Goal: Communication & Community: Answer question/provide support

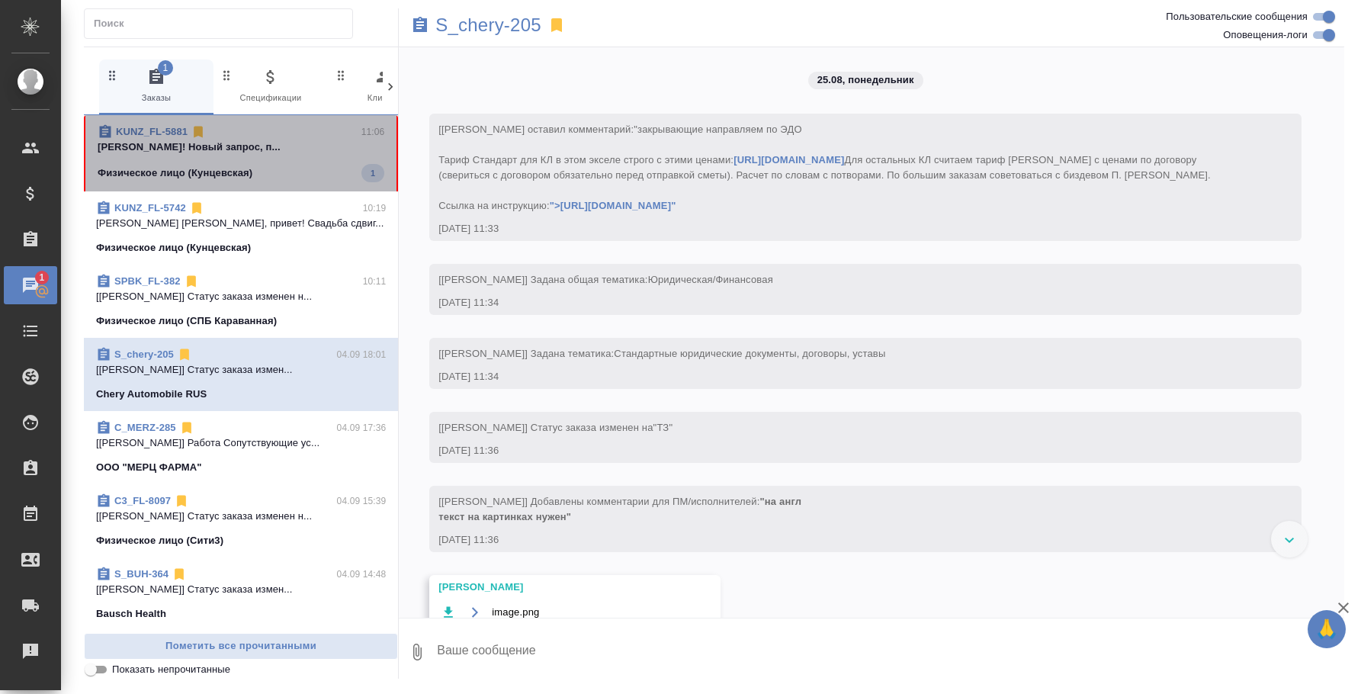
click at [256, 152] on p "Федотова Ирина Приветик! Новый запрос, п..." at bounding box center [241, 146] width 287 height 15
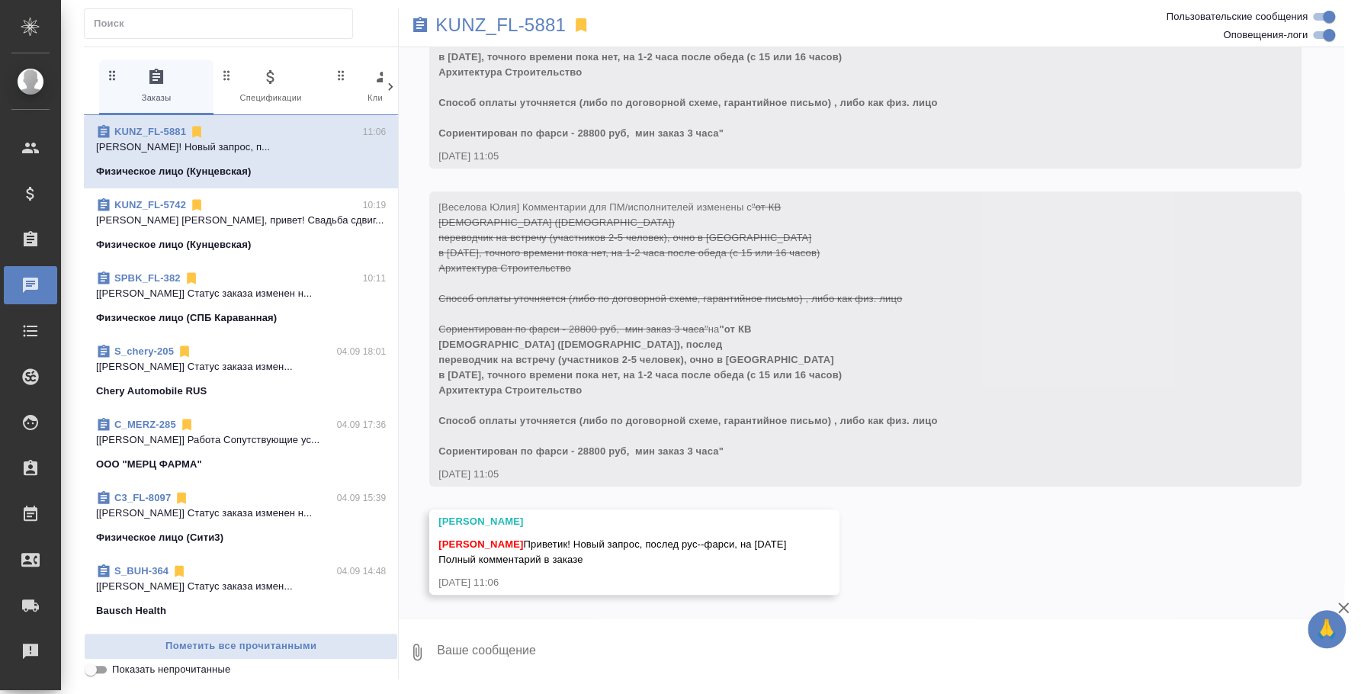
scroll to position [435, 0]
click at [742, 639] on textarea at bounding box center [889, 652] width 909 height 52
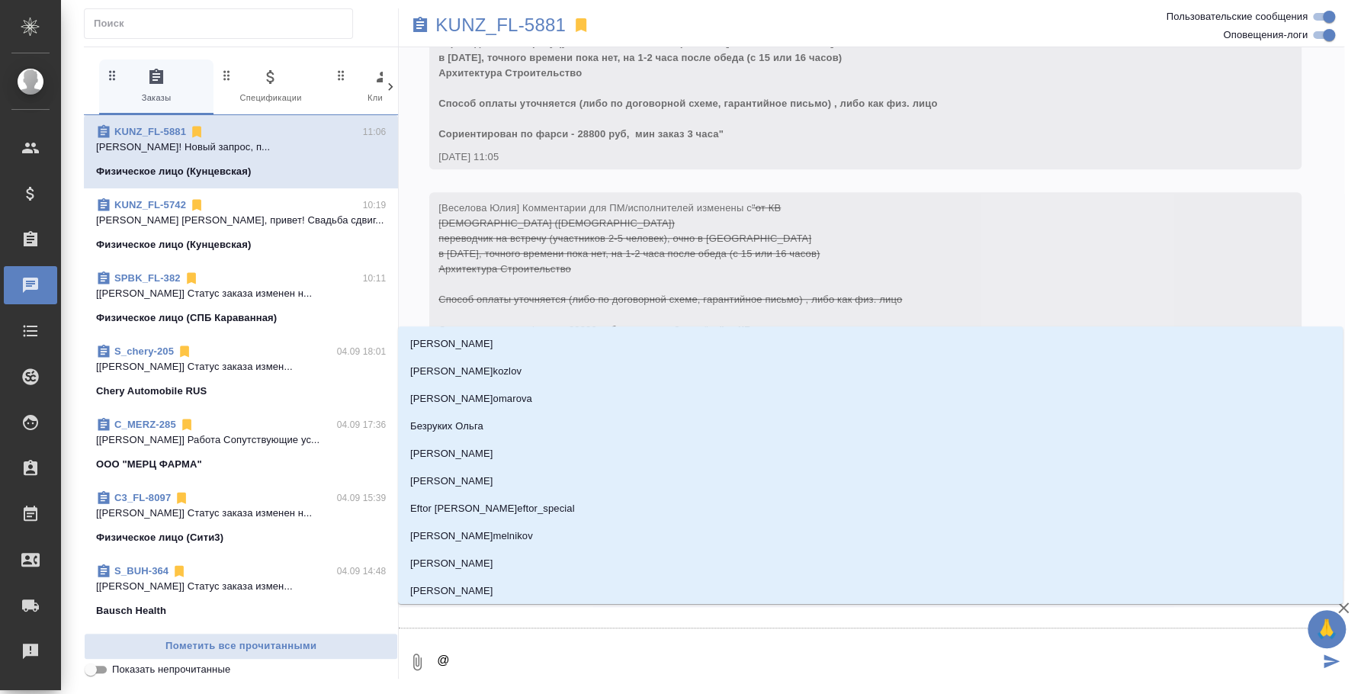
type textarea "@d"
type input "d"
type textarea "@dt"
type input "dt"
type textarea "@dtc"
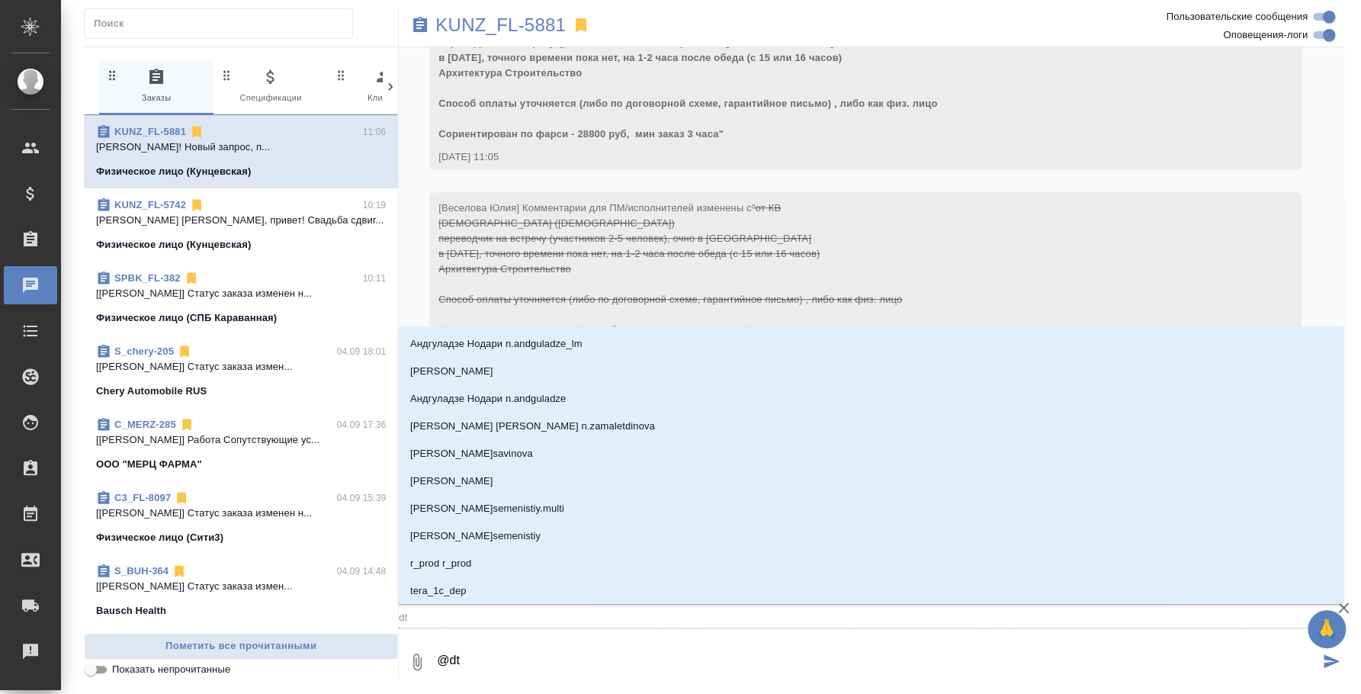
type input "dtc"
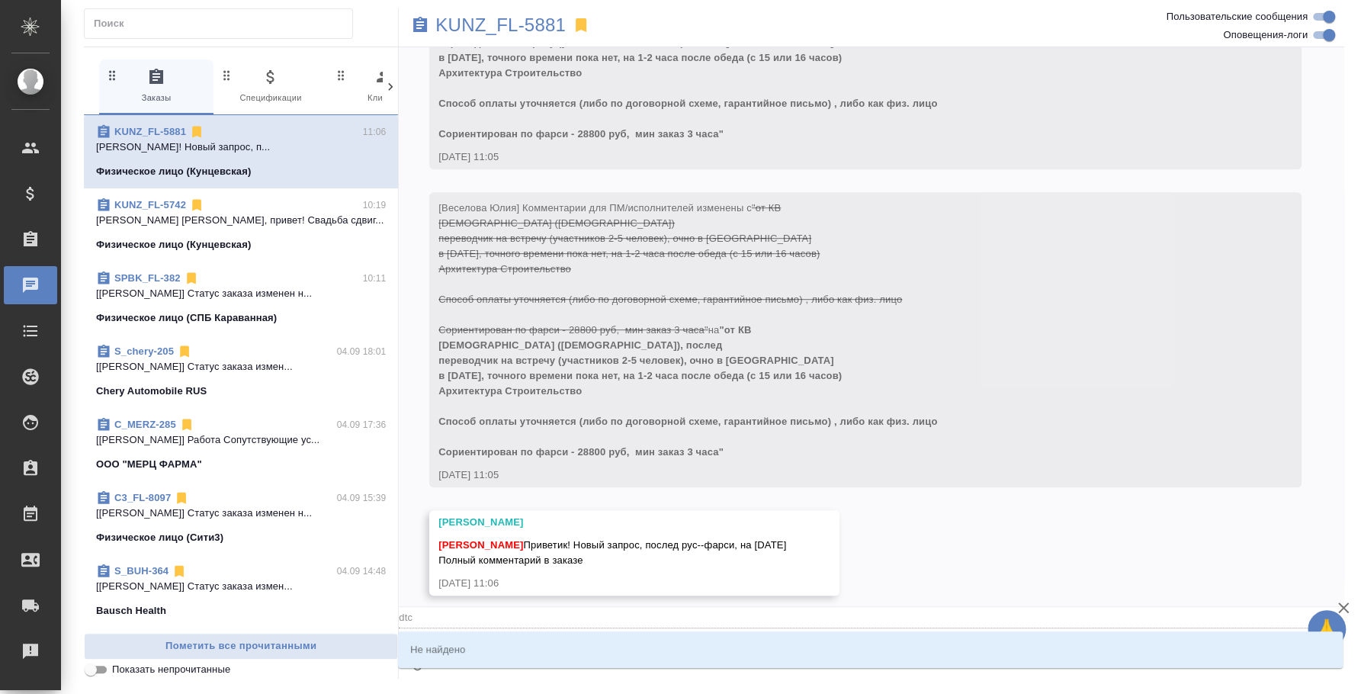
type textarea "@dt"
type input "dt"
type textarea "@d"
type input "d"
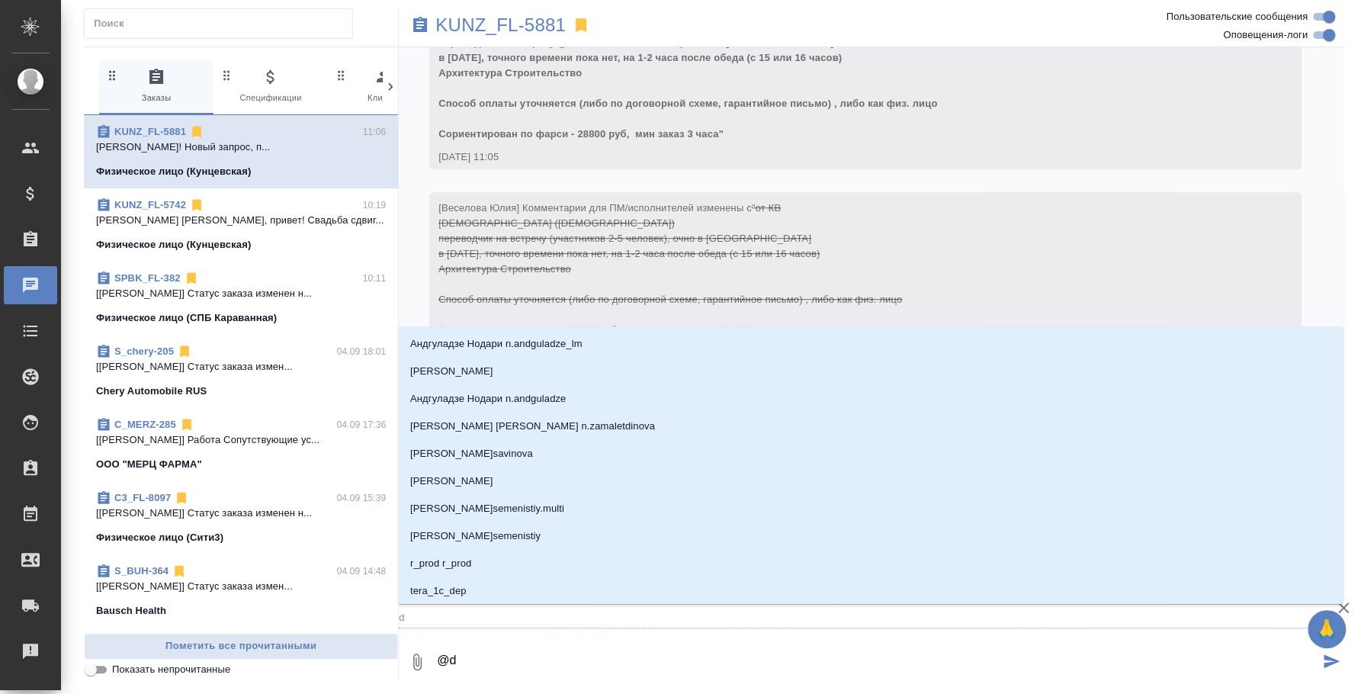
type textarea "@"
type textarea "@d"
type input "d"
type textarea "@d't"
type input "d't"
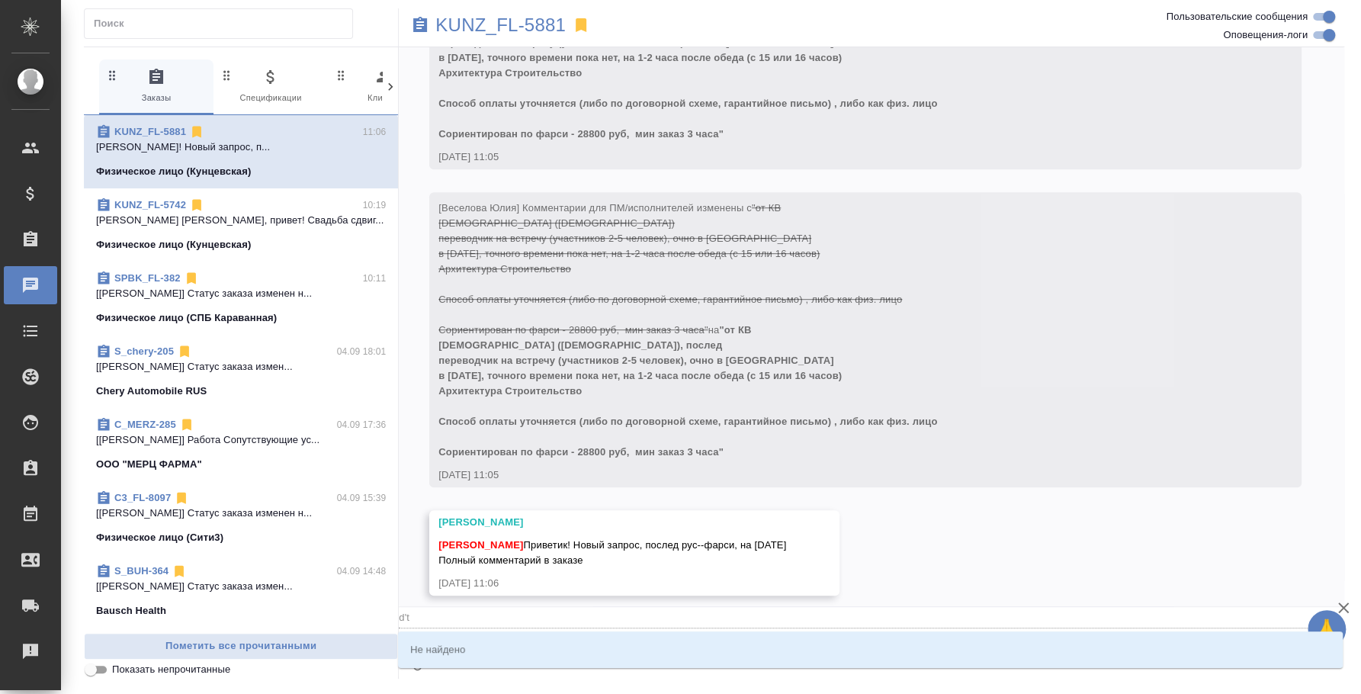
type textarea "@d't'c"
type input "d't'c"
type textarea "@d't'c't"
type input "d't'c't"
type textarea "@d't'c"
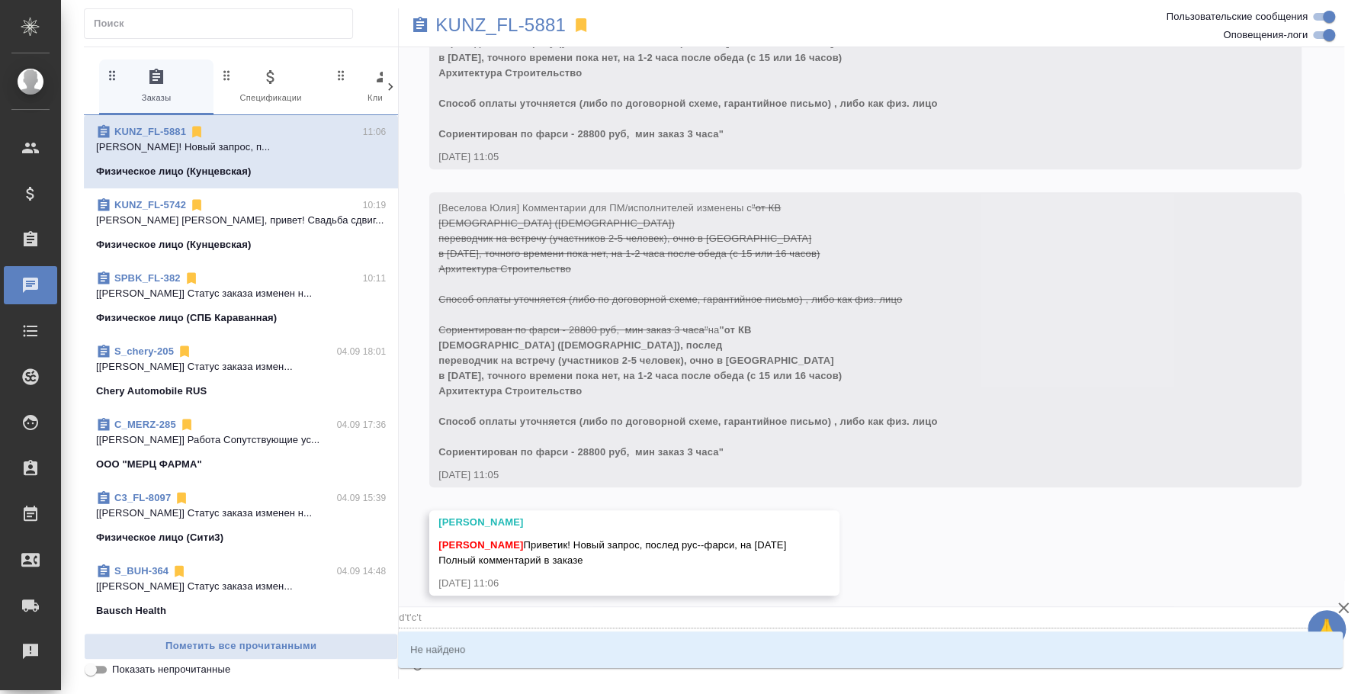
type input "d't'c"
type textarea "@d't"
type input "d't"
type textarea "@d"
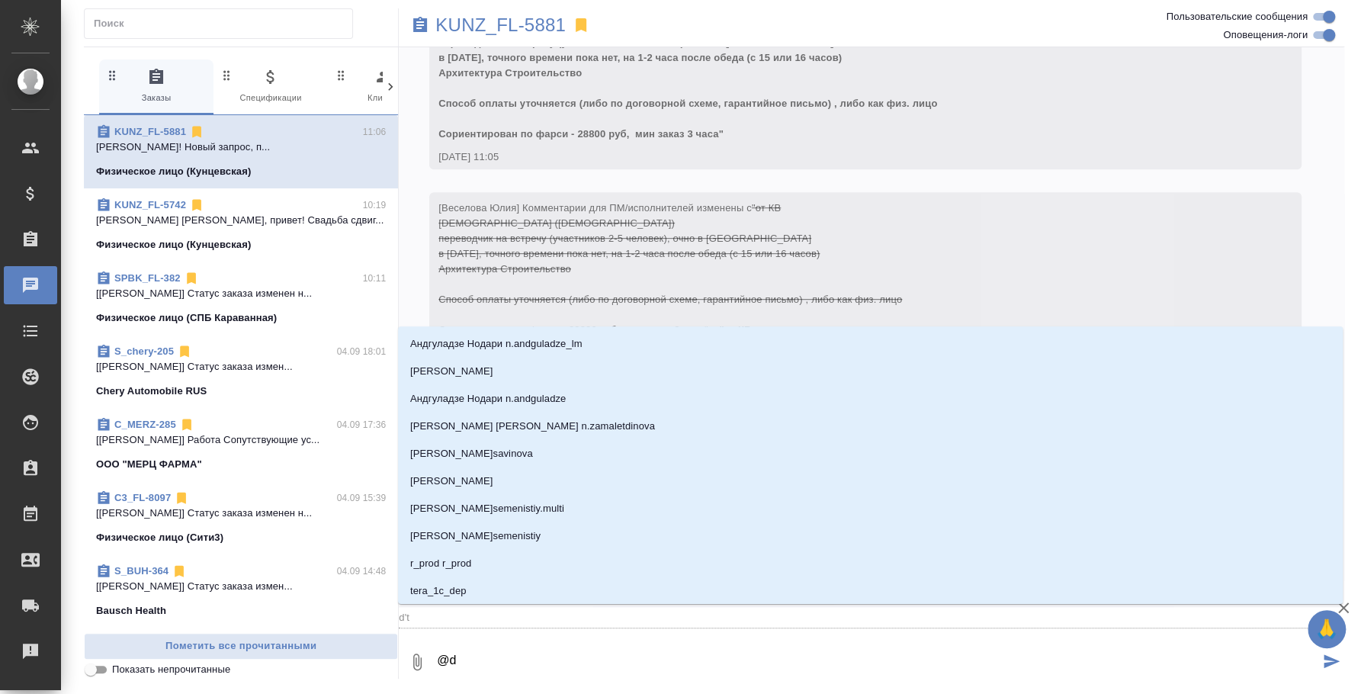
type input "d"
type textarea "@"
type textarea "@в"
type input "в"
type textarea "@ве"
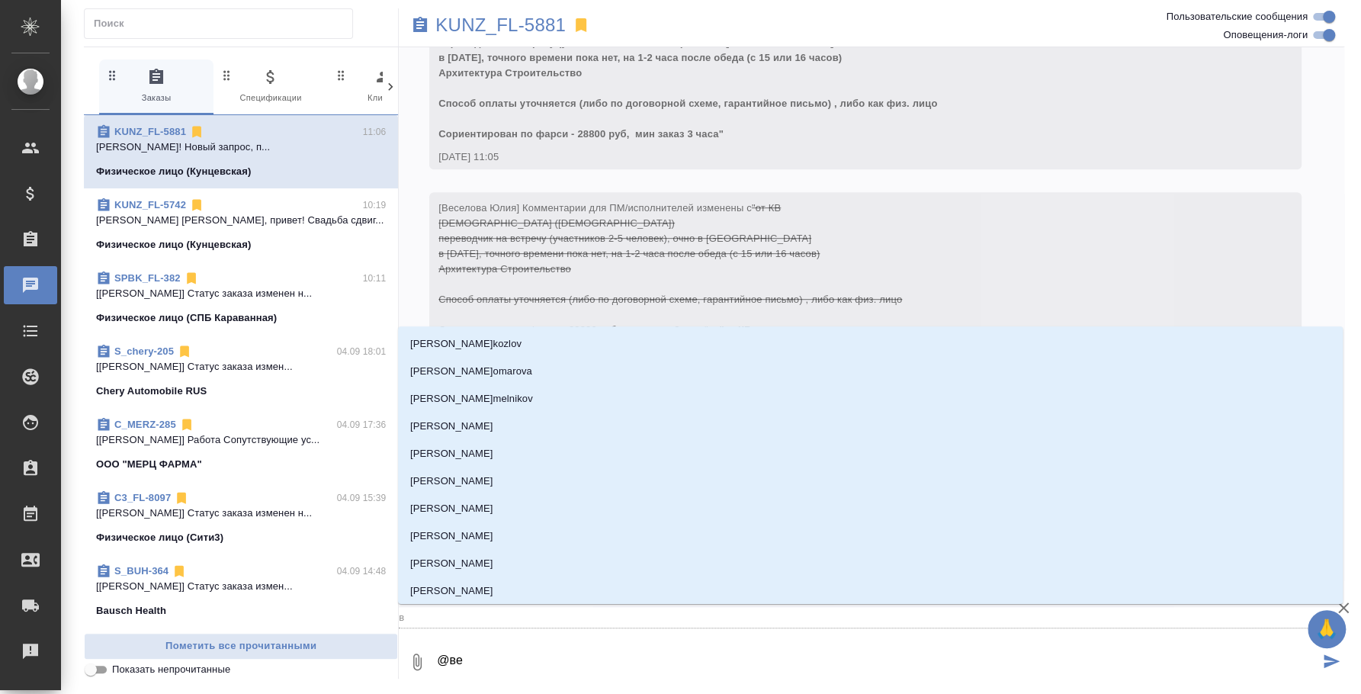
type input "ве"
type textarea "@вес"
type input "вес"
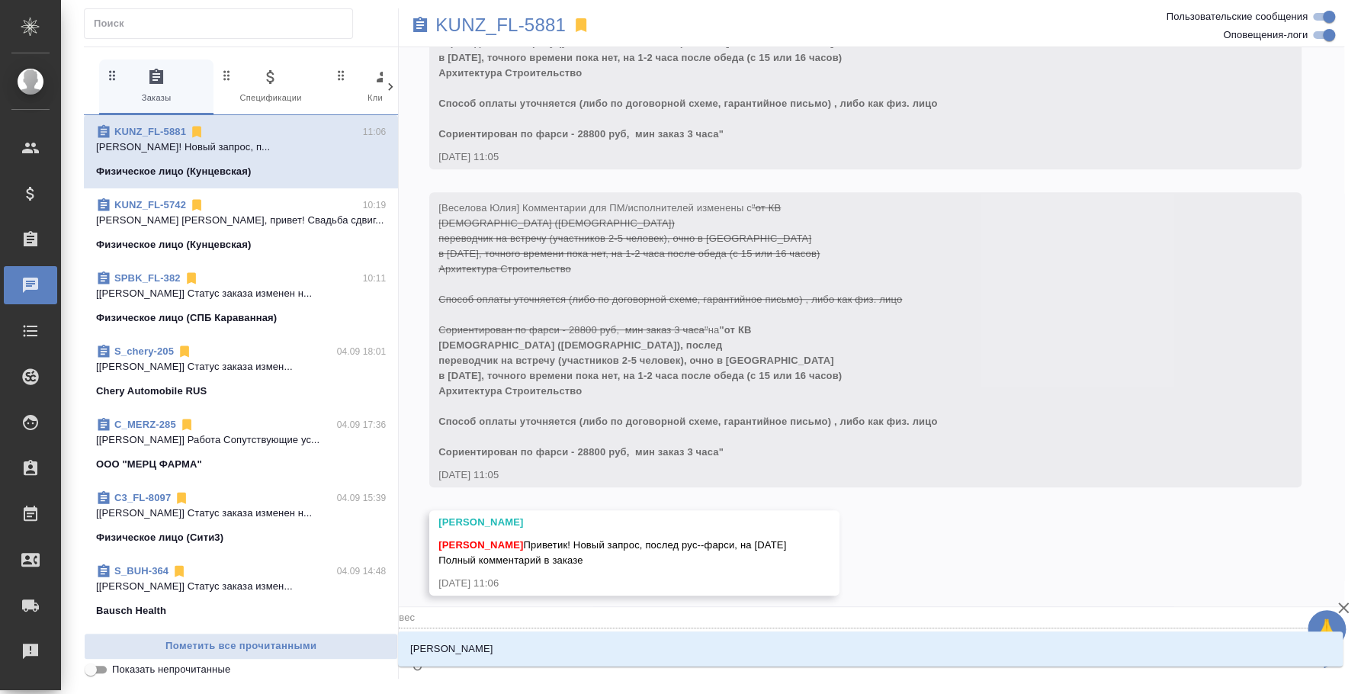
type textarea "@ве"
type input "ве"
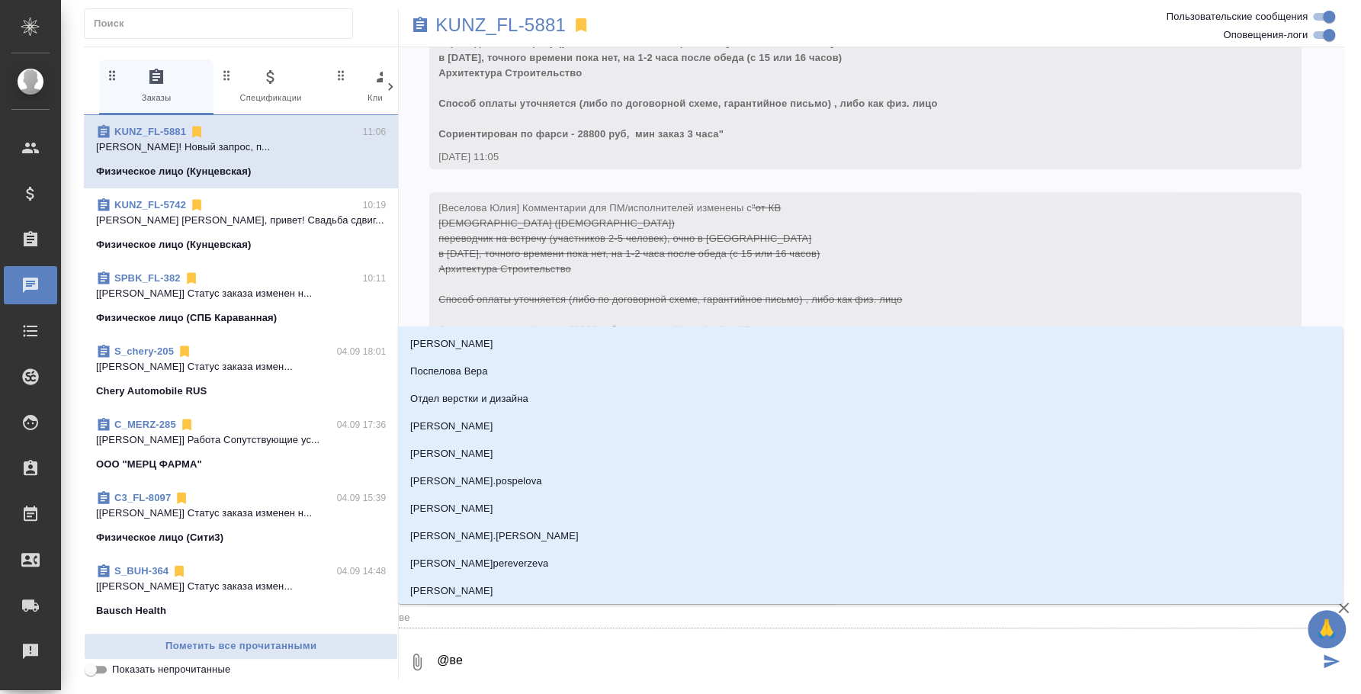
type textarea "@вес"
type input "вес"
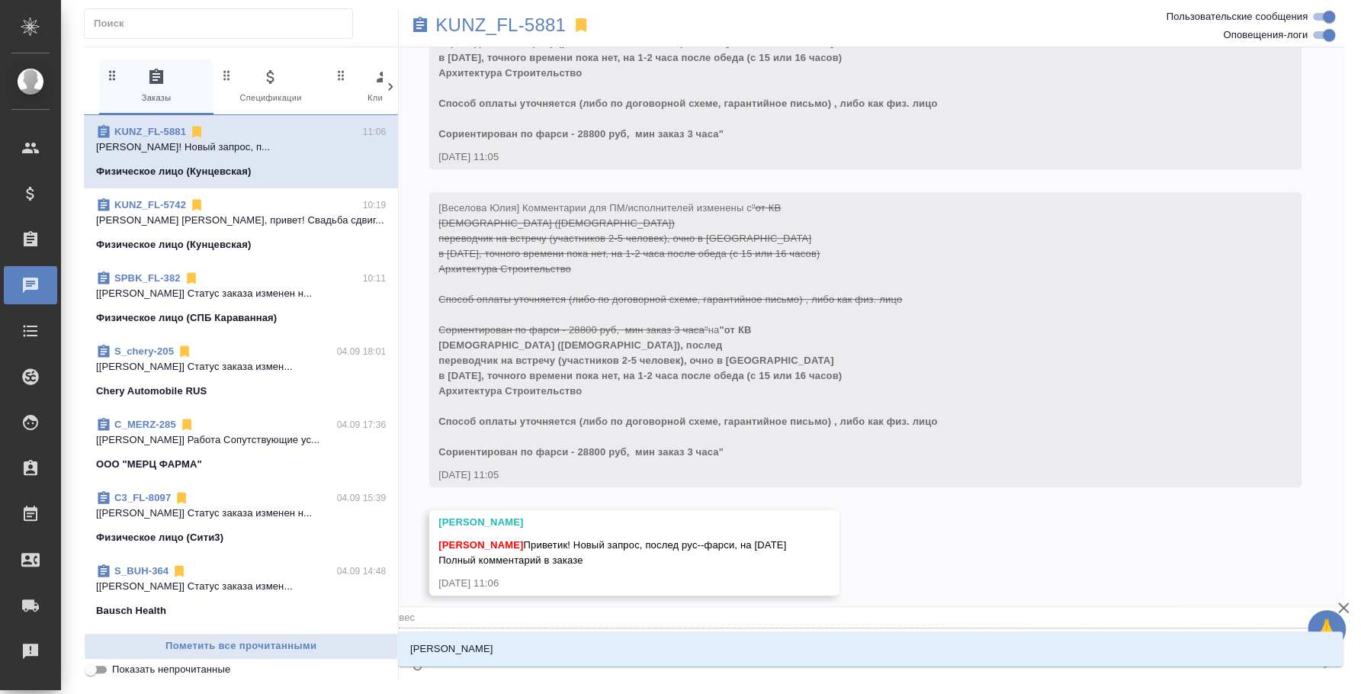
type textarea "@весе"
type input "весе"
click at [736, 640] on li "Веселова Юлия" at bounding box center [870, 648] width 944 height 27
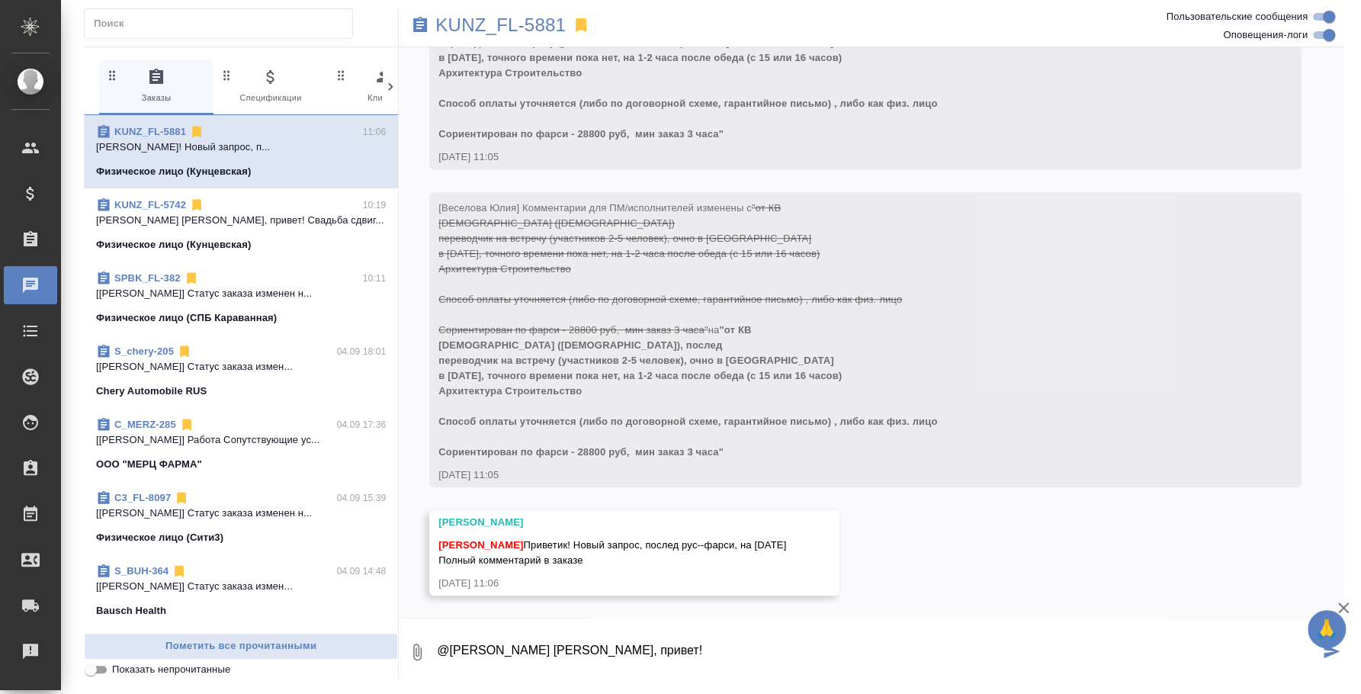
type textarea "@Веселова Юлия Юля, привет!"
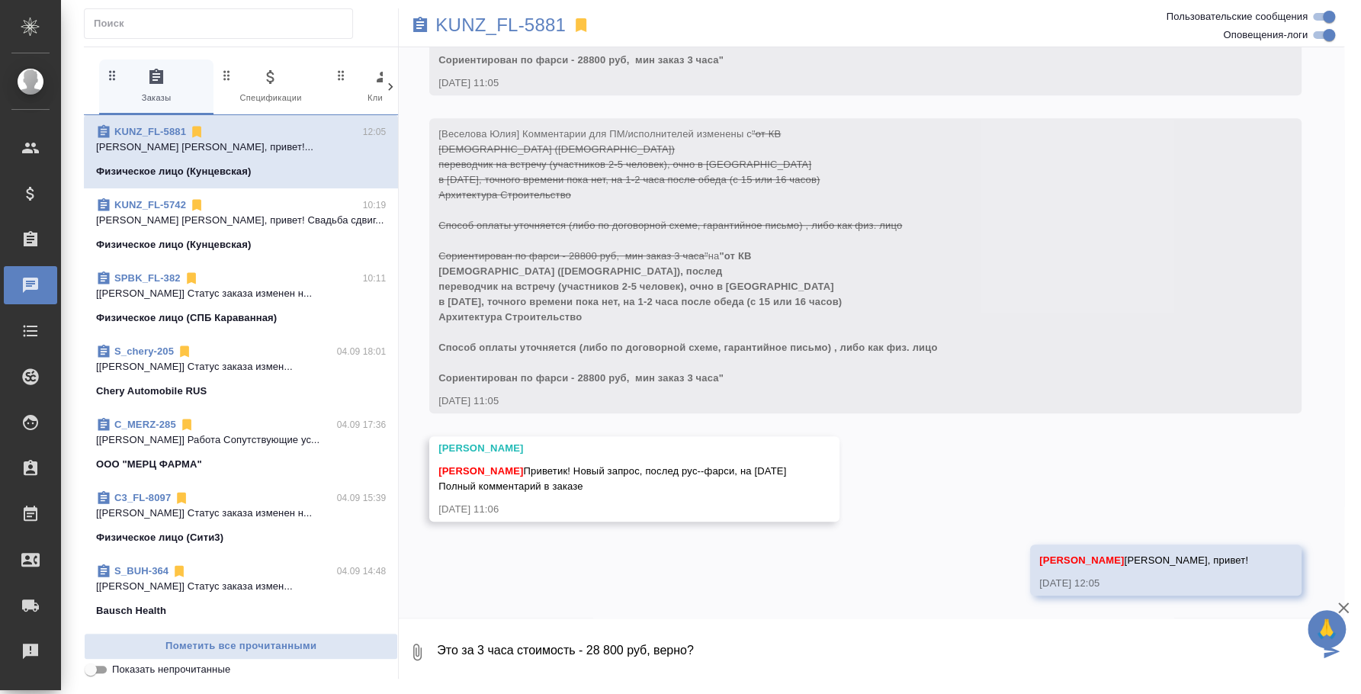
type textarea "Это за 3 часа стоимость - 28 800 руб, верно?"
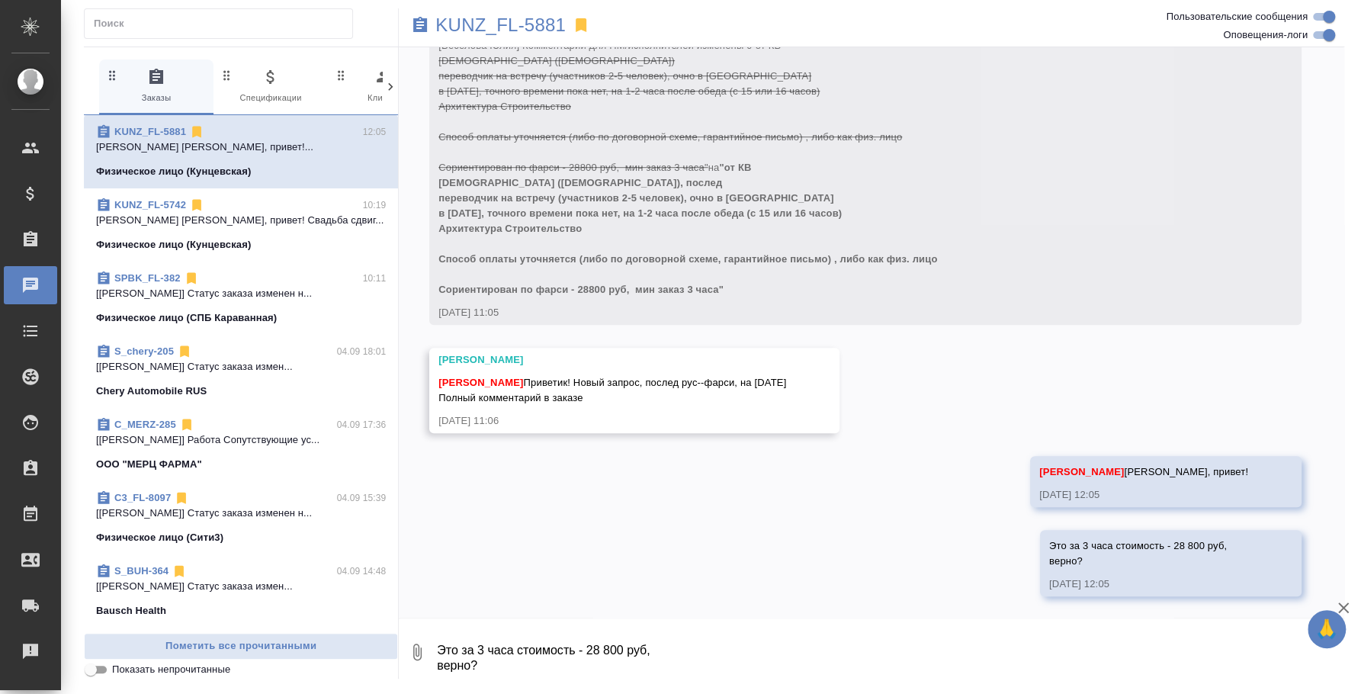
scroll to position [598, 0]
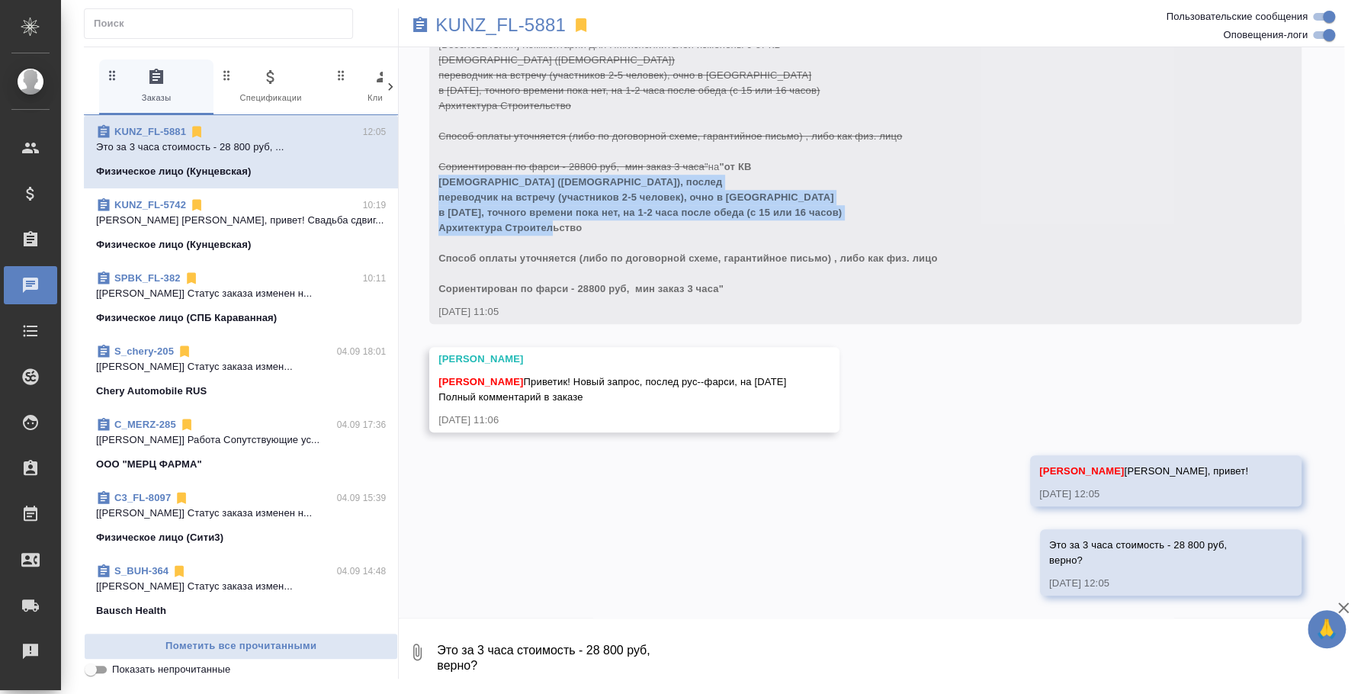
drag, startPoint x: 605, startPoint y: 230, endPoint x: 435, endPoint y: 183, distance: 176.4
click at [435, 183] on div "[Веселова Юлия] Комментарии для ПМ/исполнителей изменены с "от КВ русский - пер…" at bounding box center [865, 176] width 872 height 295
copy span "русский - персидский (иранцы), послед переводчик на встречу (участников 2-5 чел…"
click at [508, 35] on div "KUNZ_FL-5881" at bounding box center [714, 25] width 630 height 34
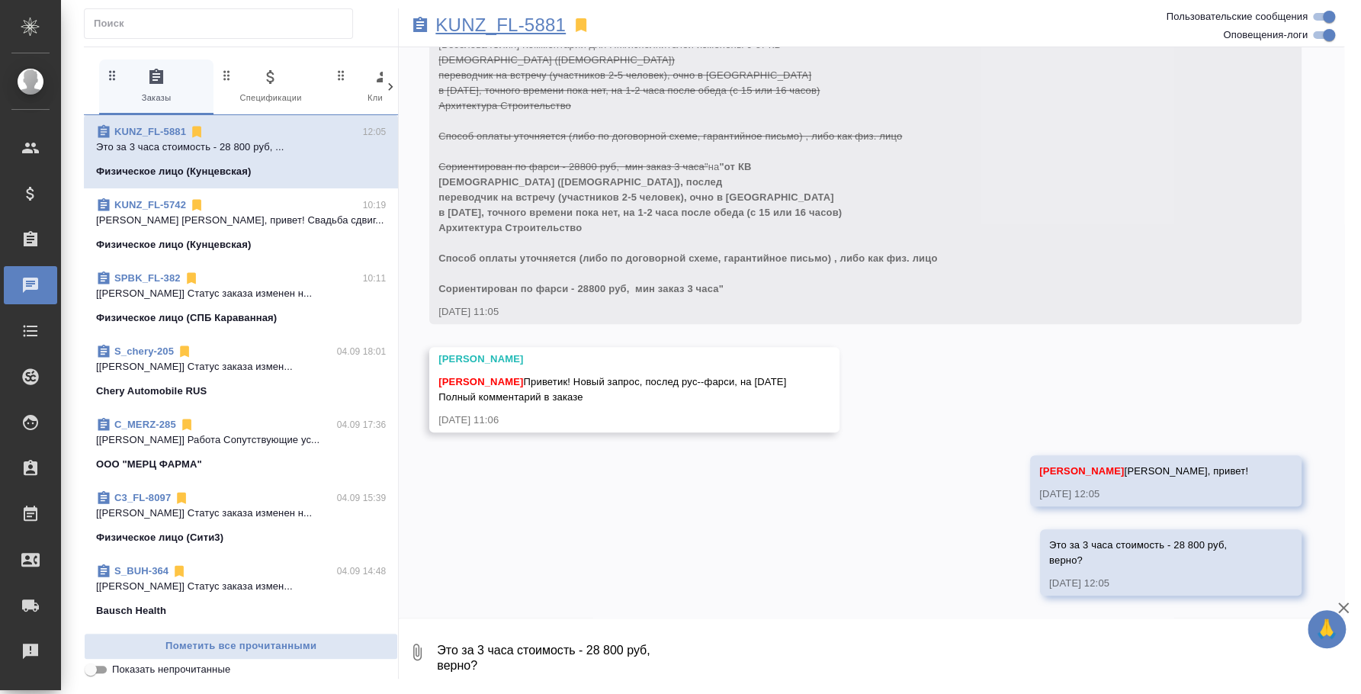
click at [507, 30] on p "KUNZ_FL-5881" at bounding box center [500, 25] width 130 height 15
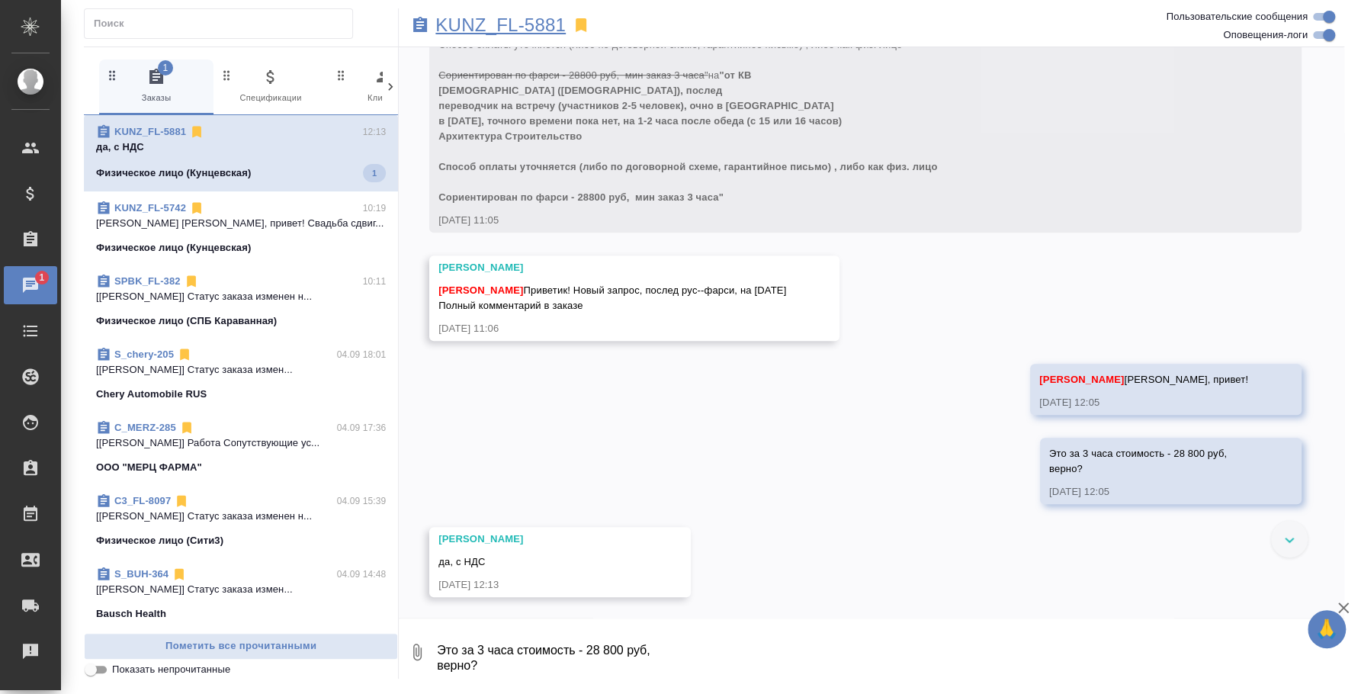
scroll to position [691, 0]
click at [416, 647] on icon "button" at bounding box center [417, 652] width 18 height 18
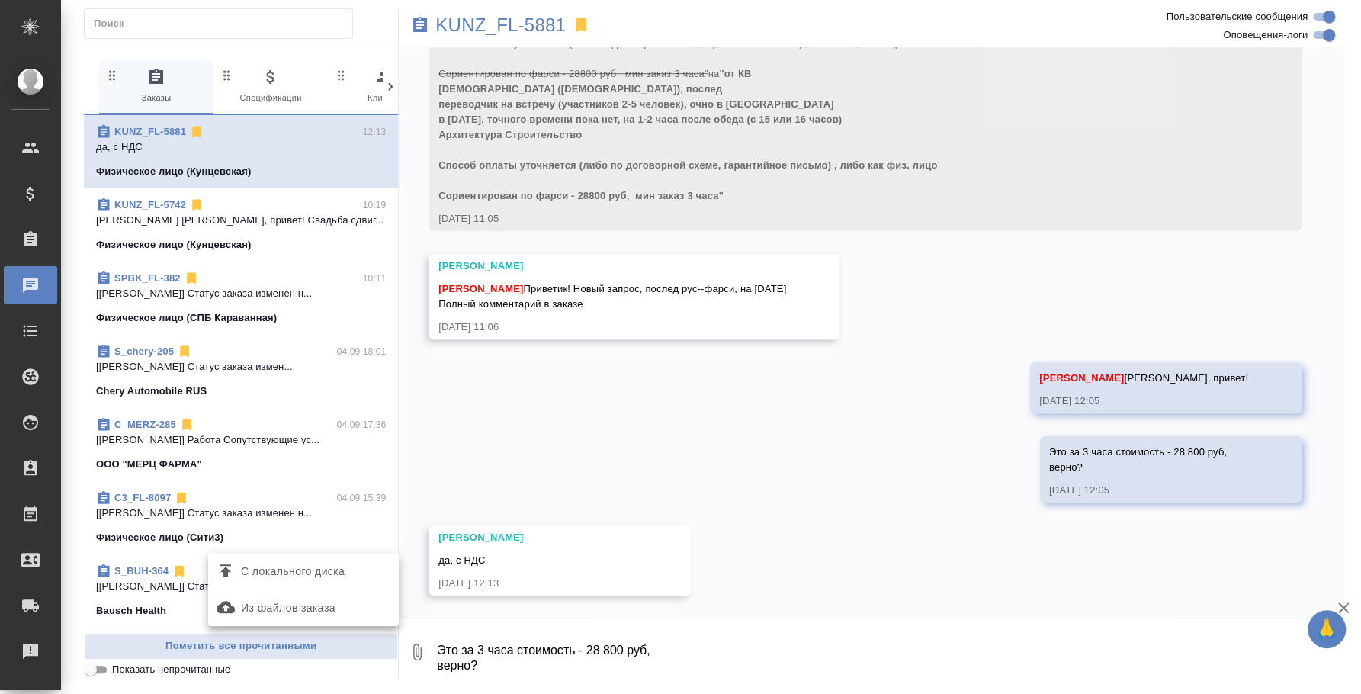
click at [352, 567] on span "С локального диска" at bounding box center [303, 571] width 178 height 20
click at [0, 0] on input "С локального диска" at bounding box center [0, 0] width 0 height 0
click at [531, 650] on textarea "Это за 3 часа стоимость - 28 800 руб, верно?" at bounding box center [876, 652] width 883 height 52
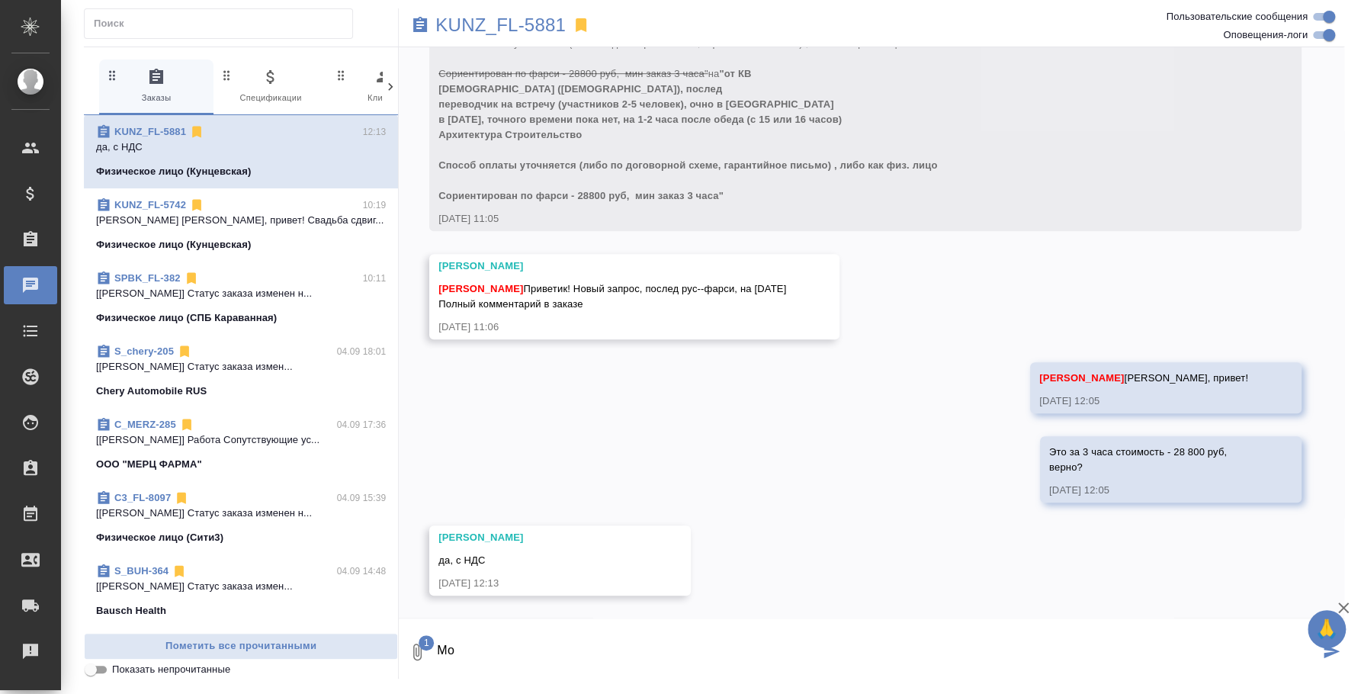
type textarea "М"
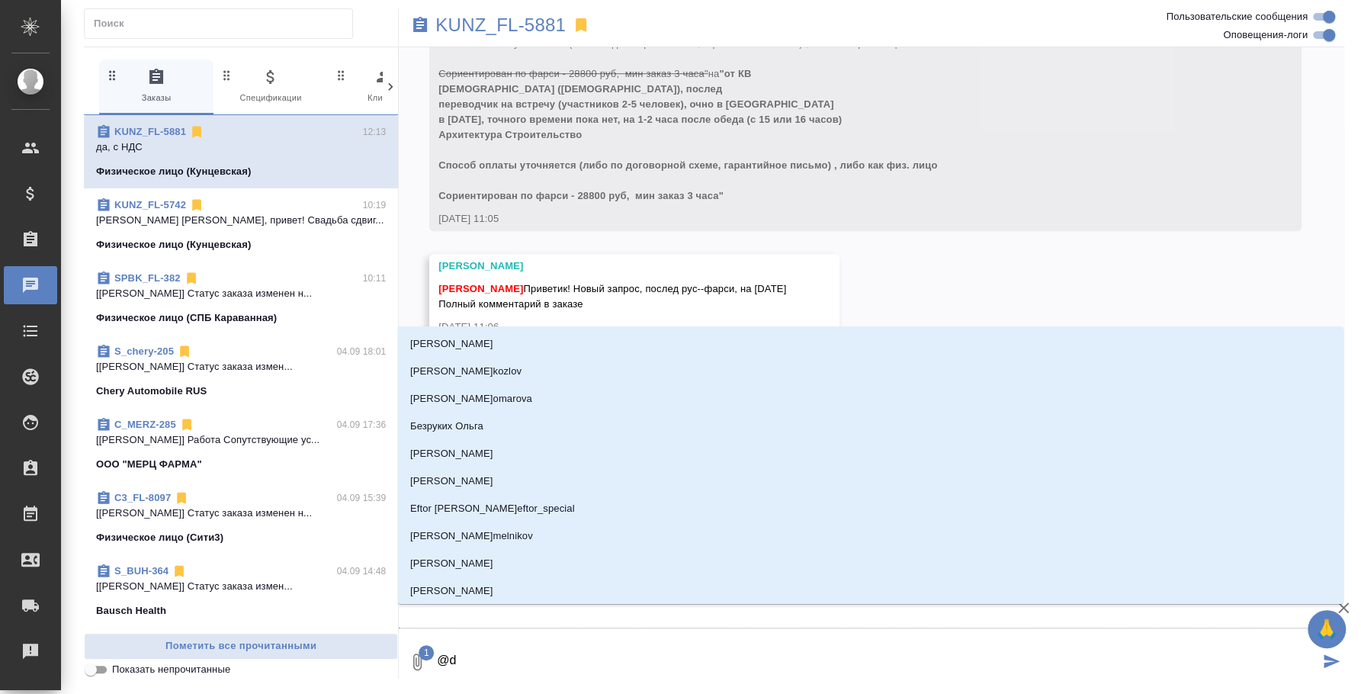
type textarea "@d't"
type input "d't"
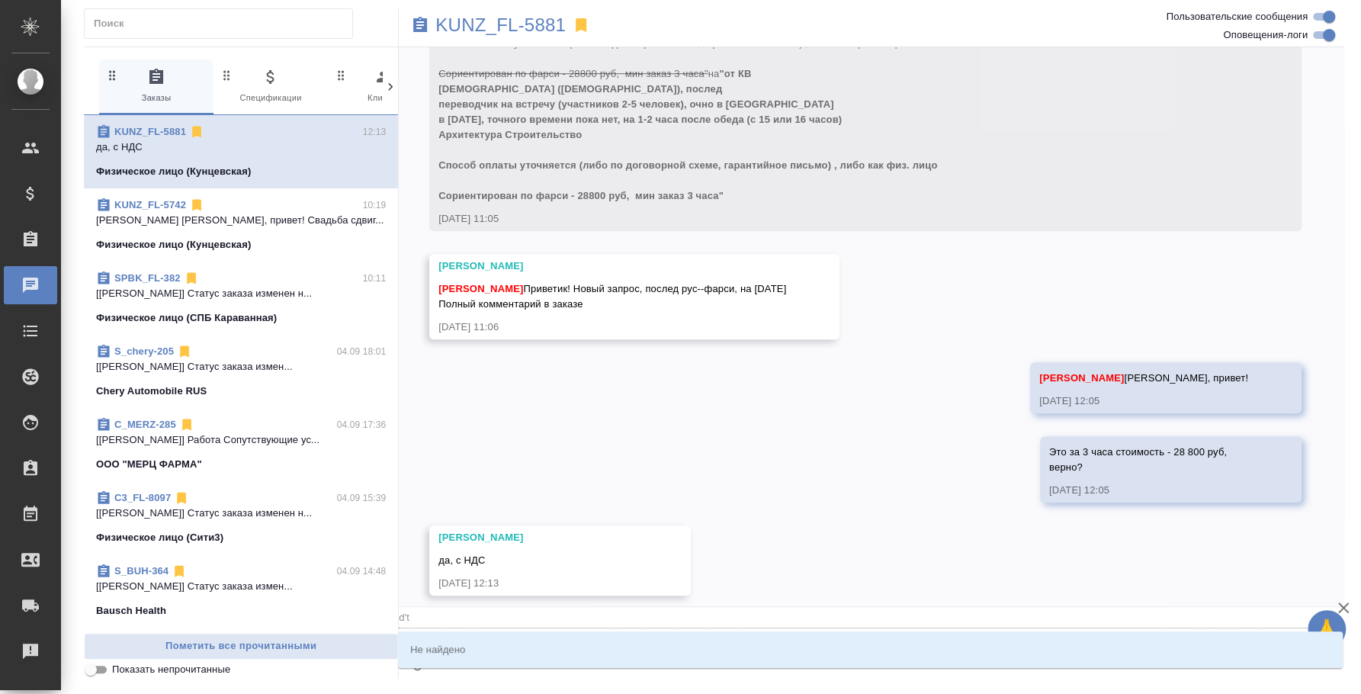
type textarea "@d't'c"
type input "d't'c"
type textarea "@d't'c't"
type input "d't'c't"
type textarea "@d't'c"
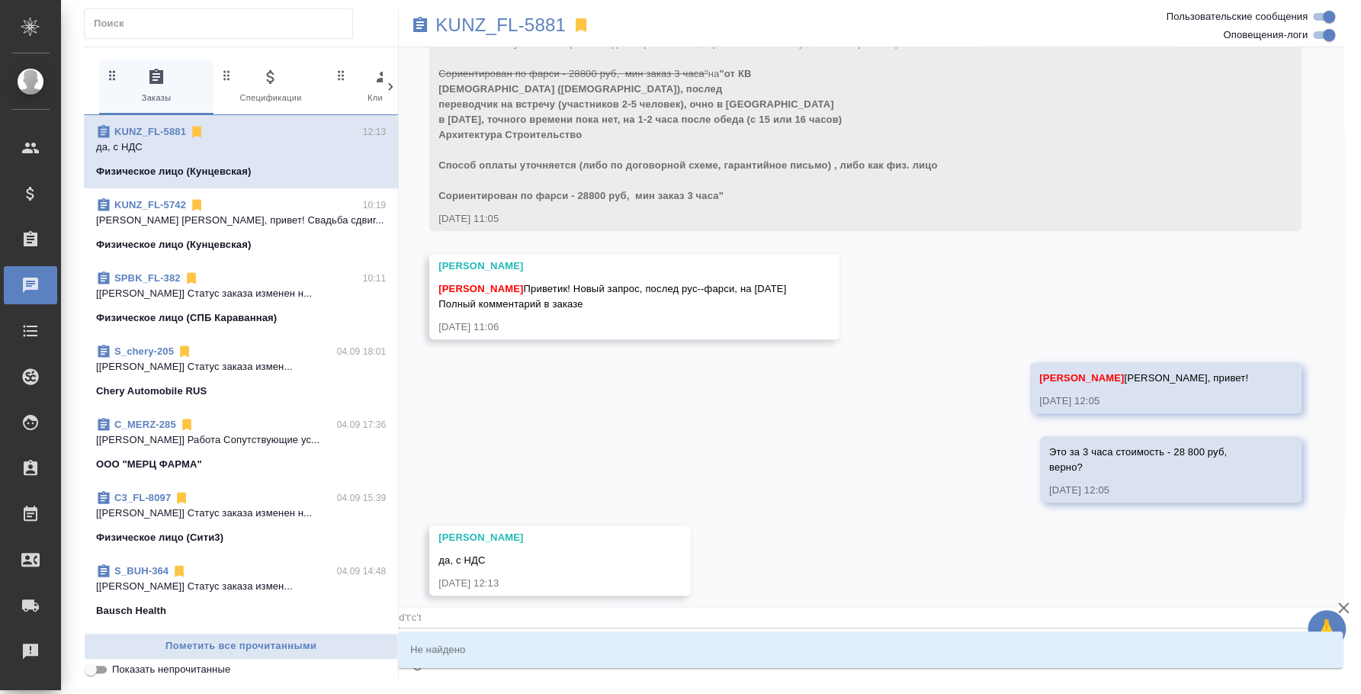
type input "d't'c"
type textarea "@d't"
type input "d't"
type textarea "@d"
type input "d"
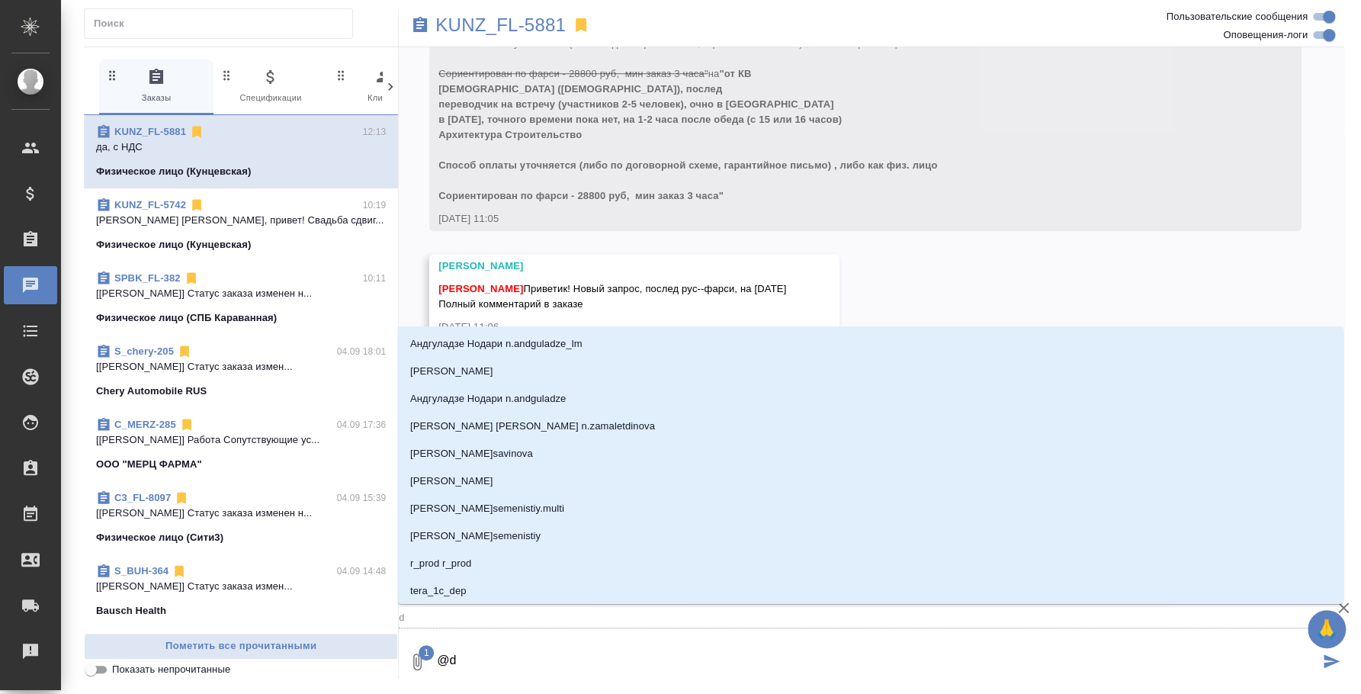
type textarea "@"
type textarea "@в"
type input "в"
type textarea "@ве"
type input "ве"
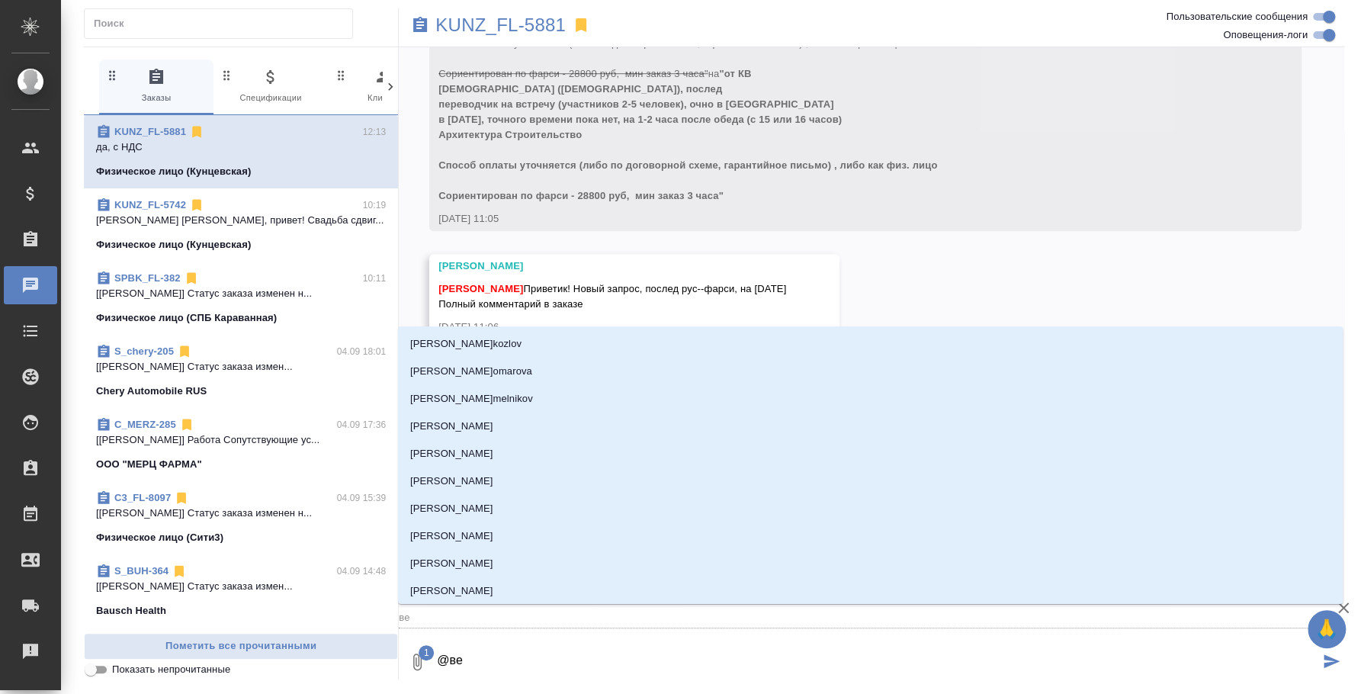
type textarea "@вес"
type input "вес"
type textarea "@весе"
type input "весе"
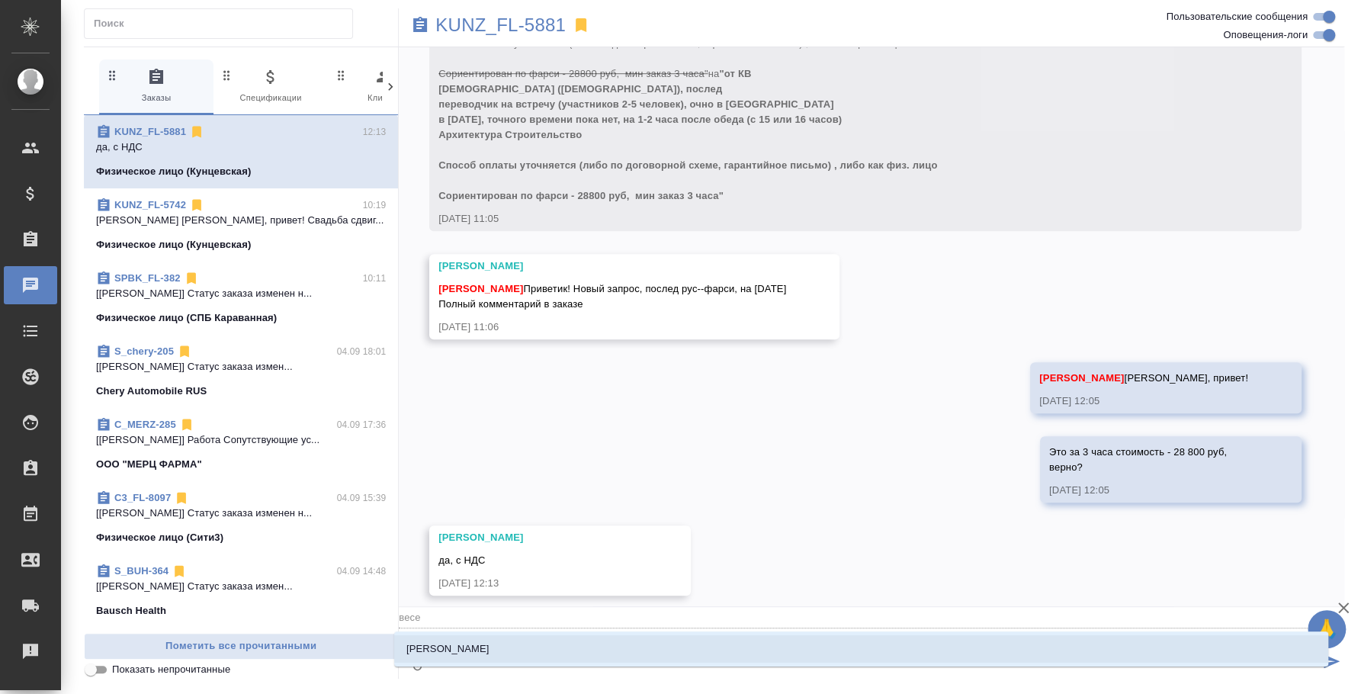
click at [559, 646] on li "[PERSON_NAME]" at bounding box center [861, 648] width 934 height 27
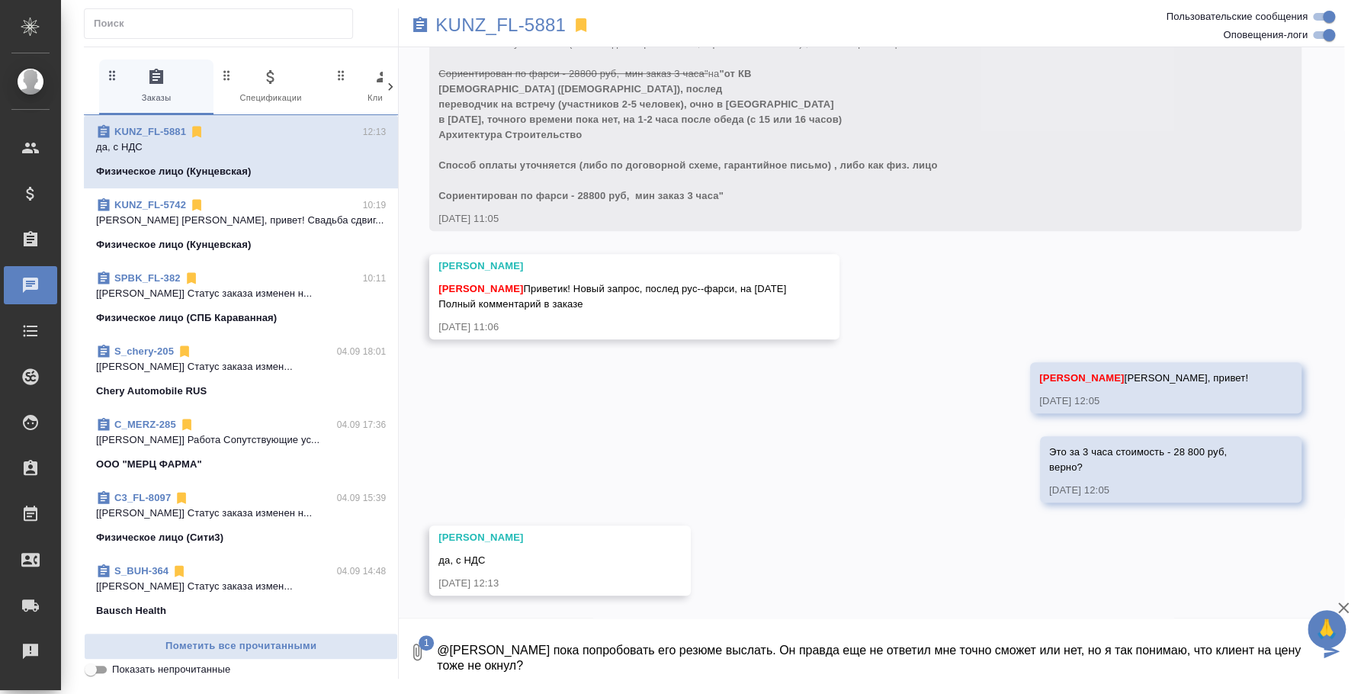
type textarea "@Веселова Юлия Можно пока попробовать его резюме выслать. Он правда еще не отве…"
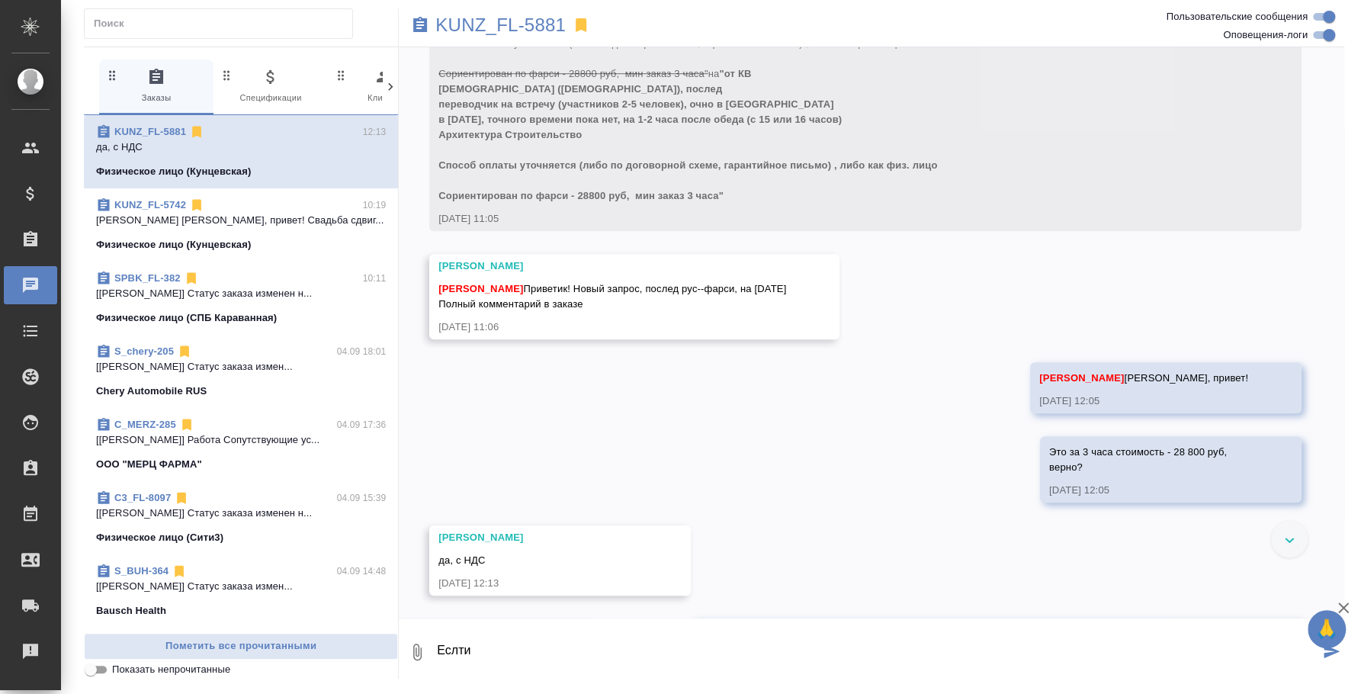
scroll to position [800, 0]
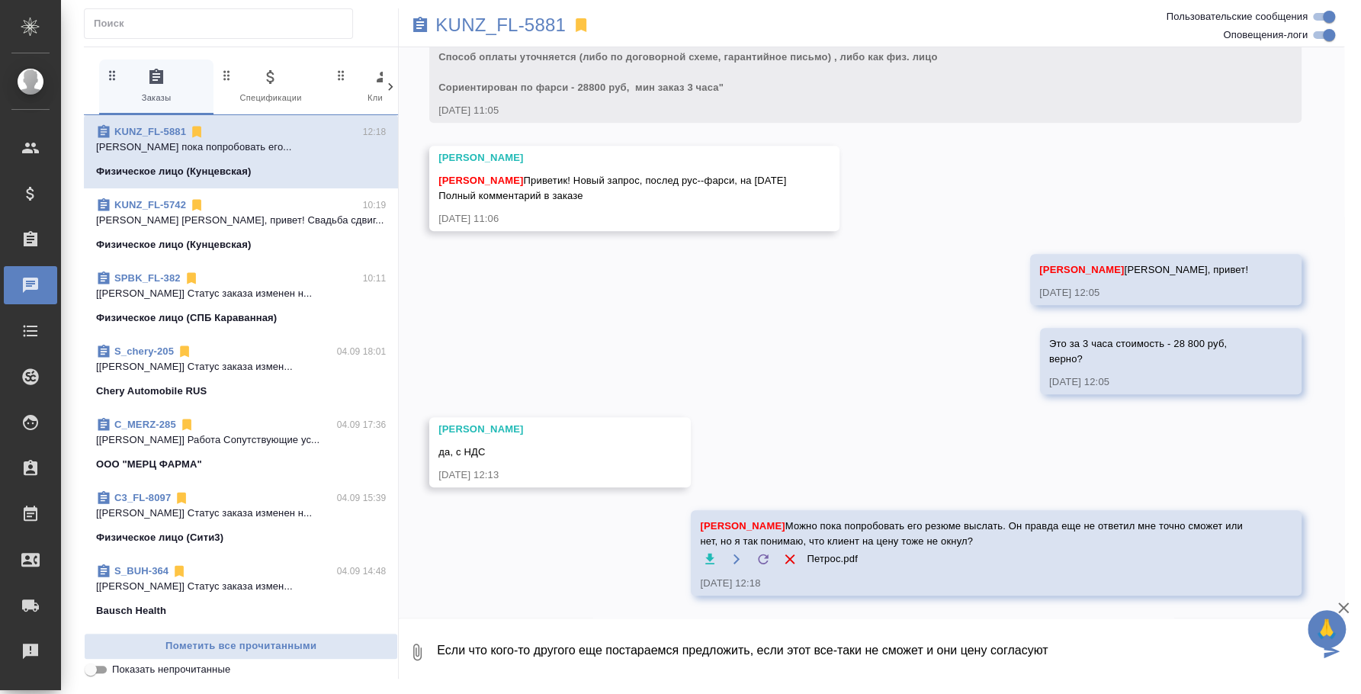
type textarea "Если что кого-то другого еще постараемся предложить, если этот все-таки не смож…"
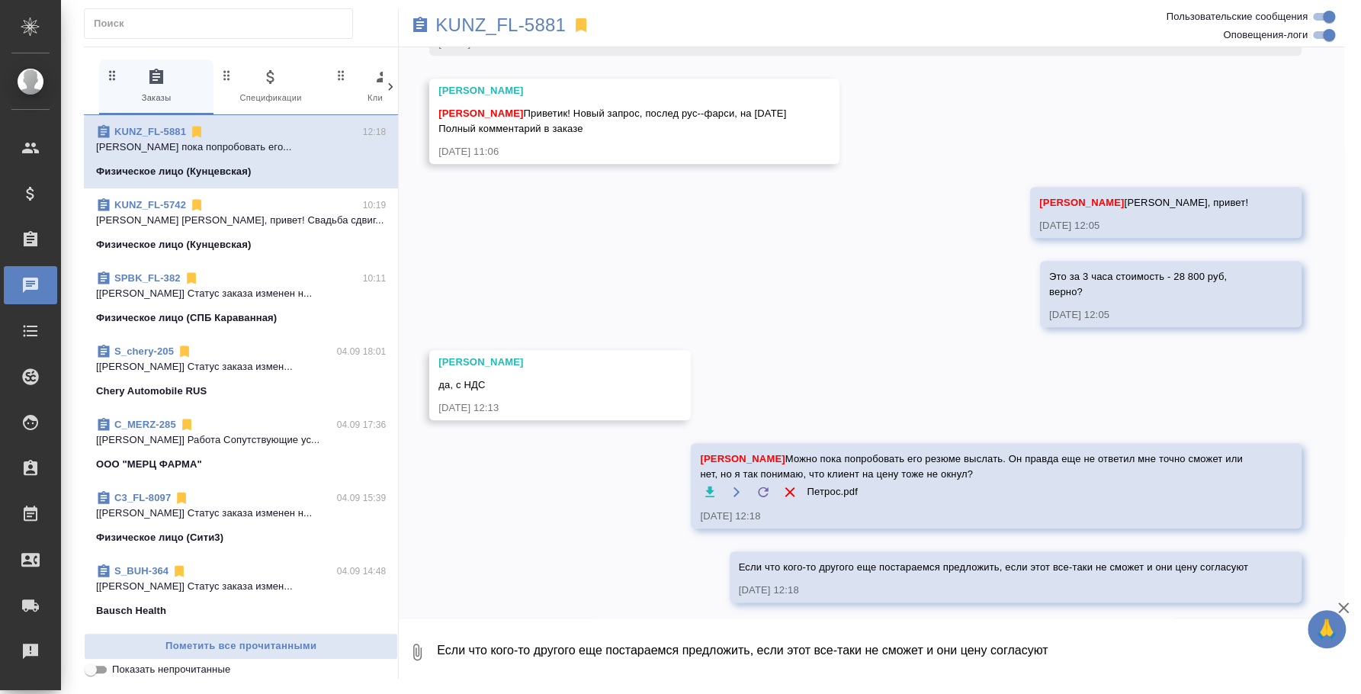
scroll to position [873, 0]
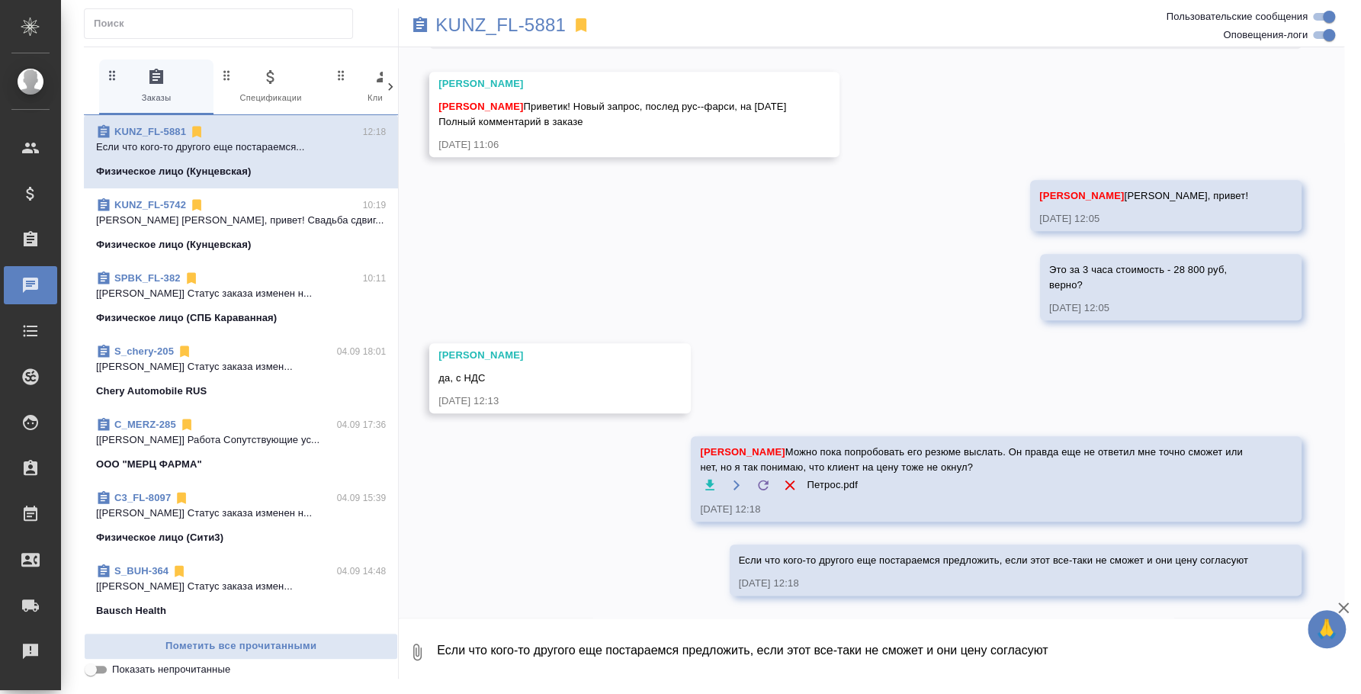
click at [524, 652] on textarea "Если что кого-то другого еще постараемся предложить, если этот все-таки не смож…" at bounding box center [889, 652] width 909 height 52
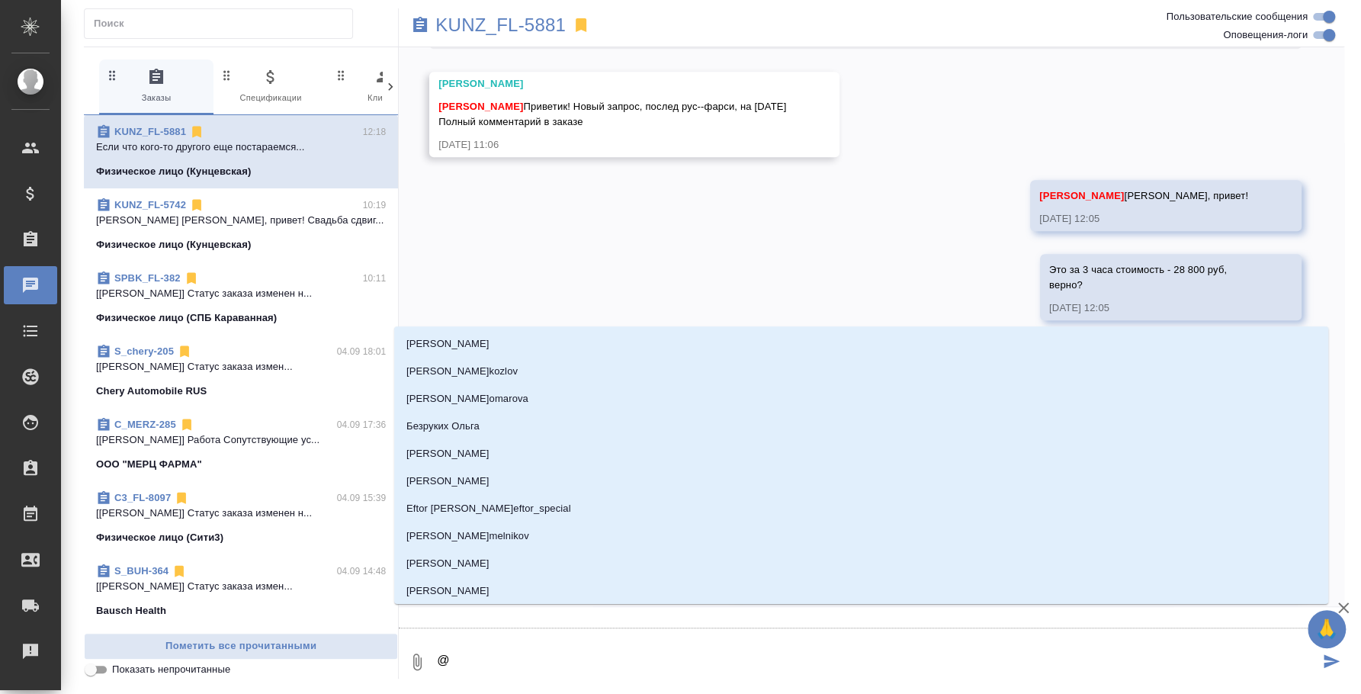
type textarea "@d"
type input "d"
type textarea "@dt"
type input "dt"
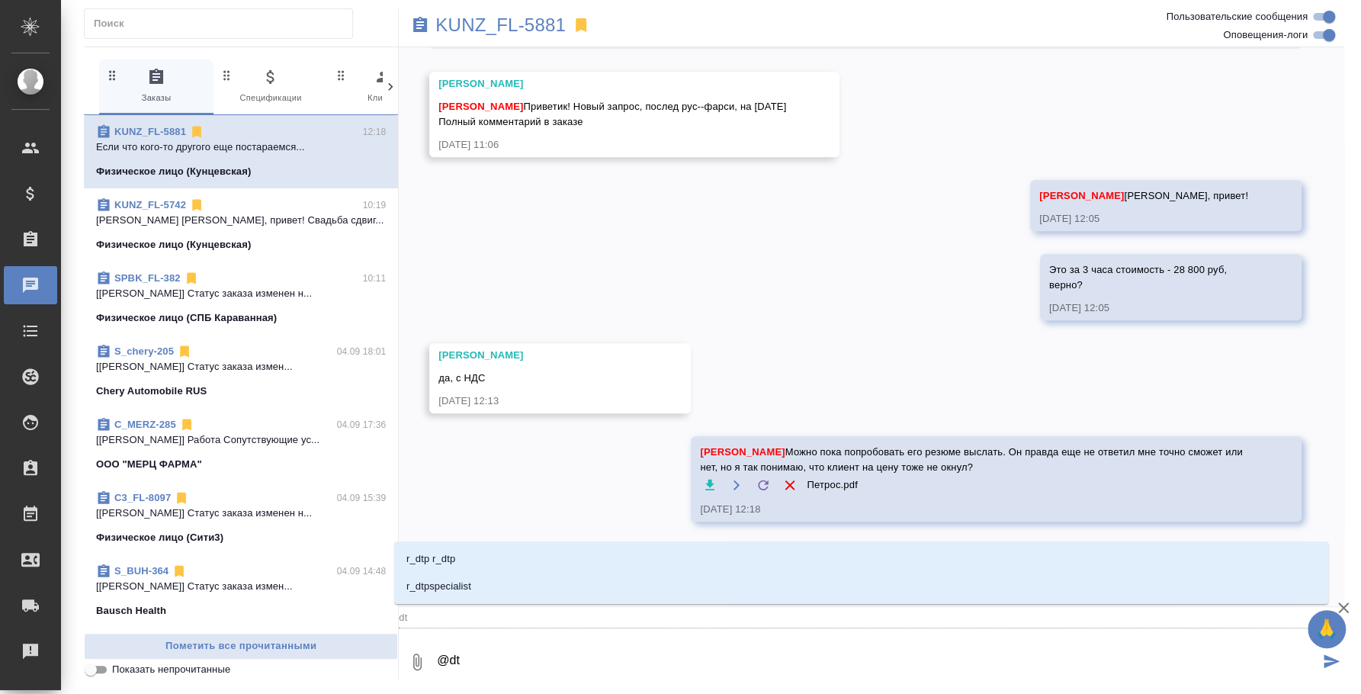
type textarea "@d"
type input "d"
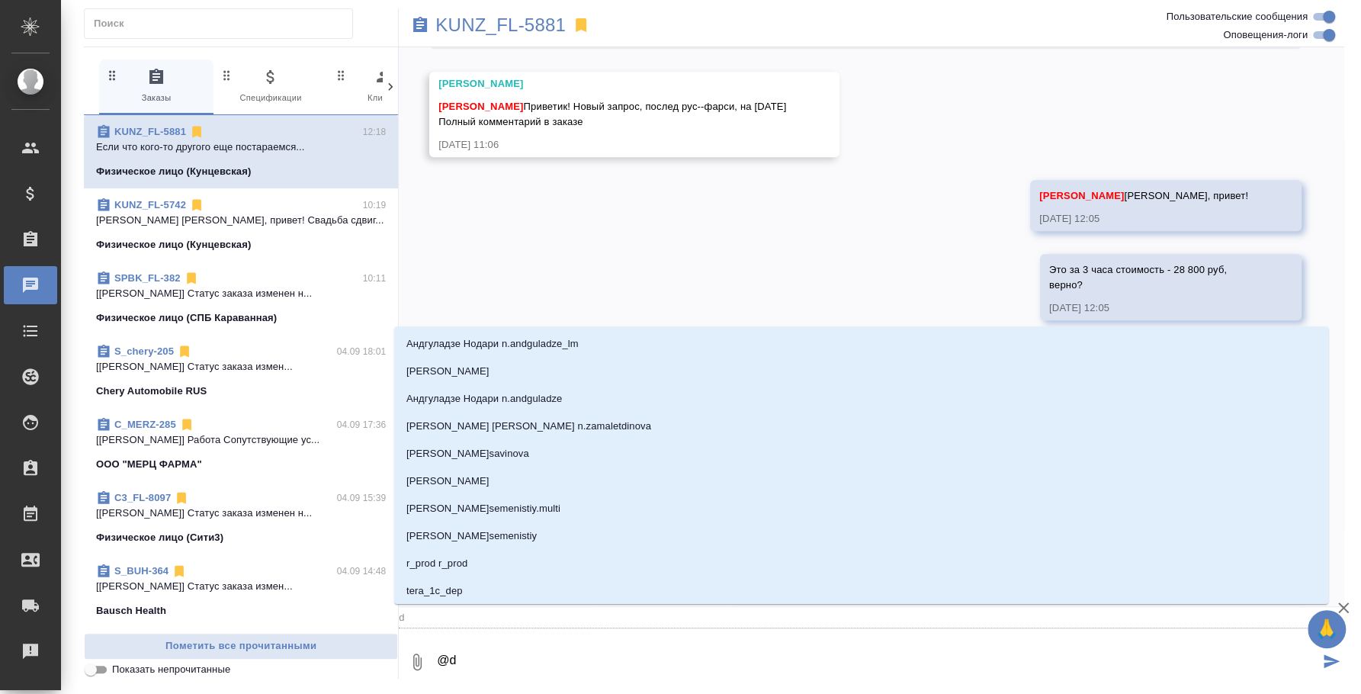
type textarea "@"
type textarea "@d"
type input "d"
type textarea "@d't"
type input "d't"
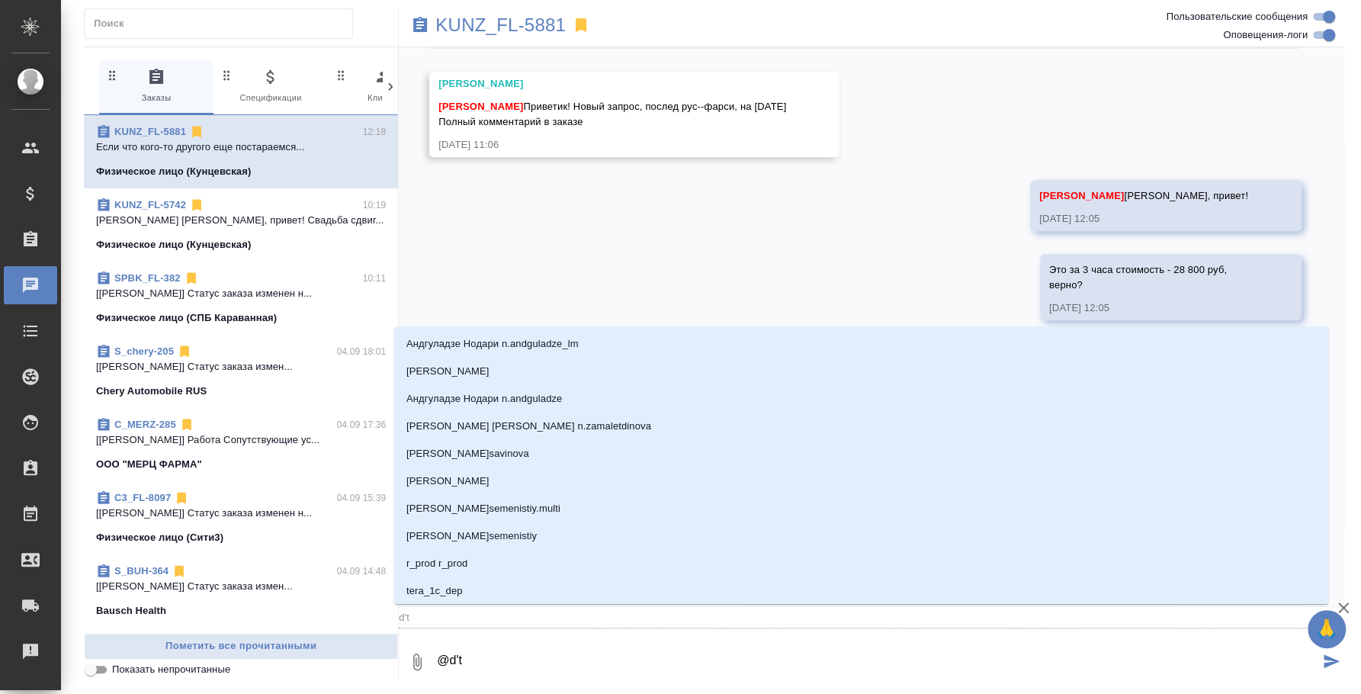
type textarea "@d't'c"
type input "d't'c"
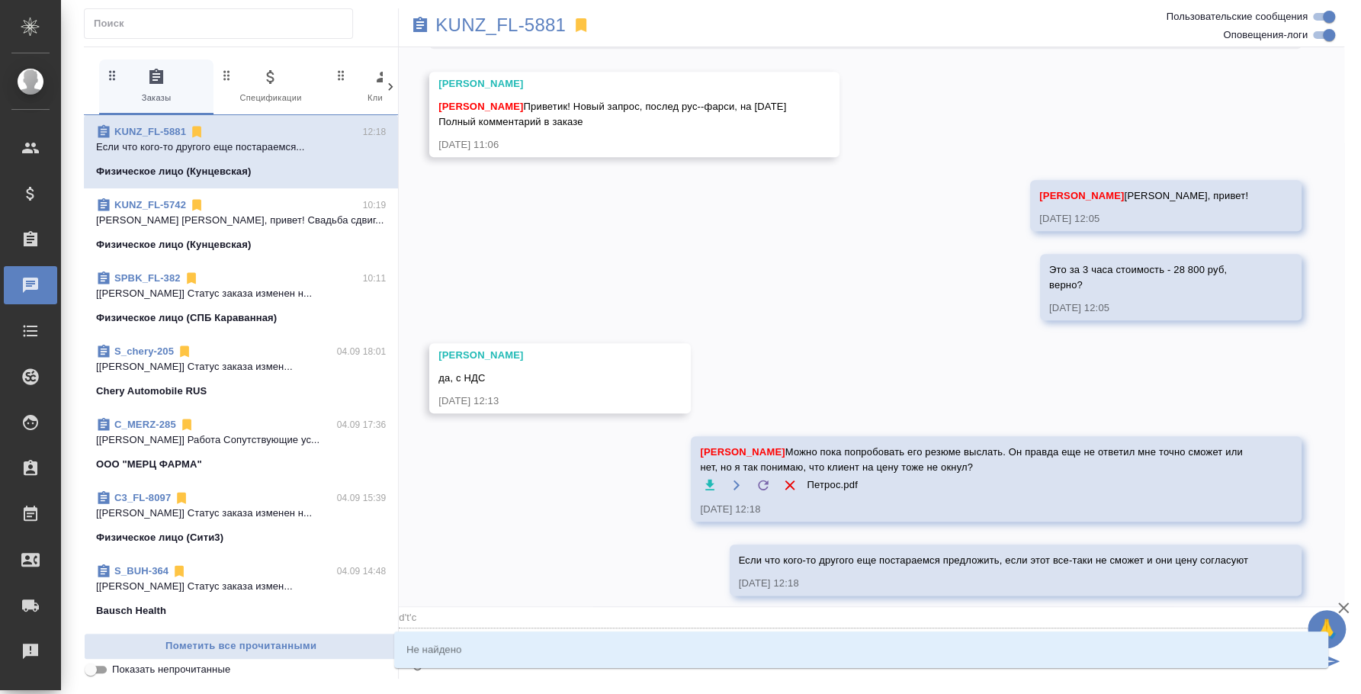
type textarea "@d't'c't"
type input "d't'c't"
type textarea "@d't'c"
type input "d't'c"
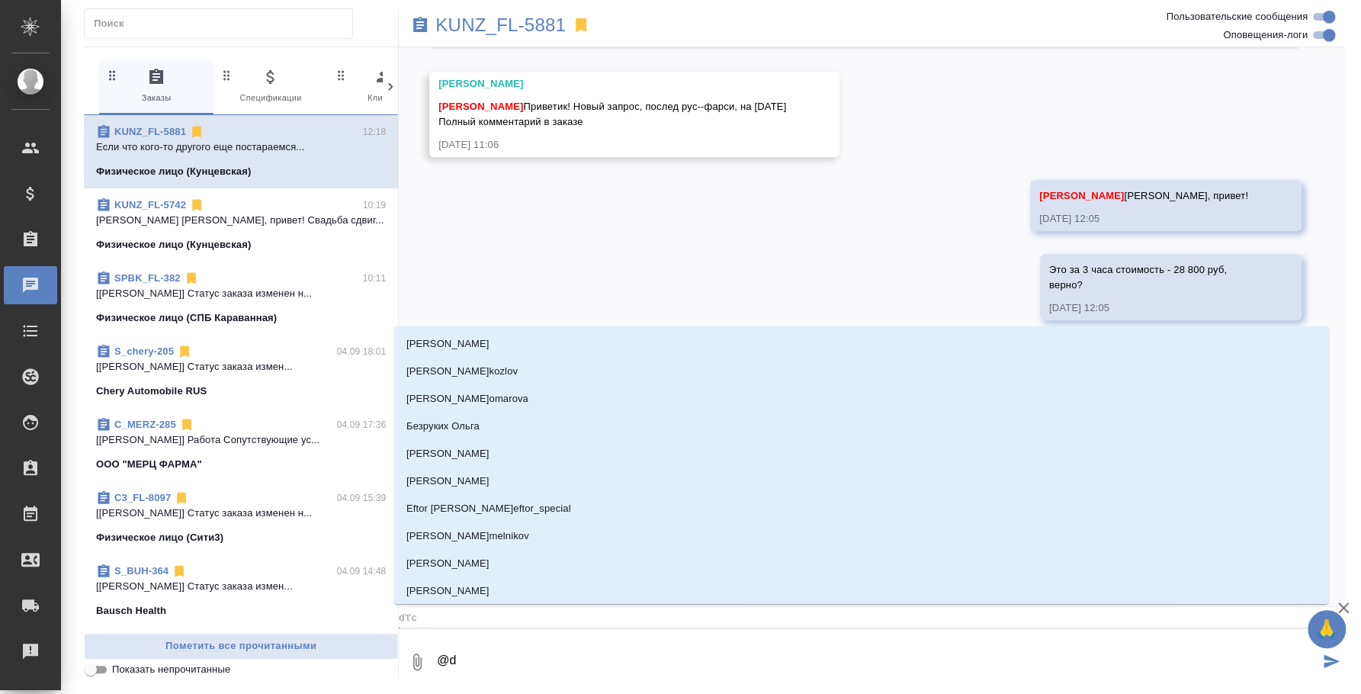
type textarea "@"
type textarea "@в"
type input "в"
type textarea "@ве"
type input "ве"
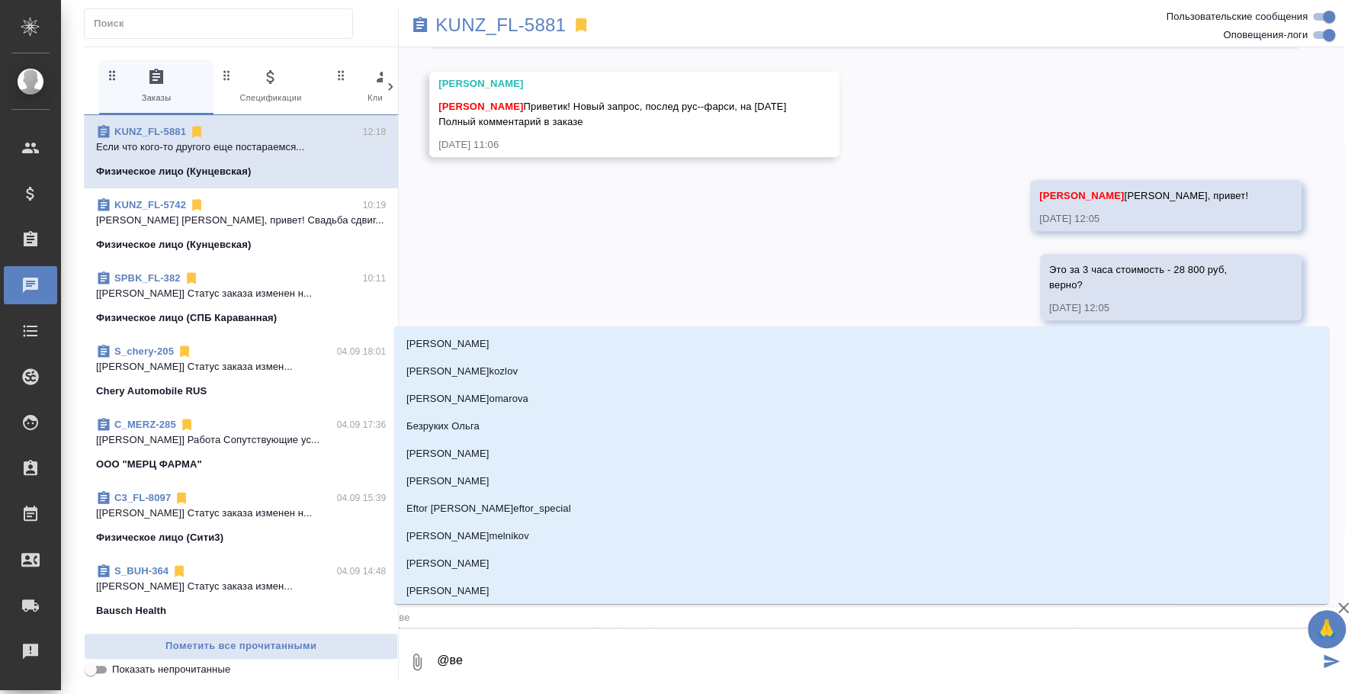
type textarea "@вес"
type input "вес"
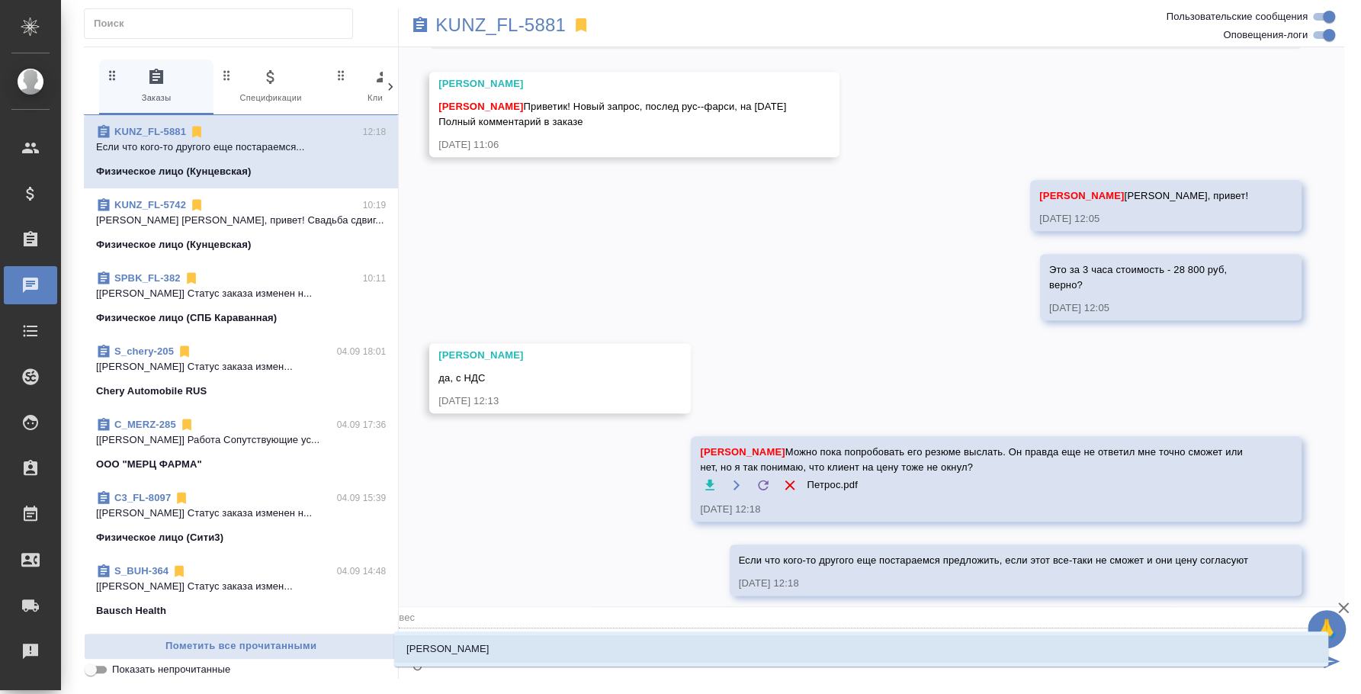
type textarea "@весе"
type input "весе"
click at [524, 652] on li "Веселова Юлия" at bounding box center [861, 648] width 934 height 27
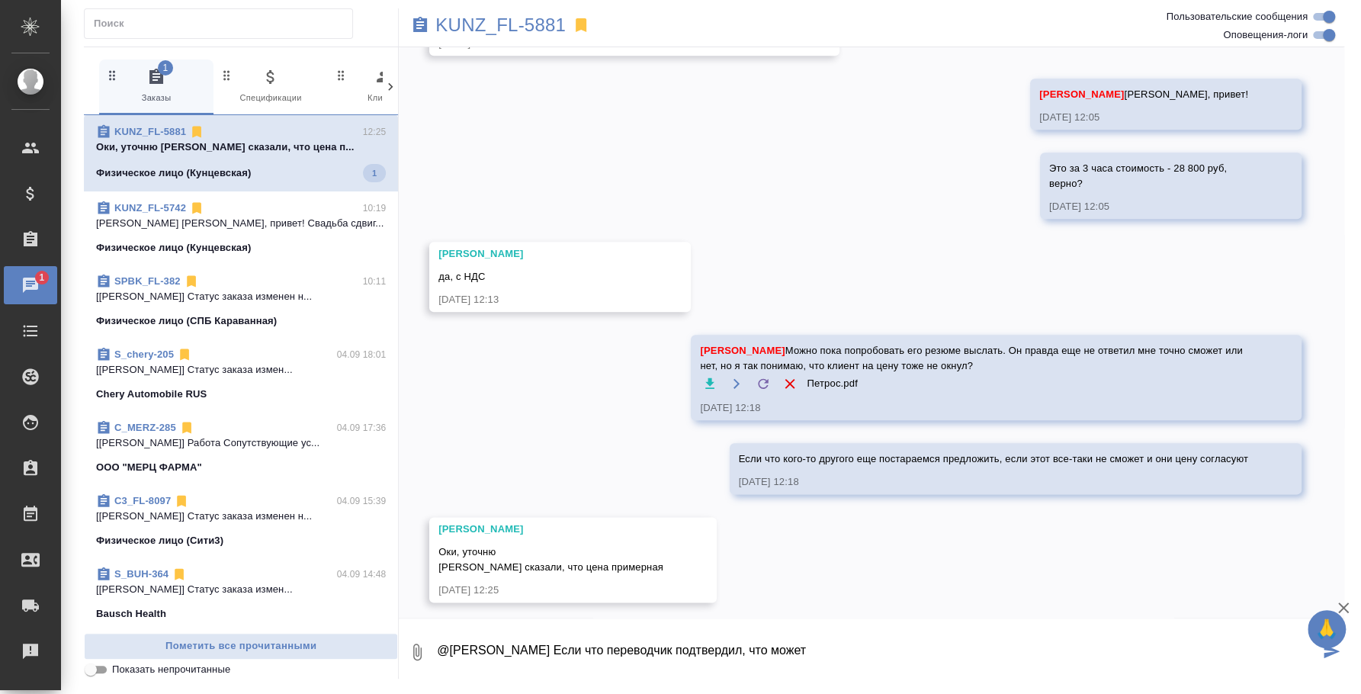
scroll to position [982, 0]
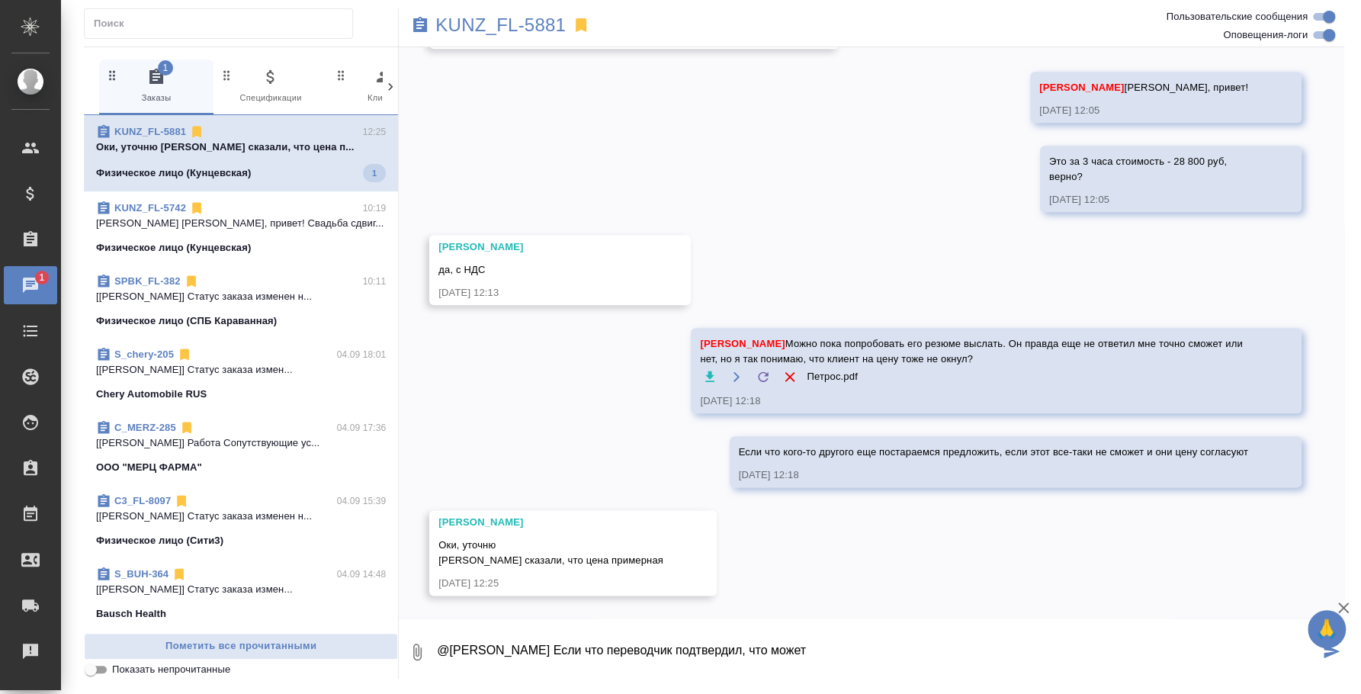
type textarea "@Веселова Юлия Если что переводчик подтвердил, что может"
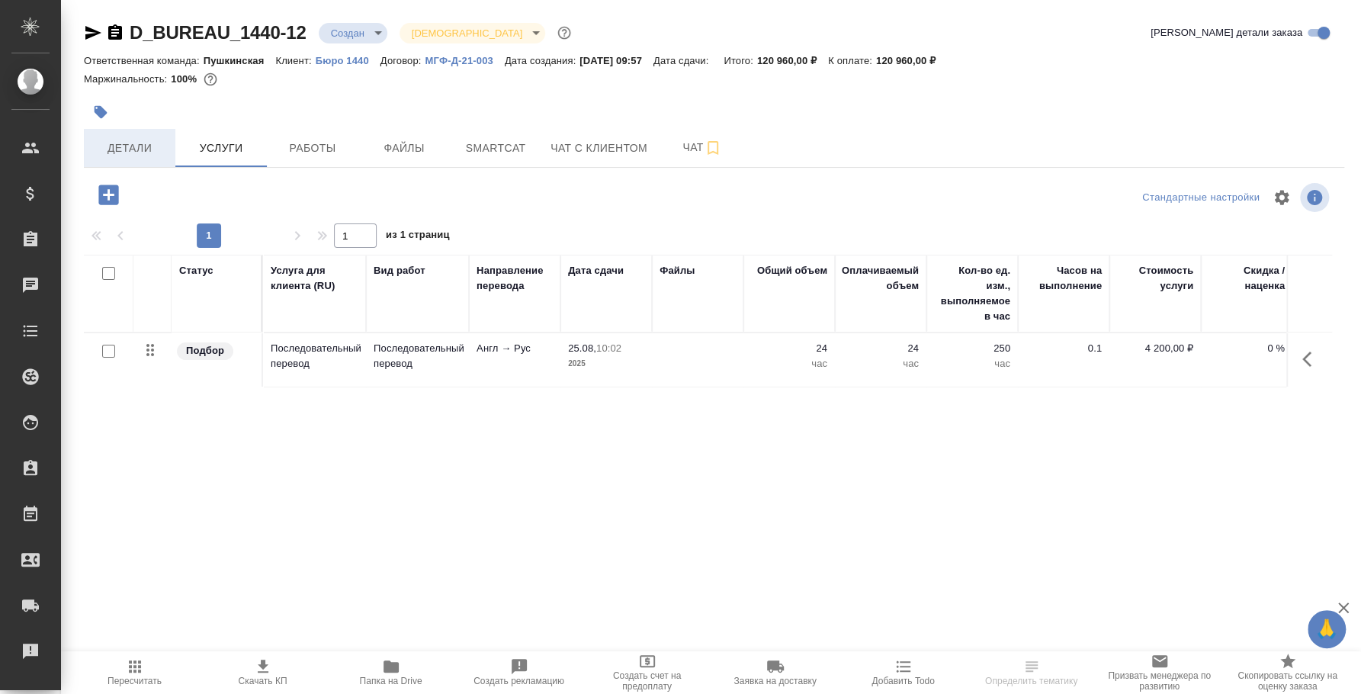
click at [128, 154] on span "Детали" at bounding box center [129, 148] width 73 height 19
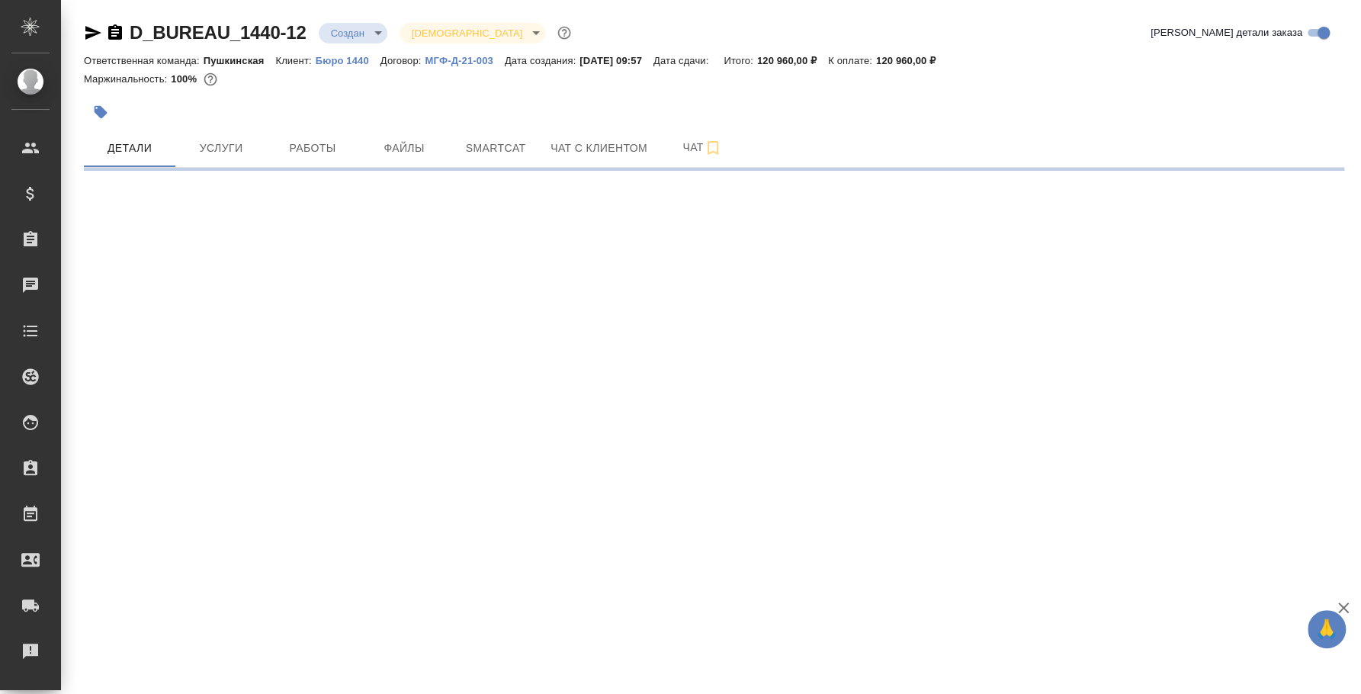
click at [344, 63] on p "Бюро 1440" at bounding box center [348, 60] width 65 height 11
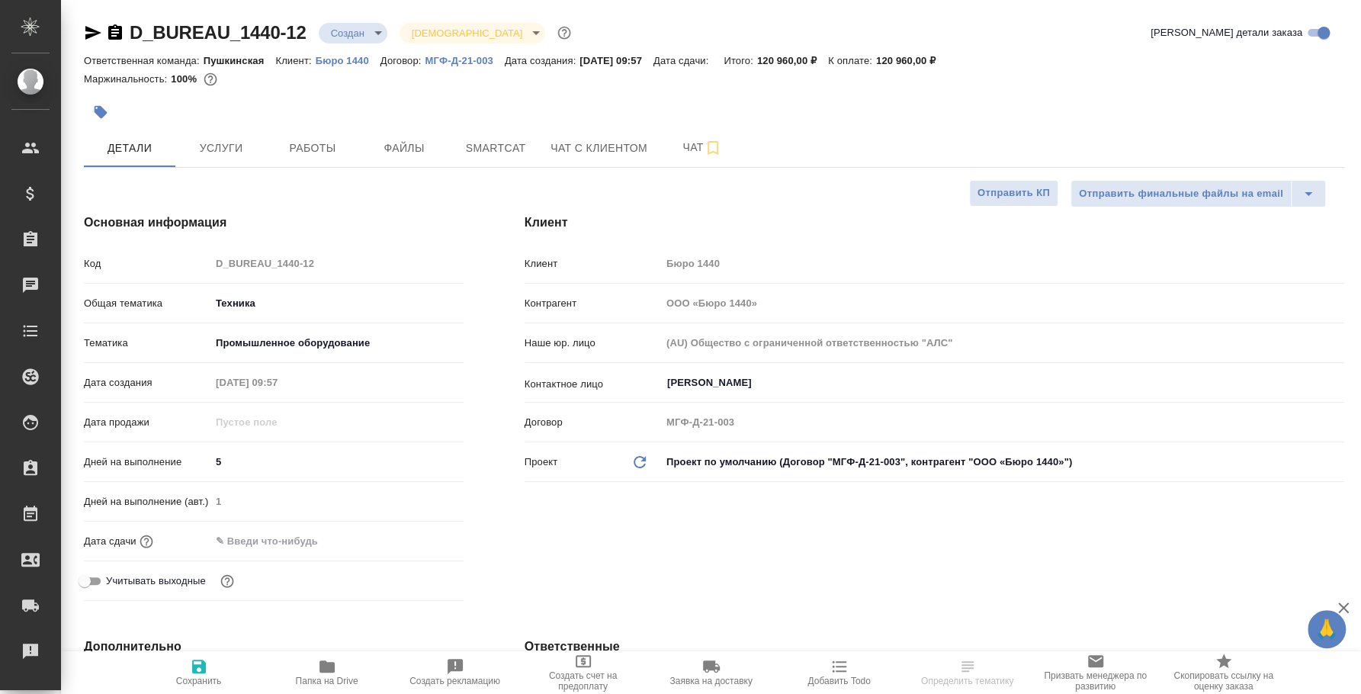
select select "RU"
type textarea "x"
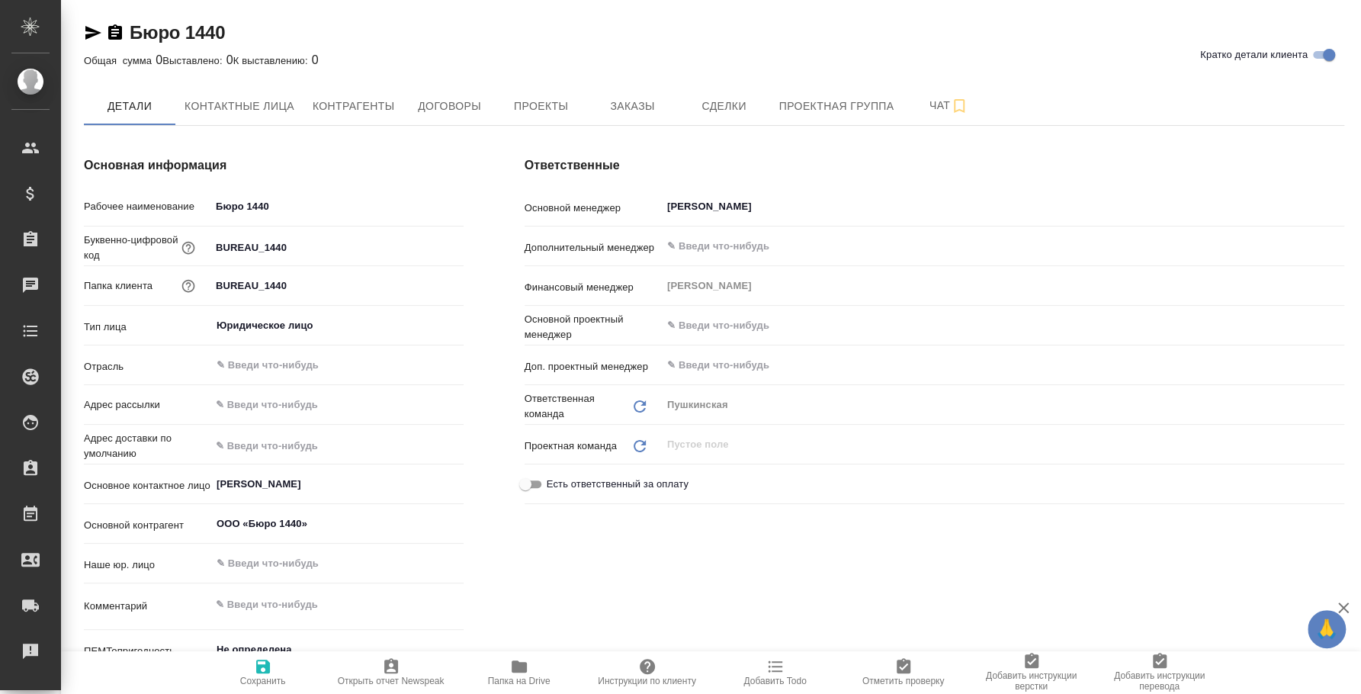
type textarea "x"
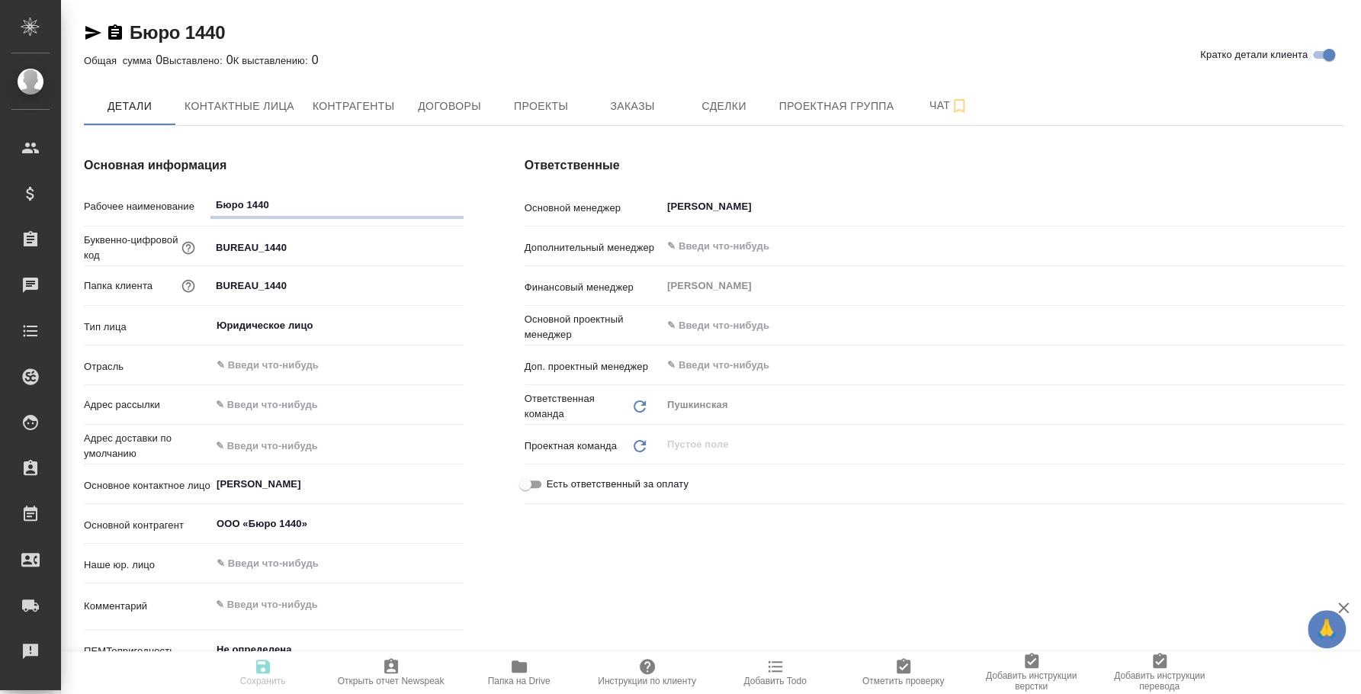
type textarea "x"
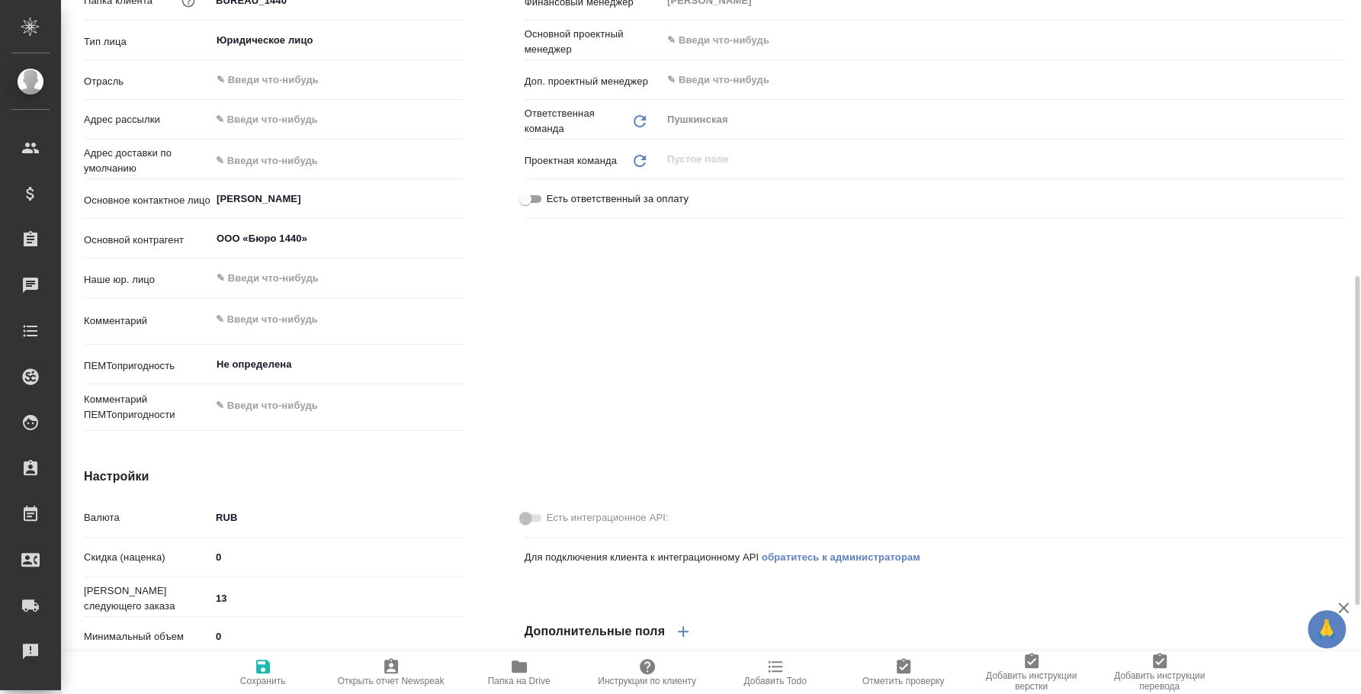
scroll to position [570, 0]
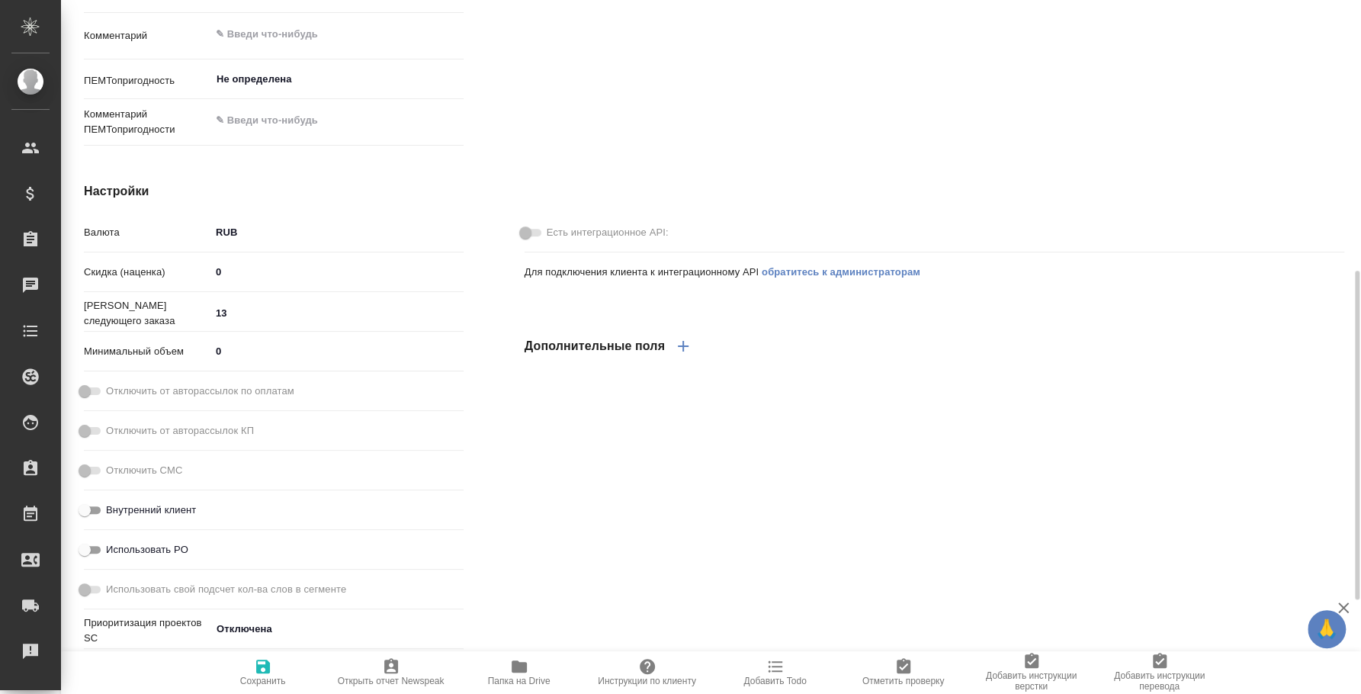
click at [529, 662] on span "Папка на Drive" at bounding box center [519, 671] width 110 height 29
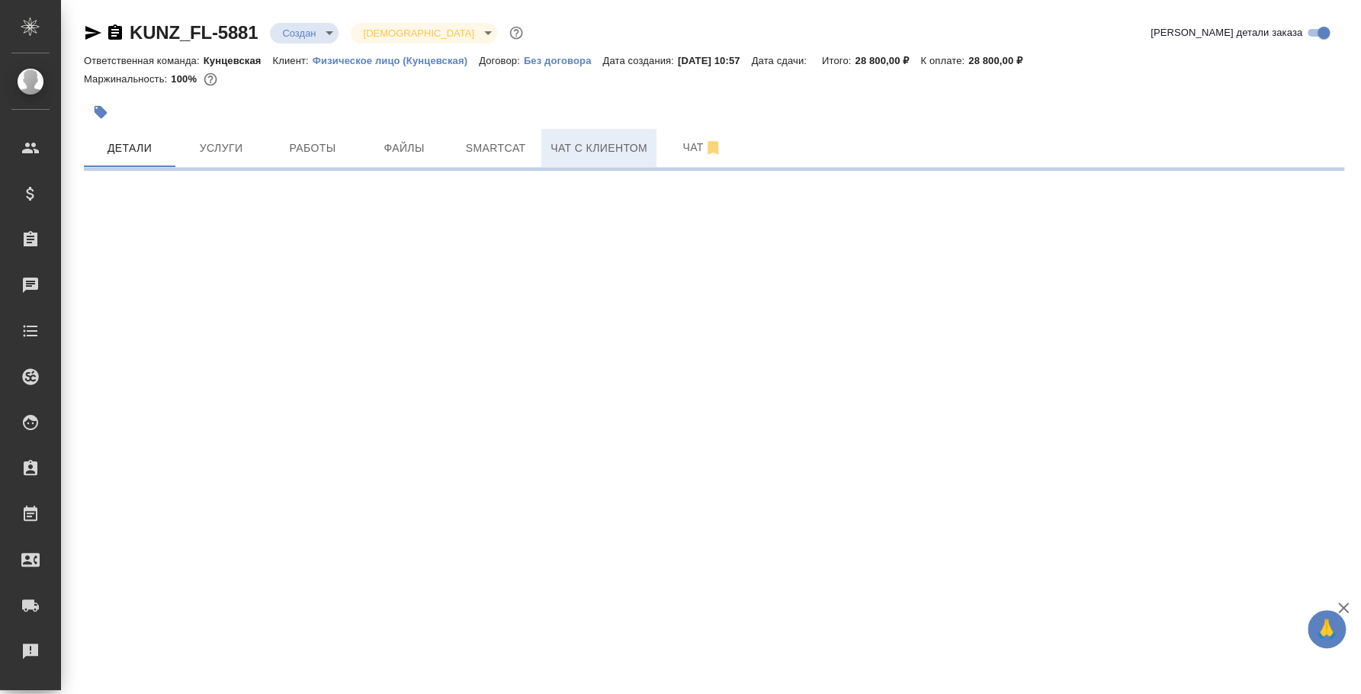
select select "RU"
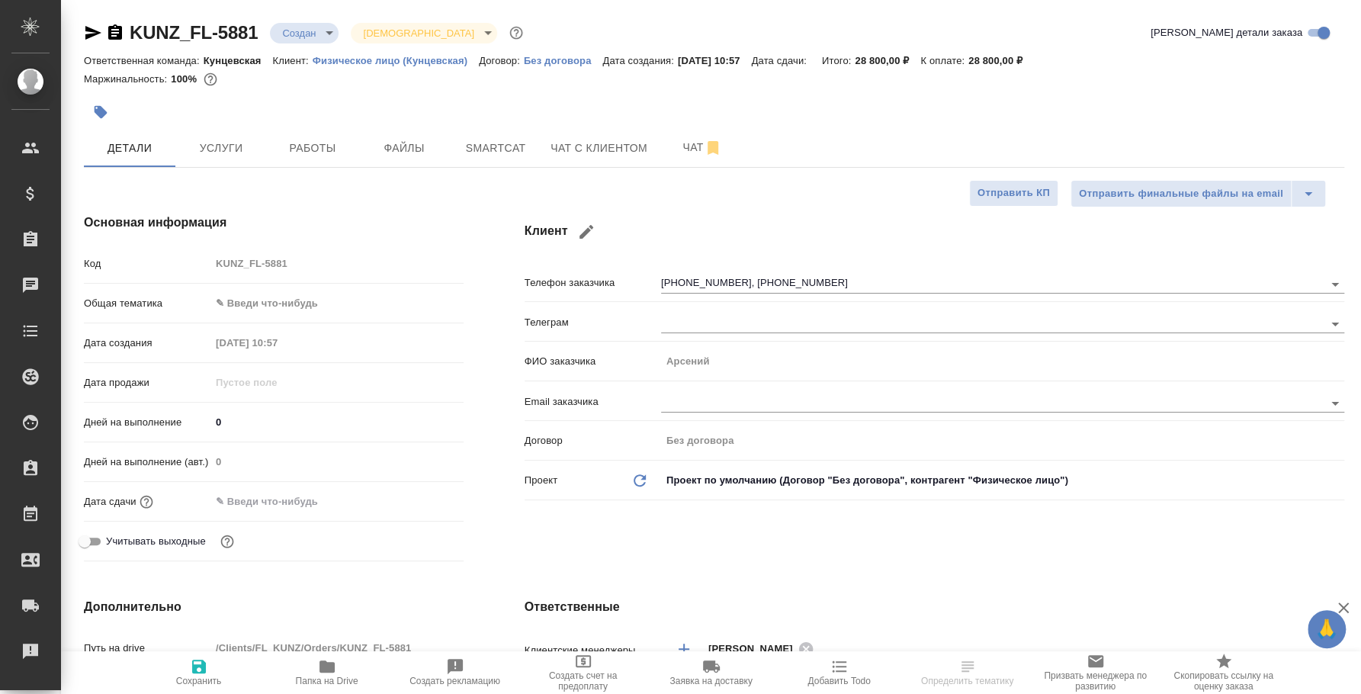
type textarea "x"
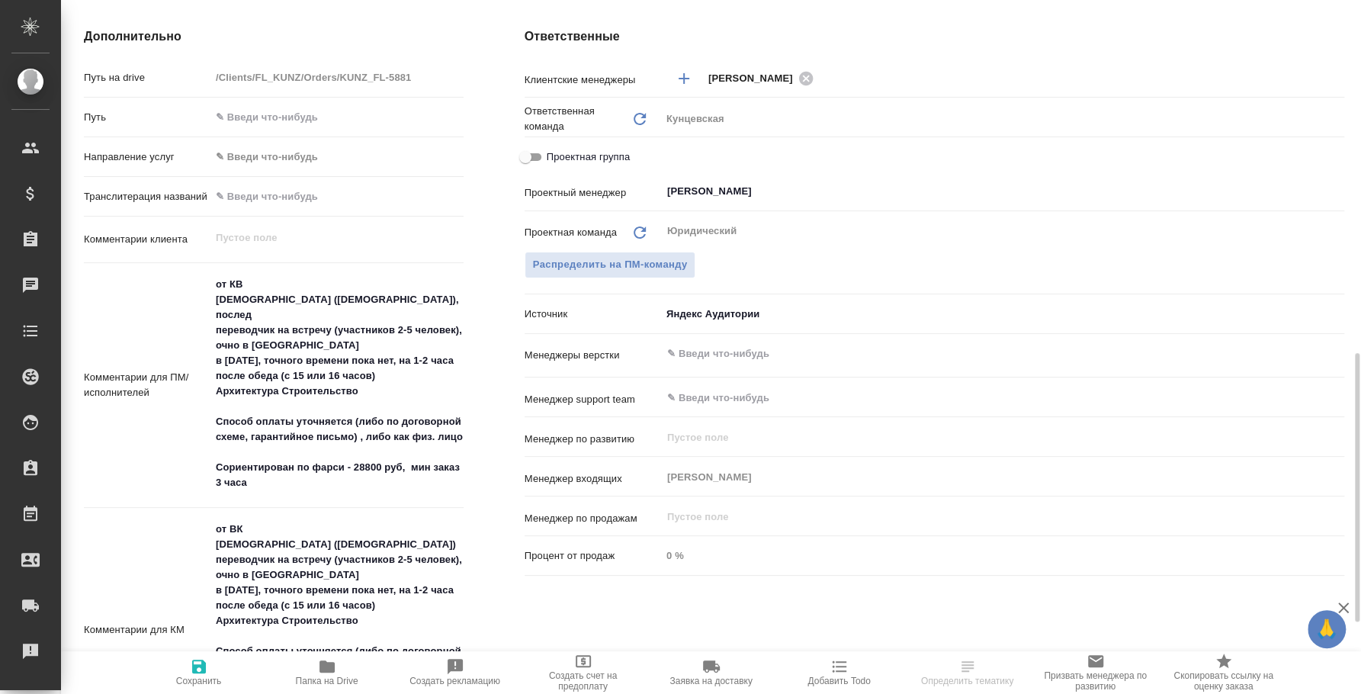
scroll to position [665, 0]
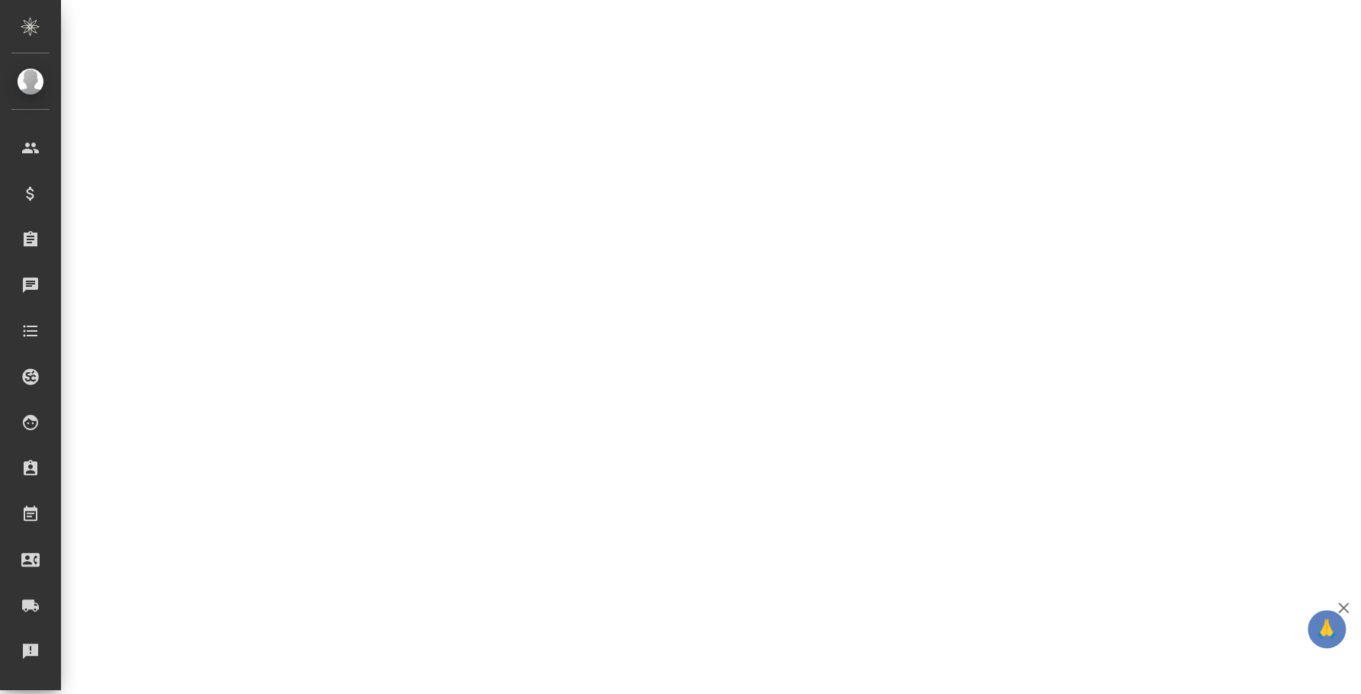
select select "RU"
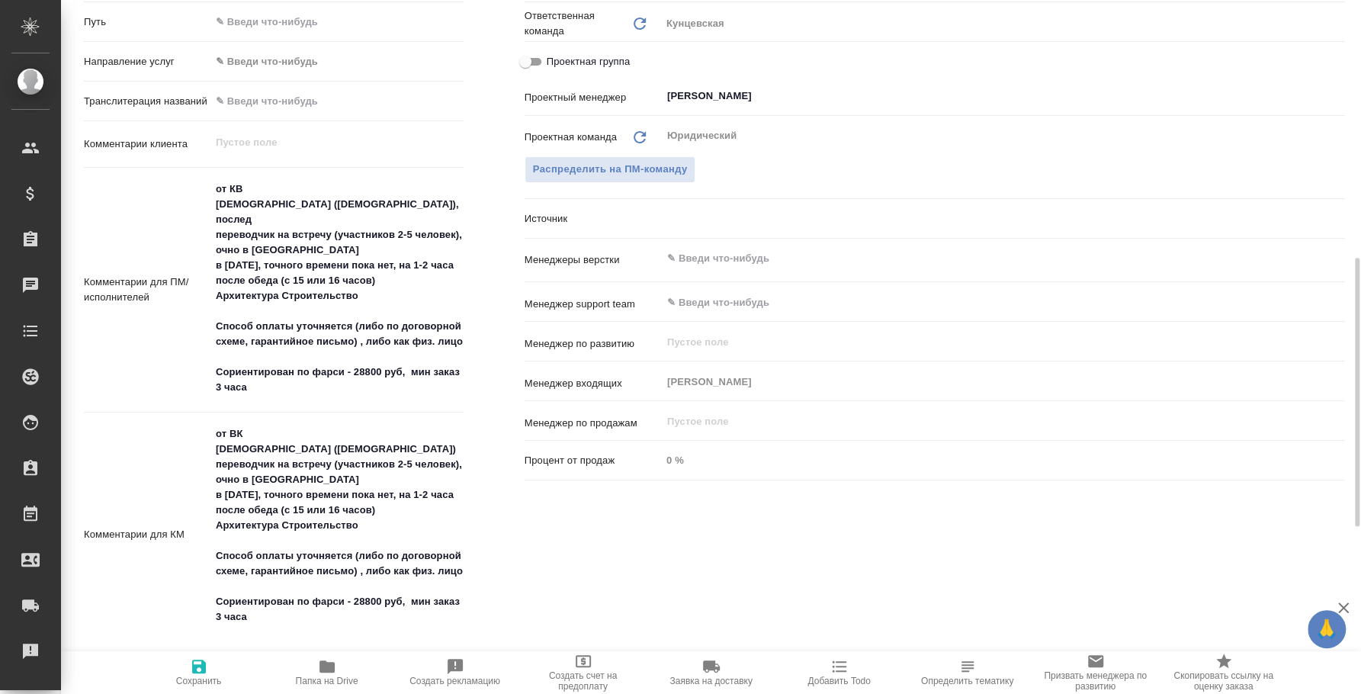
type textarea "x"
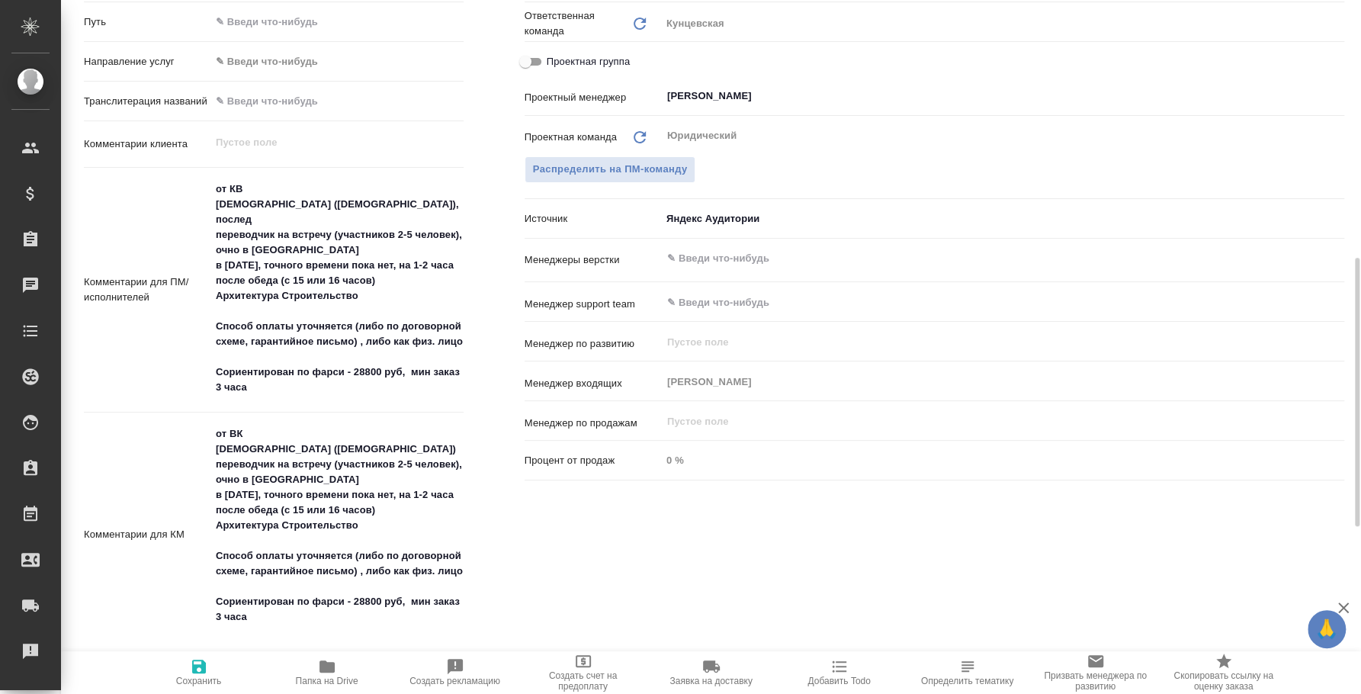
type textarea "x"
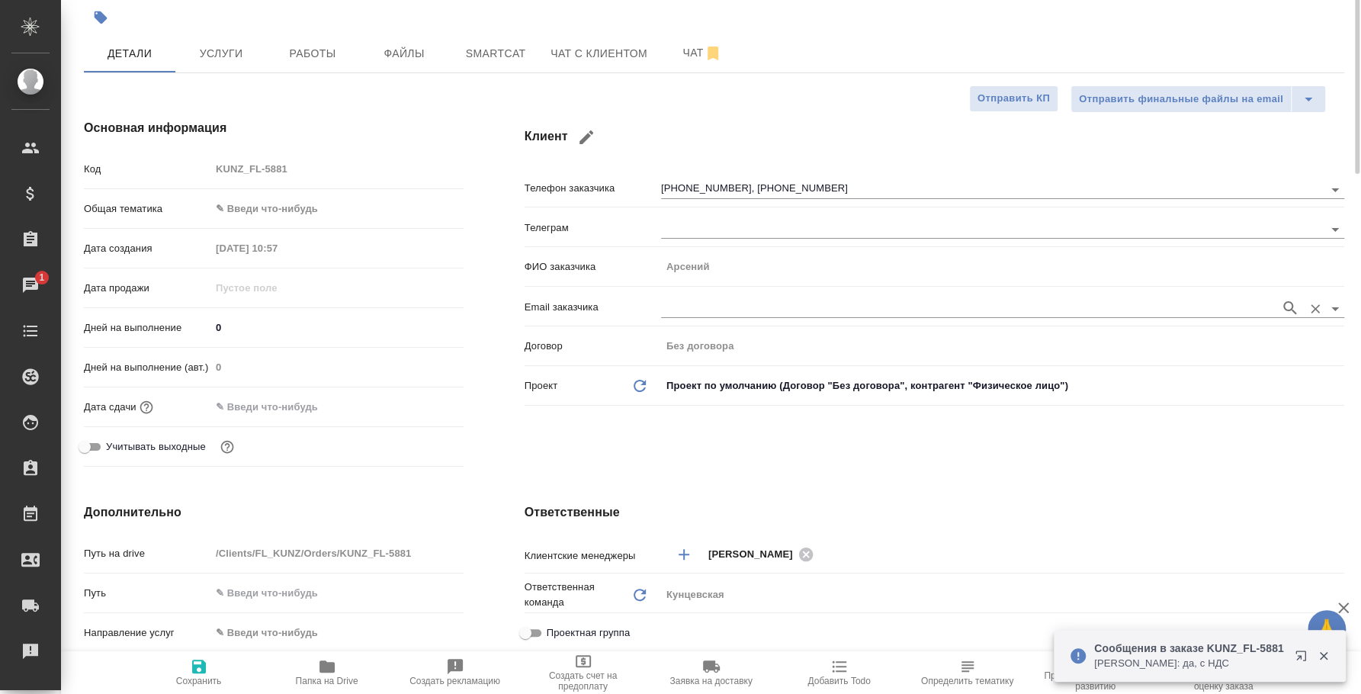
scroll to position [0, 0]
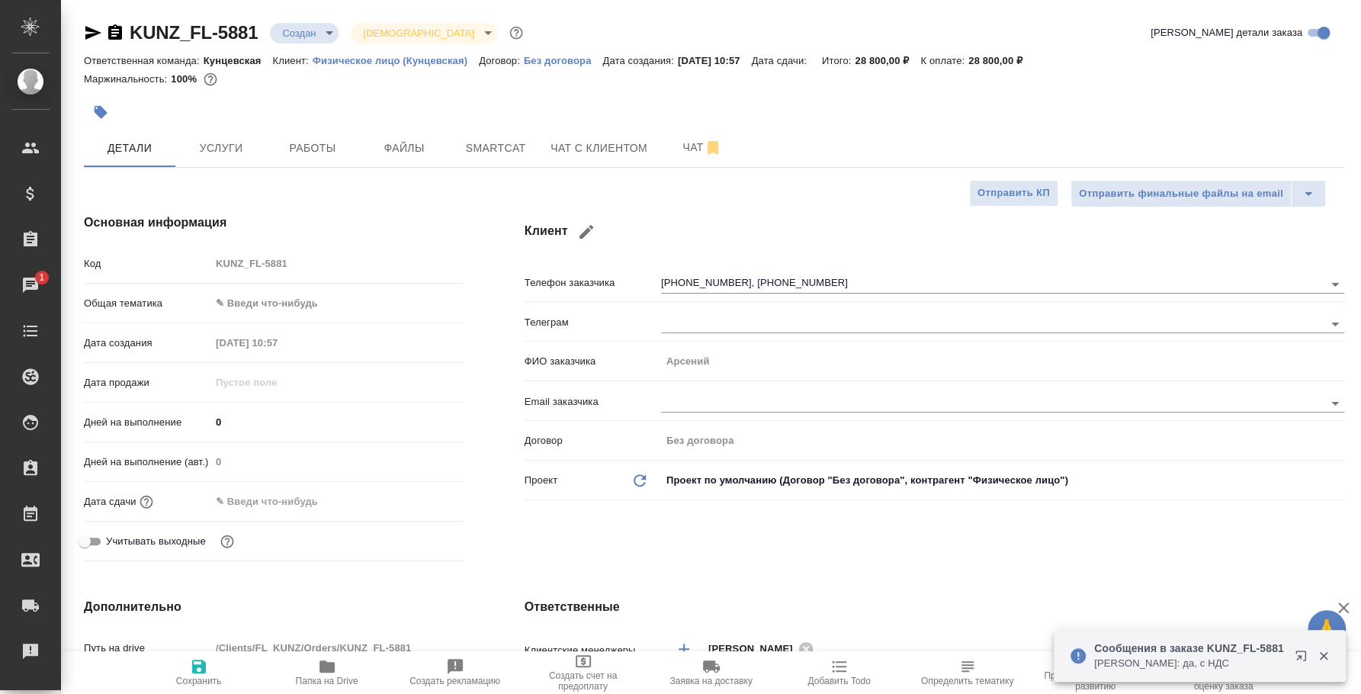
type textarea "x"
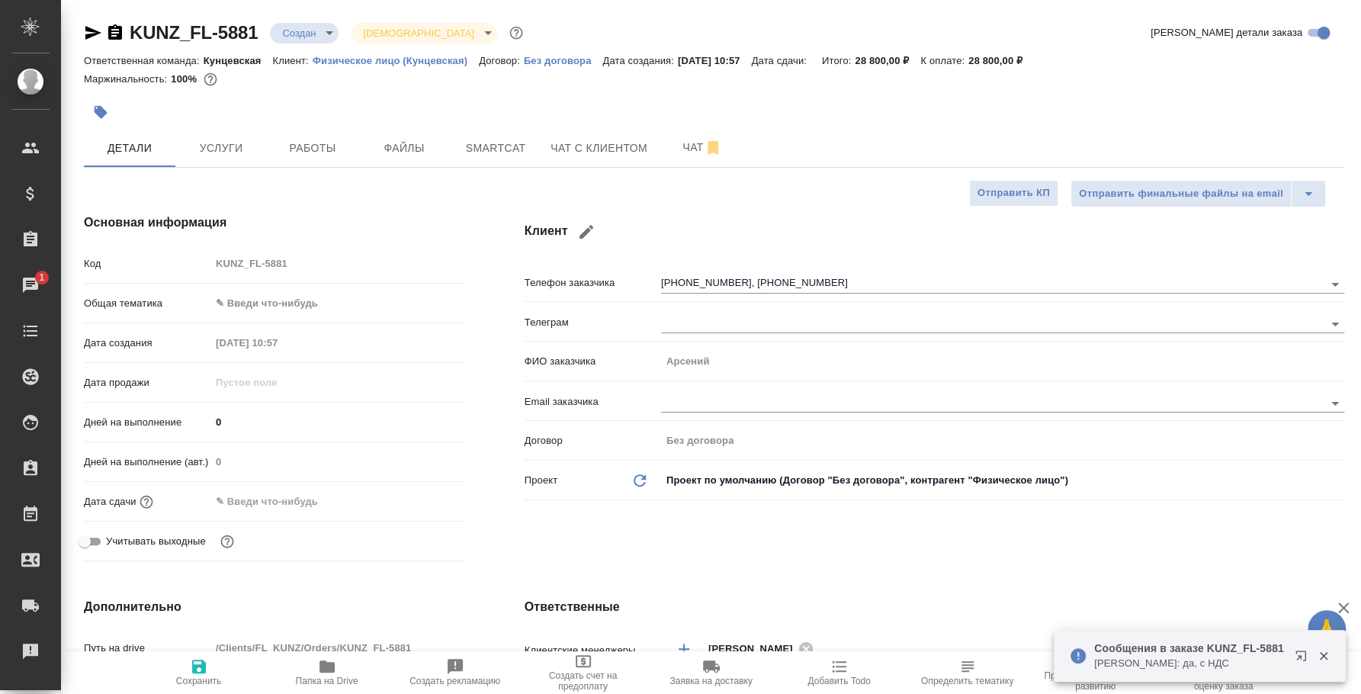
type textarea "x"
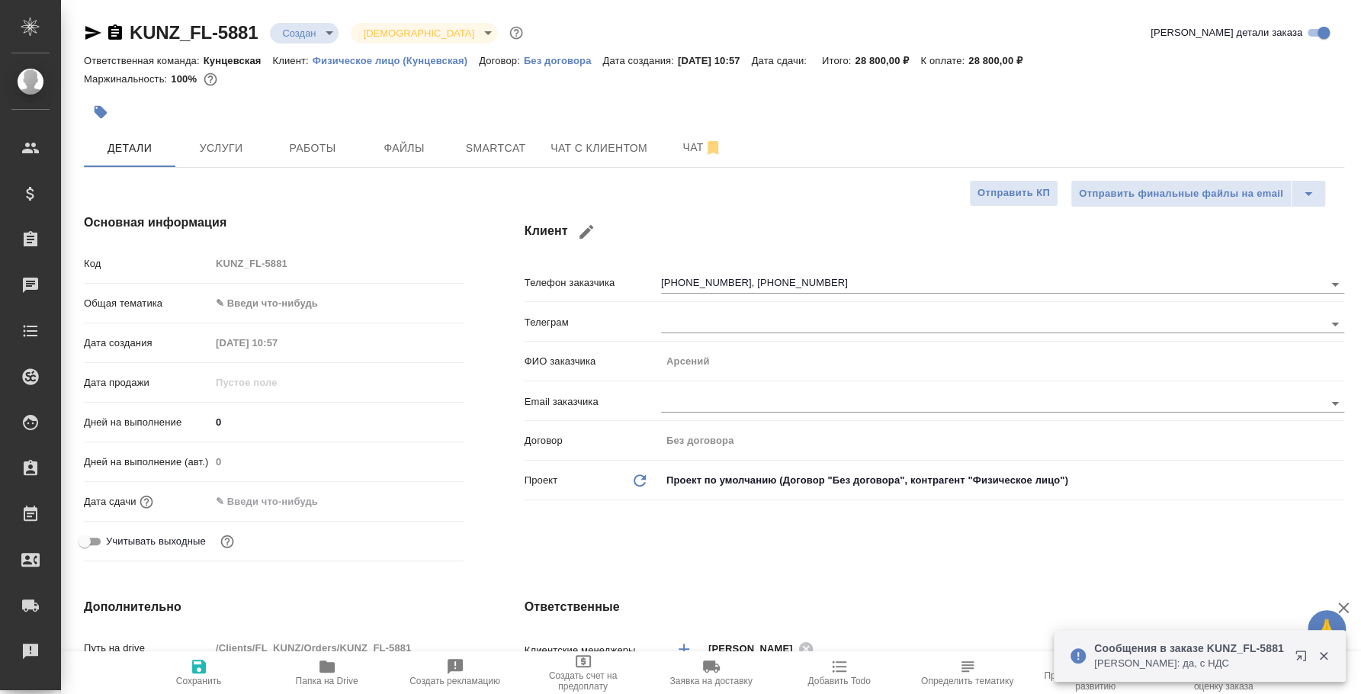
type textarea "x"
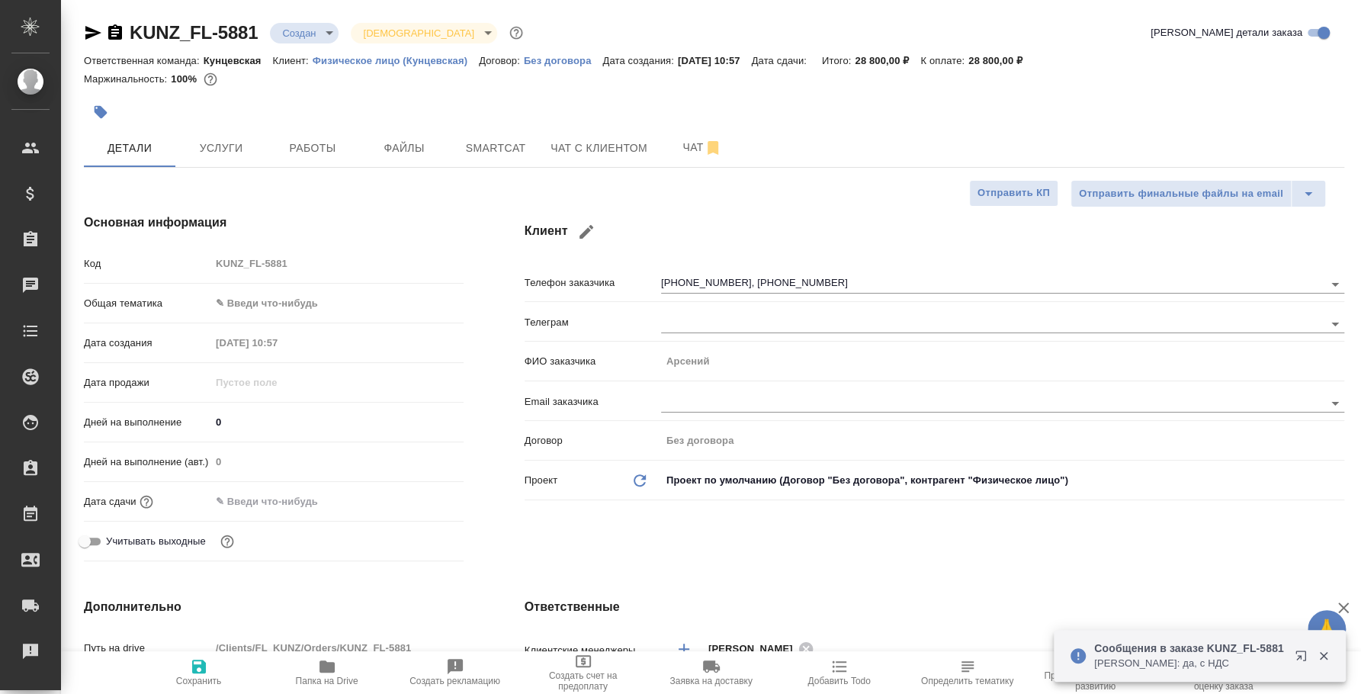
type textarea "x"
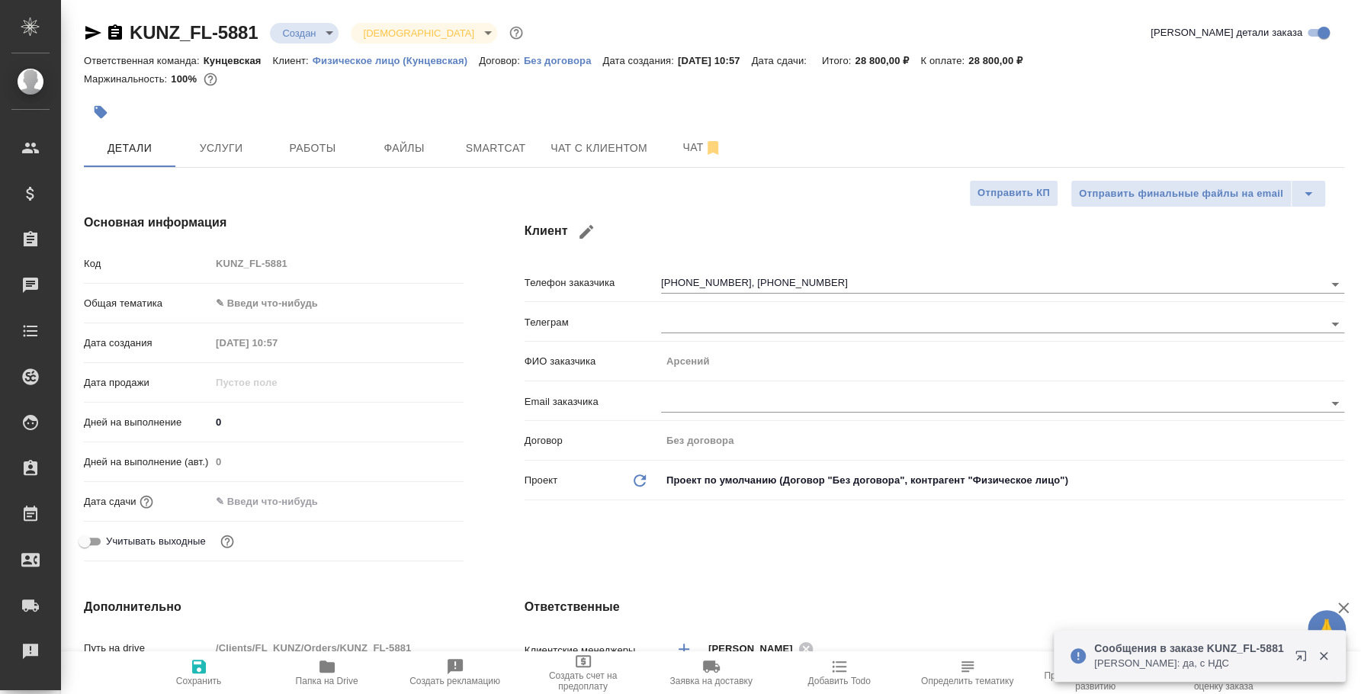
type textarea "x"
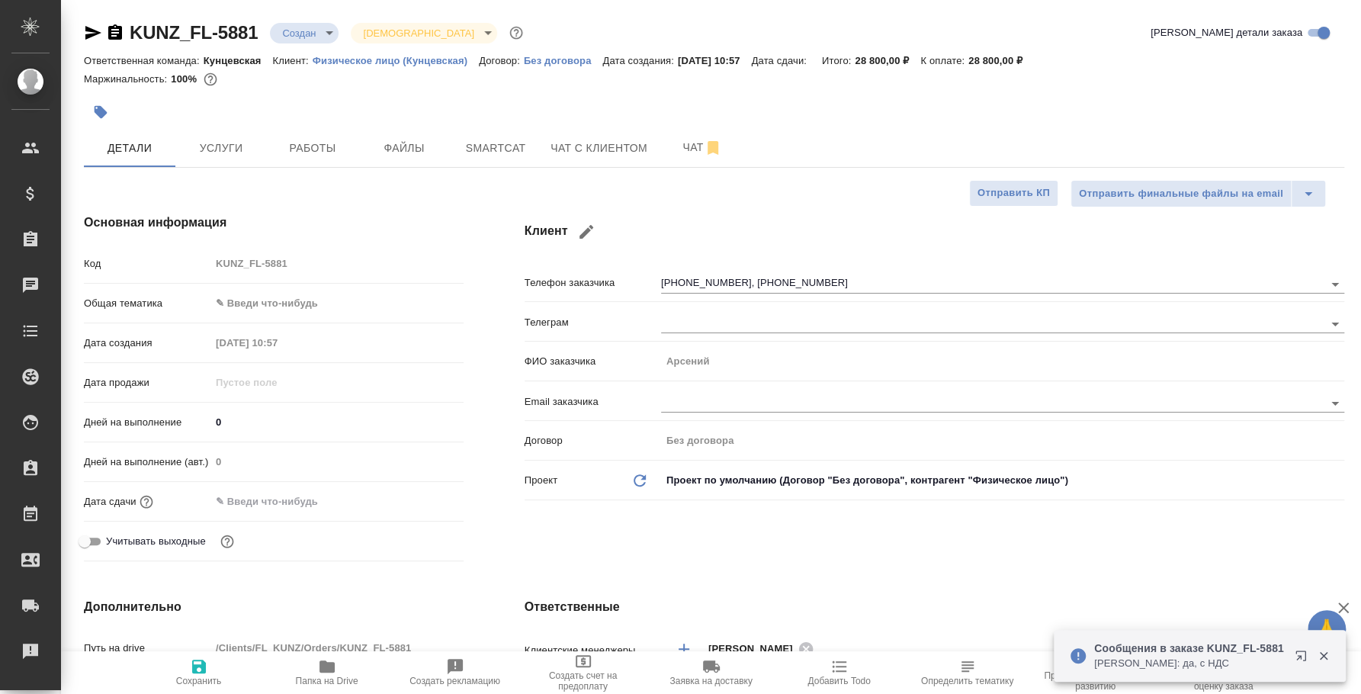
type textarea "x"
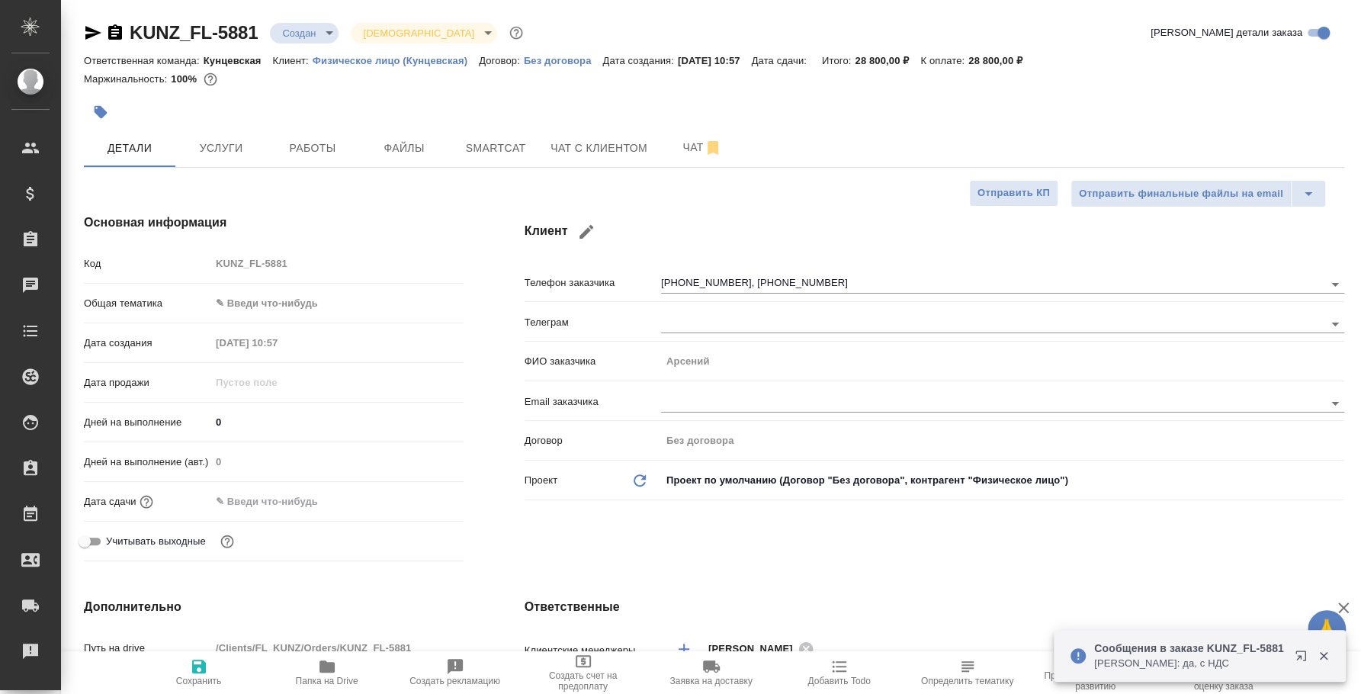
type textarea "x"
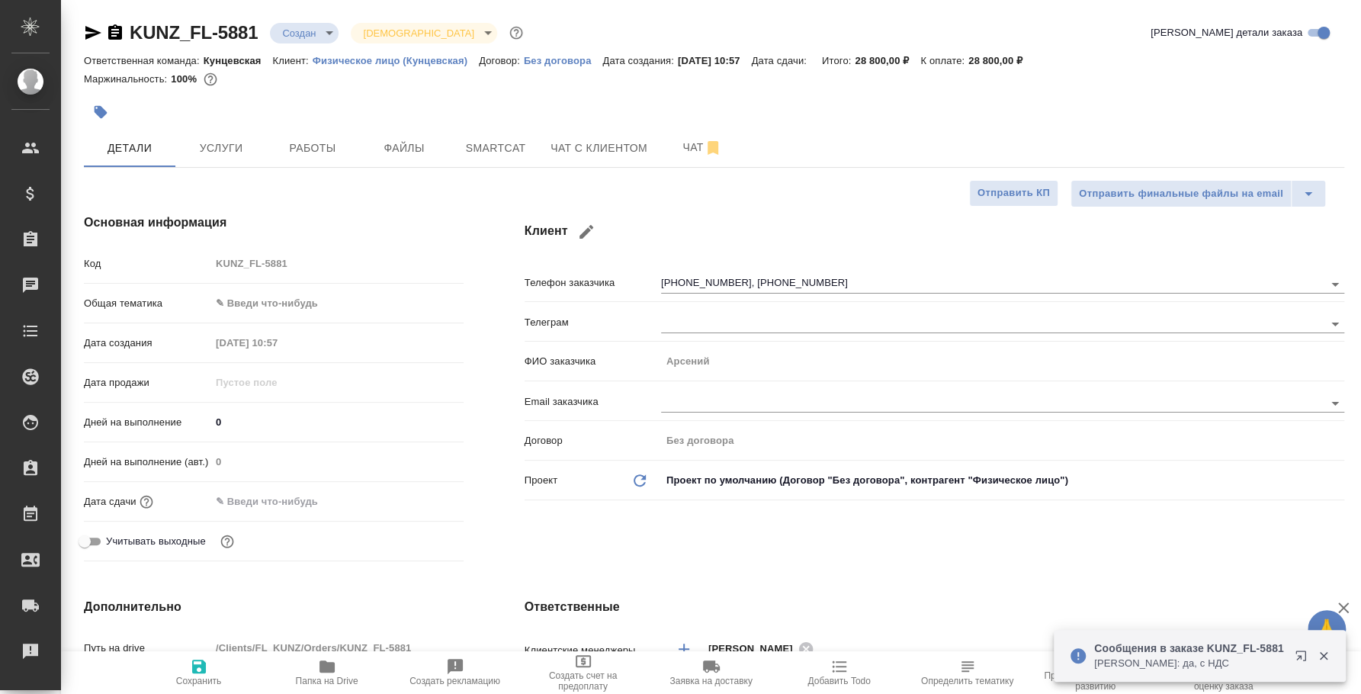
type textarea "x"
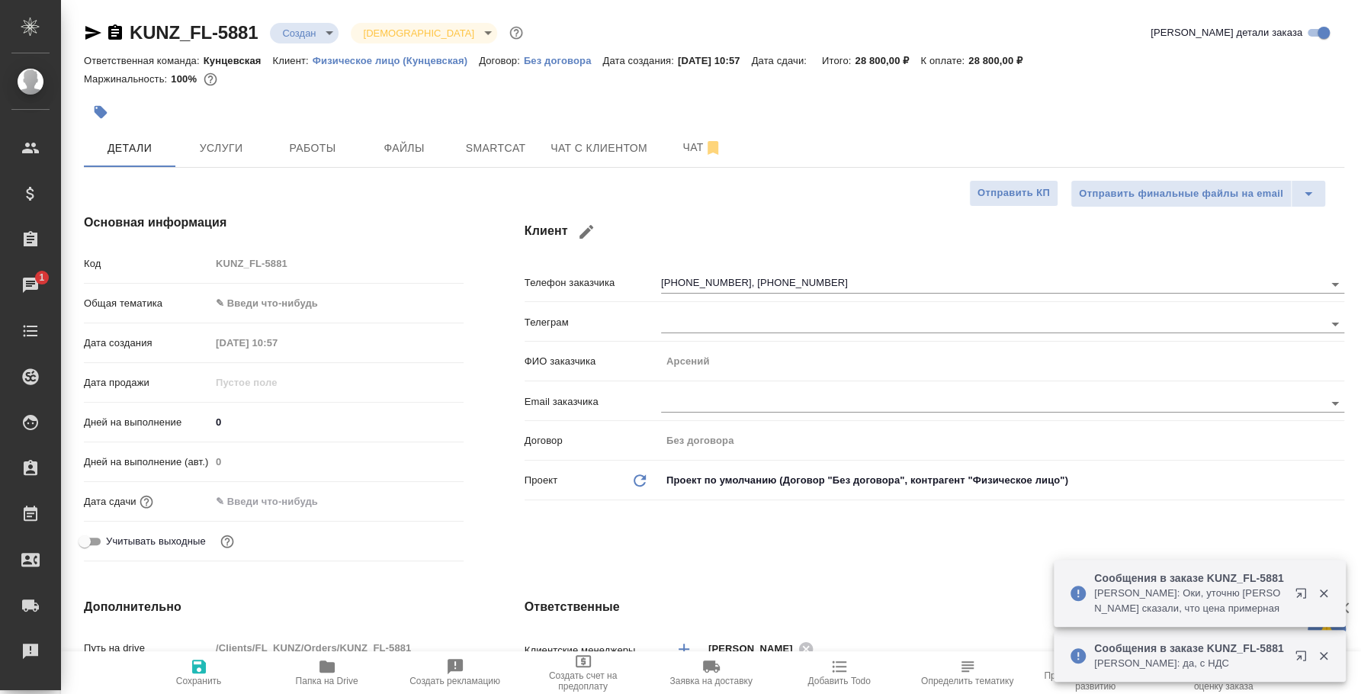
type textarea "x"
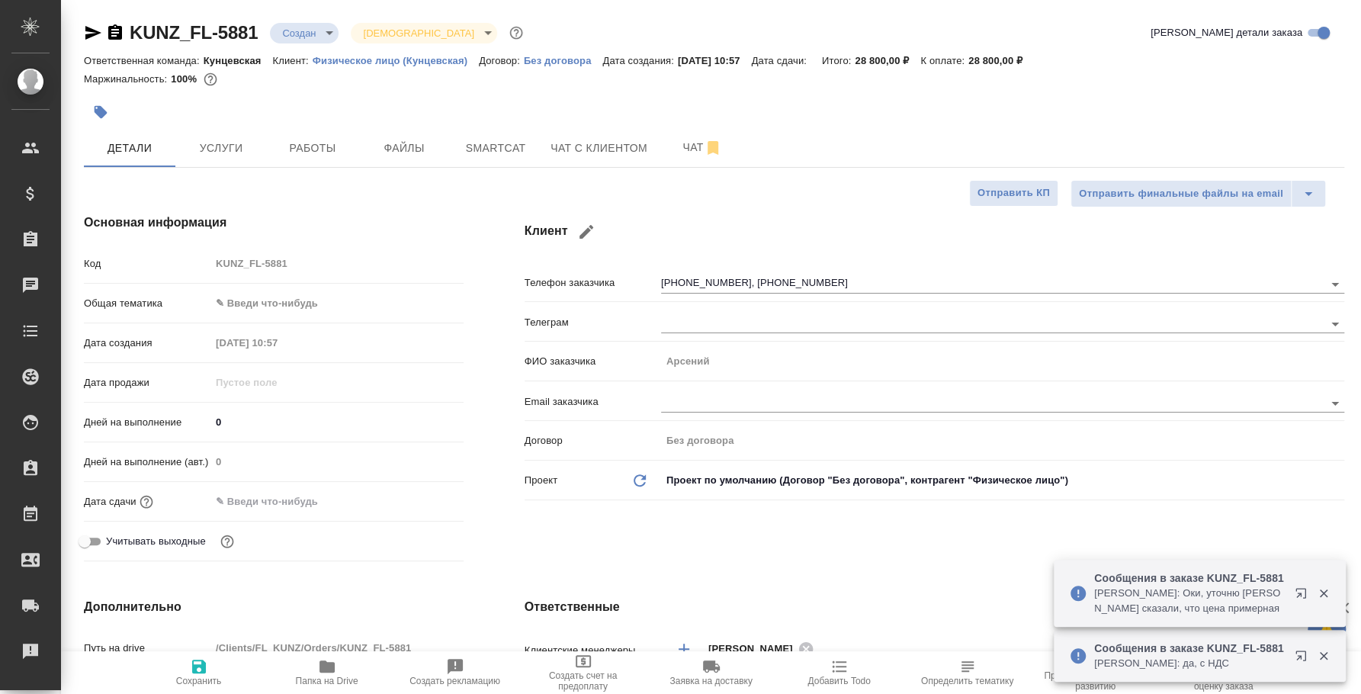
type textarea "x"
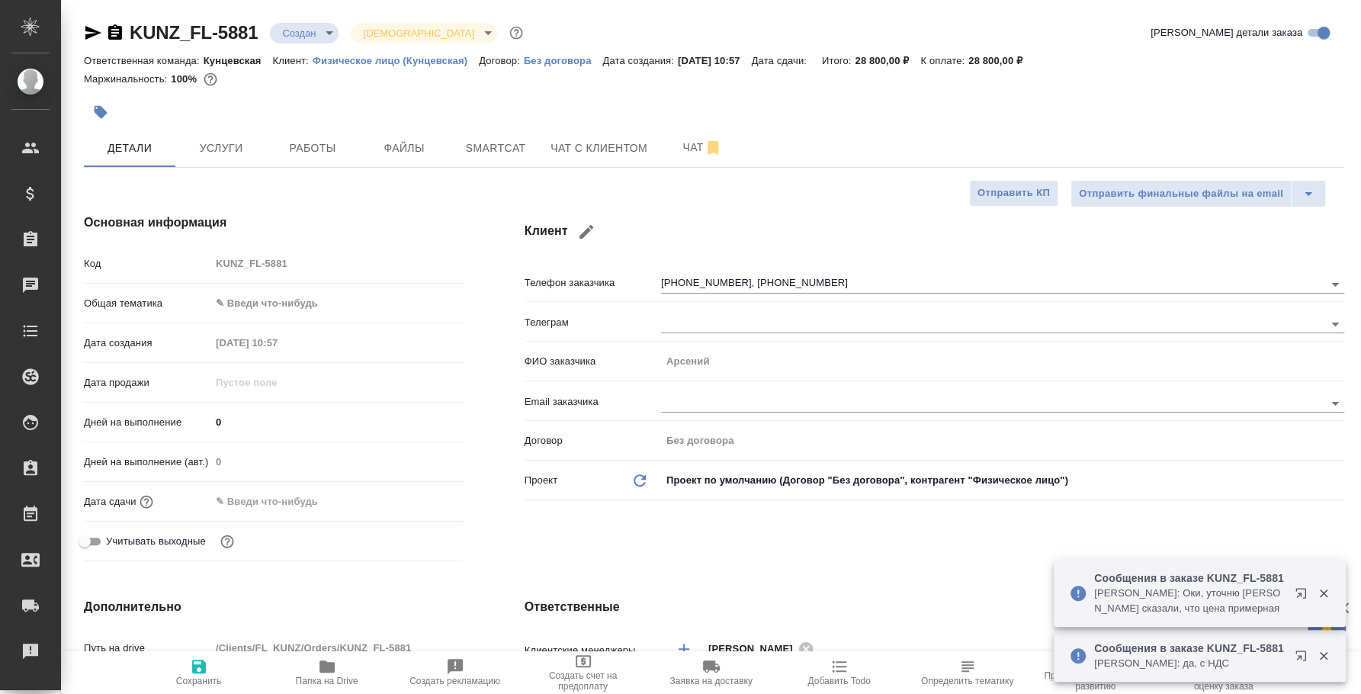
type textarea "x"
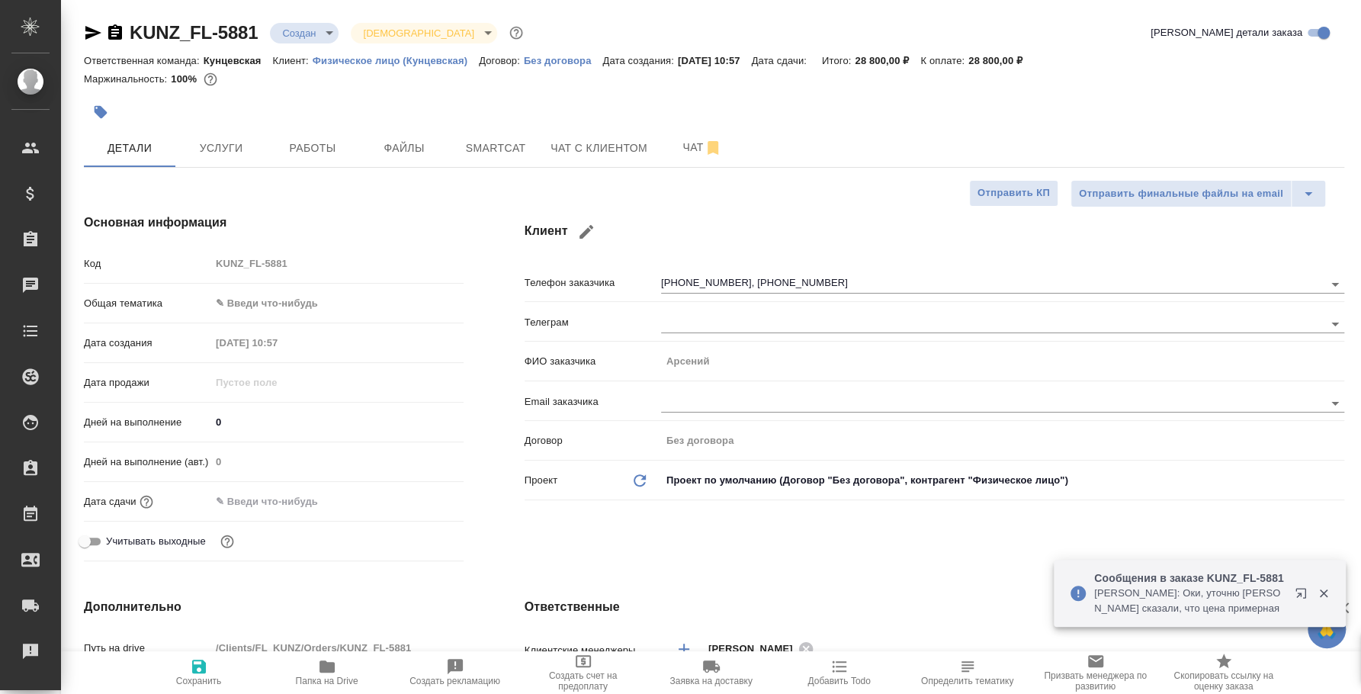
type textarea "x"
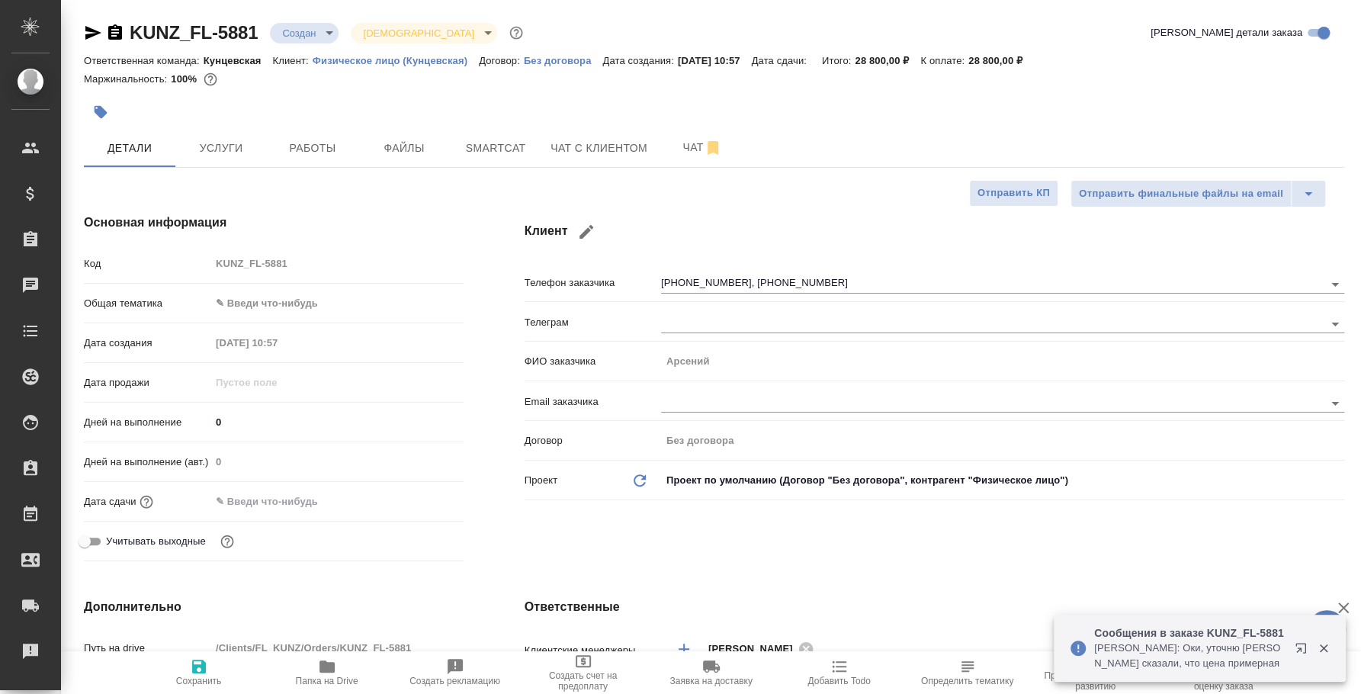
type textarea "x"
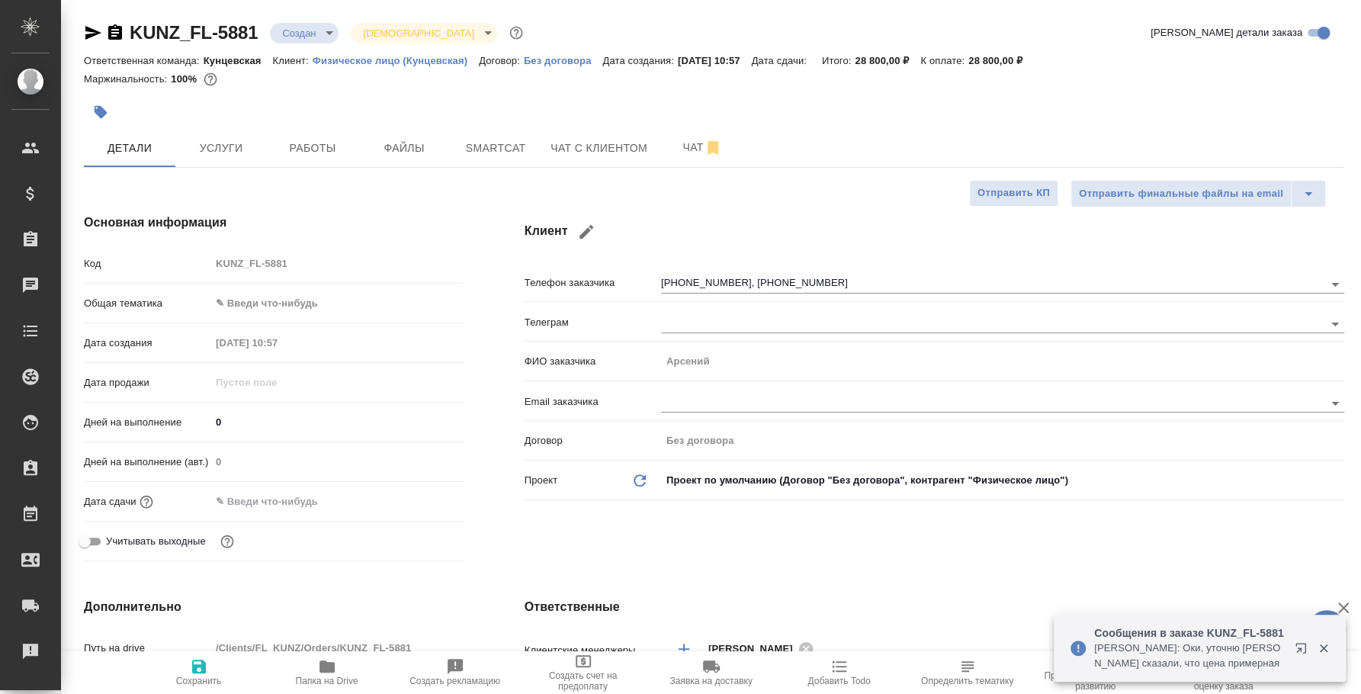
type textarea "x"
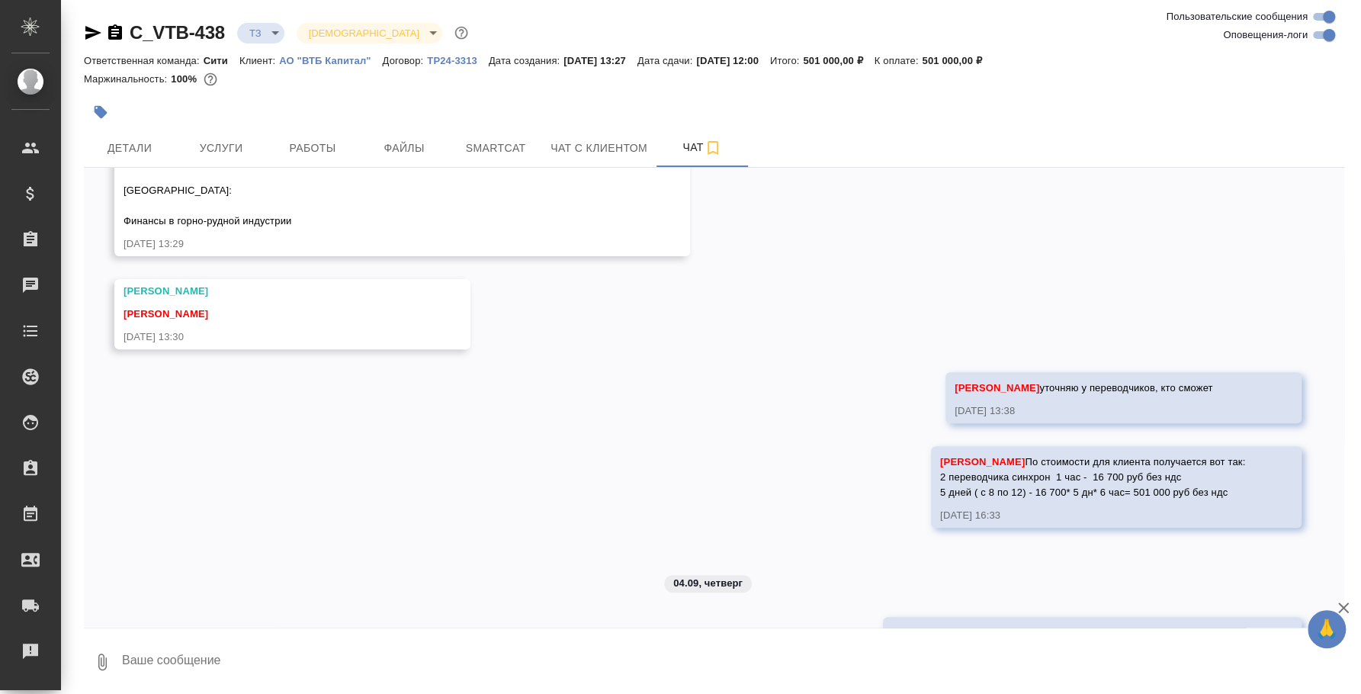
scroll to position [367, 0]
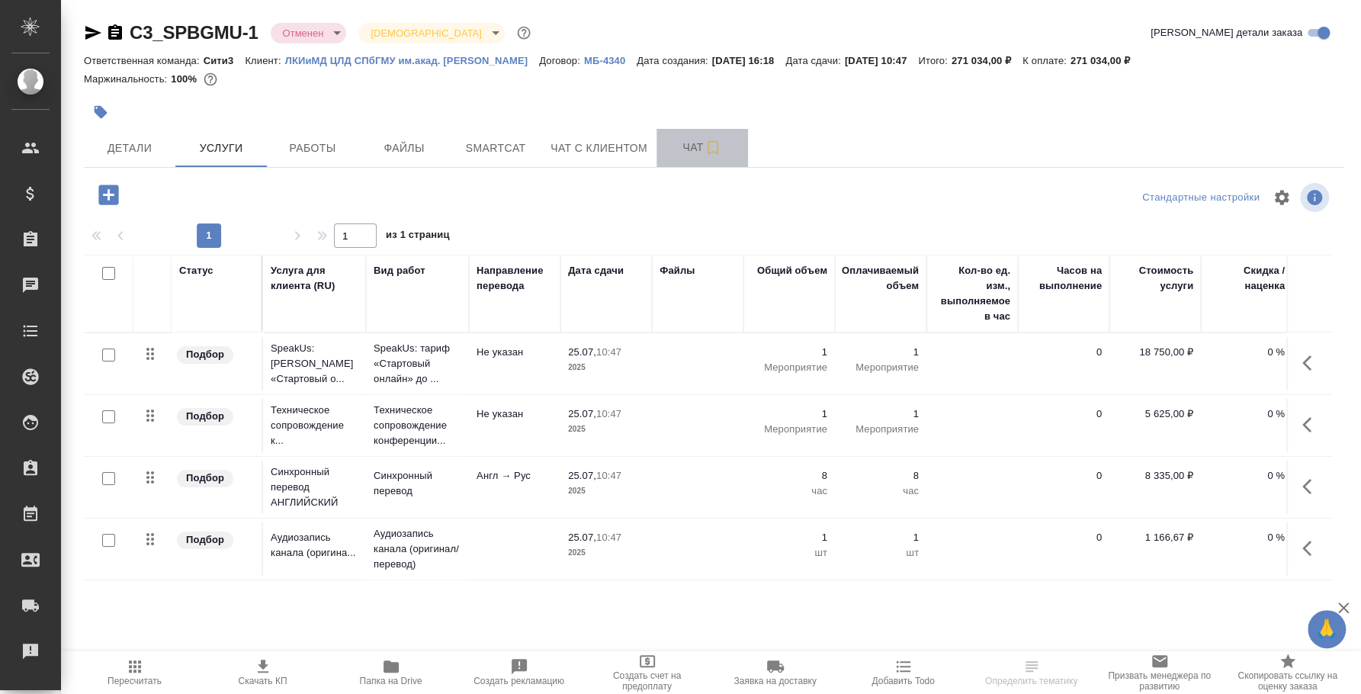
click at [675, 149] on span "Чат" at bounding box center [701, 147] width 73 height 19
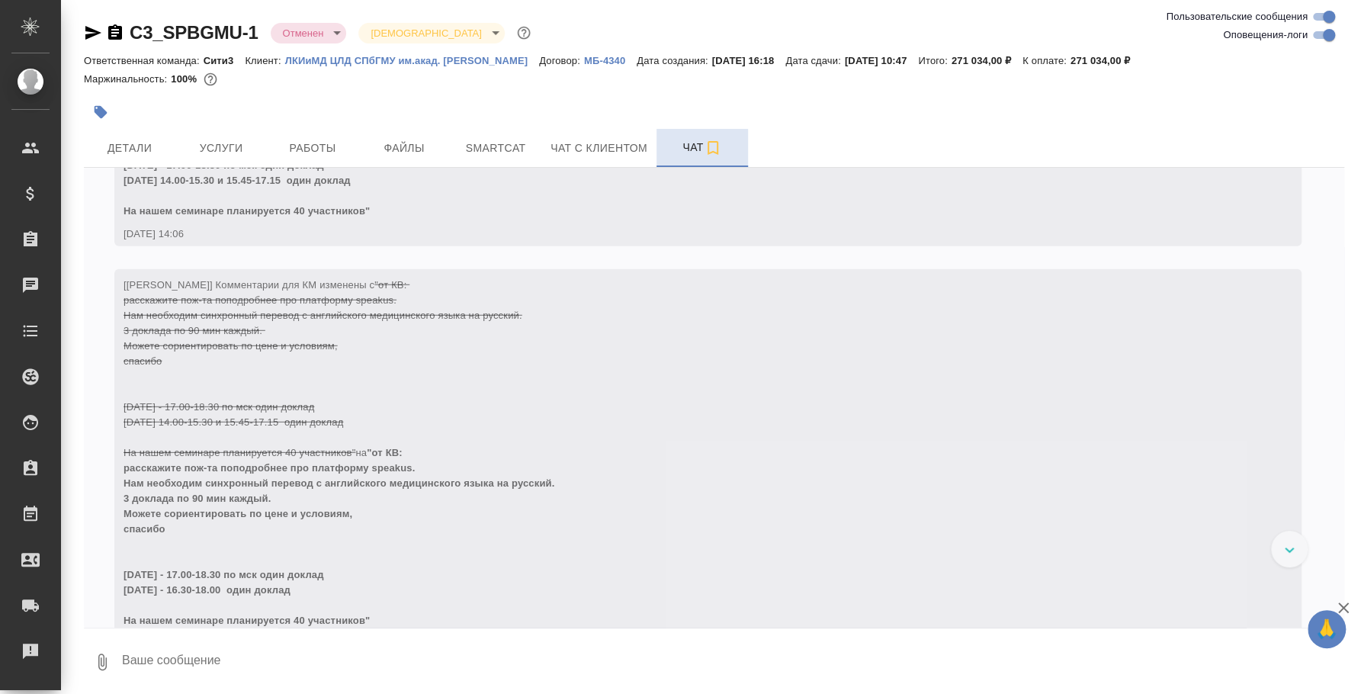
scroll to position [2876, 0]
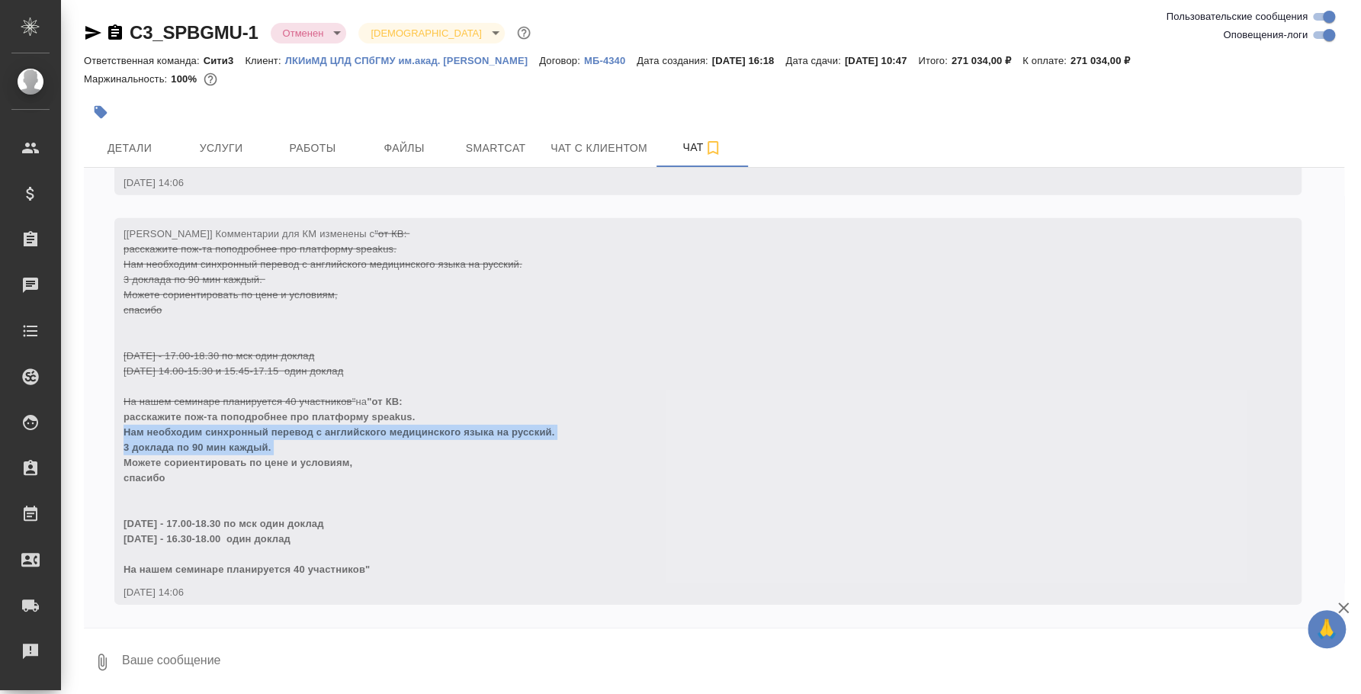
drag, startPoint x: 123, startPoint y: 428, endPoint x: 319, endPoint y: 451, distance: 198.0
click at [319, 451] on div "[Никитина Татьяна] Комментарии для КМ изменены с "от КВ: расскажите пож-та попо…" at bounding box center [685, 400] width 1124 height 354
copy span "Нам необходим синхронный перевод с английского медицинского языка на русский. 3…"
click at [364, 540] on div "[Никитина Татьяна] Комментарии для КМ изменены с "от КВ: расскажите пож-та попо…" at bounding box center [685, 400] width 1124 height 354
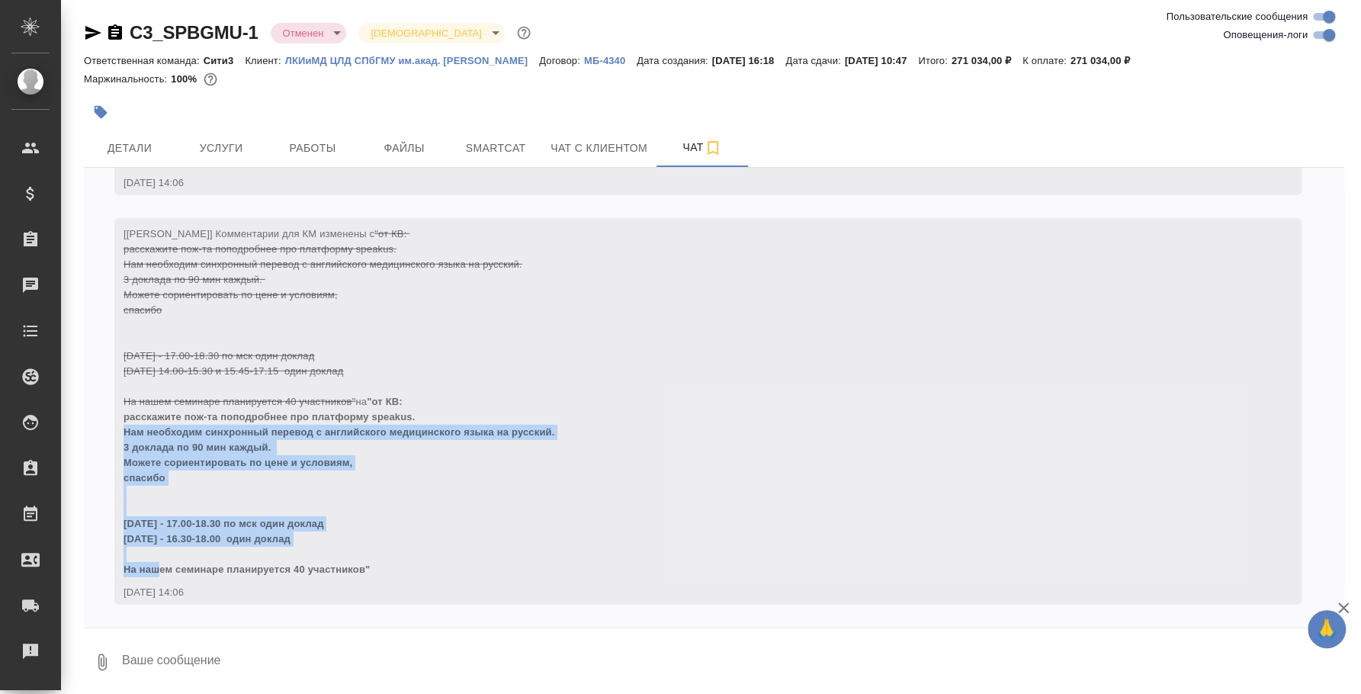
drag, startPoint x: 308, startPoint y: 540, endPoint x: 121, endPoint y: 435, distance: 214.3
click at [121, 435] on div "[Никитина Татьяна] Комментарии для КМ изменены с "от КВ: расскажите пож-та попо…" at bounding box center [707, 411] width 1187 height 386
copy span "Нам необходим синхронный перевод с английского медицинского языка на русский. 3…"
click at [339, 505] on div "[Никитина Татьяна] Комментарии для КМ изменены с "от КВ: расскажите пож-та попо…" at bounding box center [685, 400] width 1124 height 354
drag, startPoint x: 331, startPoint y: 535, endPoint x: 121, endPoint y: 438, distance: 230.9
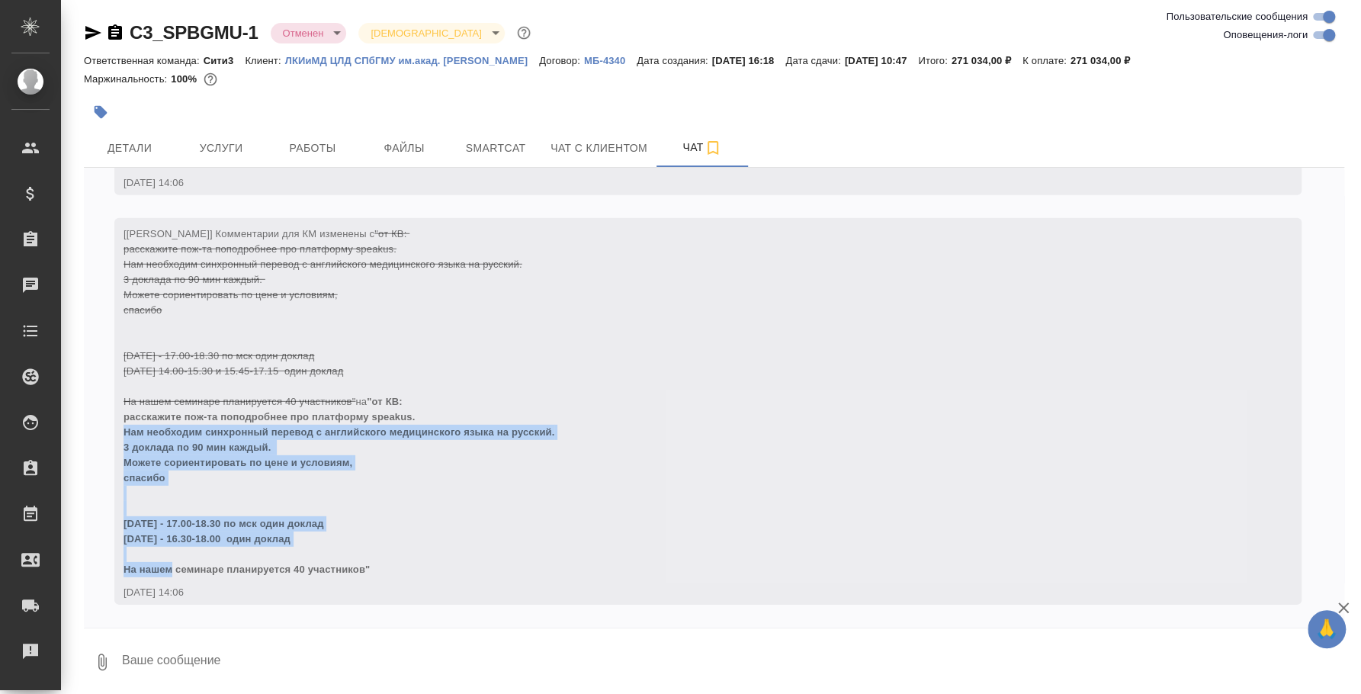
click at [121, 438] on div "[Никитина Татьяна] Комментарии для КМ изменены с "от КВ: расскажите пож-та попо…" at bounding box center [707, 411] width 1187 height 386
copy span "Нам необходим синхронный перевод с английского медицинского языка на русский. 3…"
click at [369, 569] on span ""от КВ: расскажите пож-та поподробнее про платформу speakus. Нам необходим синх…" at bounding box center [338, 485] width 431 height 179
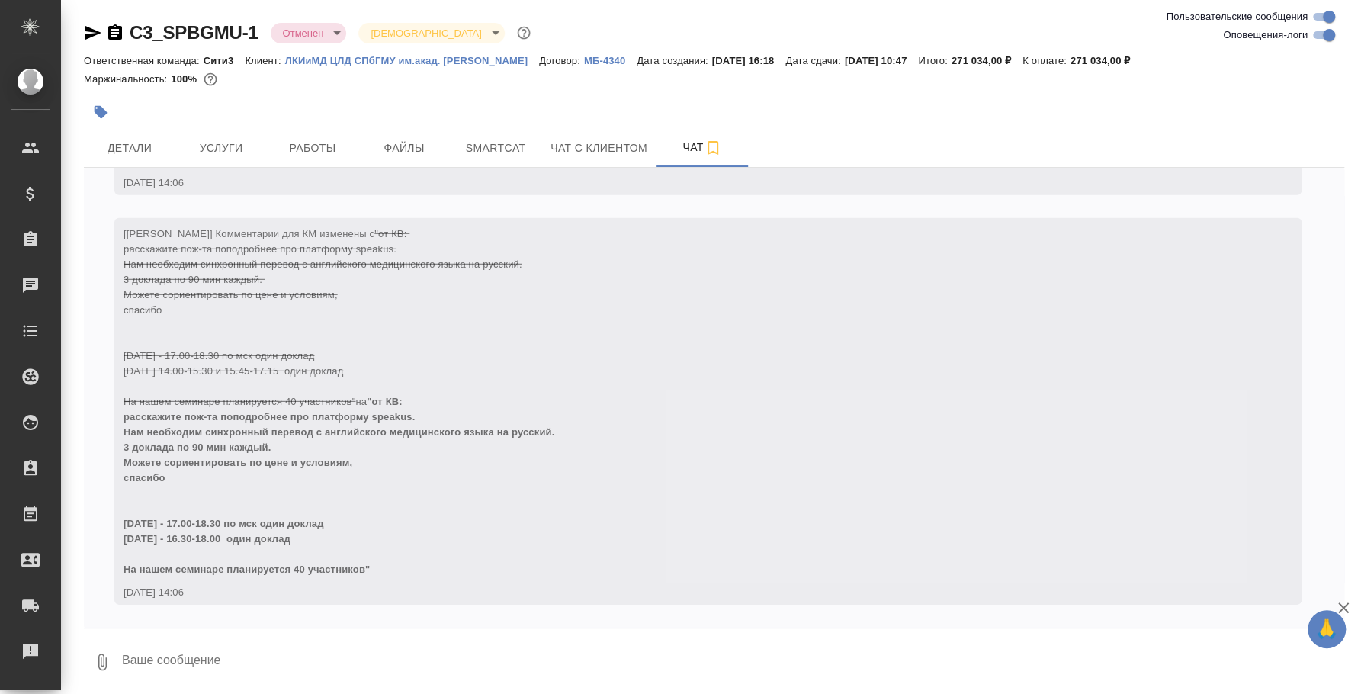
drag, startPoint x: 385, startPoint y: 565, endPoint x: 126, endPoint y: 419, distance: 297.2
click at [126, 419] on div "[Никитина Татьяна] Комментарии для КМ изменены с "от КВ: расскажите пож-та попо…" at bounding box center [685, 400] width 1124 height 354
copy span "расскажите пож-та поподробнее про платформу speakus. Нам необходим синхронный п…"
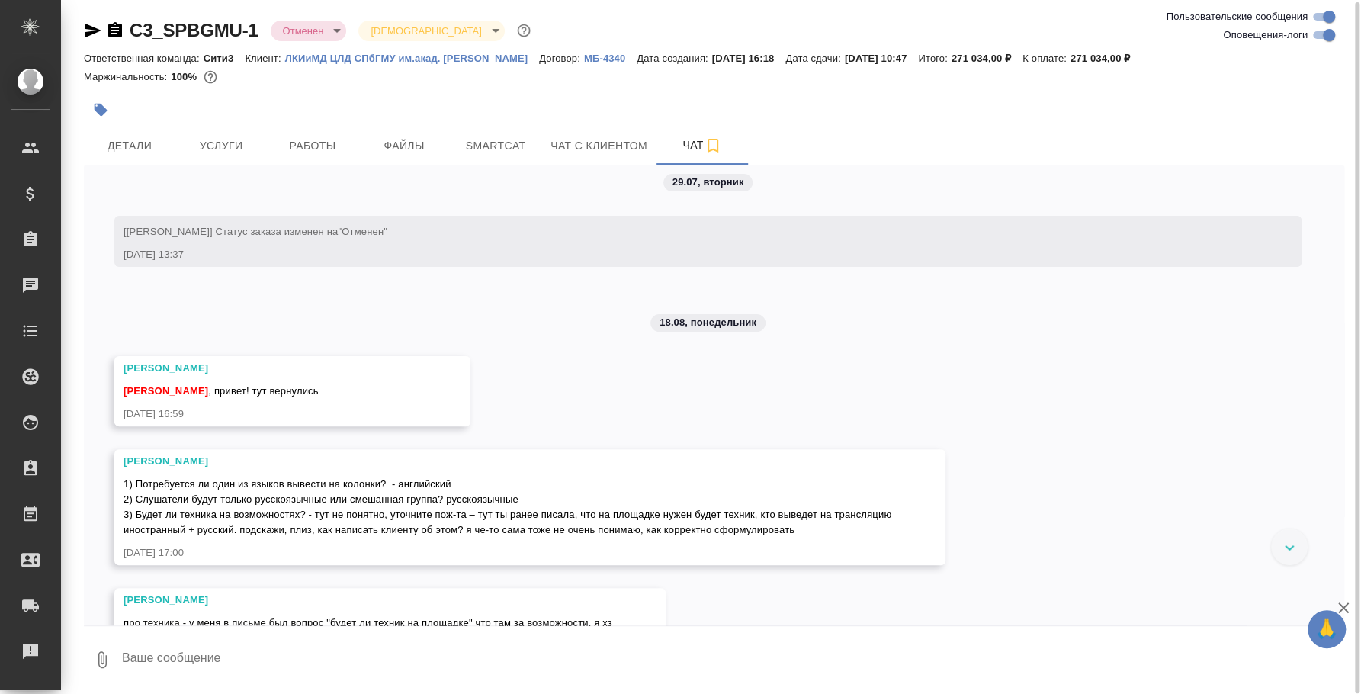
scroll to position [316, 0]
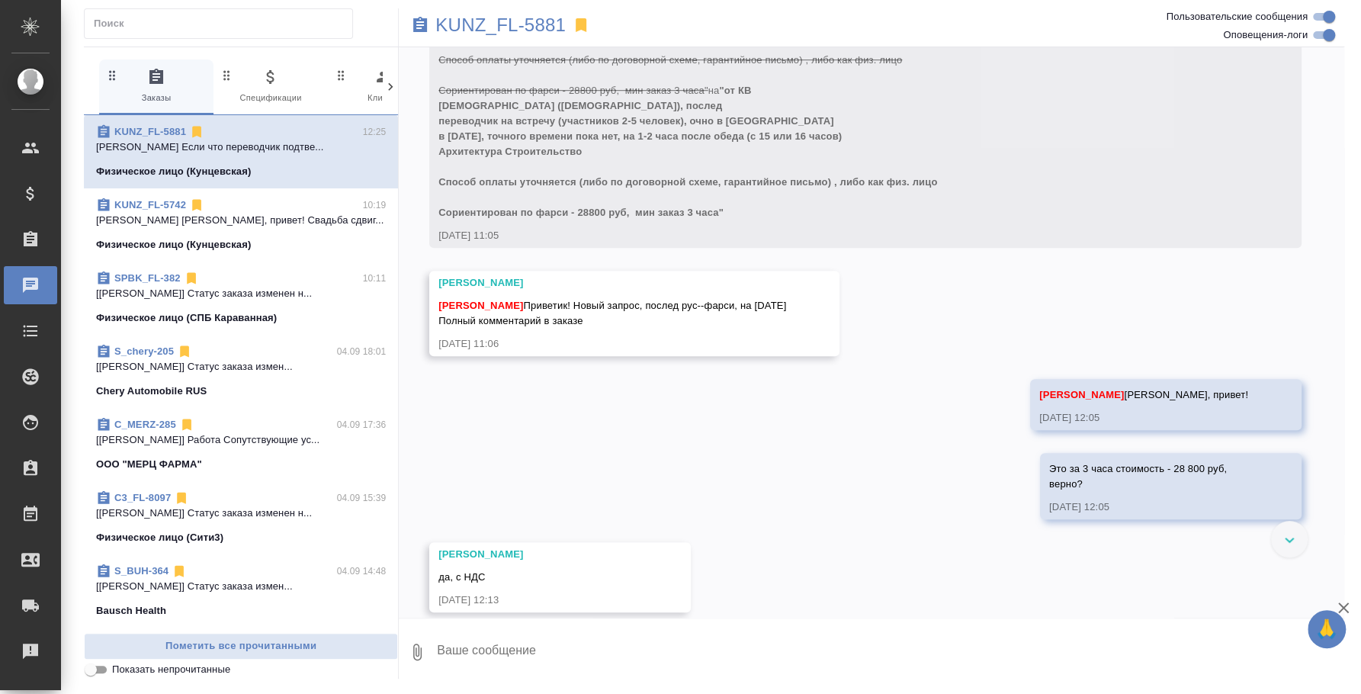
scroll to position [1056, 0]
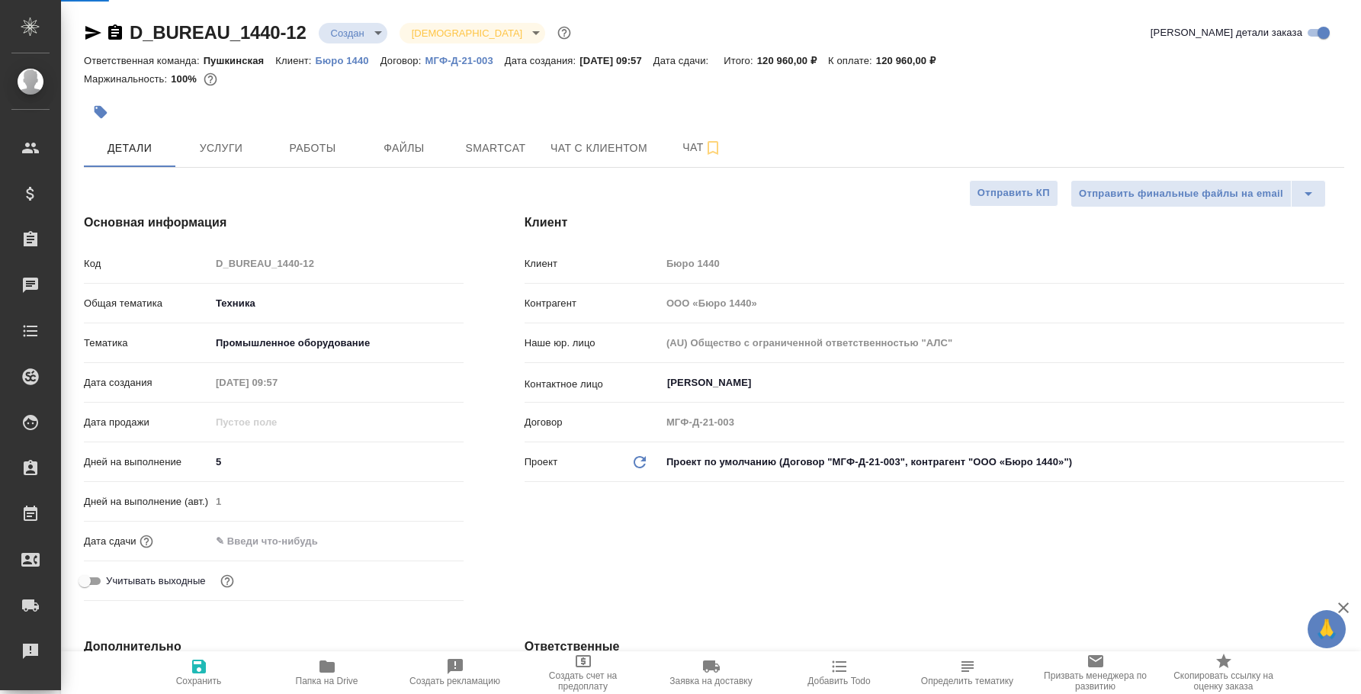
select select "RU"
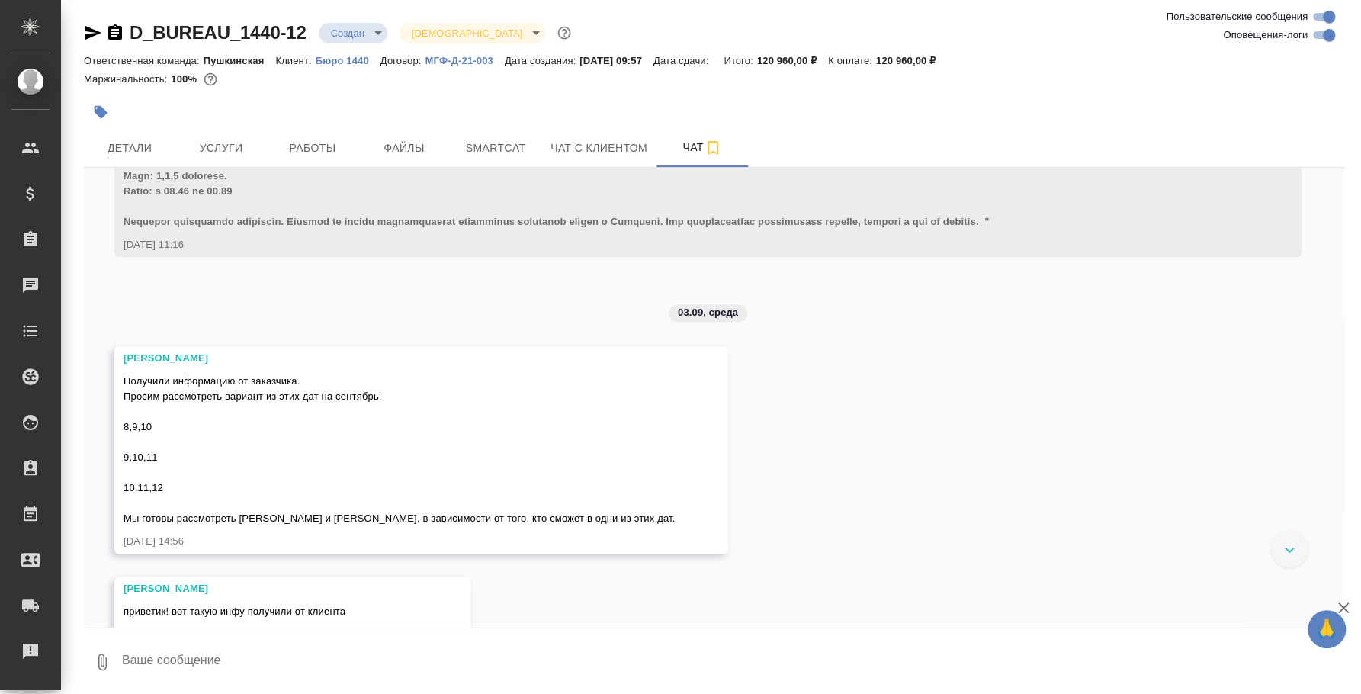
scroll to position [4970, 0]
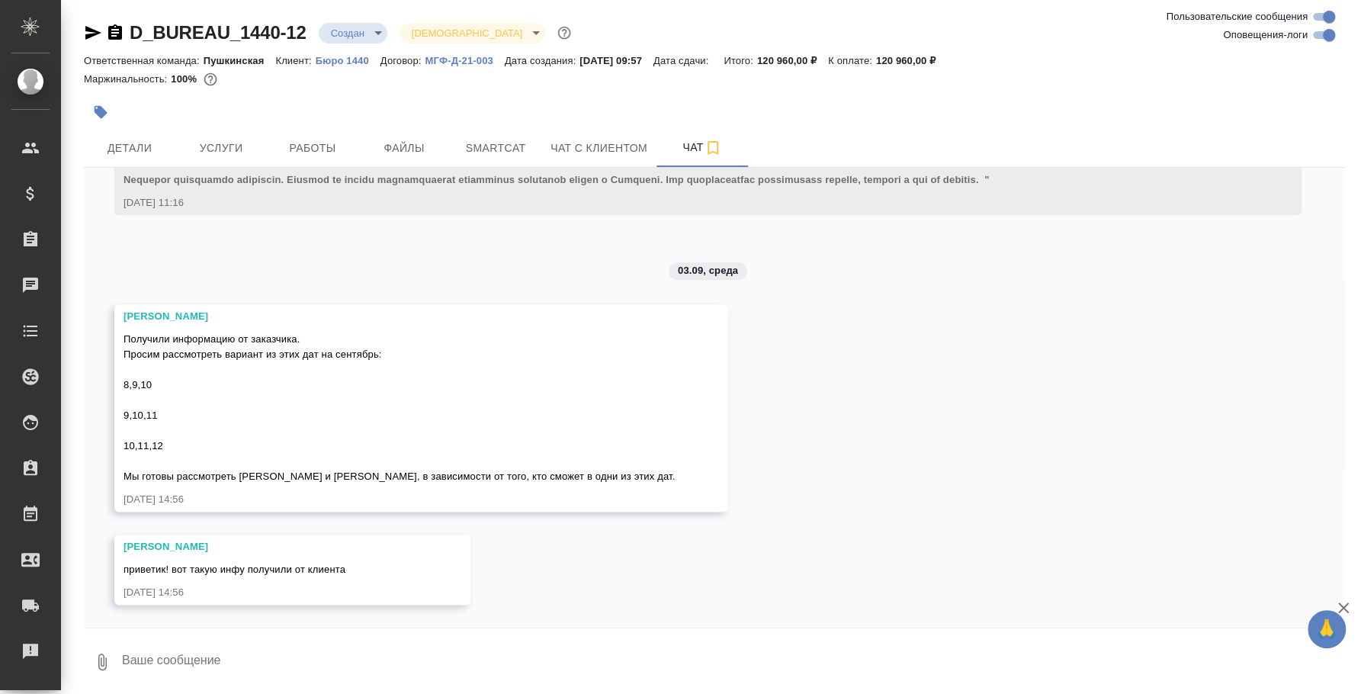
click at [101, 665] on icon "button" at bounding box center [102, 661] width 8 height 17
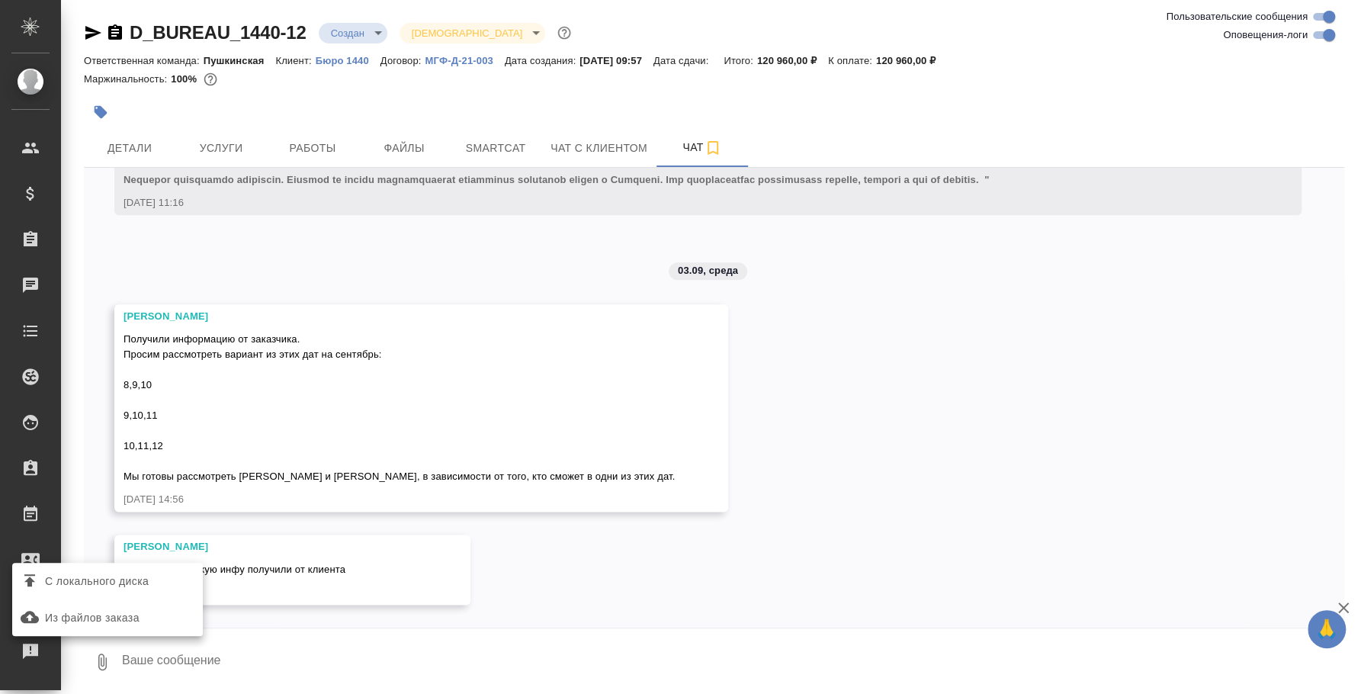
click at [103, 572] on span "С локального диска" at bounding box center [97, 581] width 104 height 19
click at [0, 0] on input "С локального диска" at bounding box center [0, 0] width 0 height 0
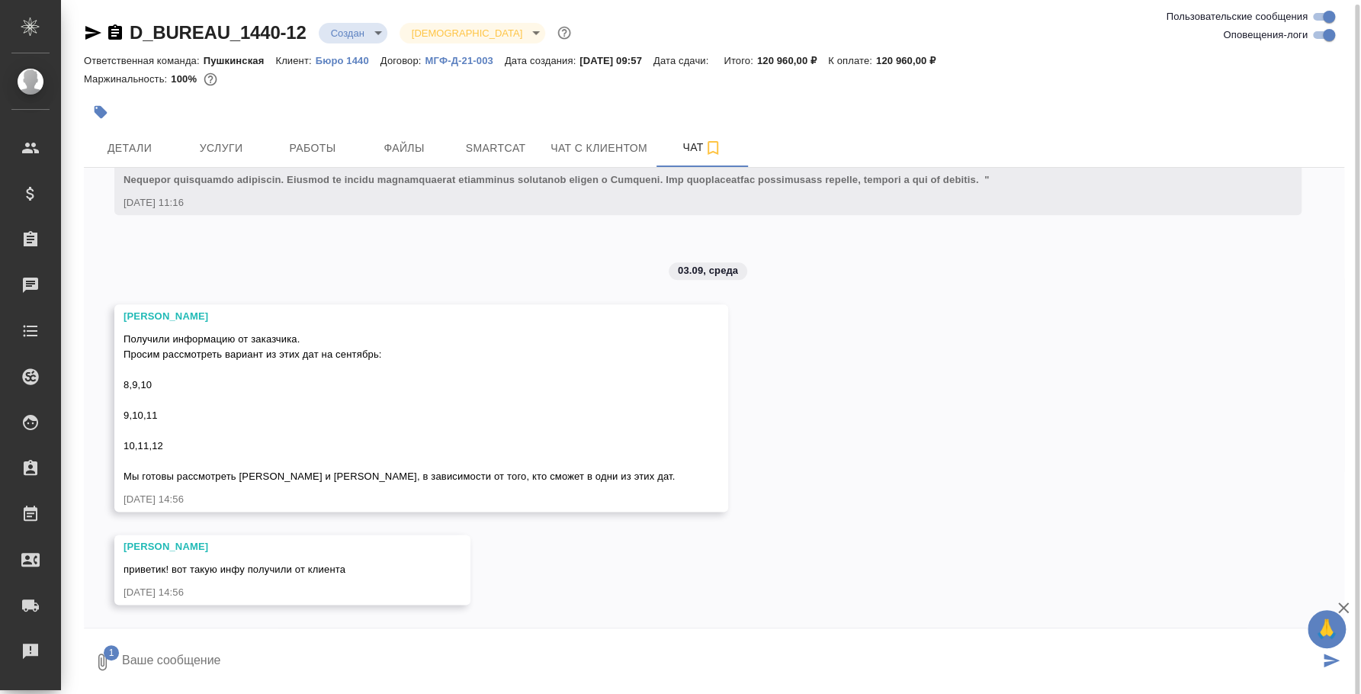
scroll to position [2, 0]
click at [247, 653] on textarea at bounding box center [719, 659] width 1198 height 52
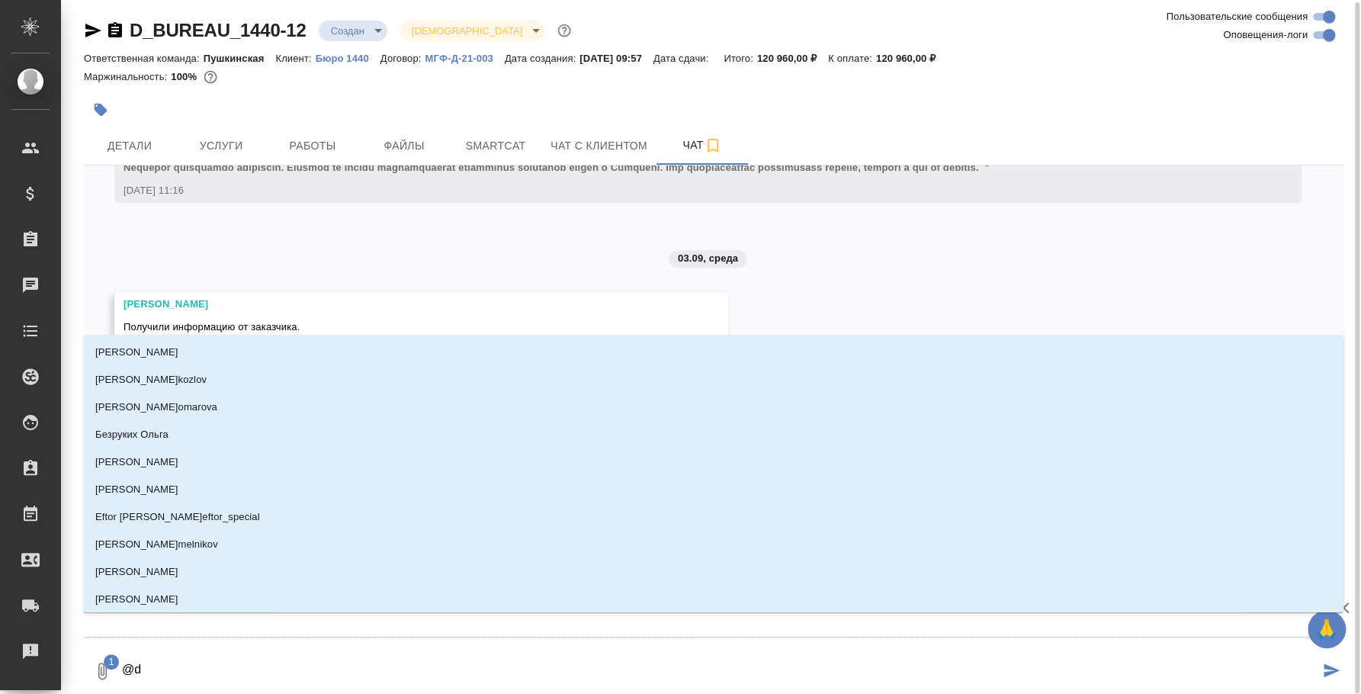
type textarea "@da"
type input "da"
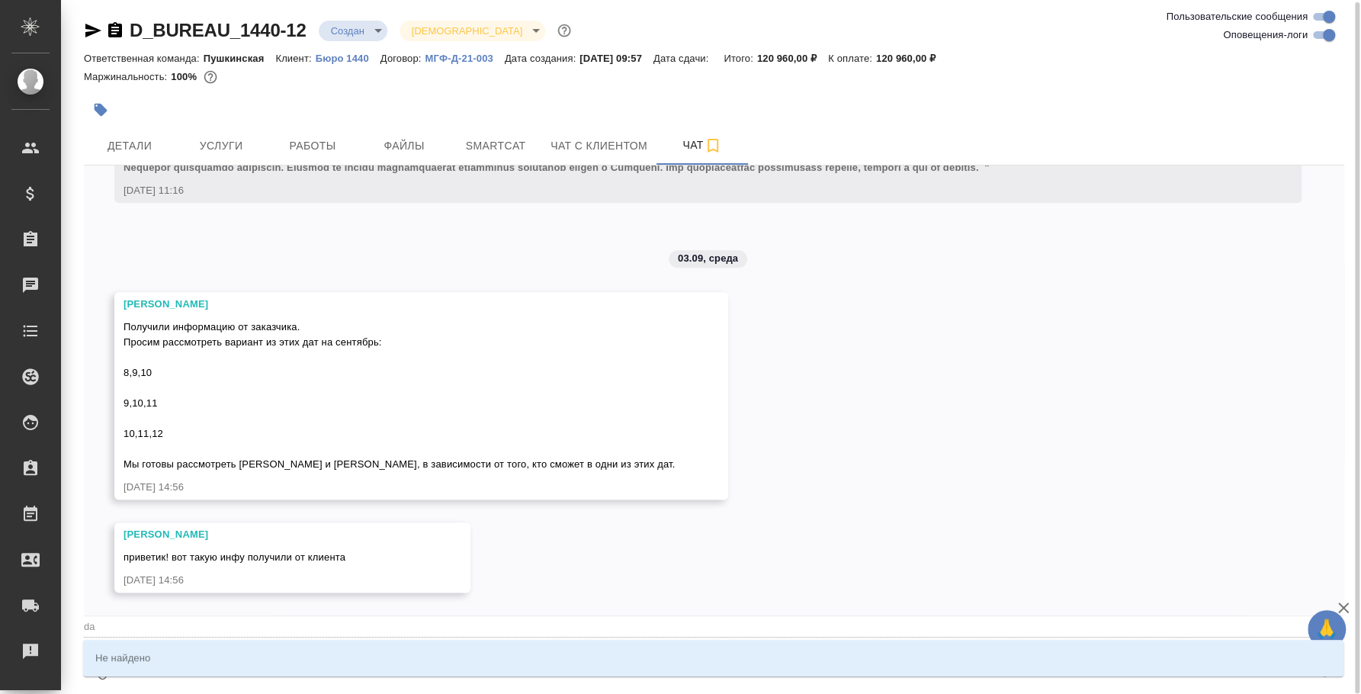
type textarea "@d"
type input "d"
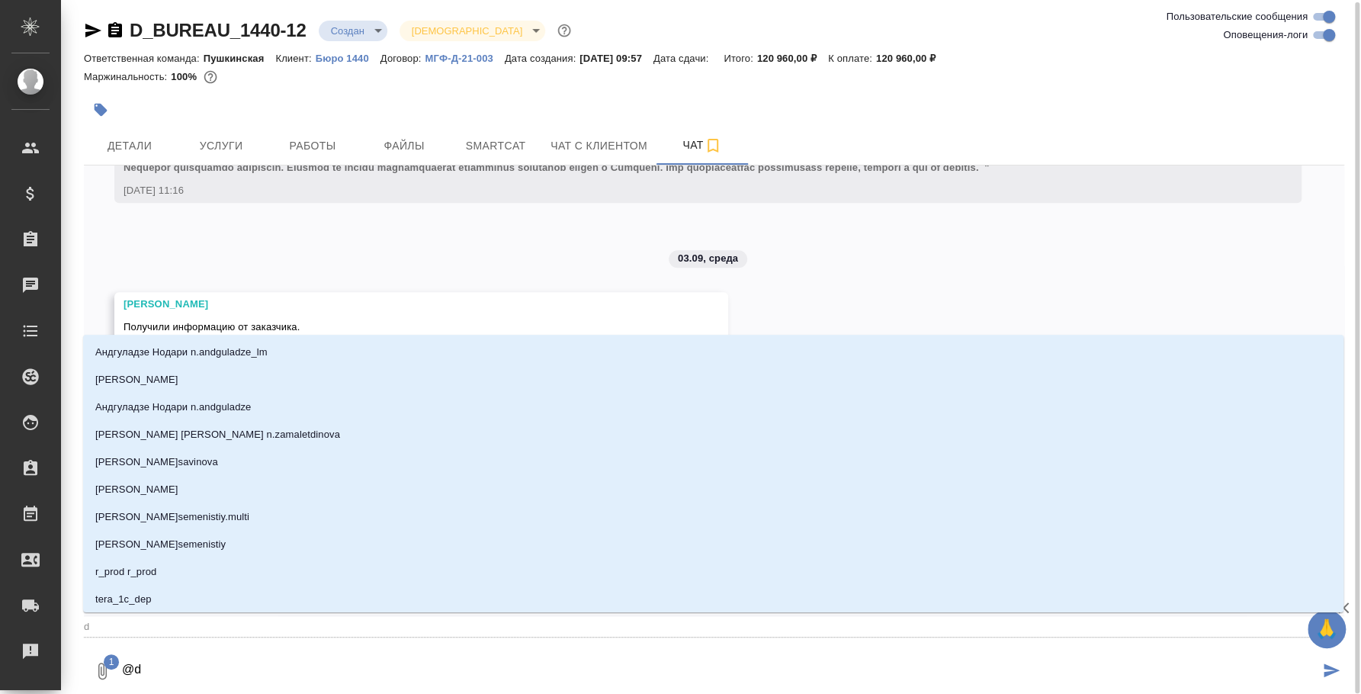
type textarea "@"
type textarea "@т"
type input "т"
type textarea "@"
type textarea "@и"
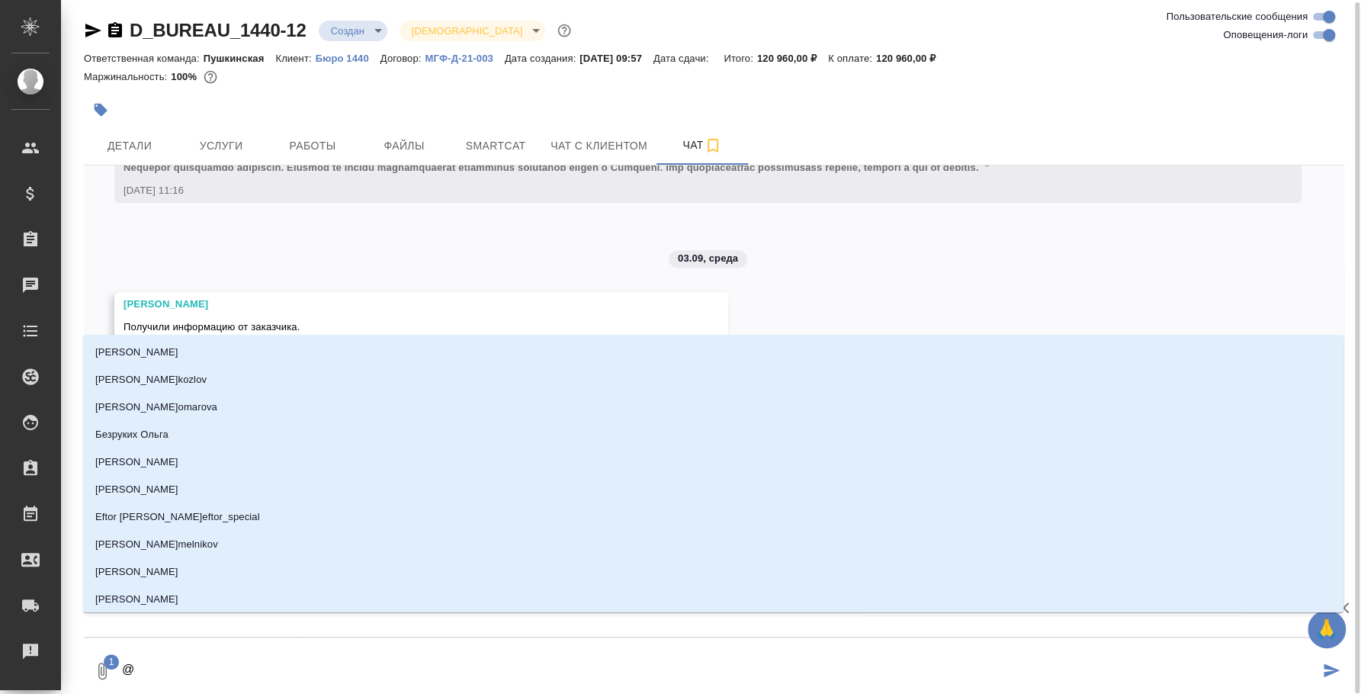
type input "и"
type textarea "@"
type textarea "@и"
type input "и"
type textarea "@"
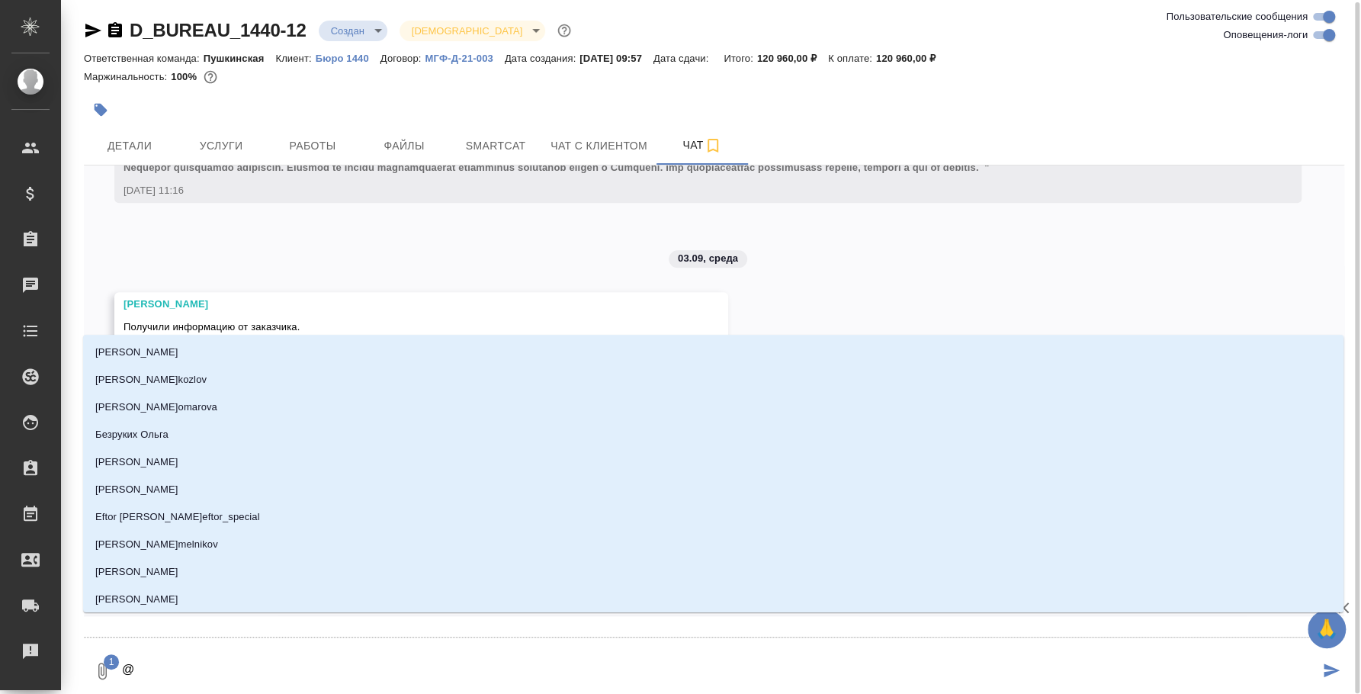
type textarea "@b"
type input "b"
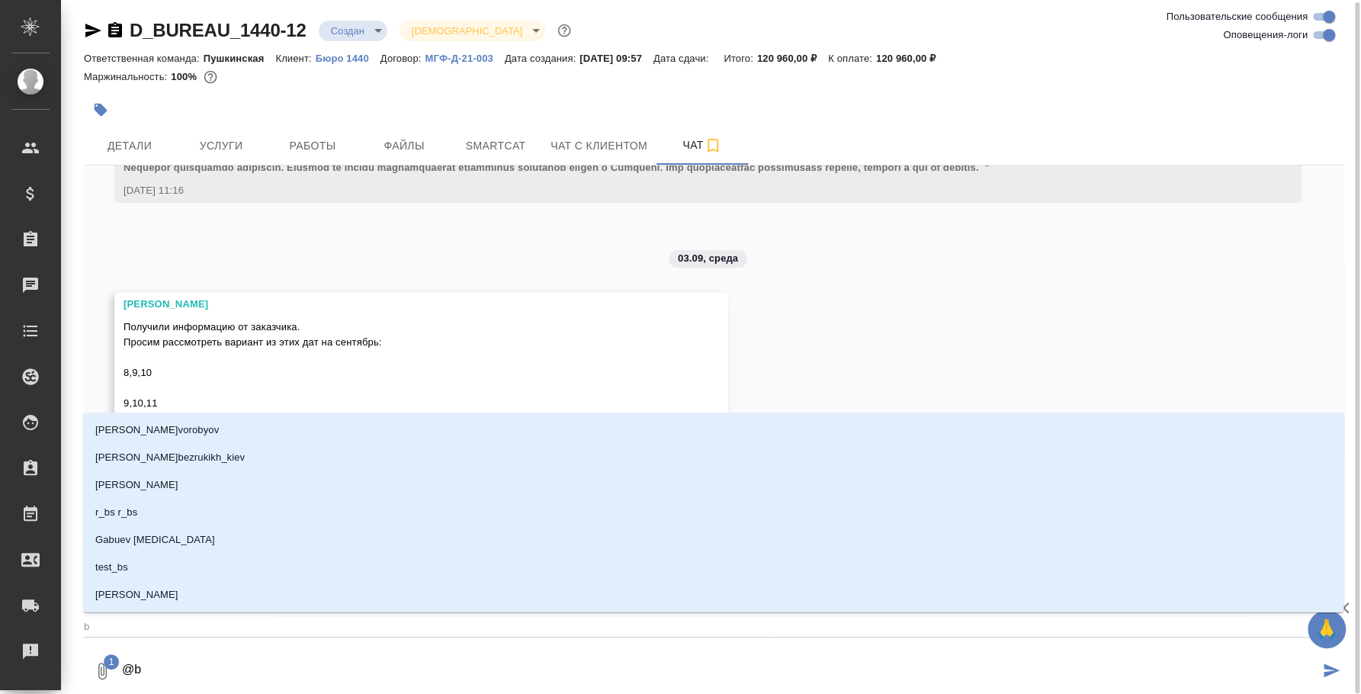
type textarea "@bu"
type input "bu"
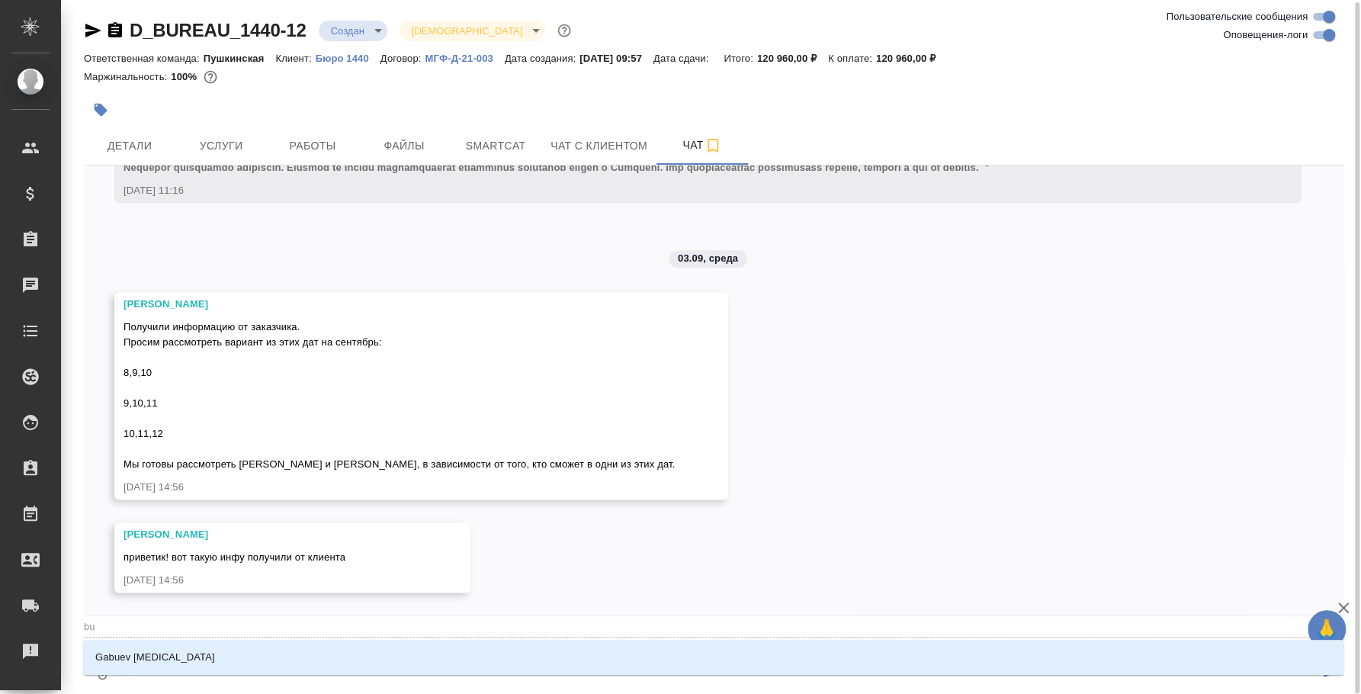
type textarea "@b"
type input "b"
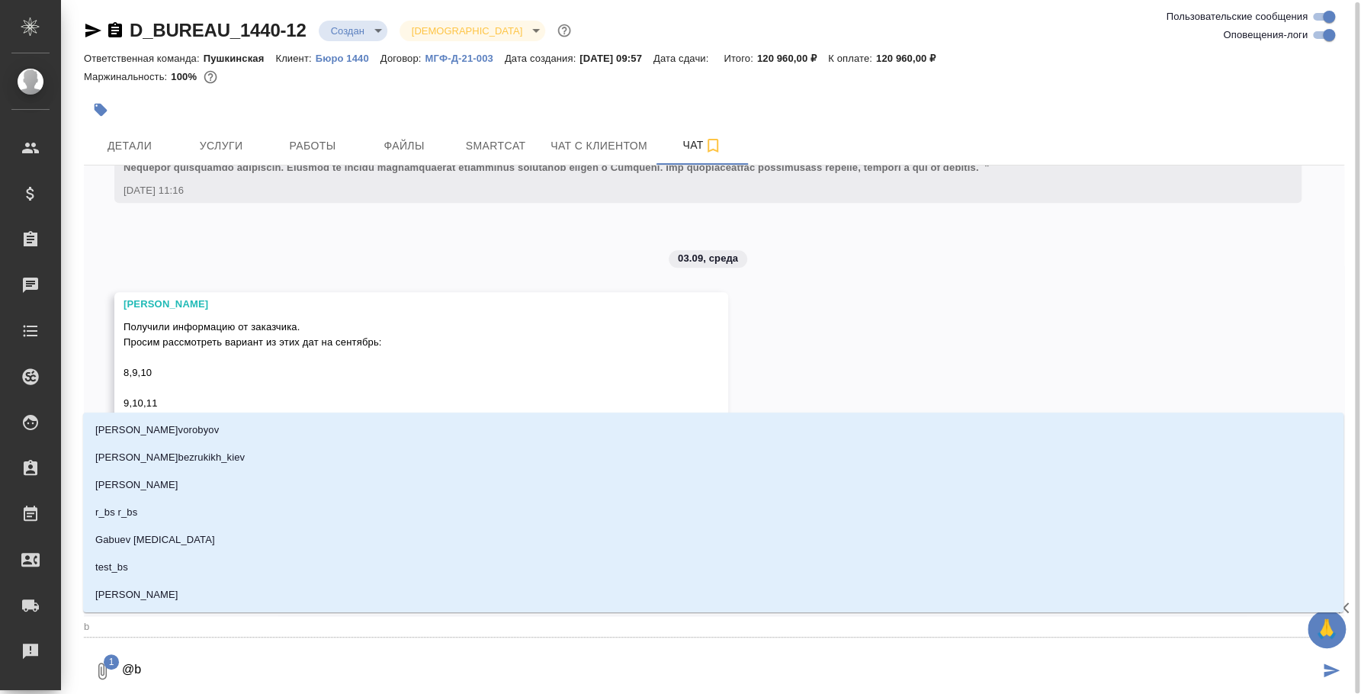
type textarea "@"
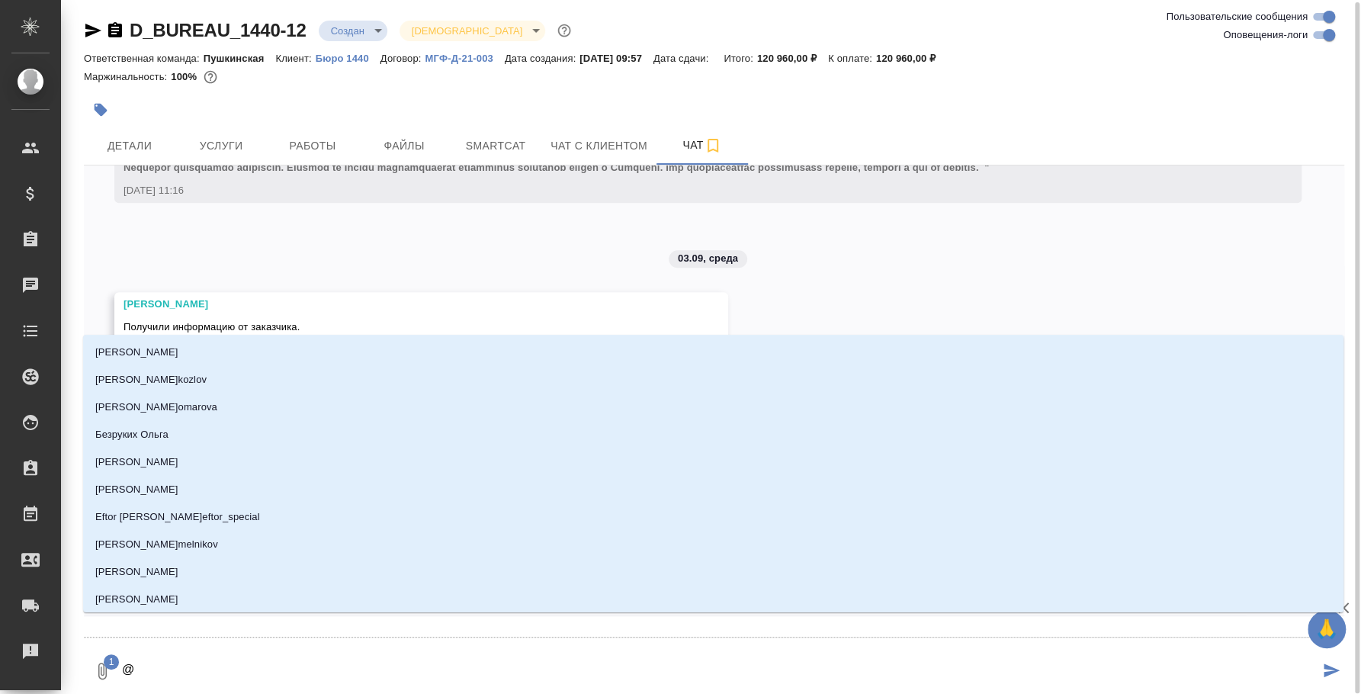
type textarea "@a"
type input "a"
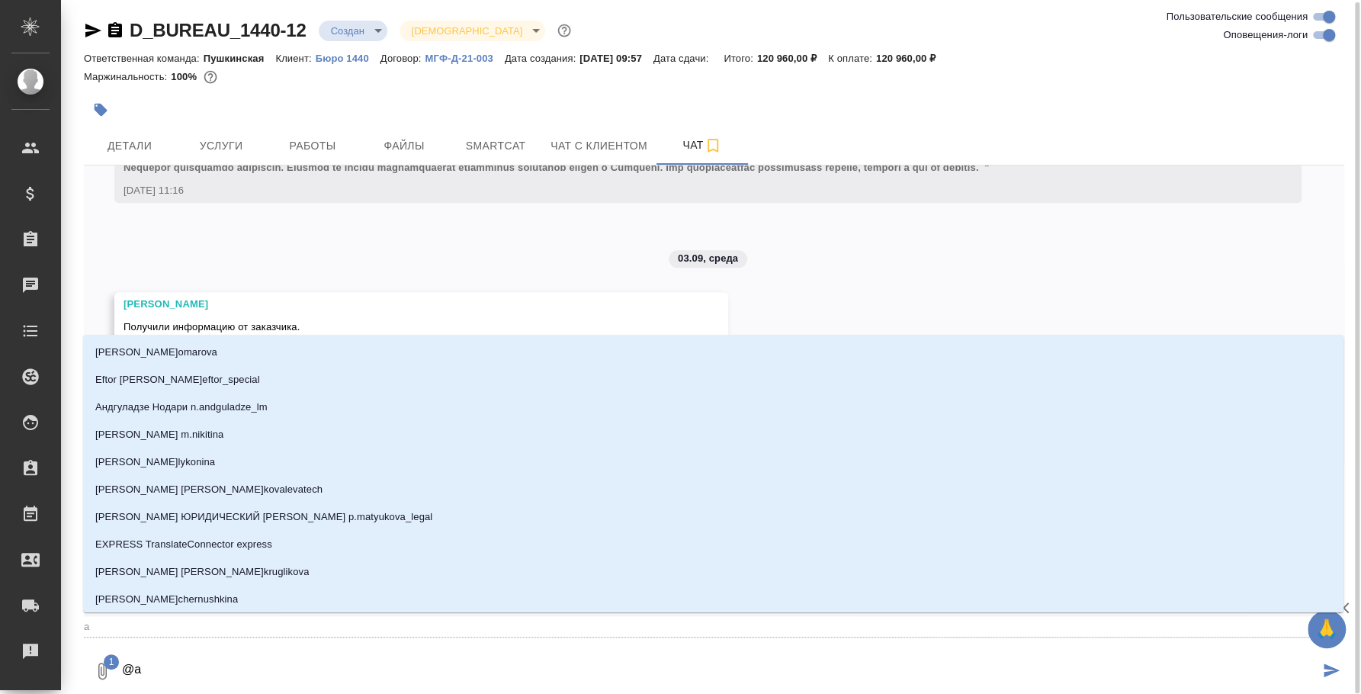
type textarea "@"
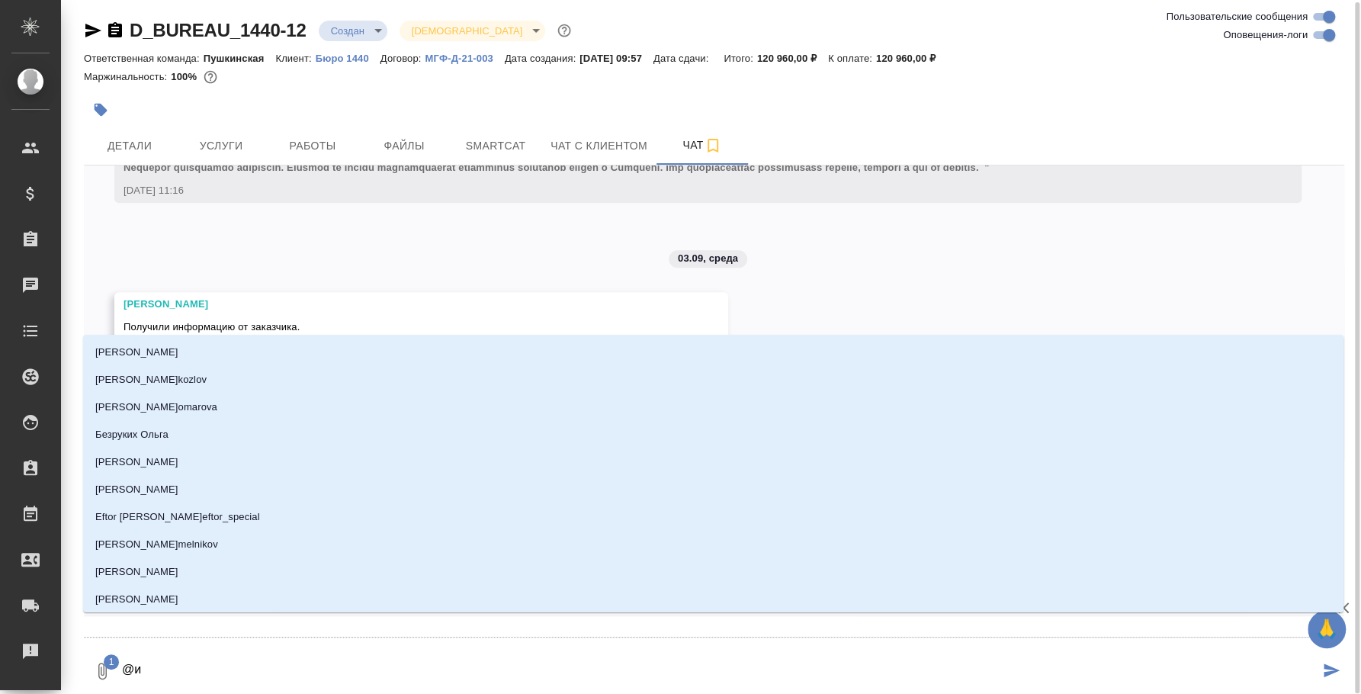
type textarea "@иф"
type input "иф"
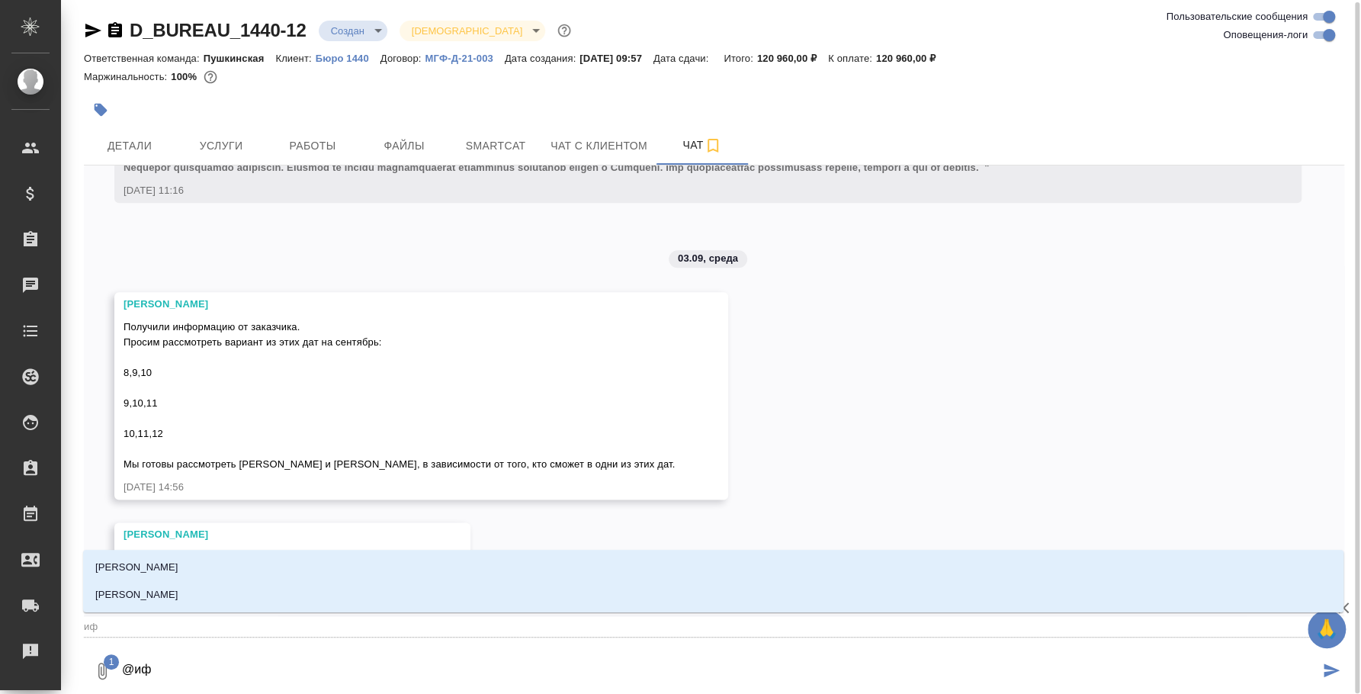
type textarea "@и"
type input "и"
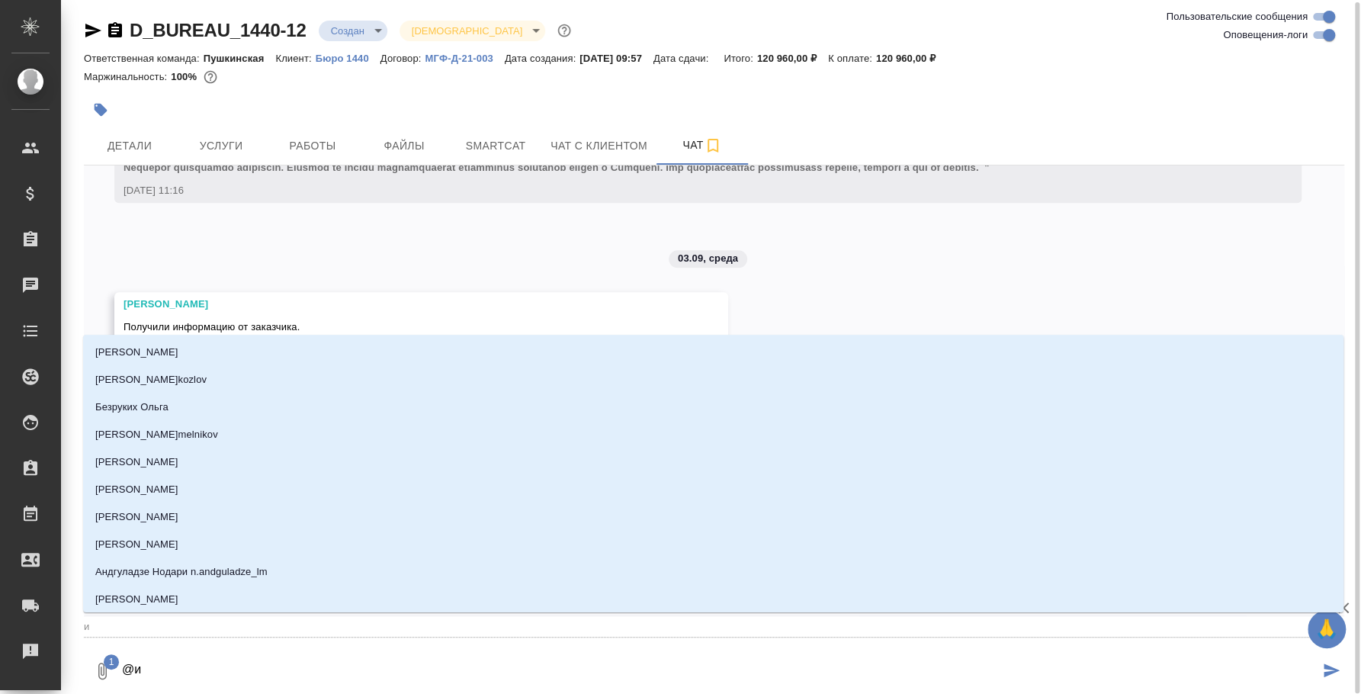
type textarea "@"
type textarea "@b"
type input "b"
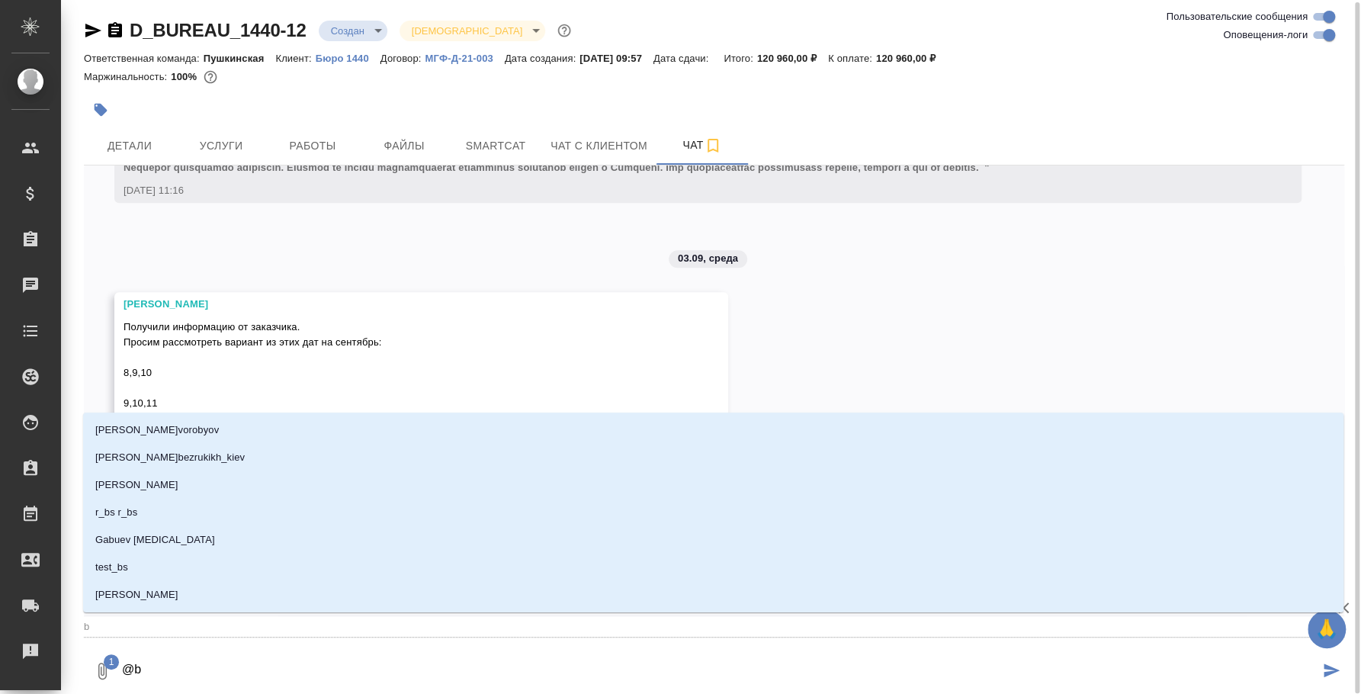
type textarea "@ba"
type input "ba"
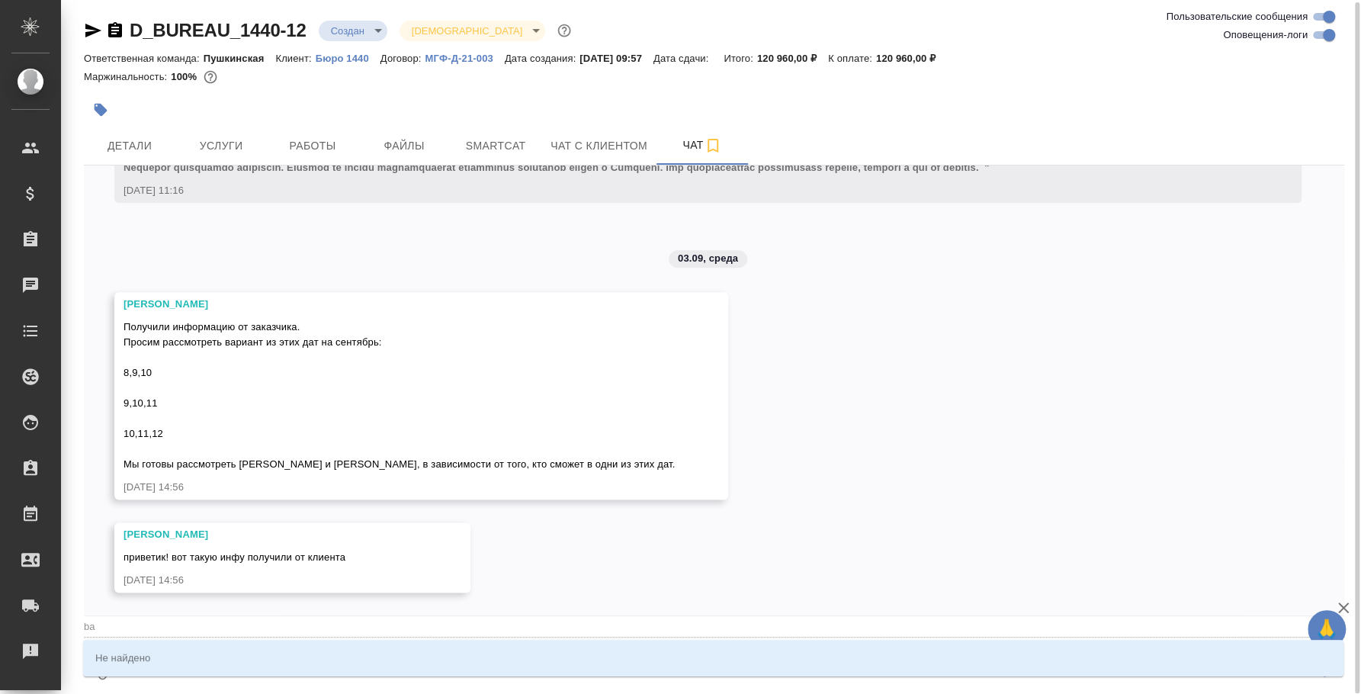
type textarea "@b"
type input "b"
type textarea "@"
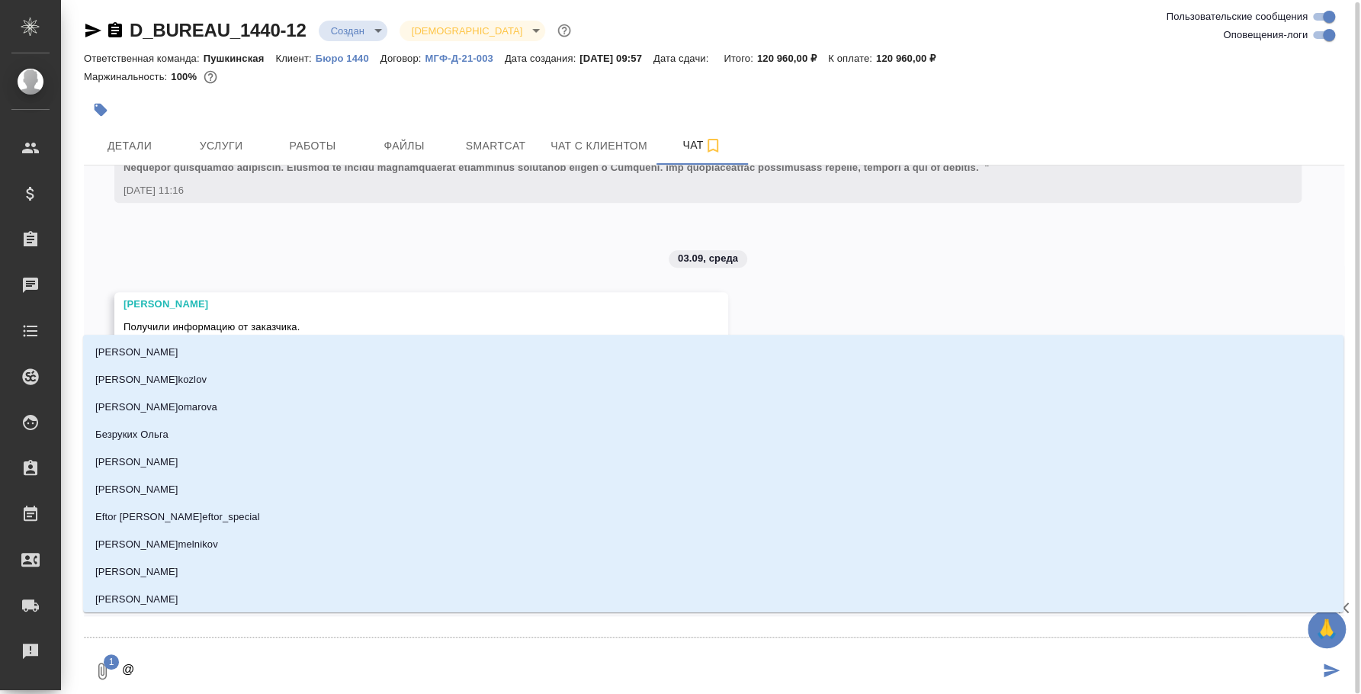
type textarea "@e"
type input "e"
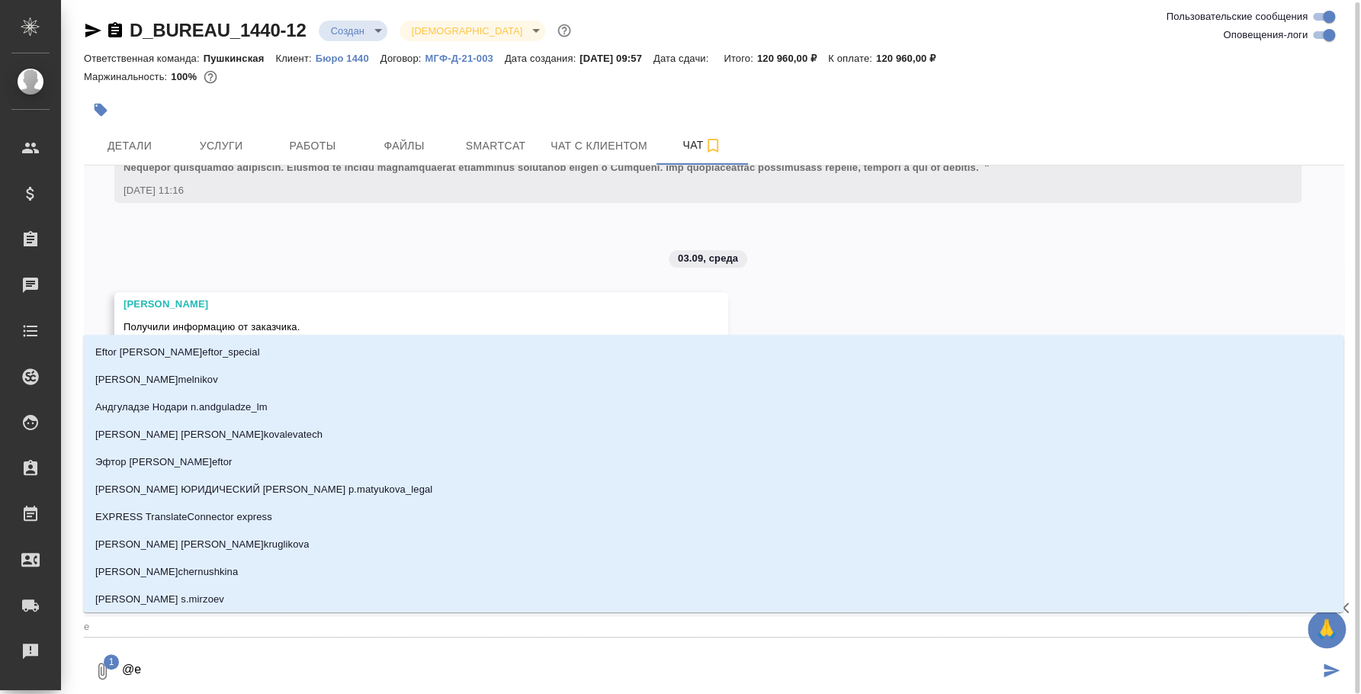
type textarea "@el"
type input "el"
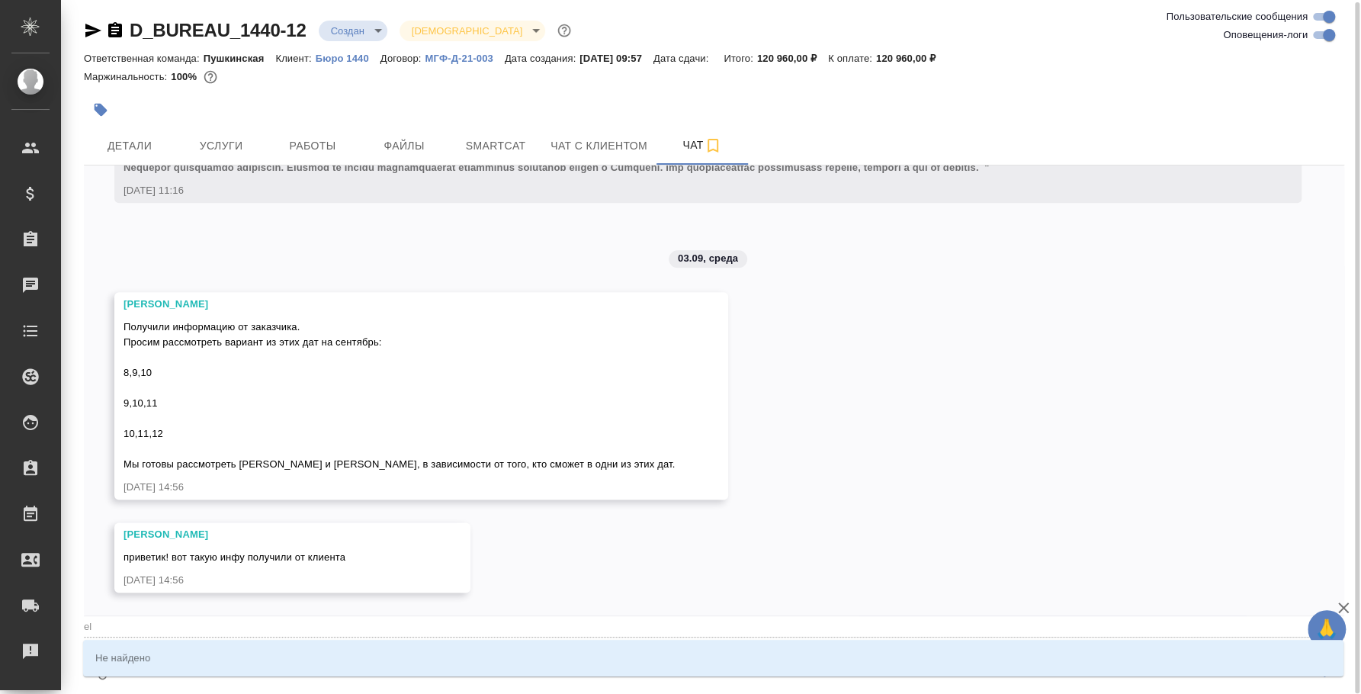
type textarea "@ele"
type input "ele"
type textarea "@el"
type input "el"
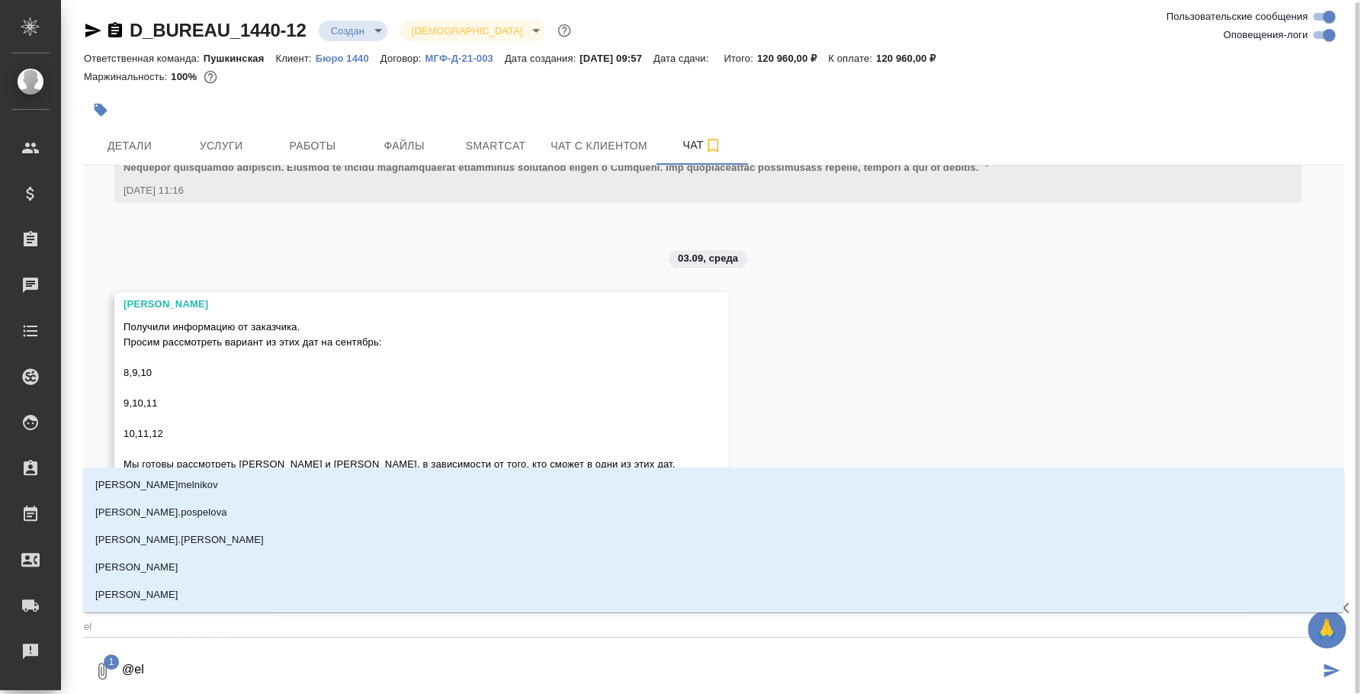
type textarea "@e"
type input "e"
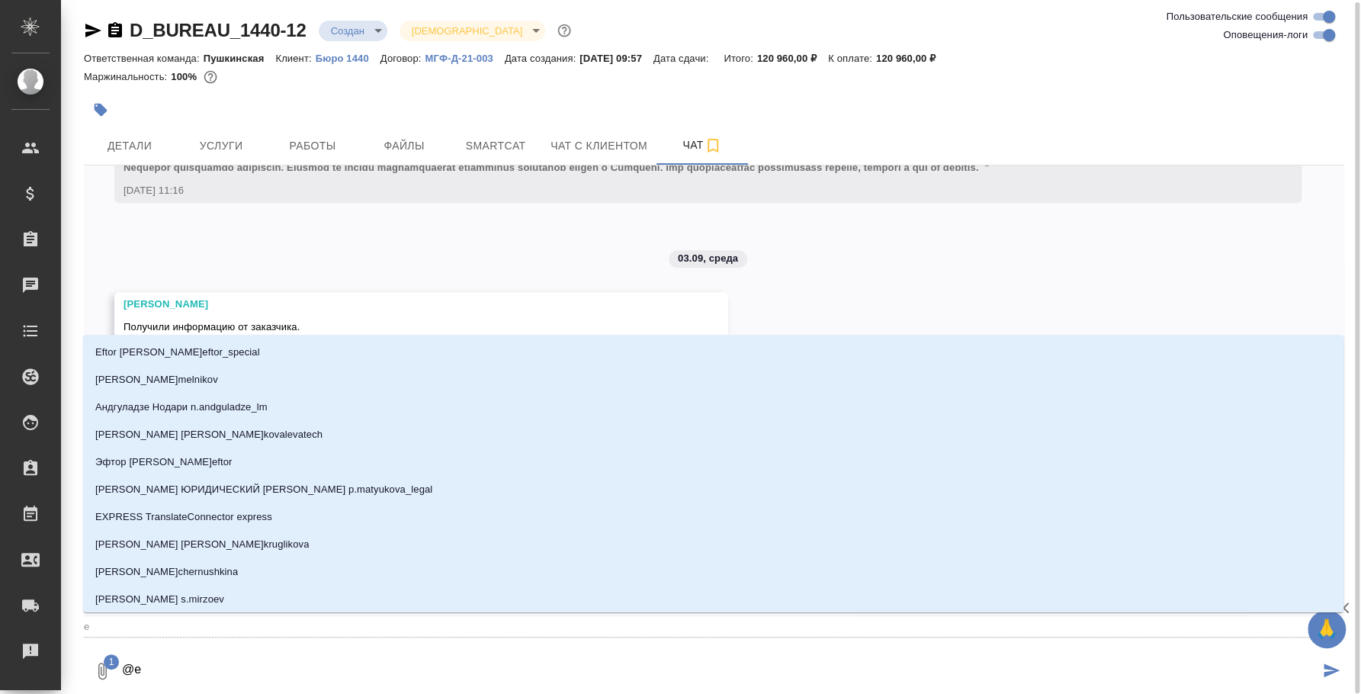
type textarea "@"
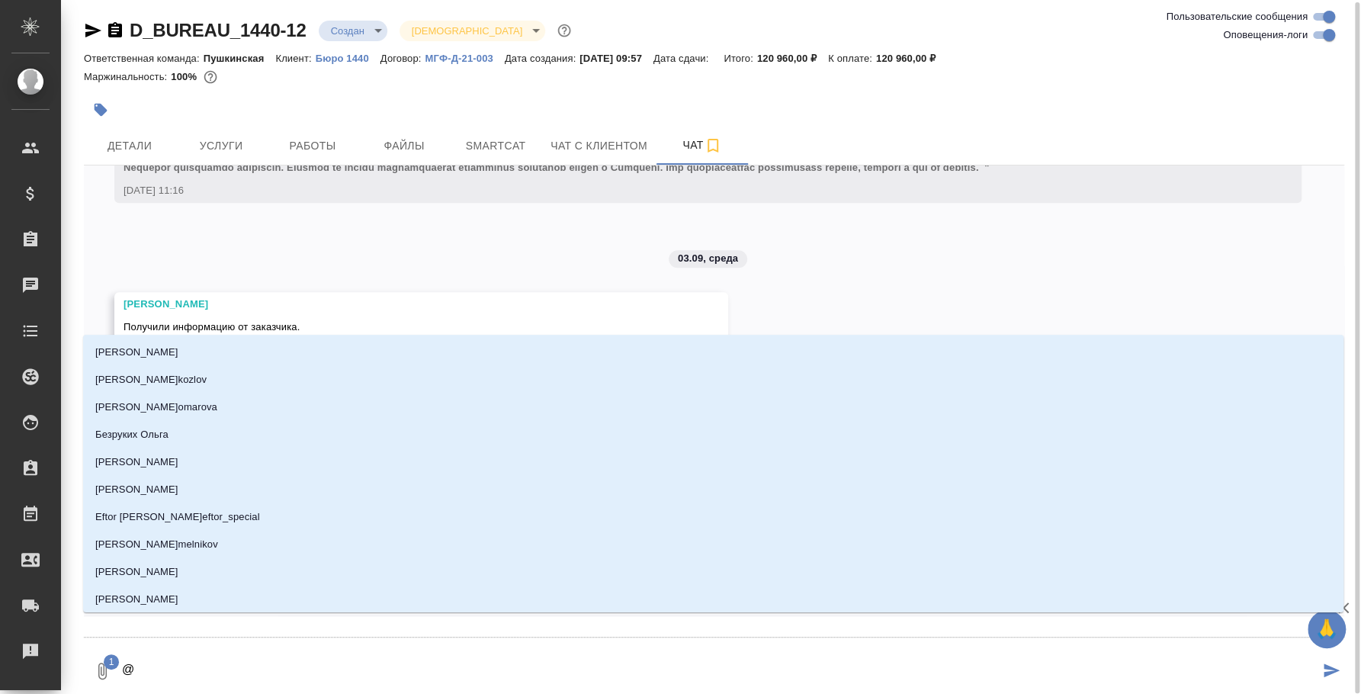
type textarea "@，"
type input "，"
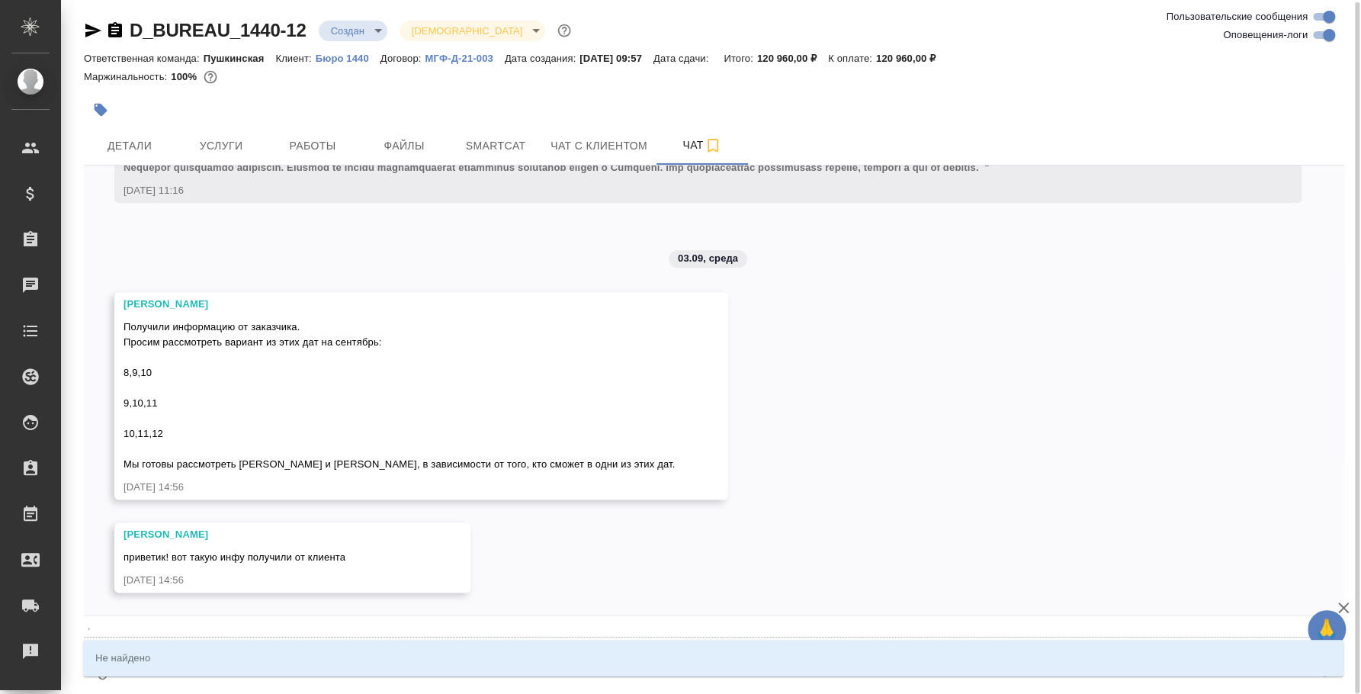
type textarea "@"
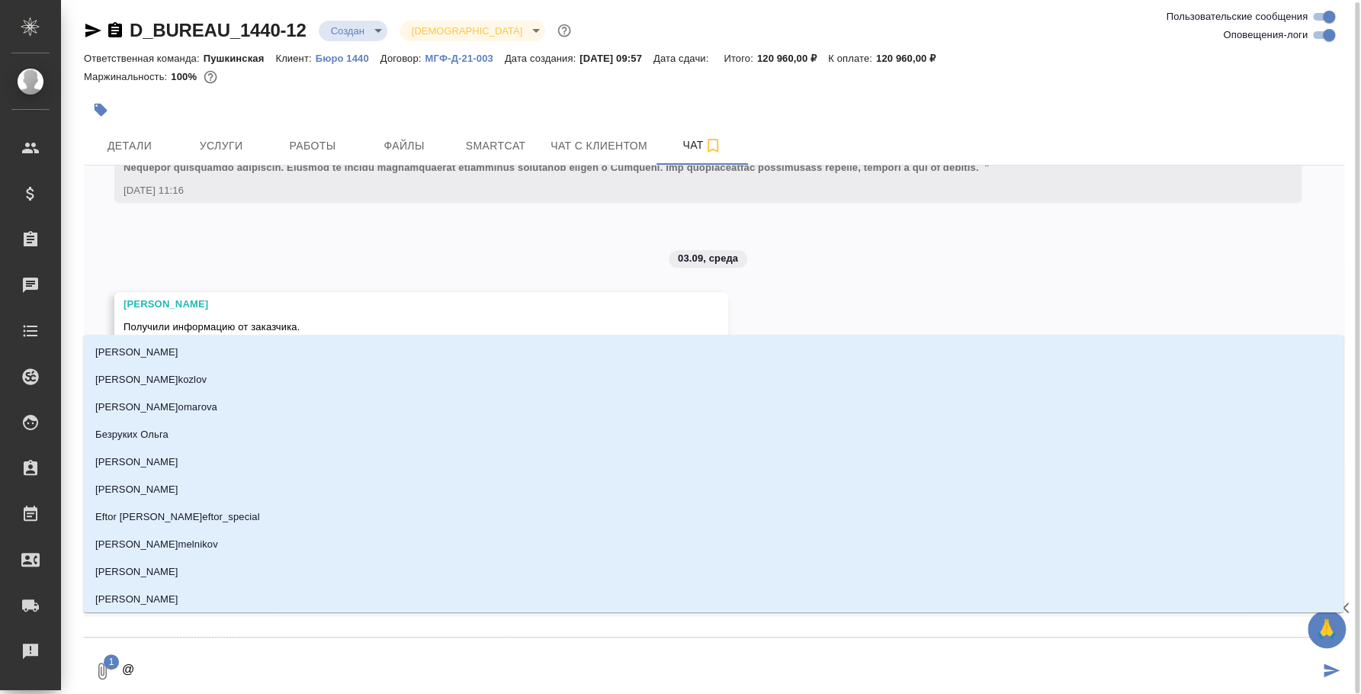
type textarea "@t"
type input "t"
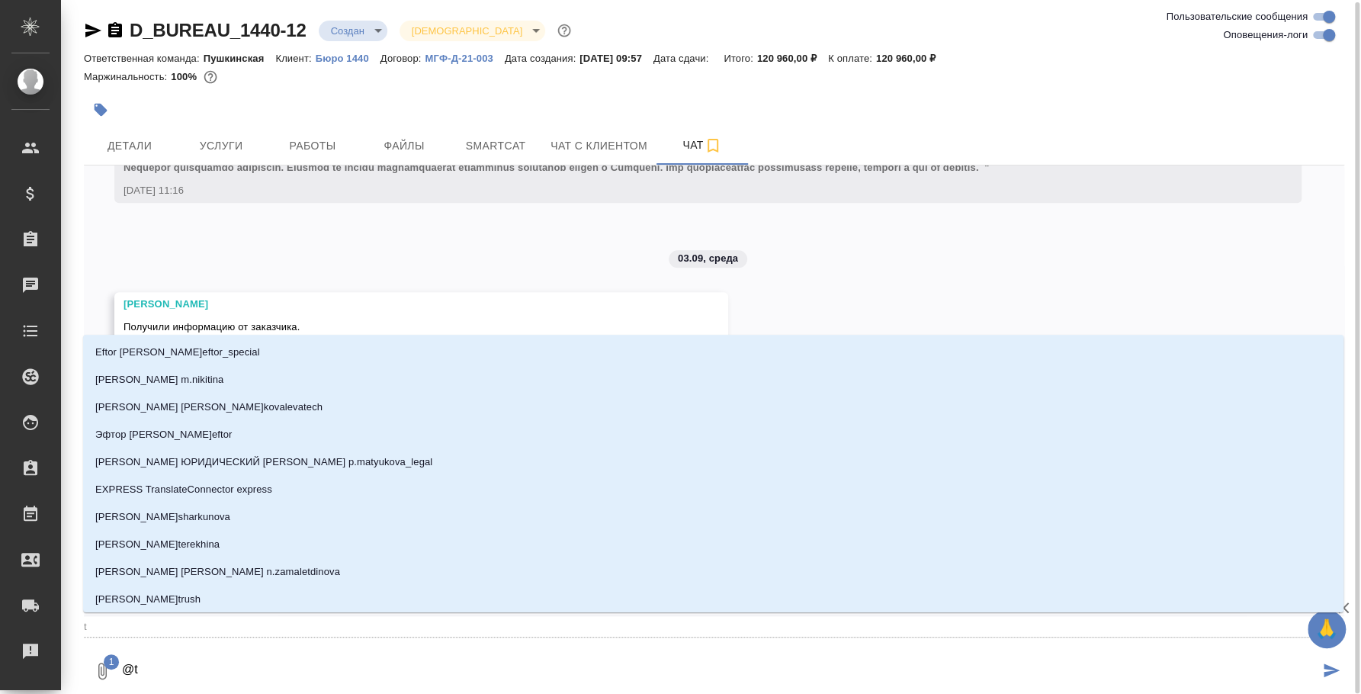
type textarea "@t'k"
type input "t'k"
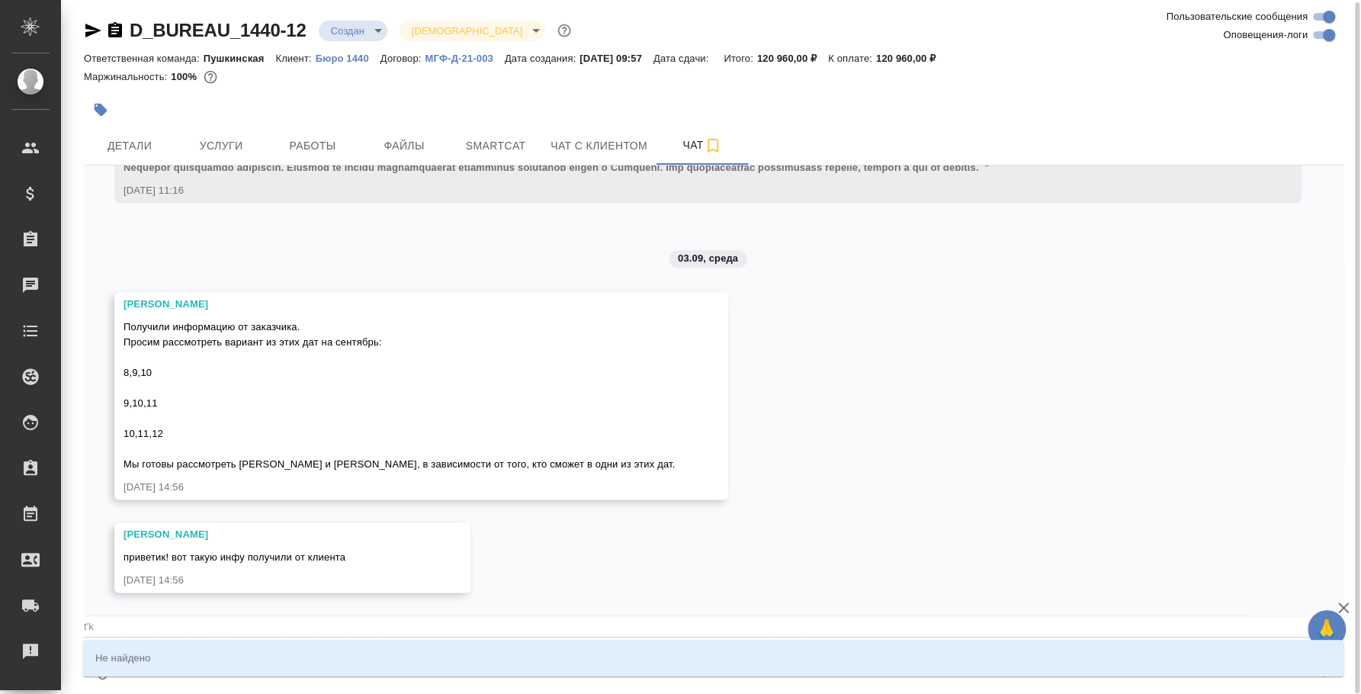
type textarea "@t"
type input "t"
type textarea "@"
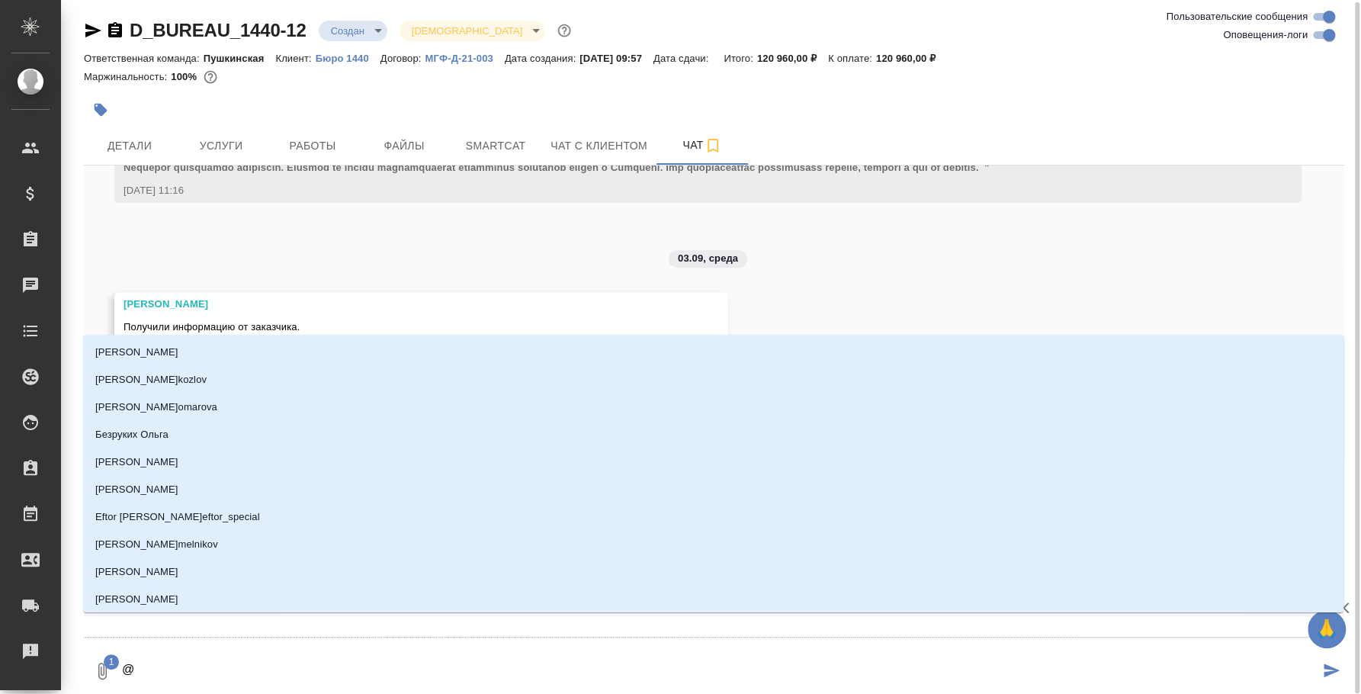
type textarea "@к"
type input "к"
type textarea "@"
type textarea "@е"
type input "е"
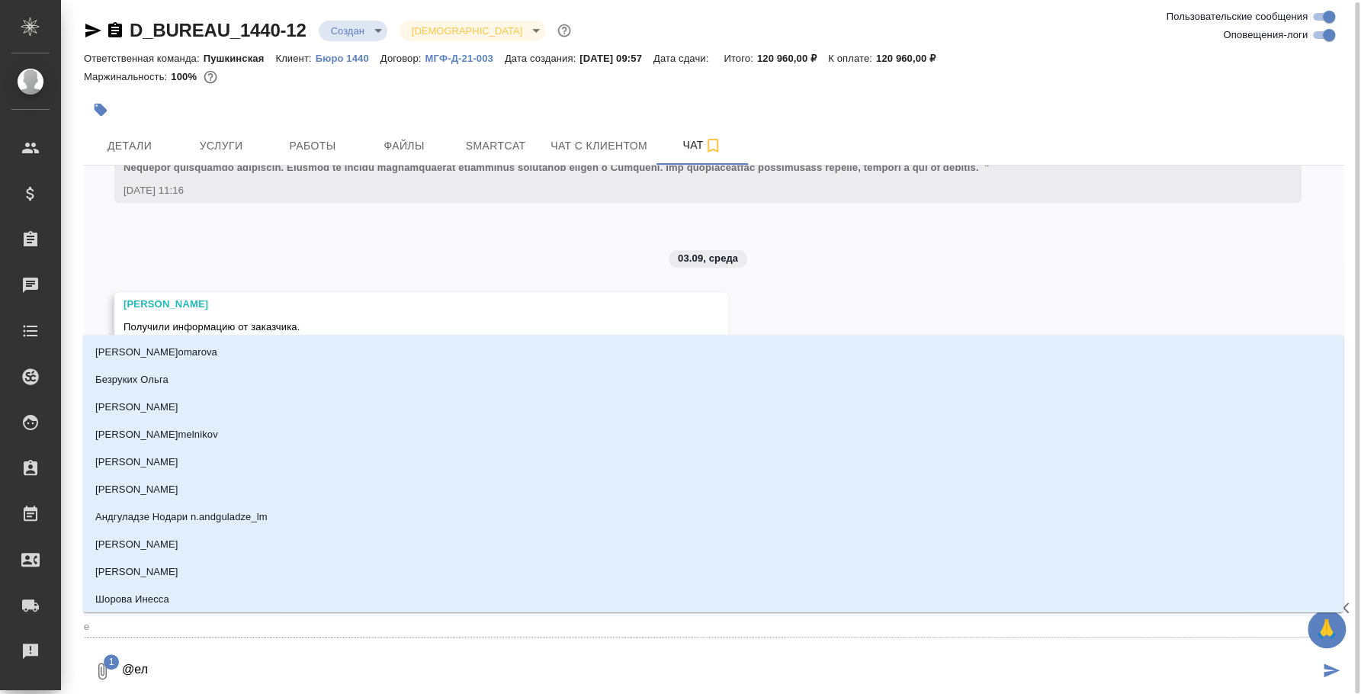
type textarea "@еле"
type input "еле"
type textarea "@елен"
type input "елен"
type textarea "@елена"
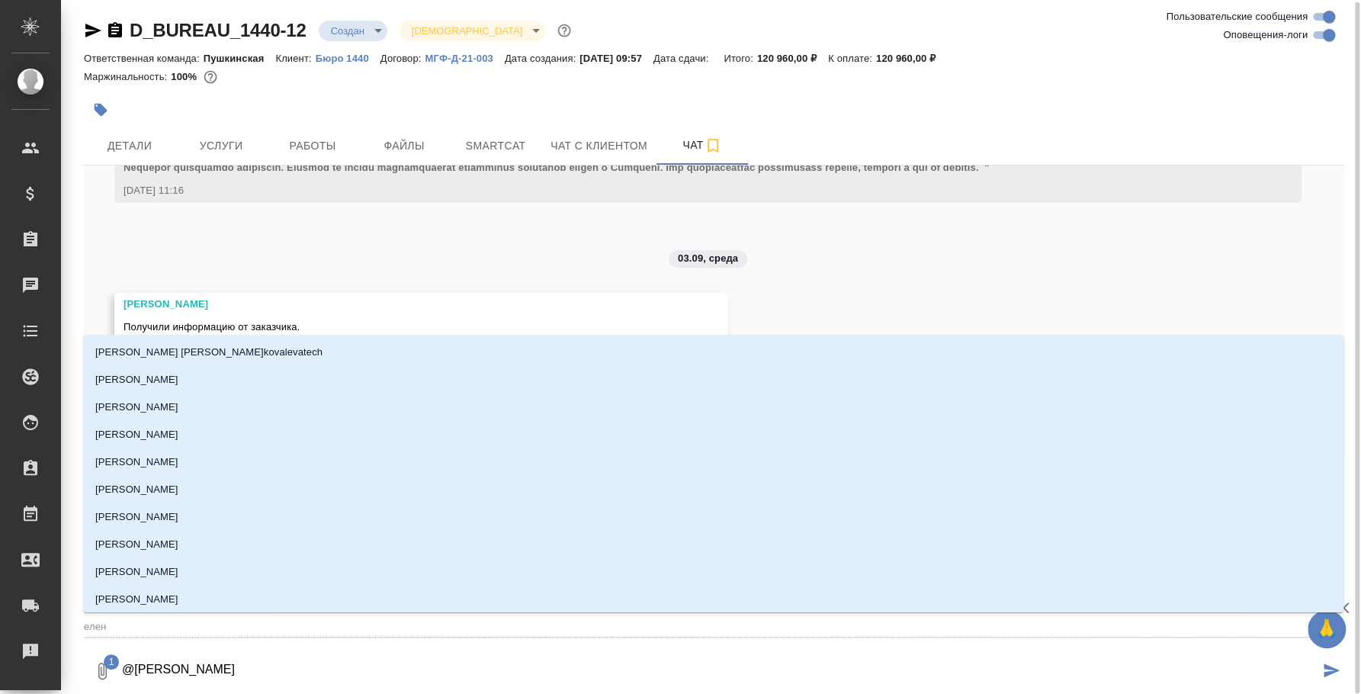
type input "елена"
type textarea "@елена"
type input "елена"
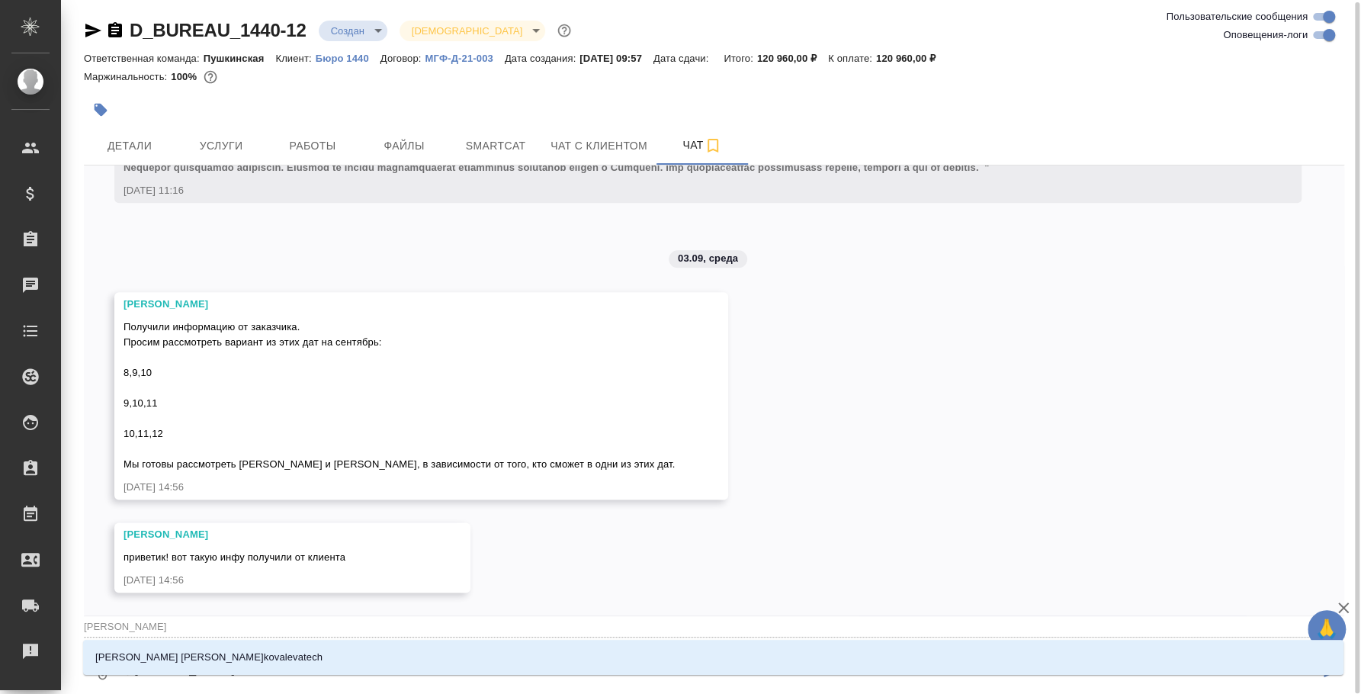
type textarea "@елена"
type input "елена"
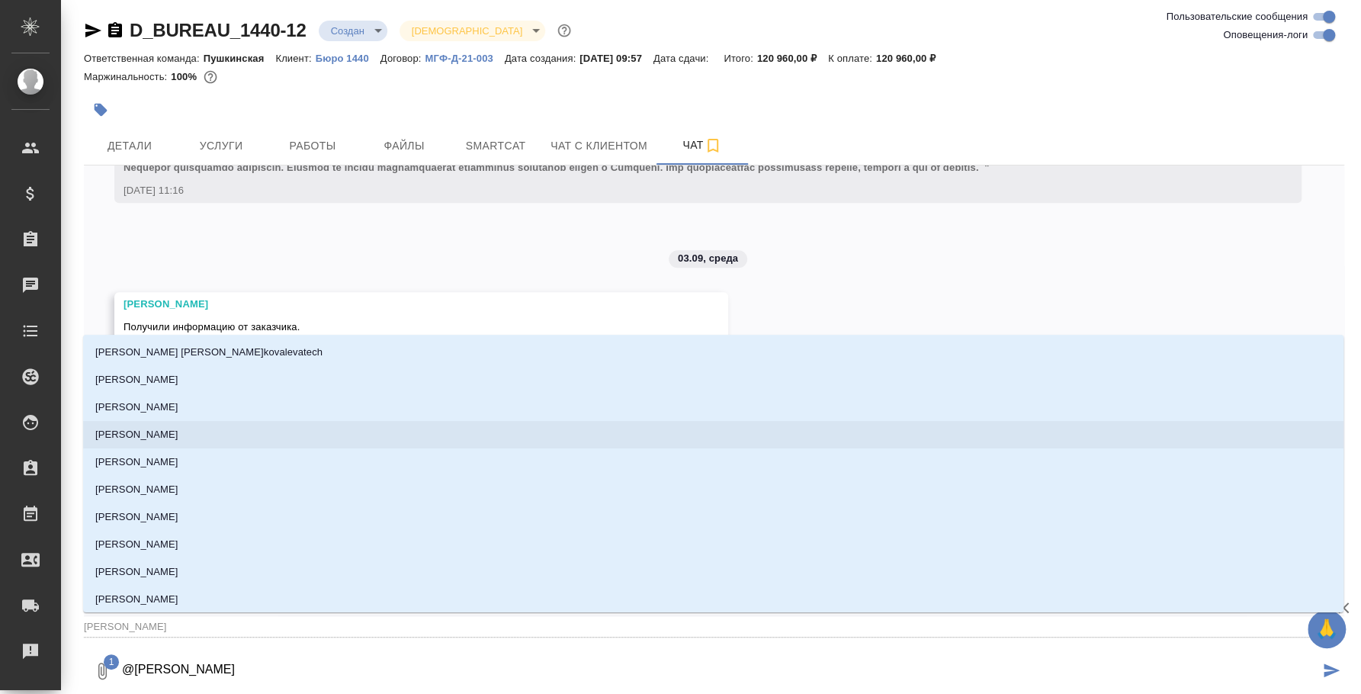
click at [204, 433] on li "Булахова Елена" at bounding box center [713, 434] width 1260 height 27
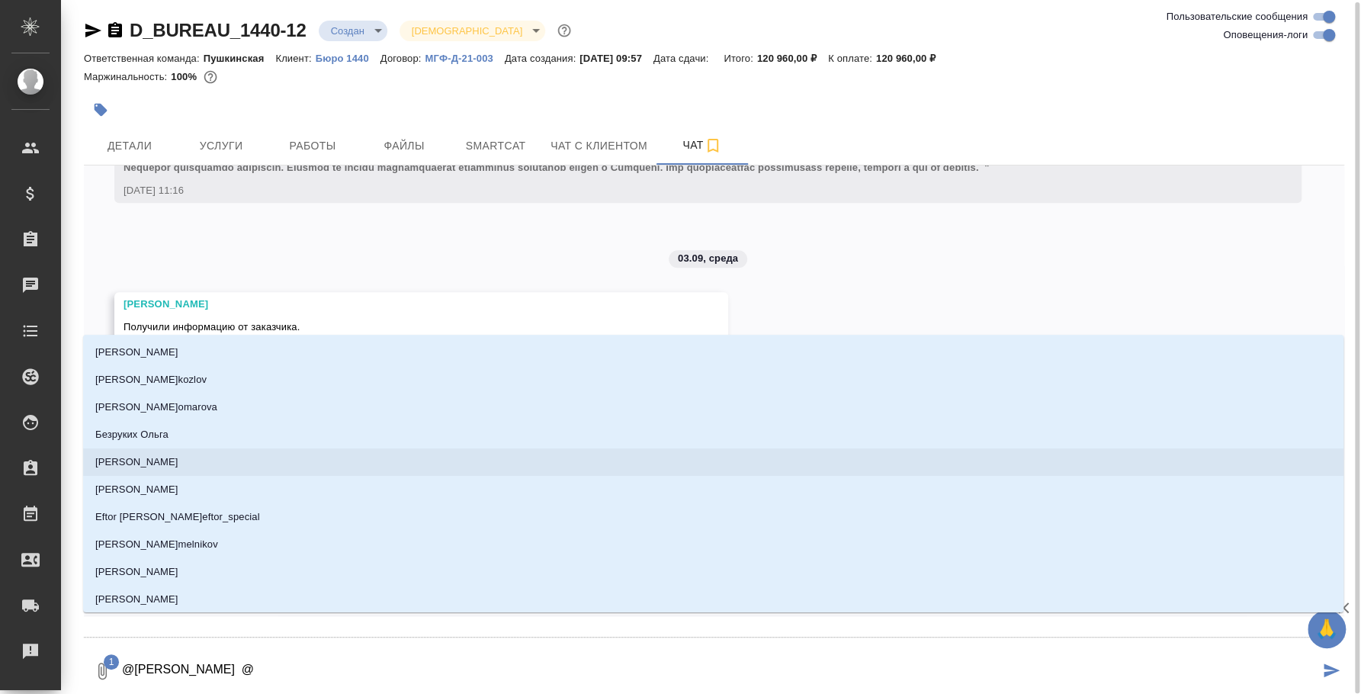
type textarea "@Булахова Елена @l"
type input "l"
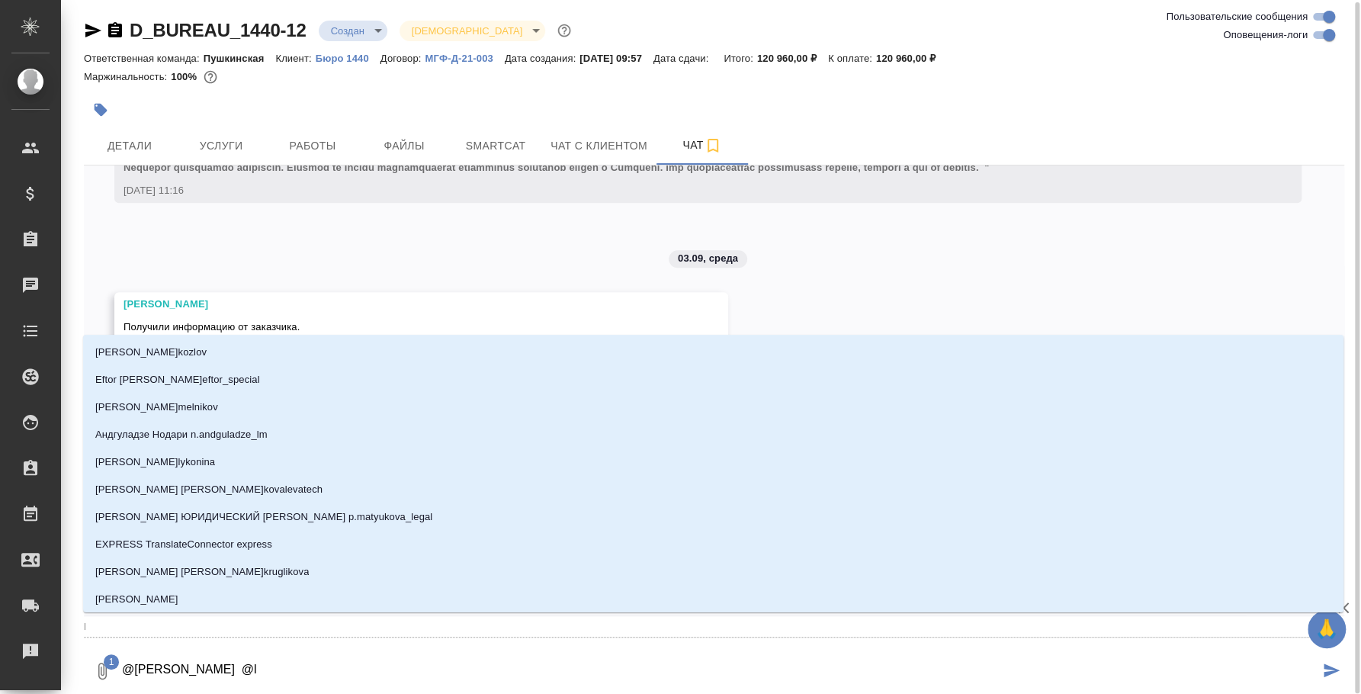
type textarea "@Булахова Елена @lf"
type input "lf"
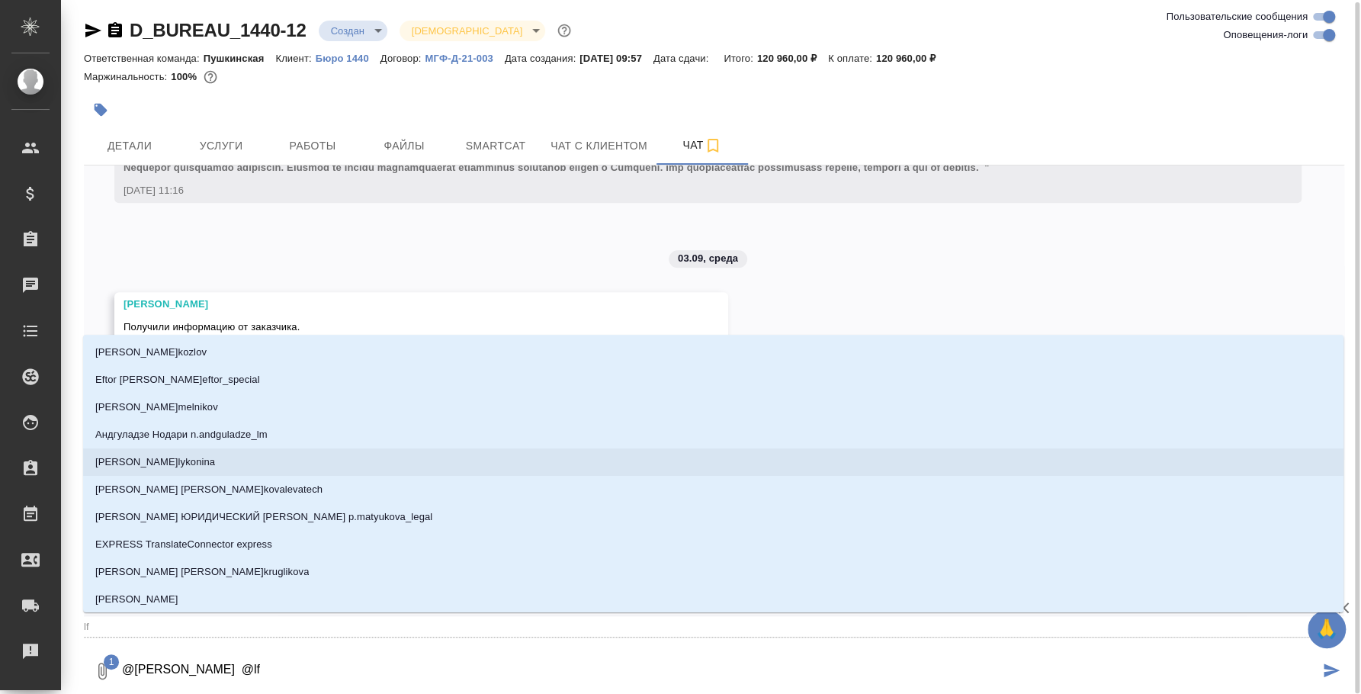
type textarea "@Булахова Елена @l"
type input "l"
type textarea "@Булахова Елена @"
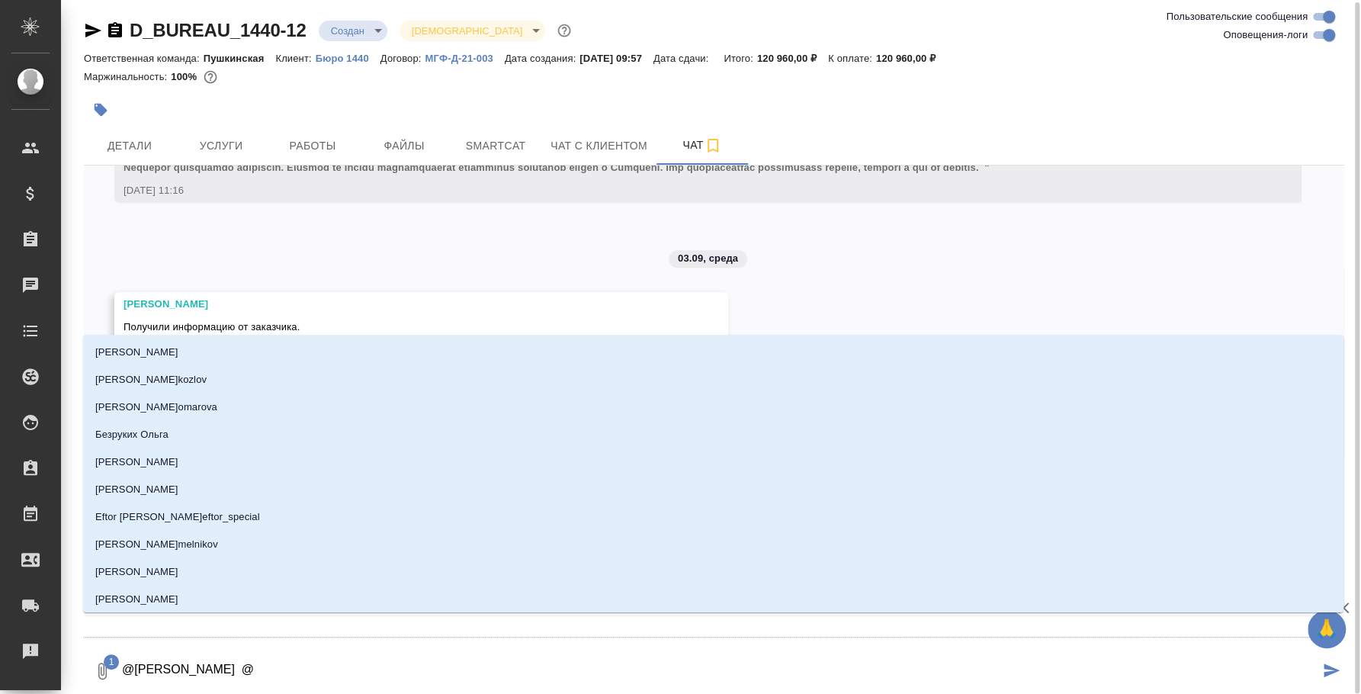
type textarea "@Булахова Елена @l"
type input "l"
type textarea "@Булахова Елена @"
type textarea "@Булахова Елена @д"
type input "д"
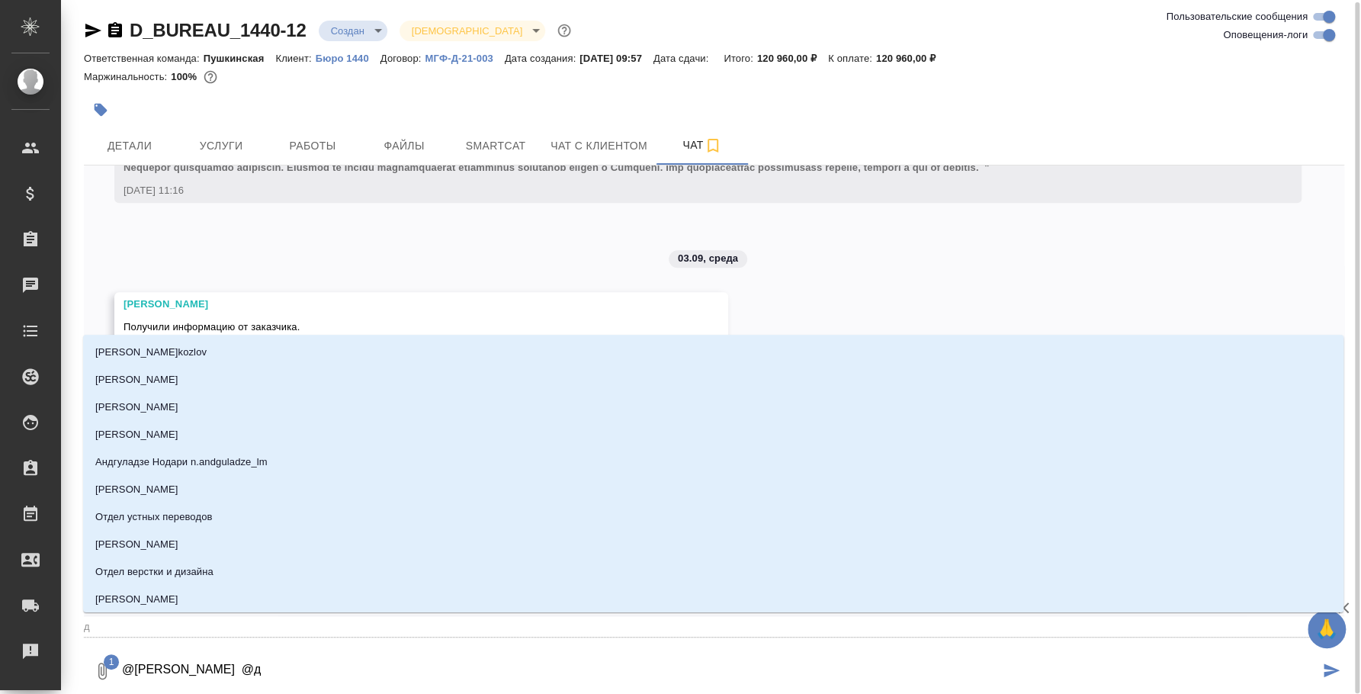
type textarea "@Булахова Елена @да"
type input "да"
type textarea "@Булахова Елена @дав"
type input "дав"
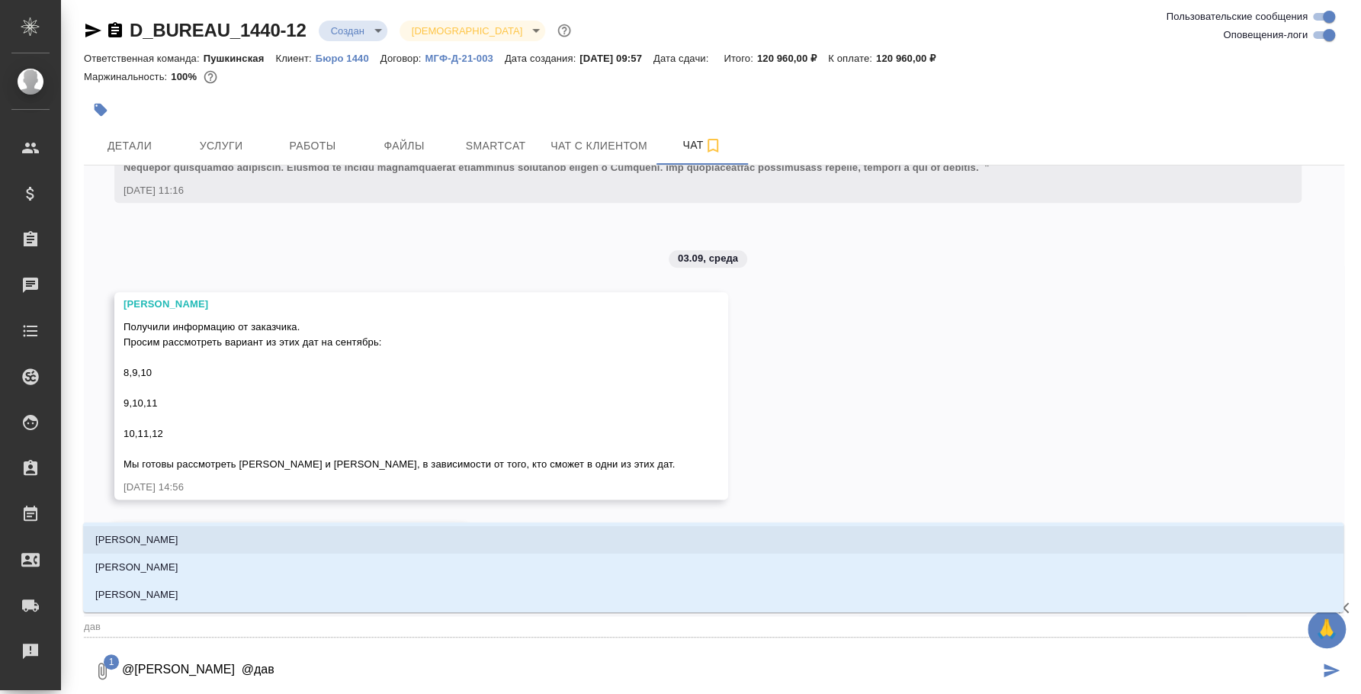
click at [246, 538] on li "Давыдова Елена" at bounding box center [713, 539] width 1260 height 27
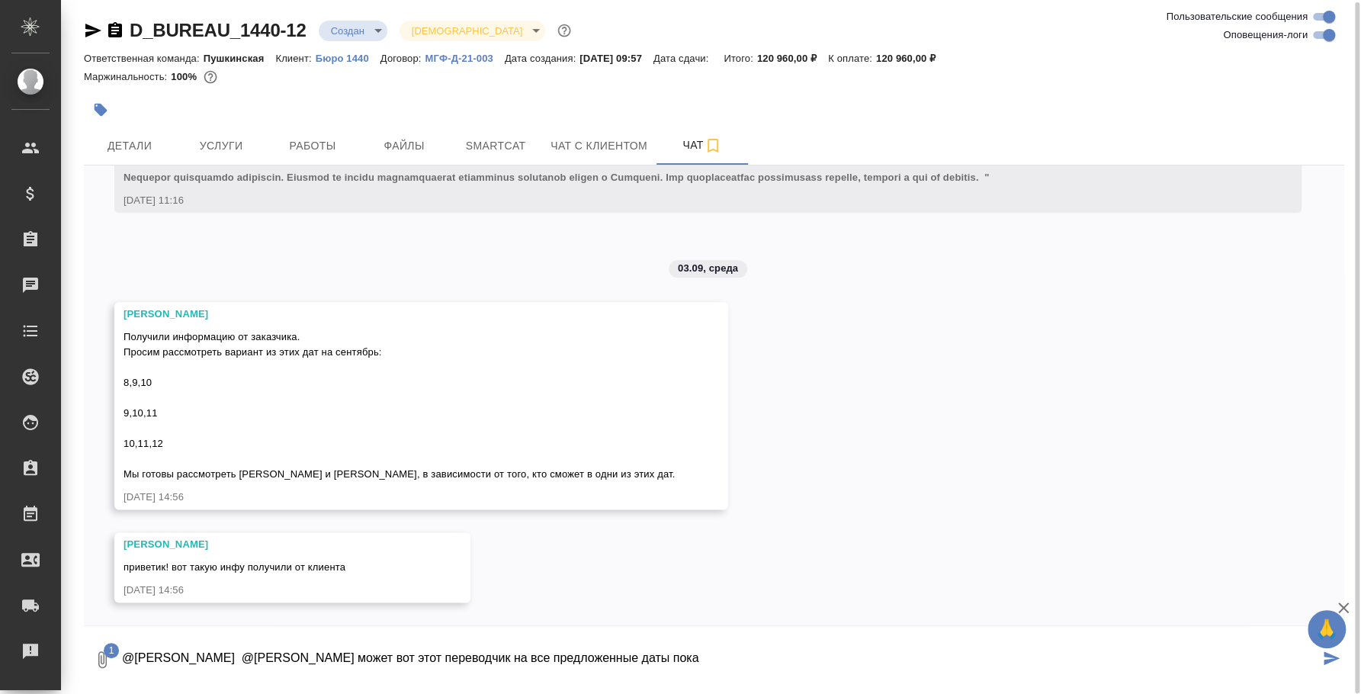
type textarea "@Булахова Елена @Давыдова Елена может вот этот переводчик на все предложенные д…"
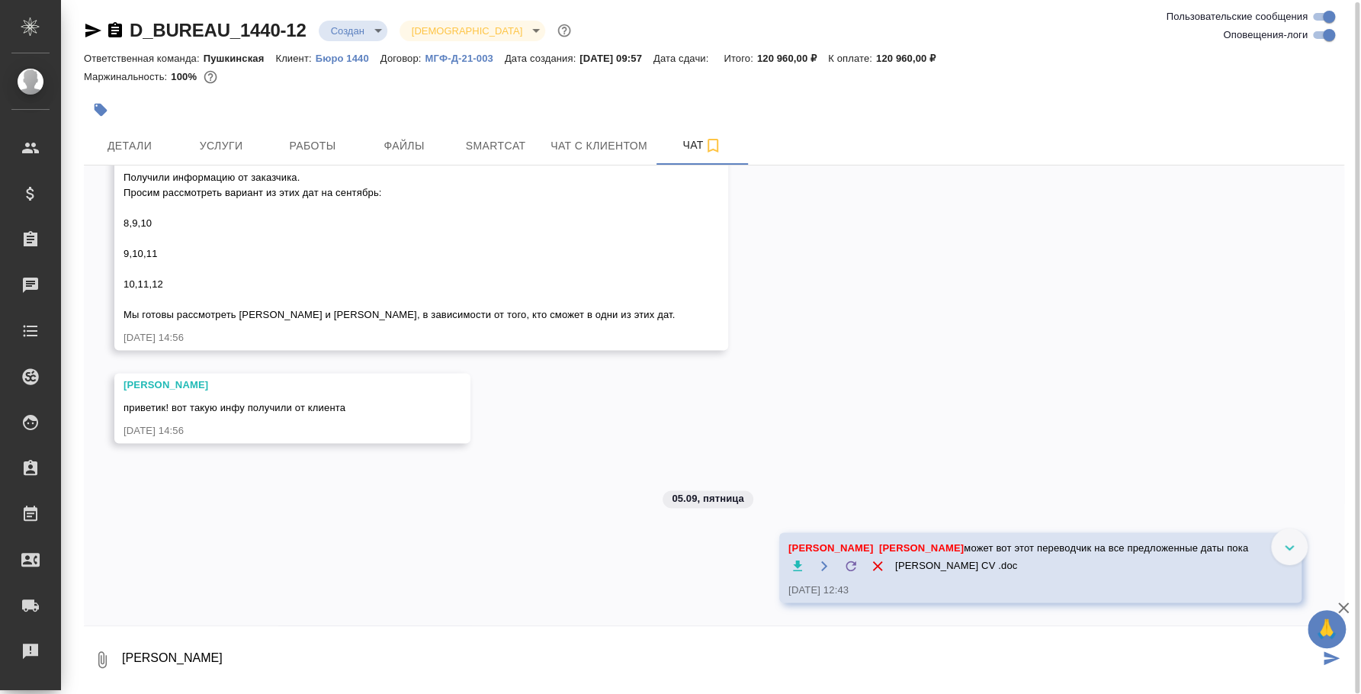
scroll to position [5128, 0]
type textarea "Евгений и Татьяна уже заняты во все даты"
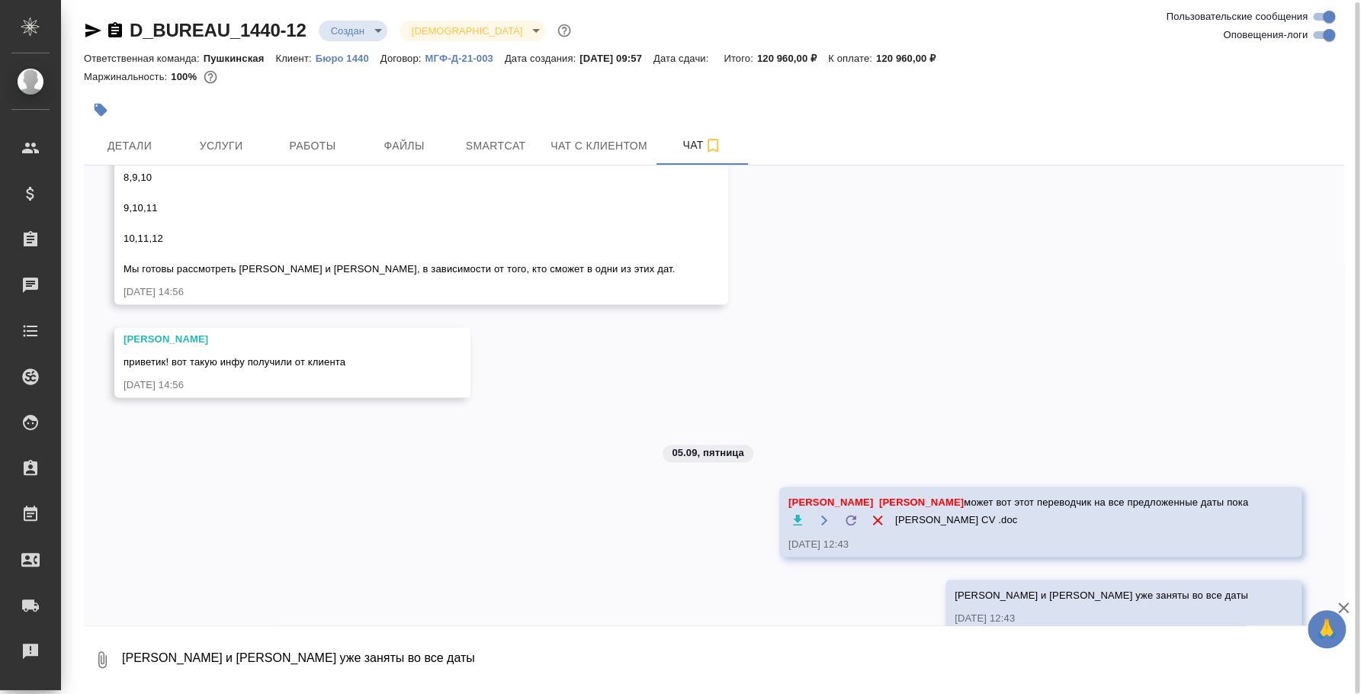
scroll to position [5202, 0]
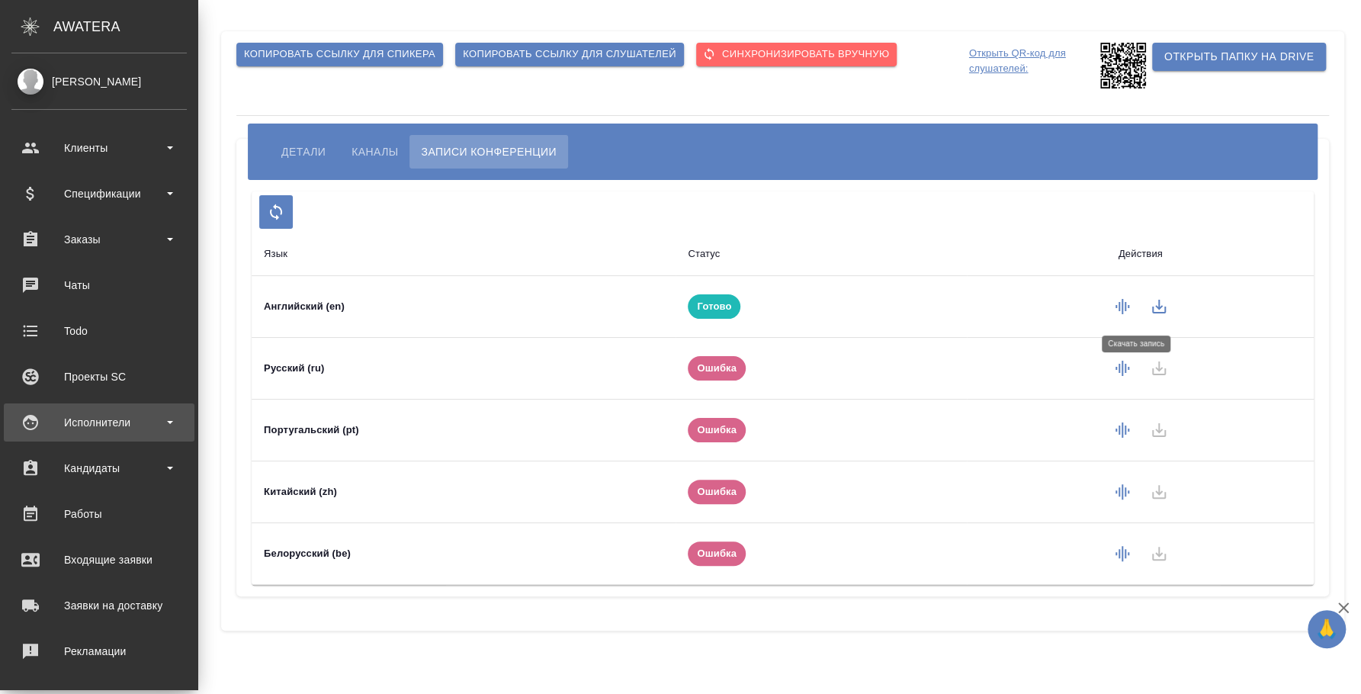
click at [123, 418] on div "Исполнители" at bounding box center [98, 422] width 175 height 23
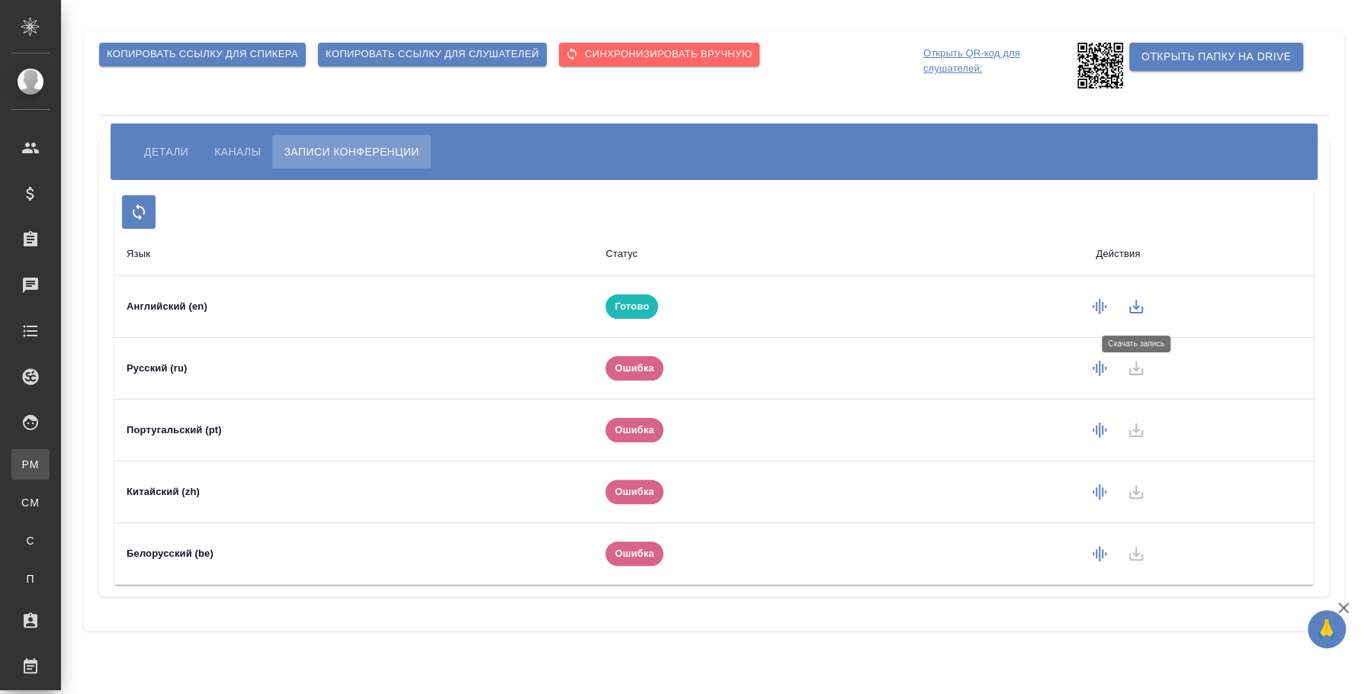
click at [23, 460] on div "Для PM/LQA" at bounding box center [11, 464] width 23 height 15
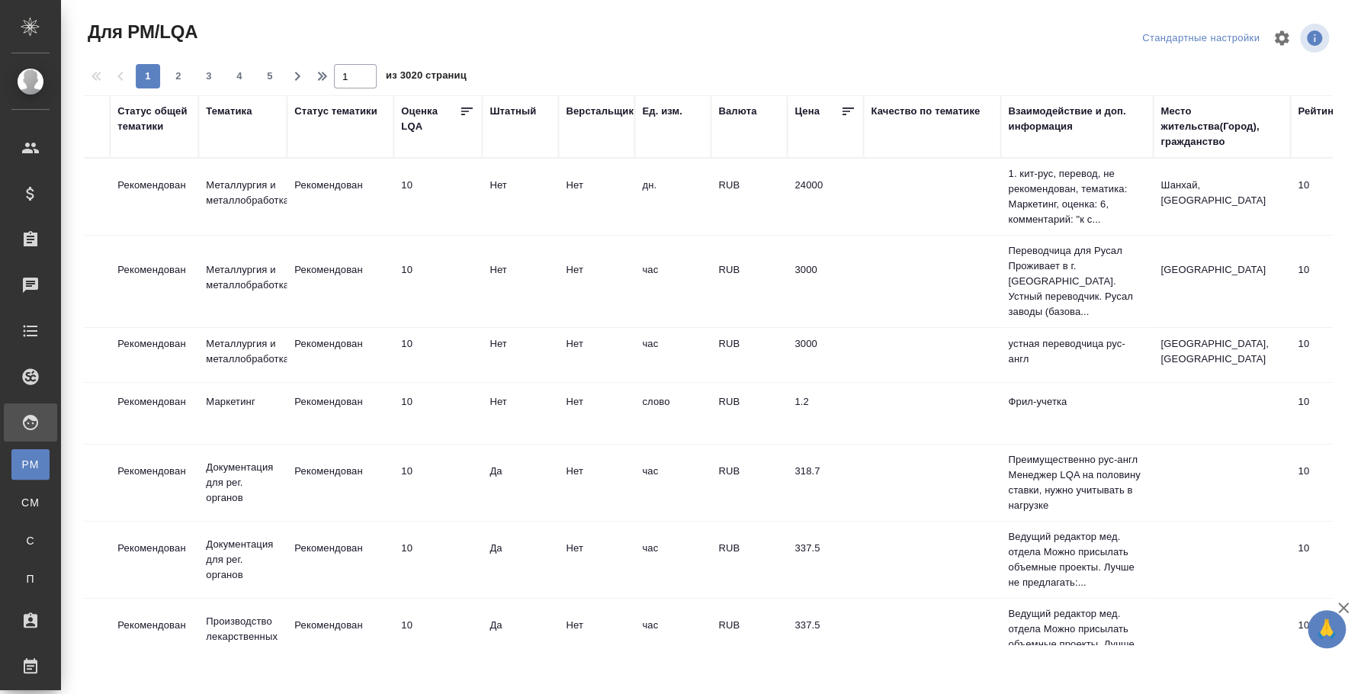
scroll to position [0, 1191]
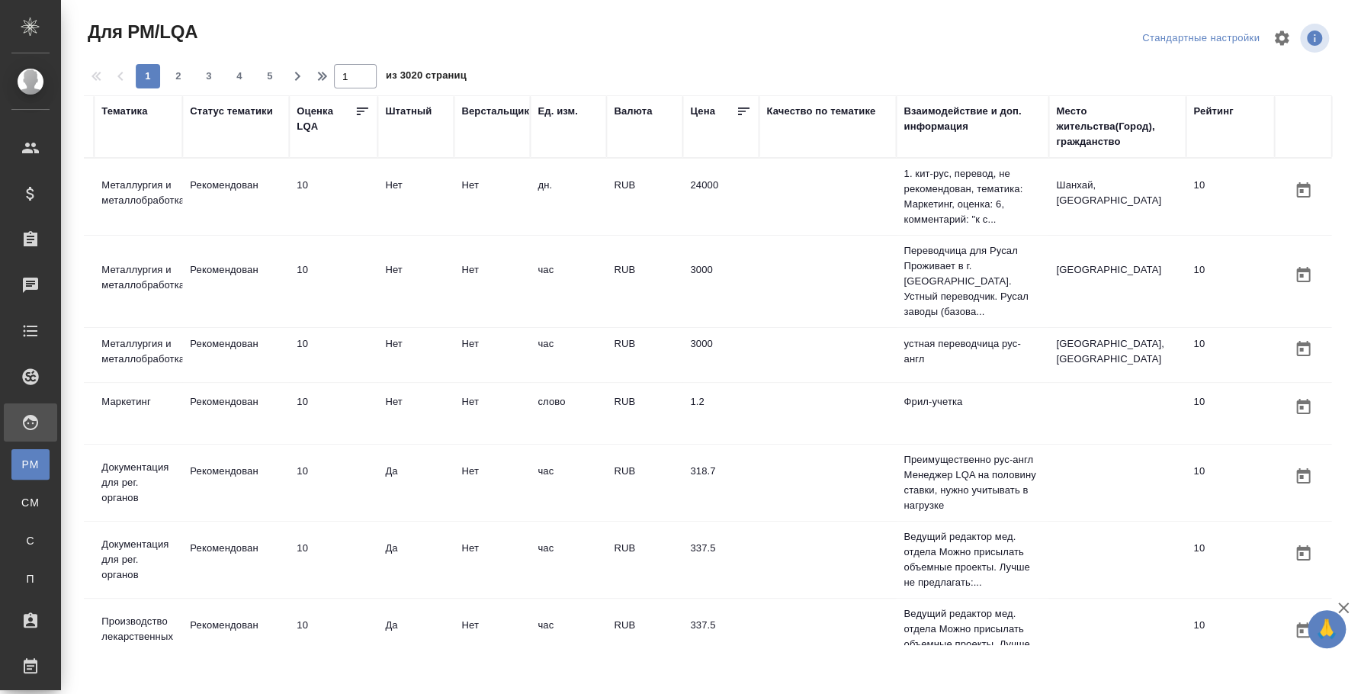
click at [1101, 140] on div "Место жительства(Город), гражданство" at bounding box center [1117, 127] width 122 height 46
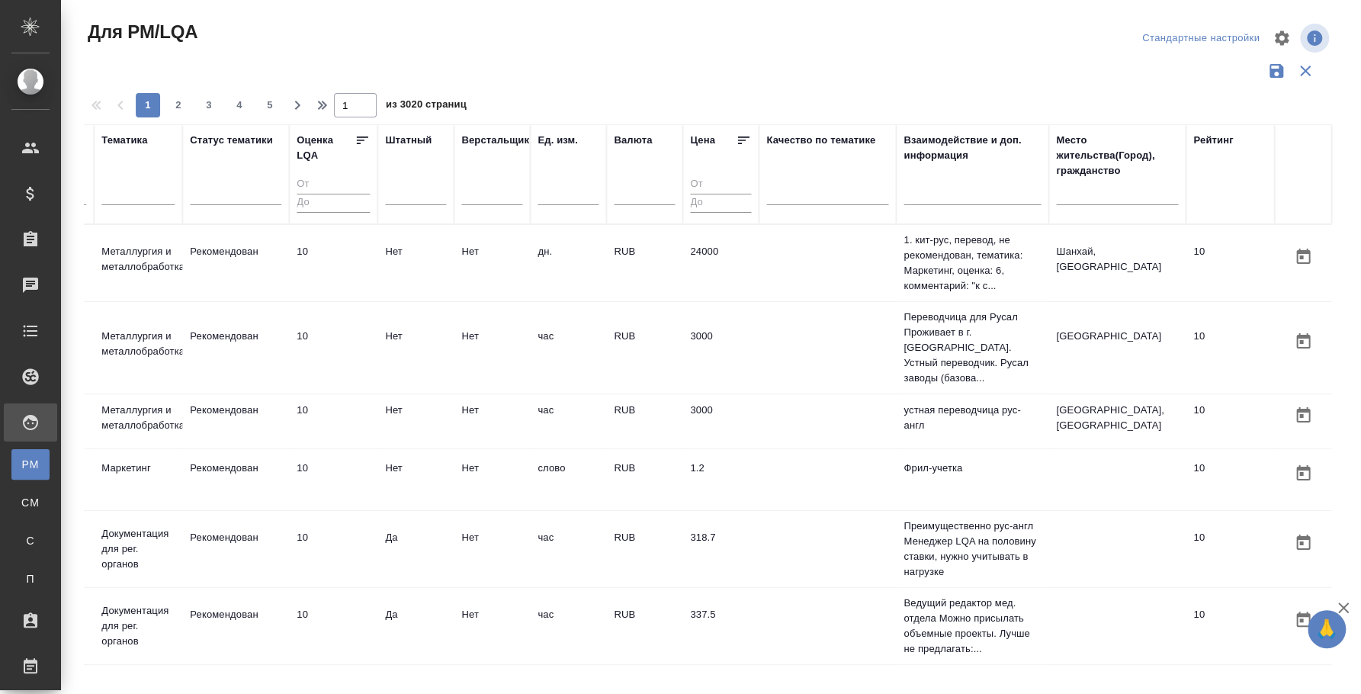
click at [1072, 188] on input "text" at bounding box center [1117, 195] width 122 height 19
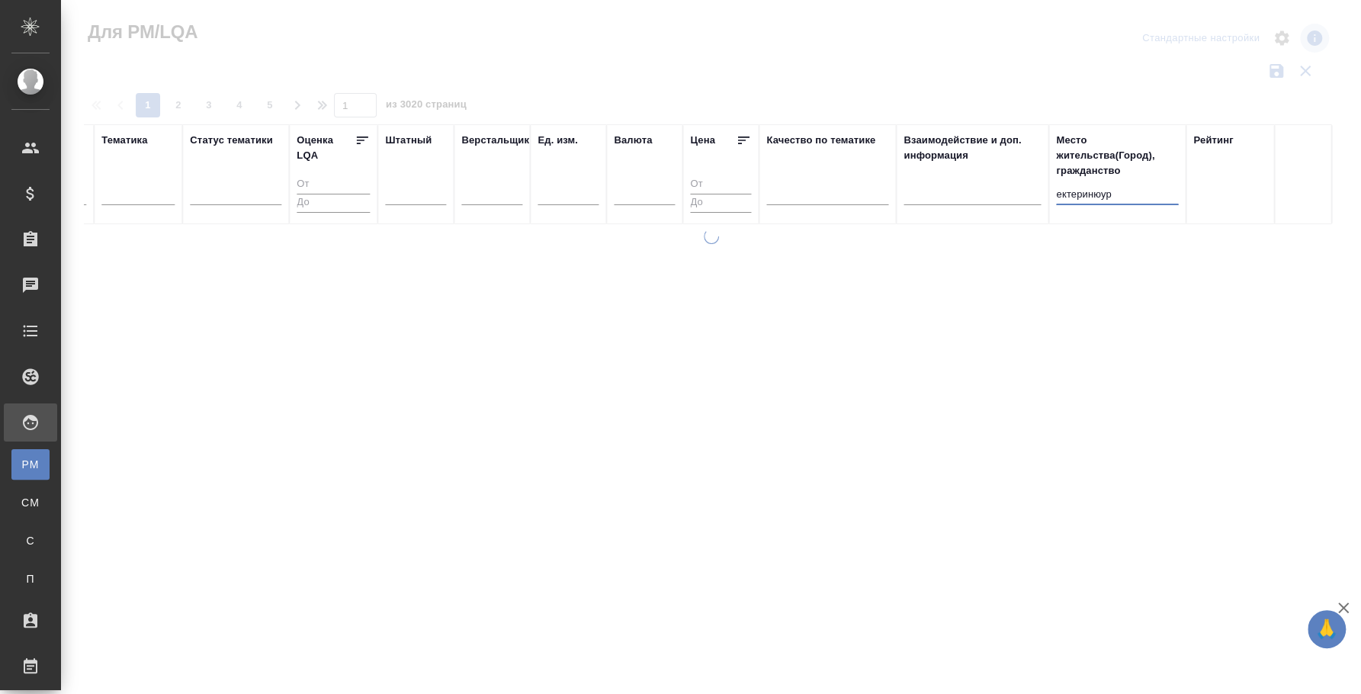
scroll to position [0, 1177]
click at [1069, 197] on input "ектеринбург" at bounding box center [1117, 195] width 122 height 19
type input "екатеринбург"
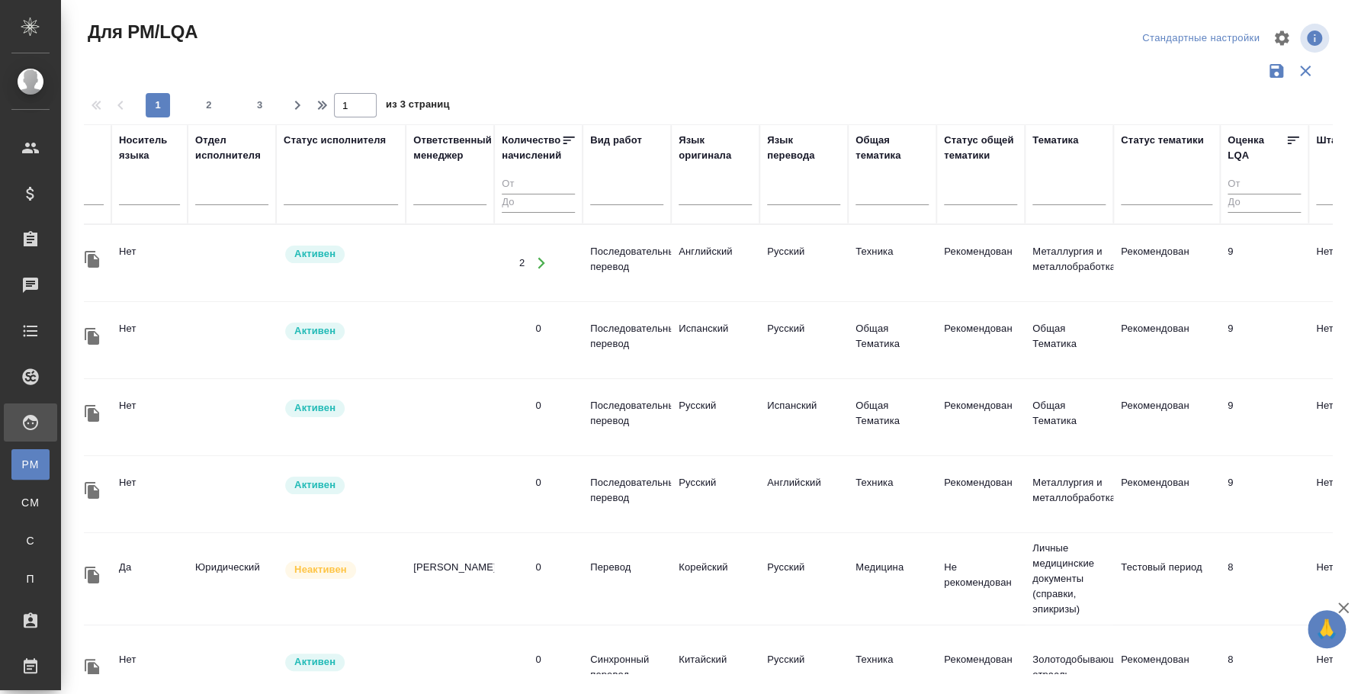
scroll to position [0, 242]
click at [623, 194] on div at bounding box center [631, 190] width 73 height 22
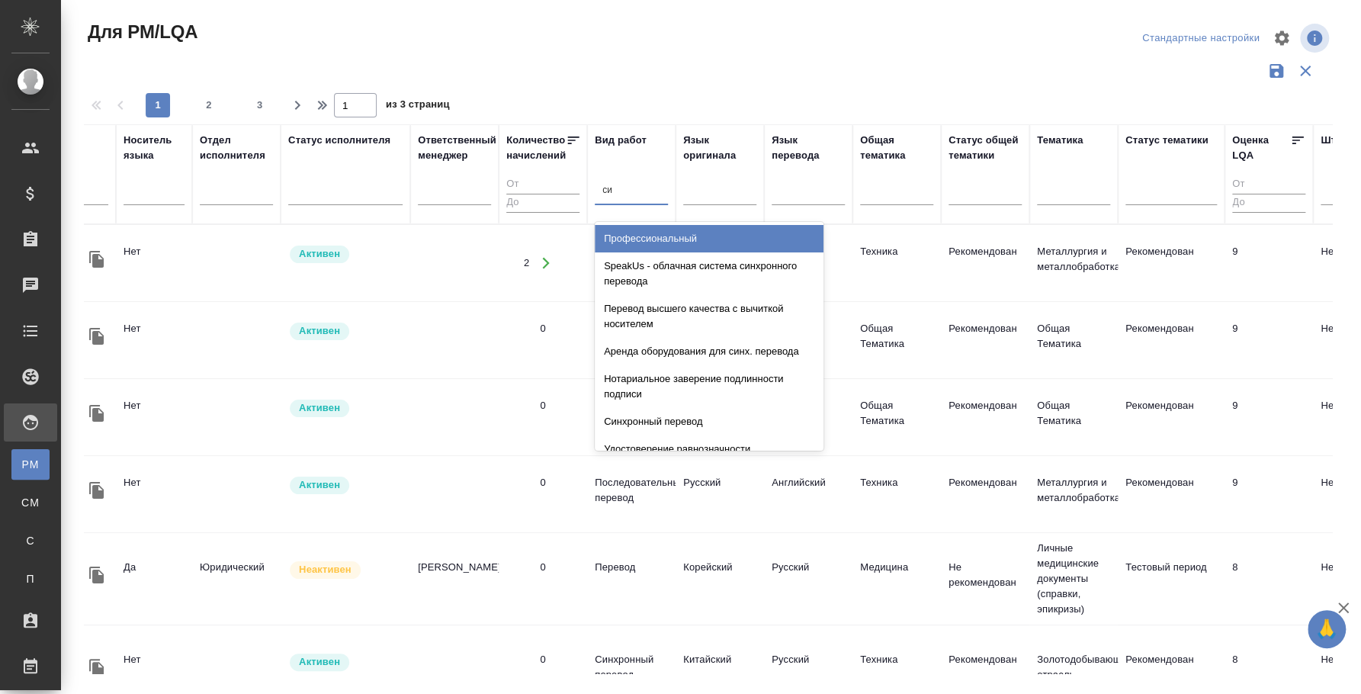
type input "син"
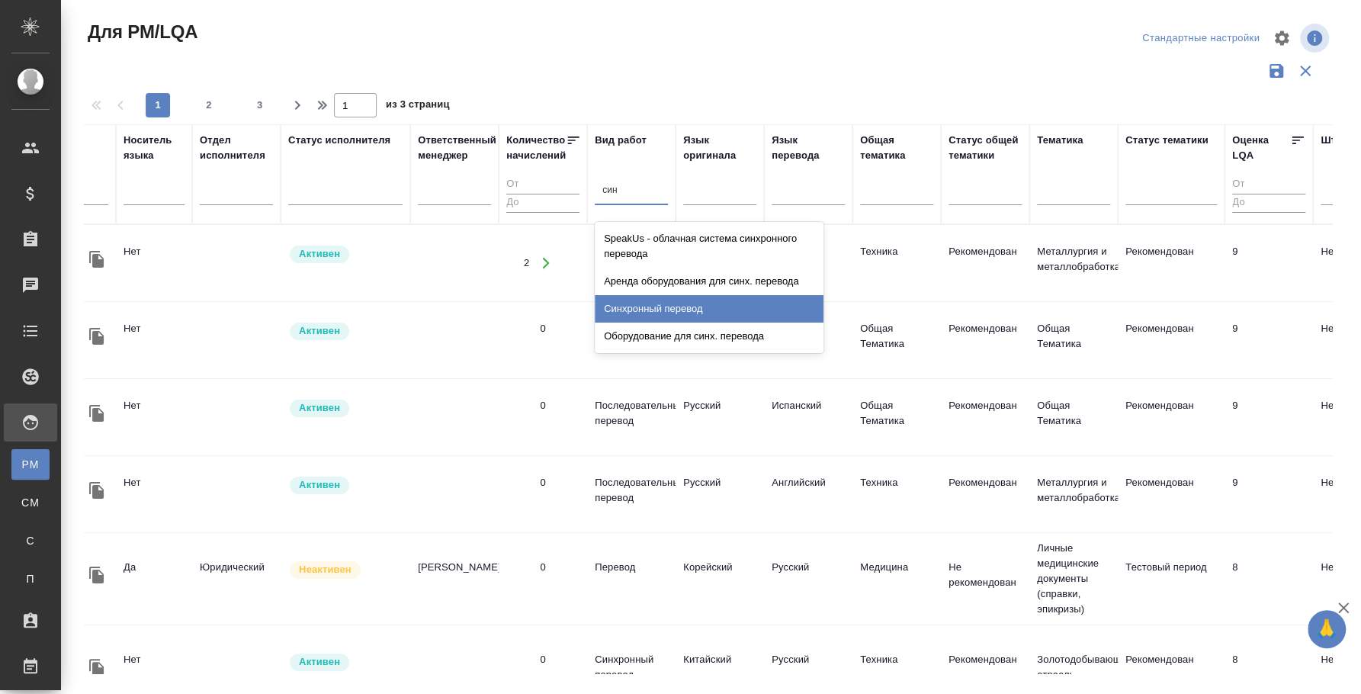
click at [642, 303] on div "Синхронный перевод" at bounding box center [709, 308] width 229 height 27
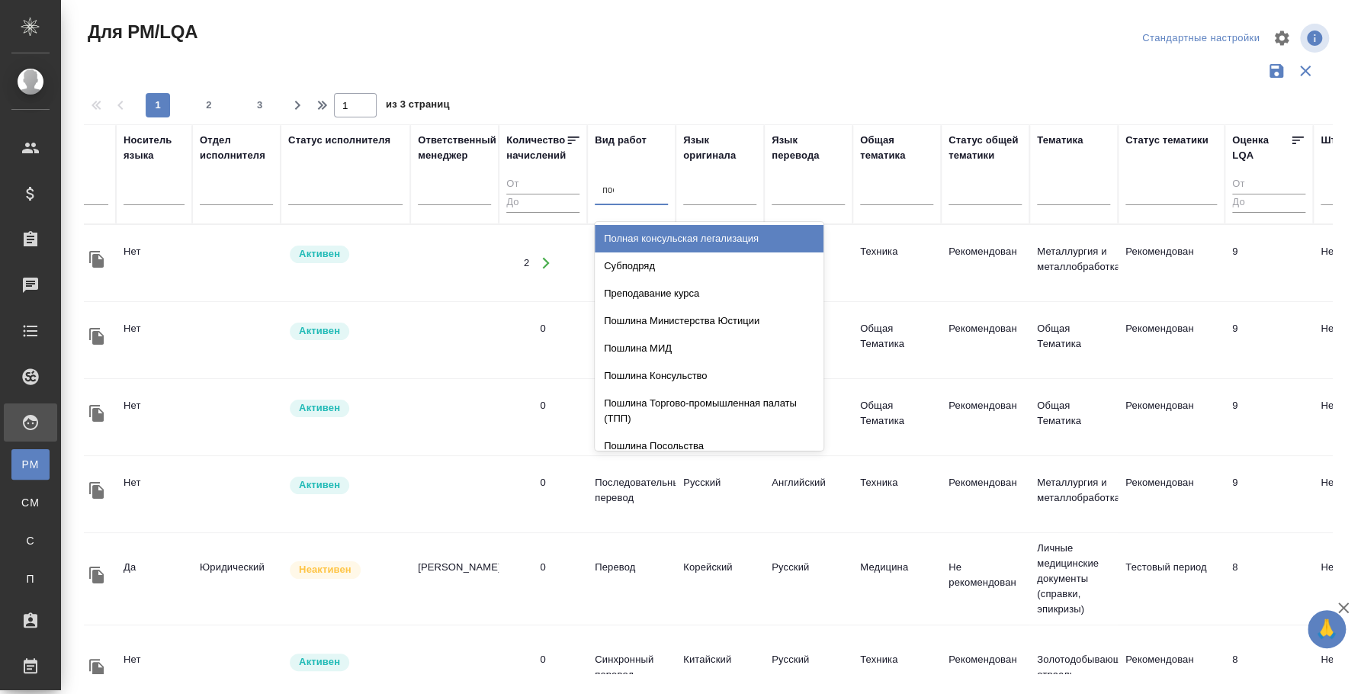
type input "посл"
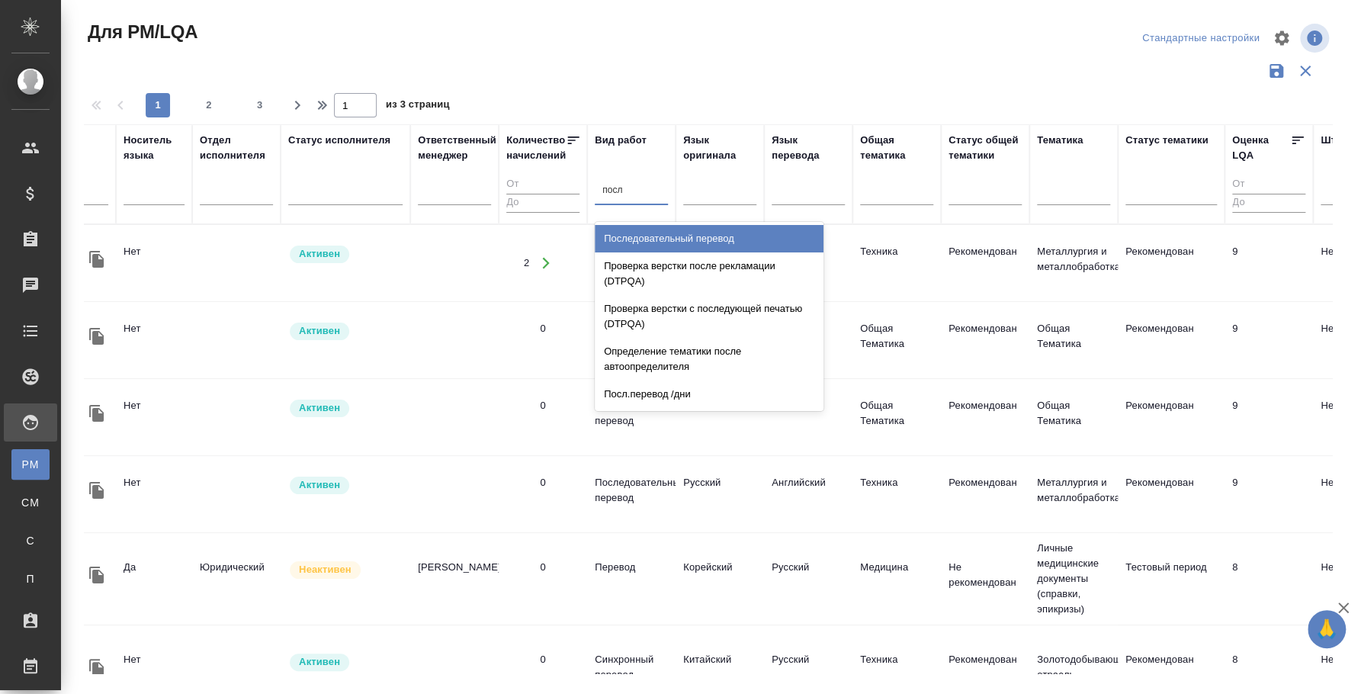
click at [722, 242] on div "Последовательный перевод" at bounding box center [709, 238] width 229 height 27
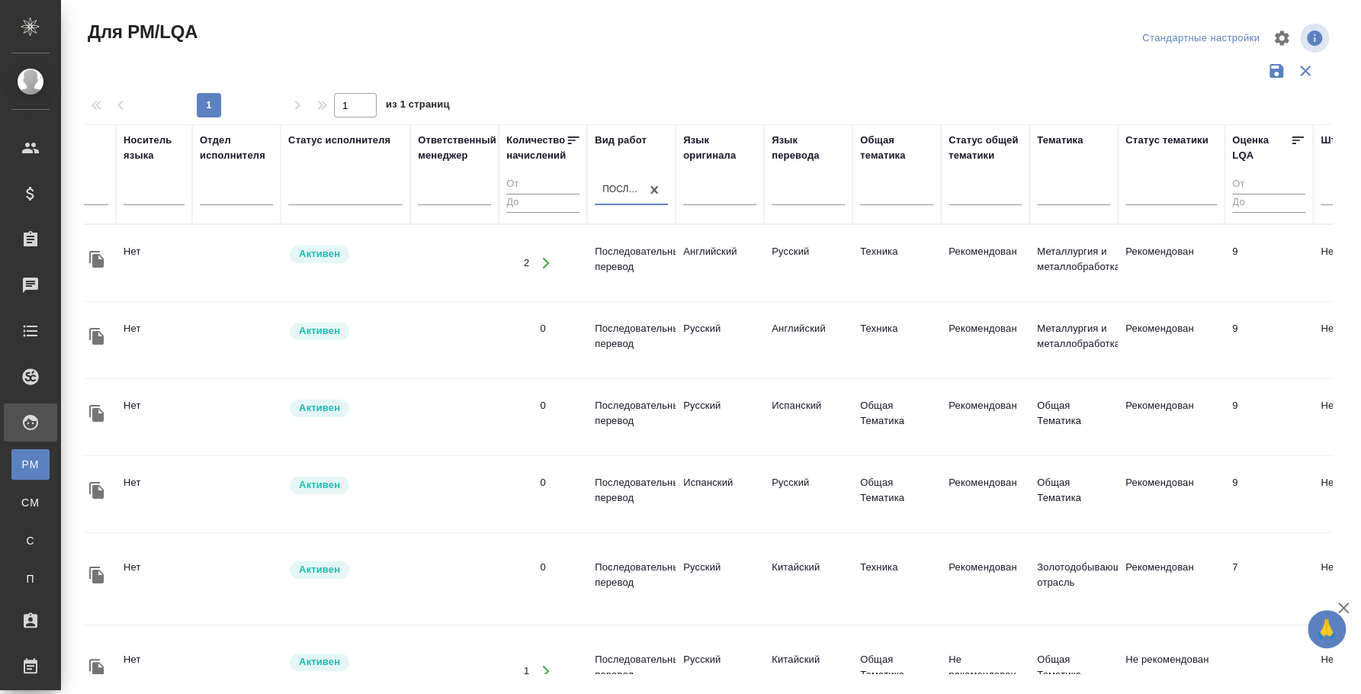
scroll to position [0, 0]
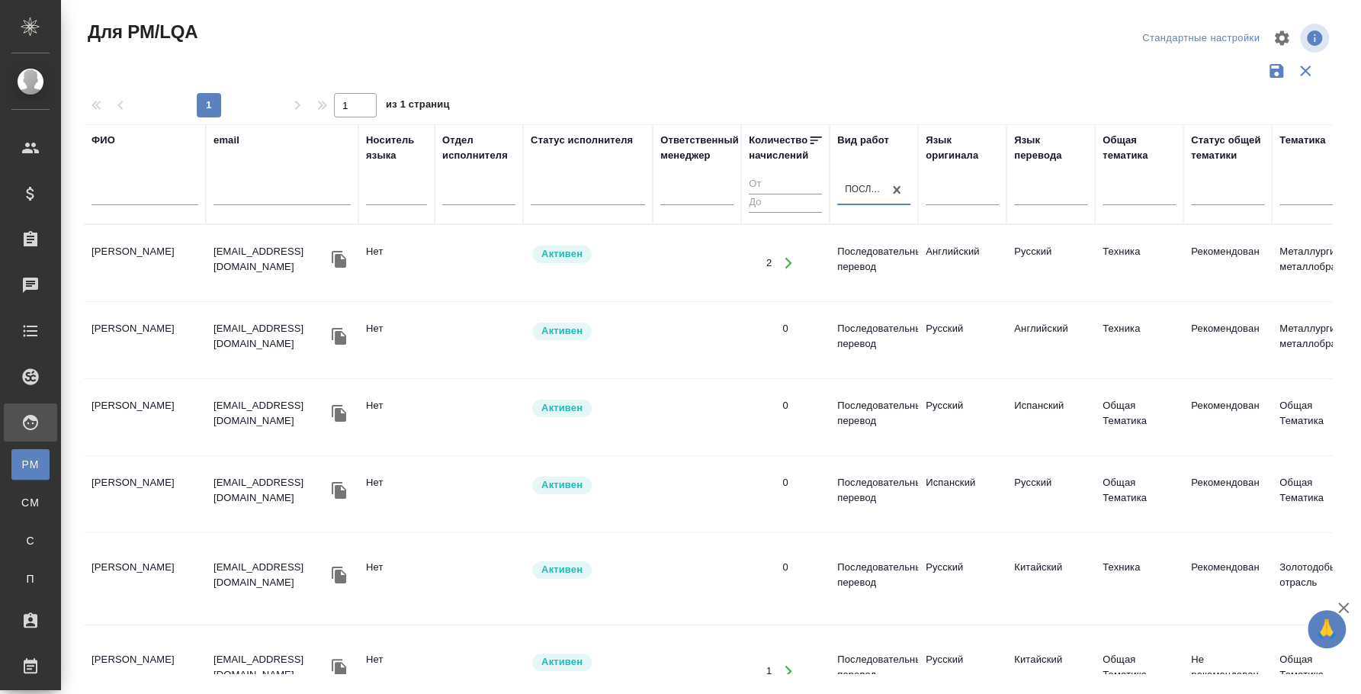
click at [149, 245] on td "[PERSON_NAME]" at bounding box center [145, 262] width 122 height 53
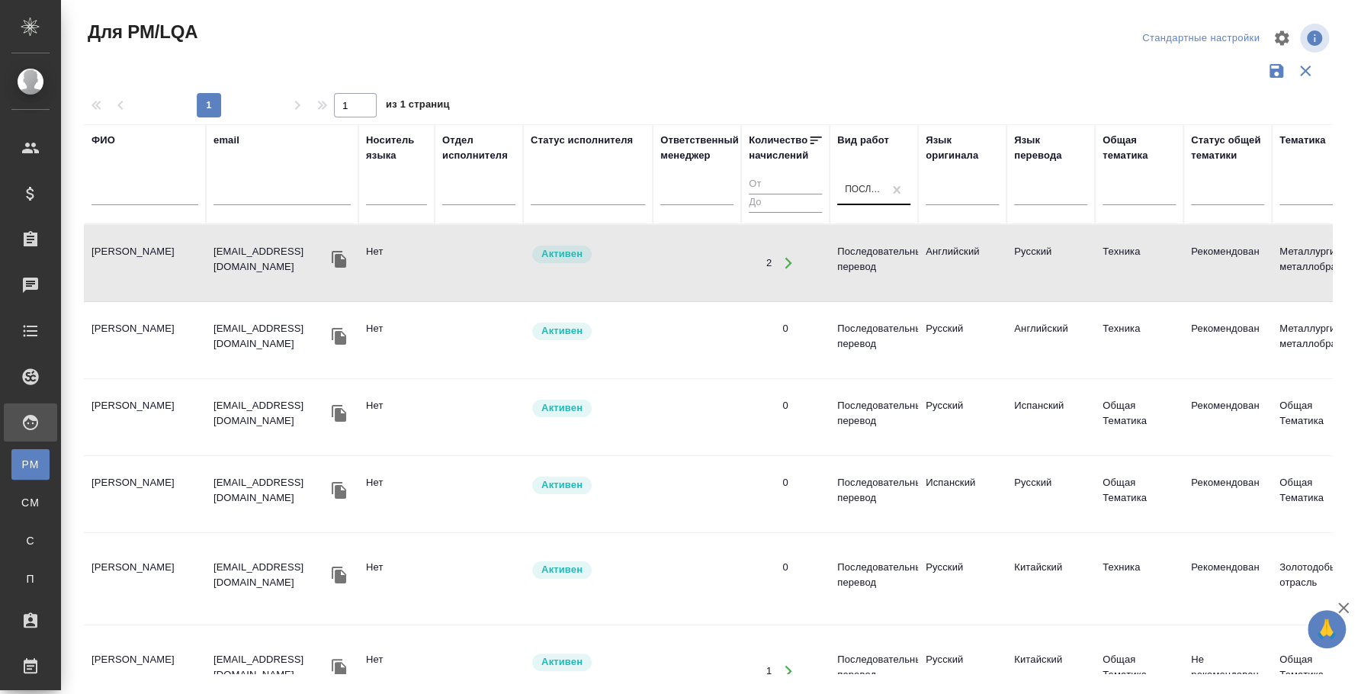
click at [117, 254] on td "[PERSON_NAME]" at bounding box center [145, 262] width 122 height 53
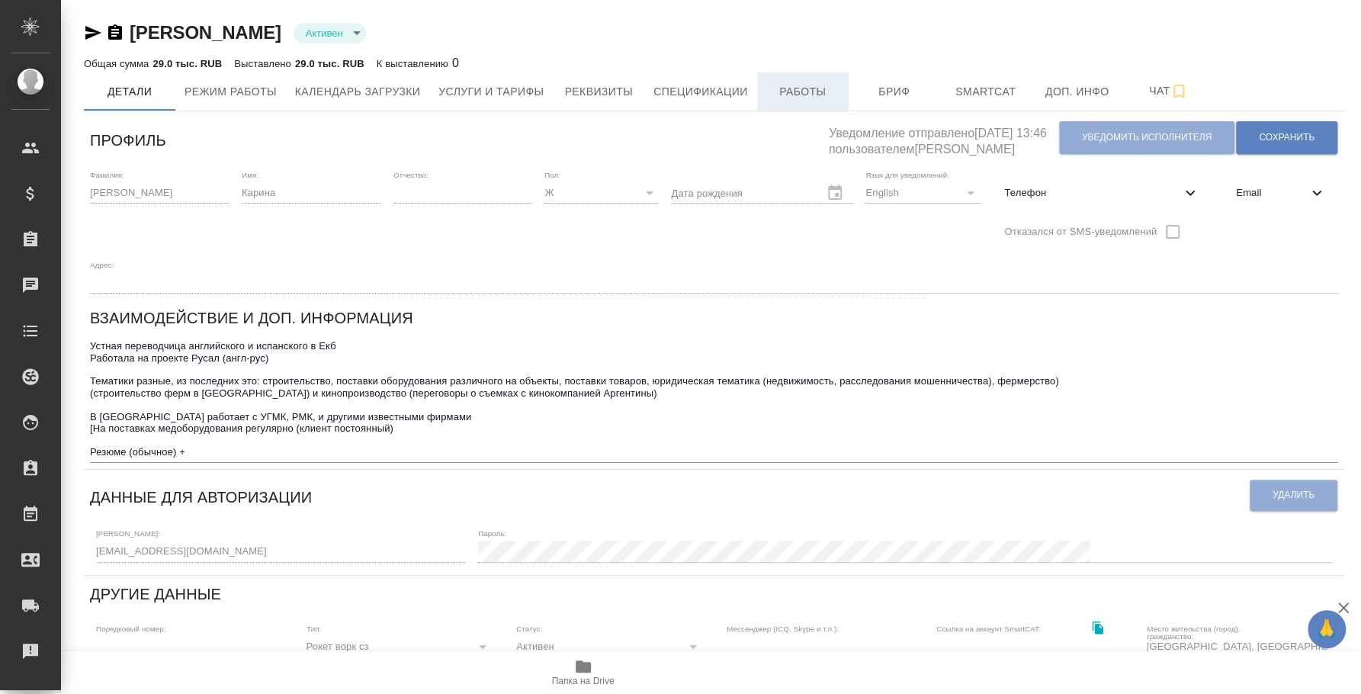
click at [816, 75] on button "Работы" at bounding box center [802, 91] width 91 height 38
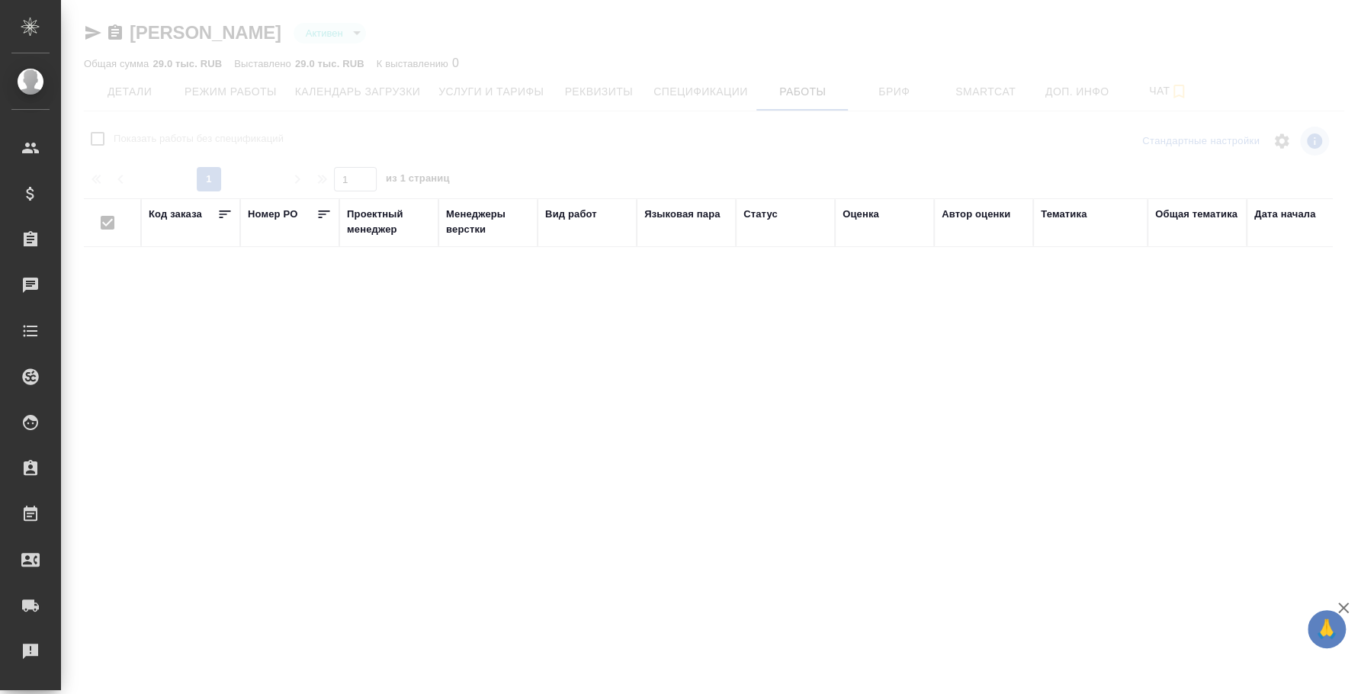
checkbox input "false"
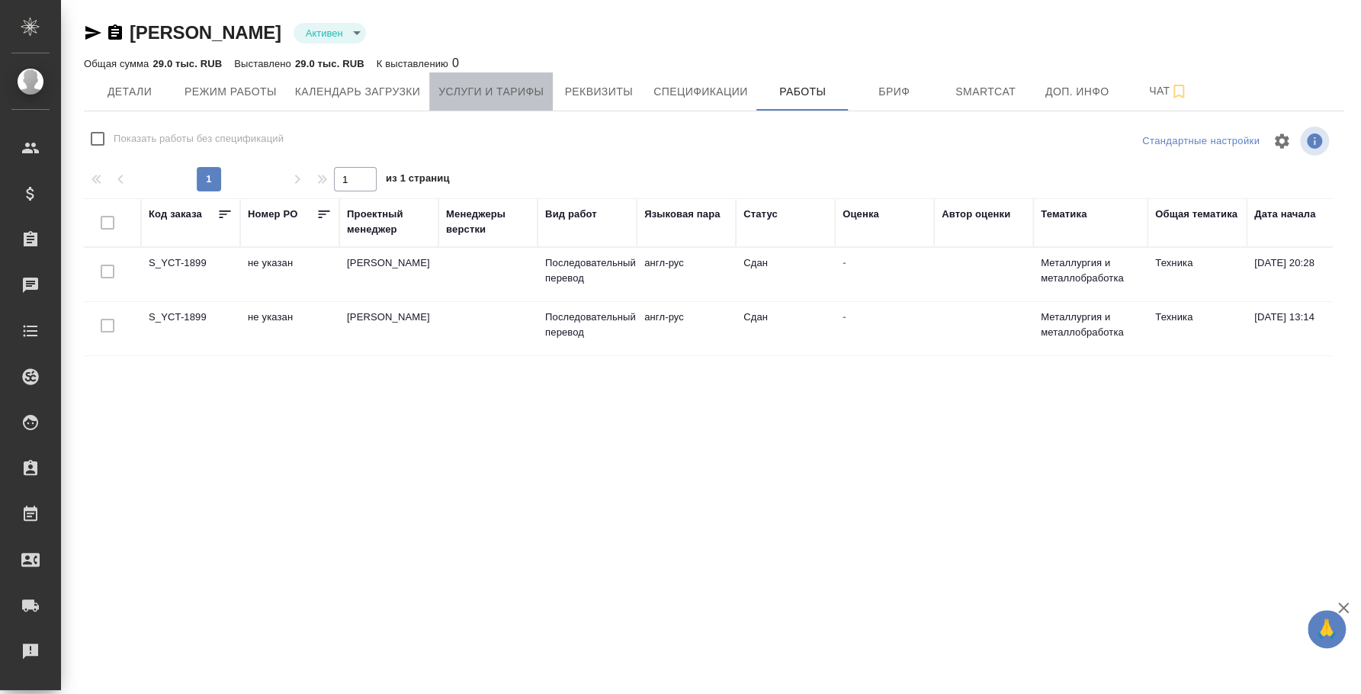
click at [514, 104] on button "Услуги и тарифы" at bounding box center [490, 91] width 123 height 38
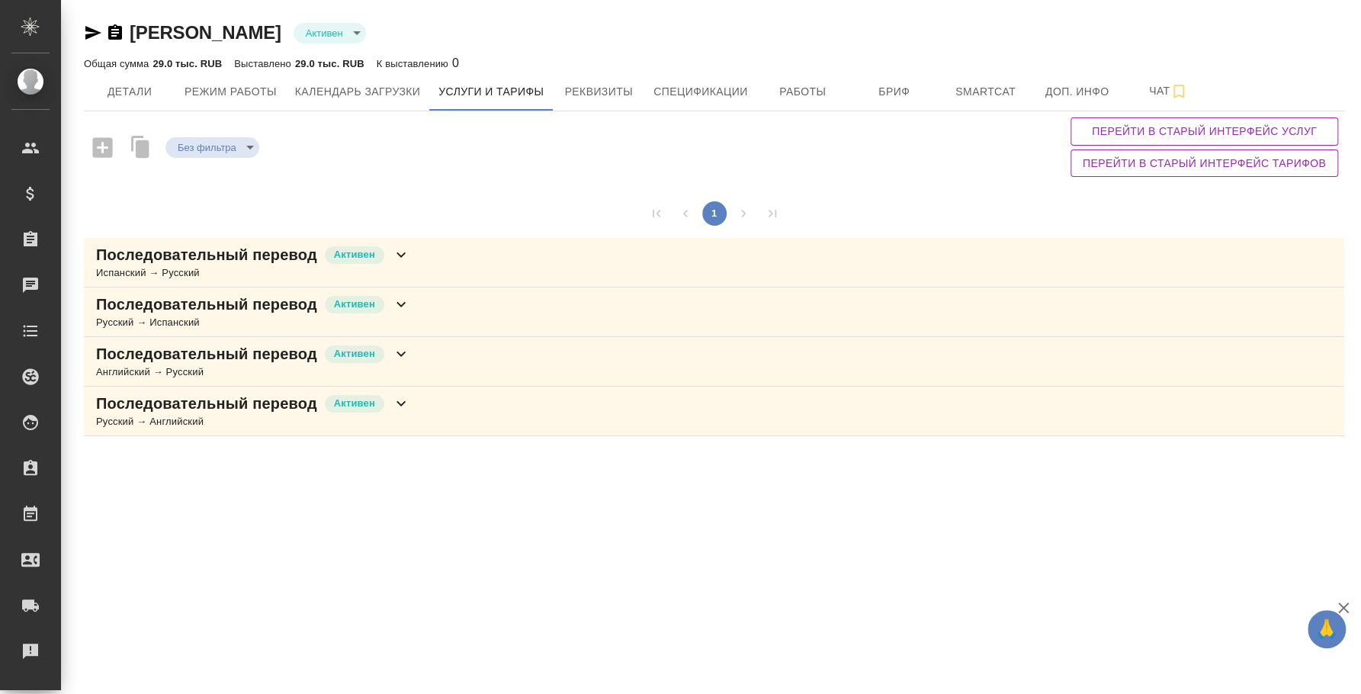
click at [429, 375] on div "Последовательный перевод Активен Английский → Русский" at bounding box center [714, 362] width 1260 height 50
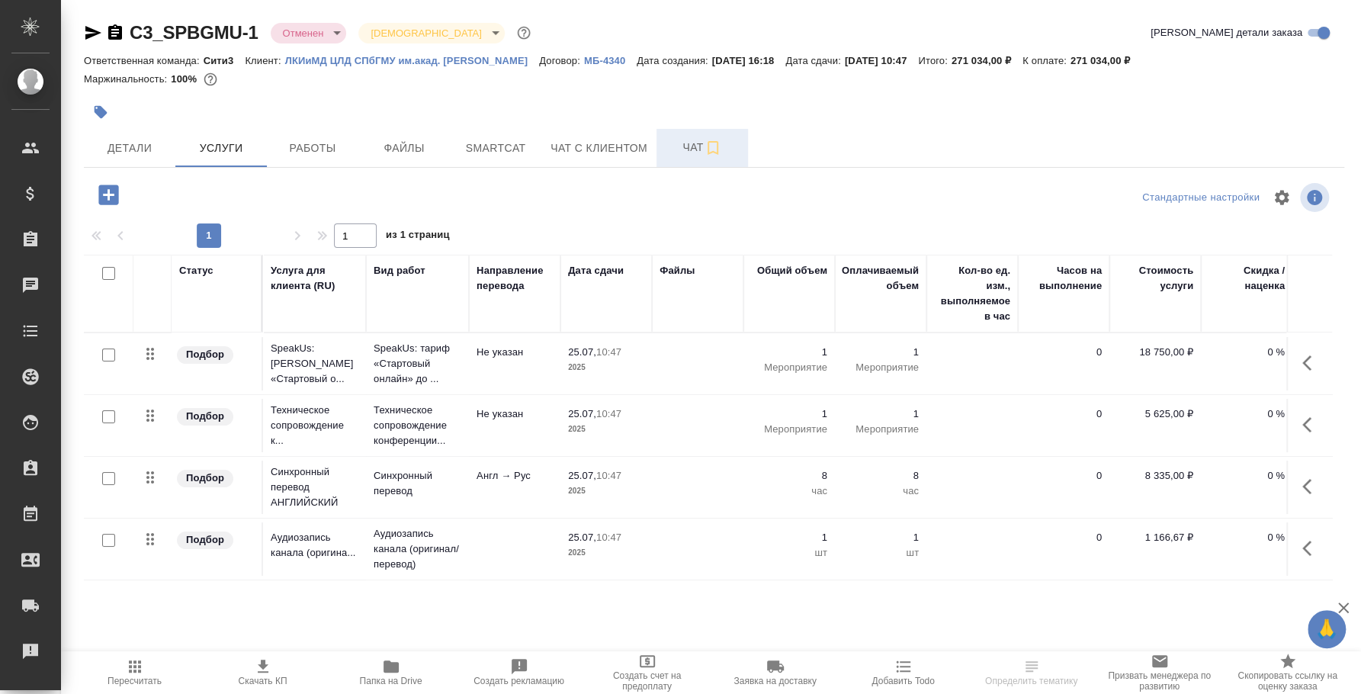
click at [687, 155] on span "Чат" at bounding box center [701, 147] width 73 height 19
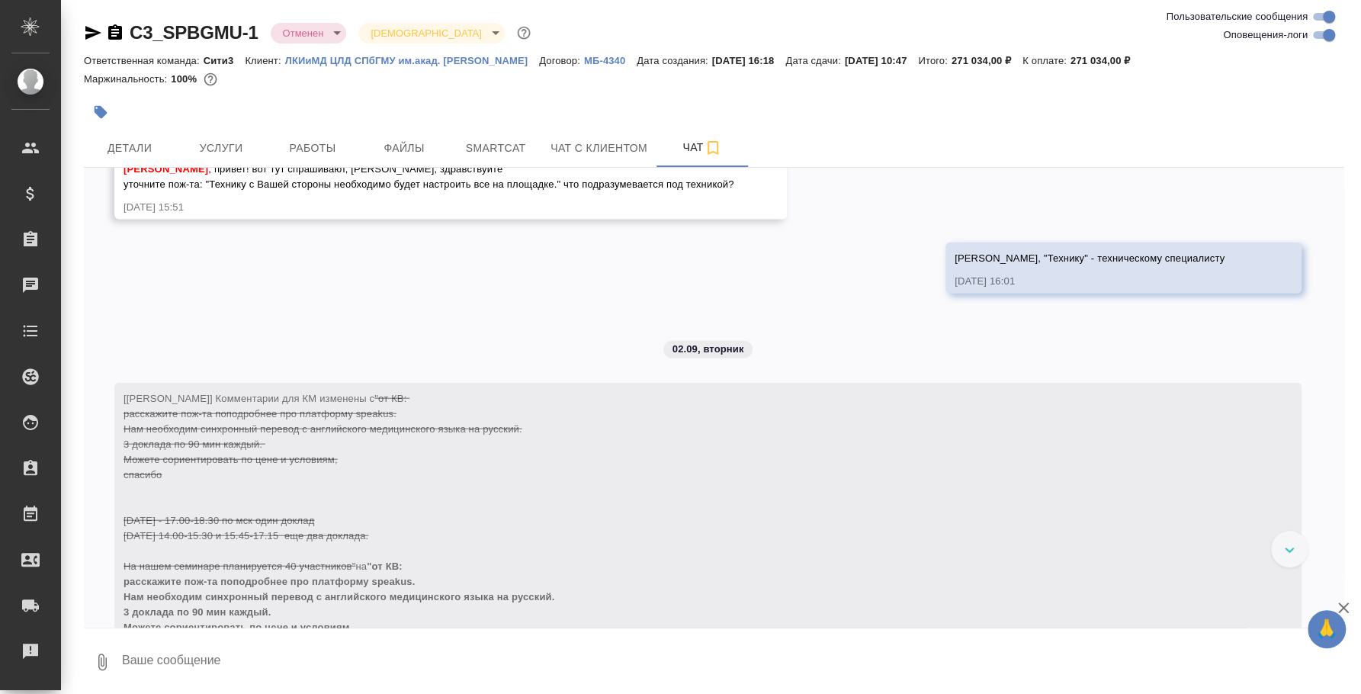
scroll to position [2876, 0]
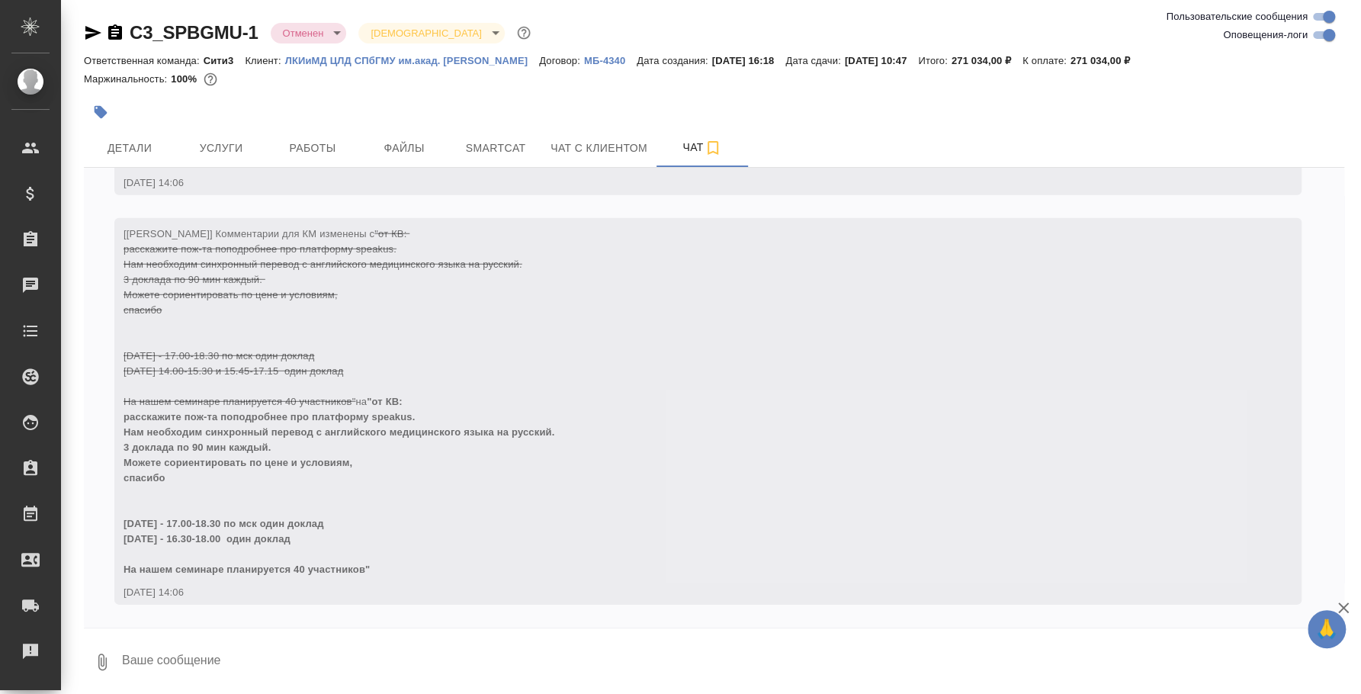
click at [344, 659] on textarea at bounding box center [731, 662] width 1223 height 52
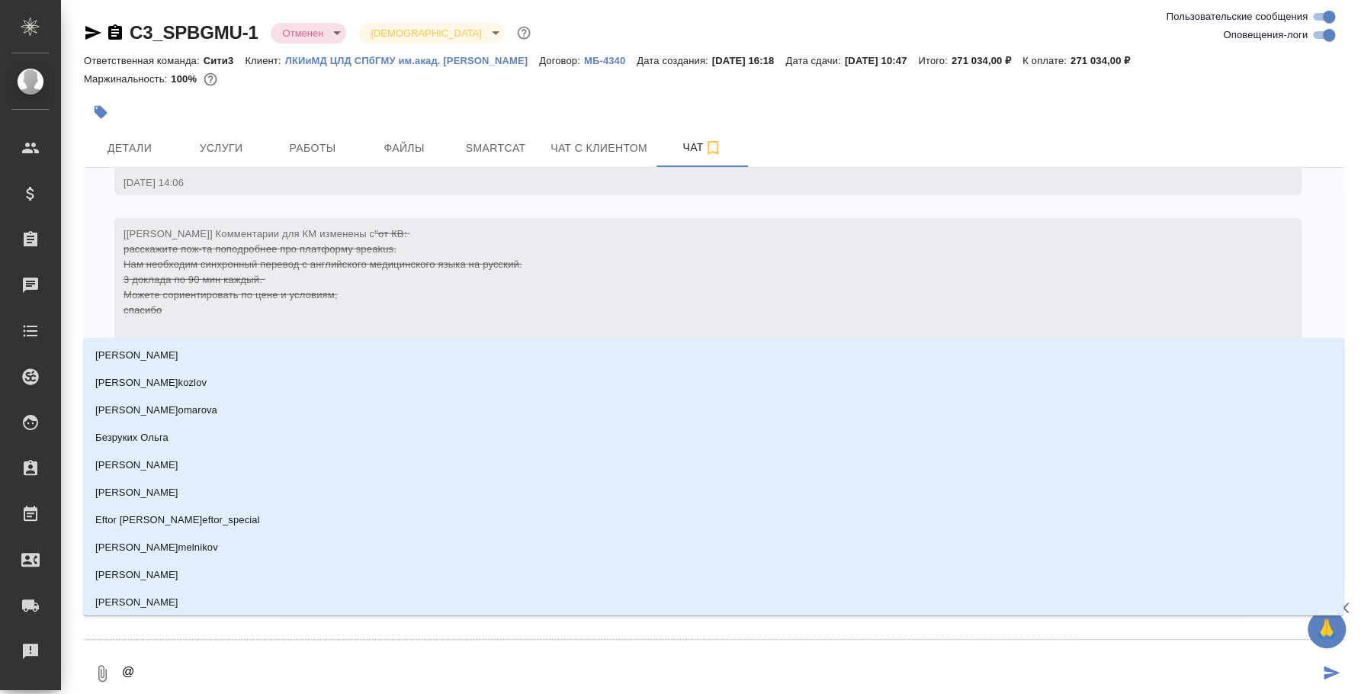
type textarea "@y"
type input "y"
type textarea "@y'b"
type input "y'b"
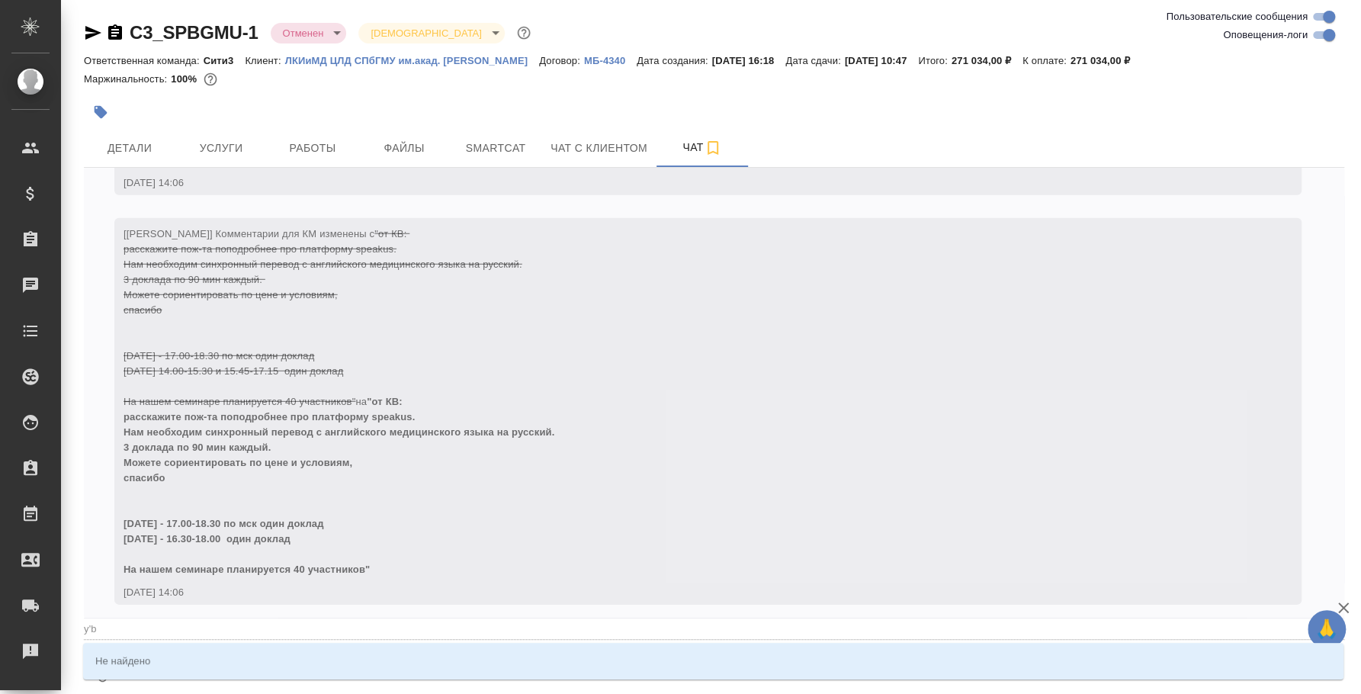
type textarea "@"
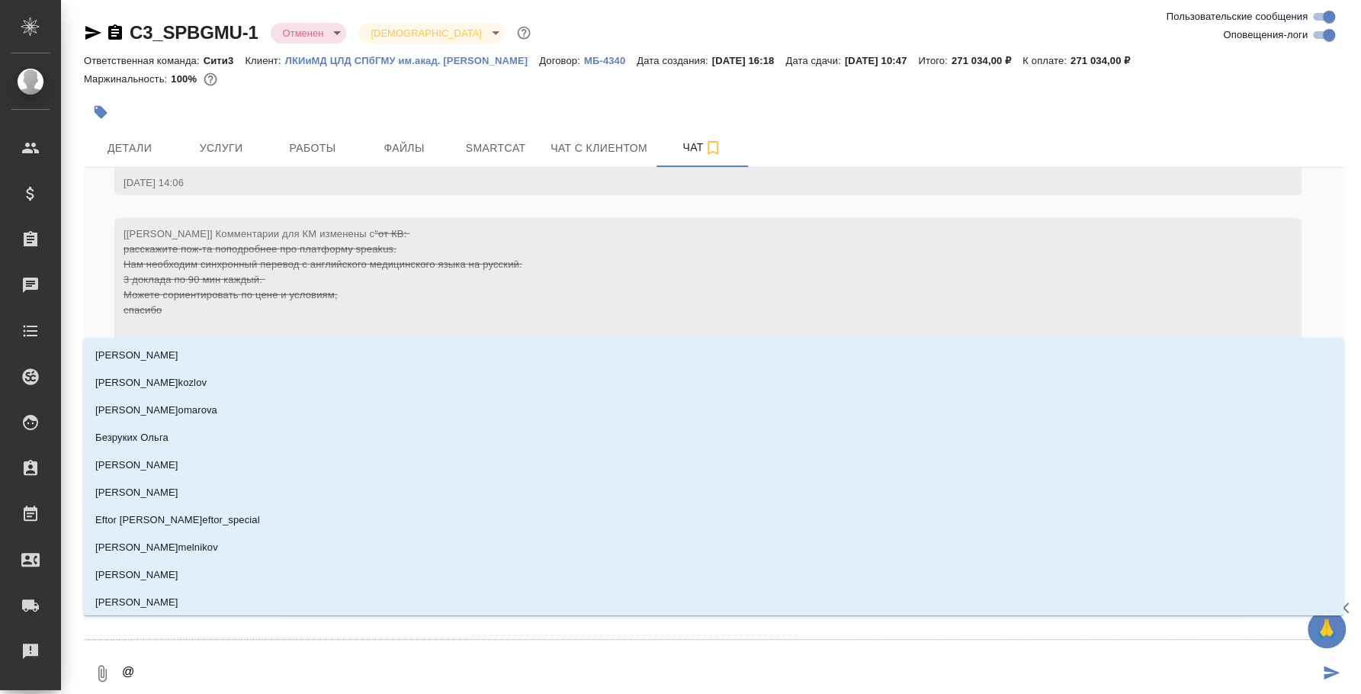
type textarea "@н"
type input "н"
type textarea "@ни"
type input "ни"
type textarea "@ник"
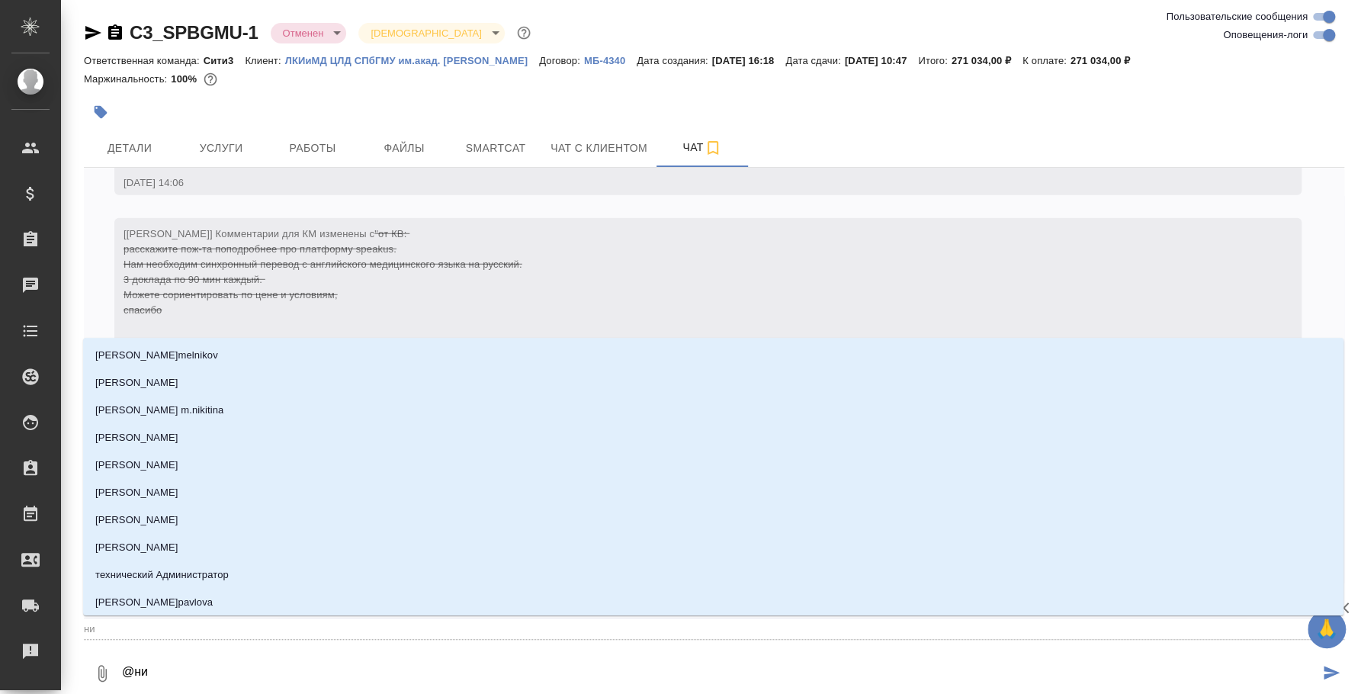
type input "ник"
type textarea "@ники"
type input "ники"
type textarea "@никит"
type input "никит"
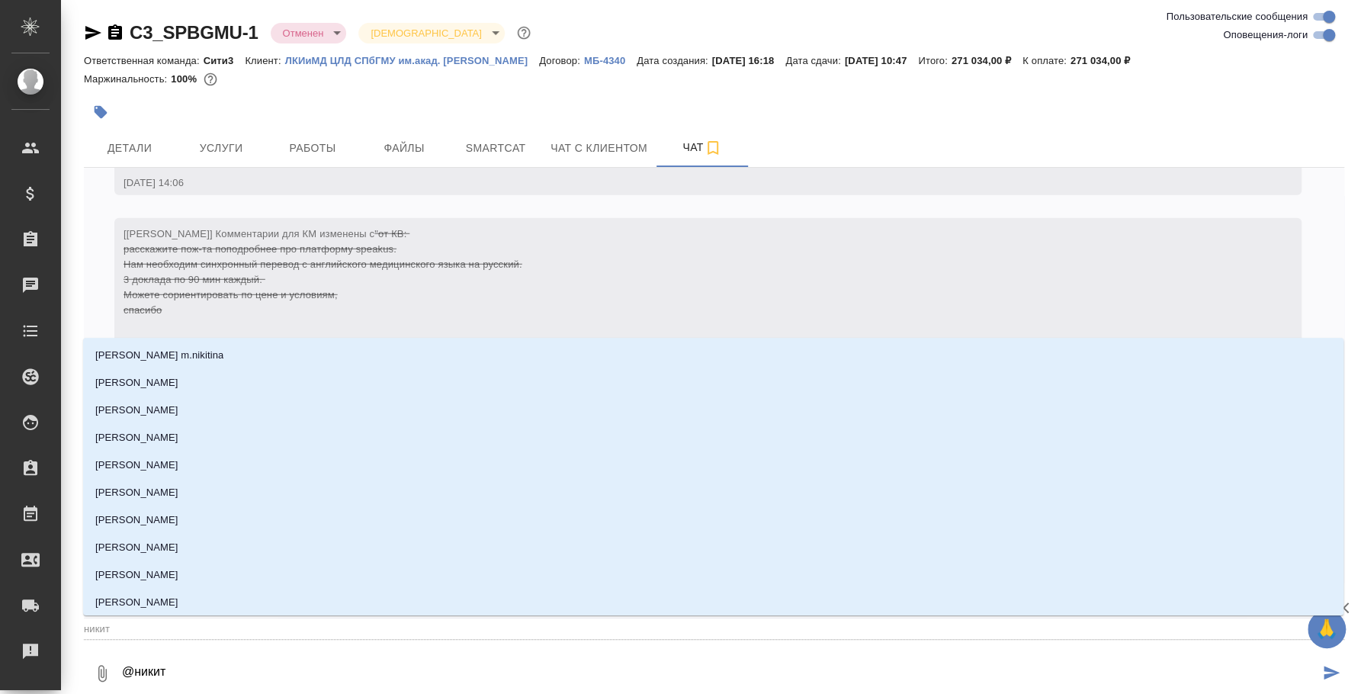
type textarea "@никити"
type input "никити"
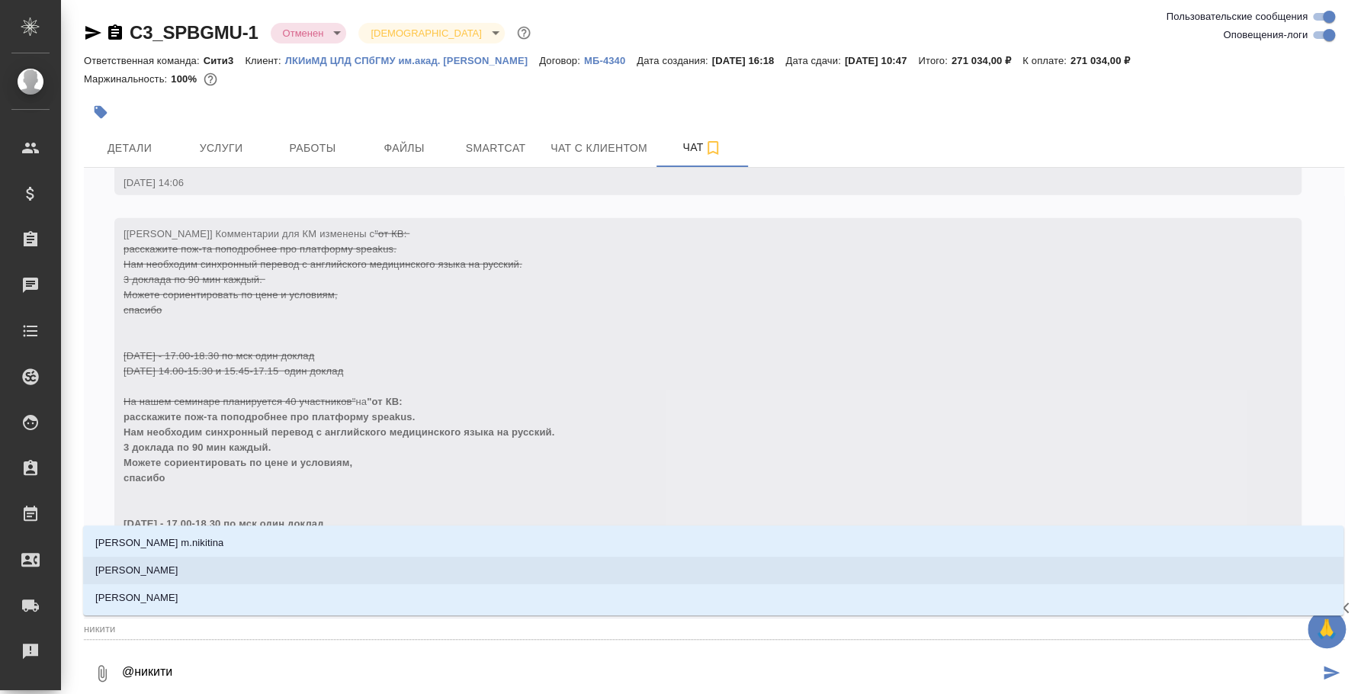
click at [228, 576] on li "Никитина Татьяна" at bounding box center [713, 569] width 1260 height 27
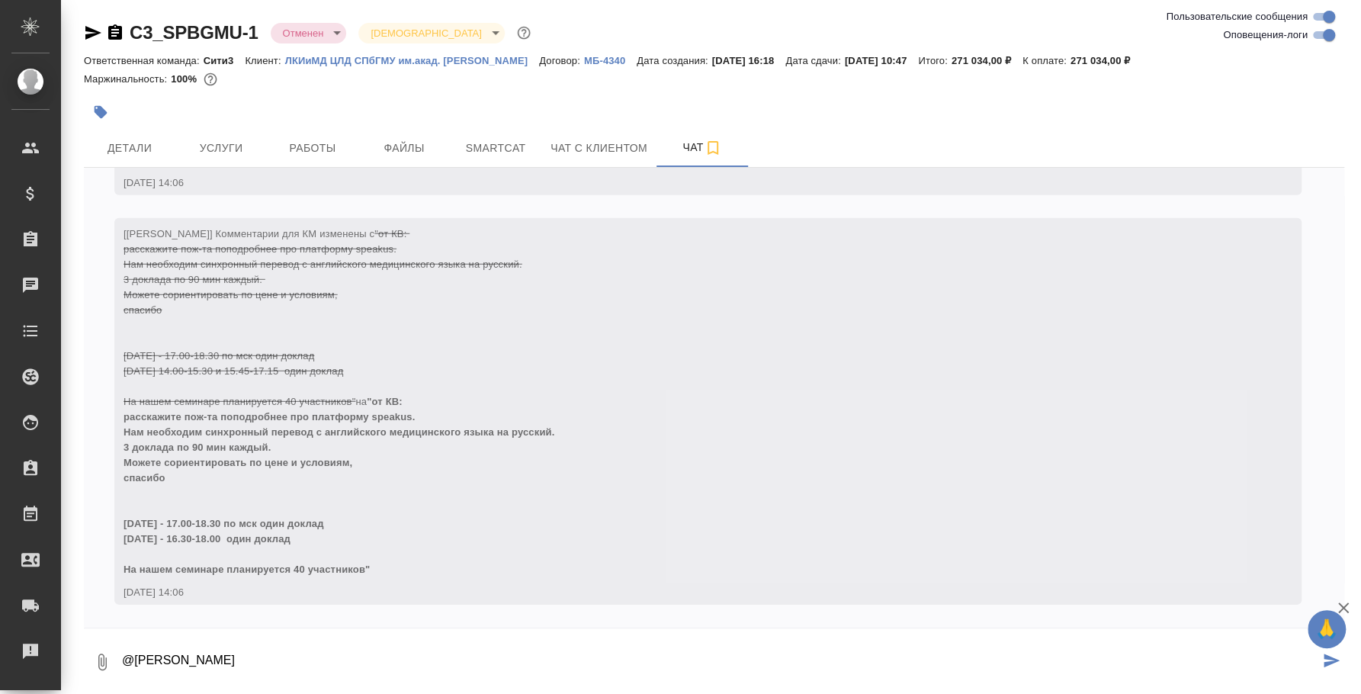
paste textarea "1)Будет два удаленных спикера и два удаленных переводчика. Речь спикеров просят…"
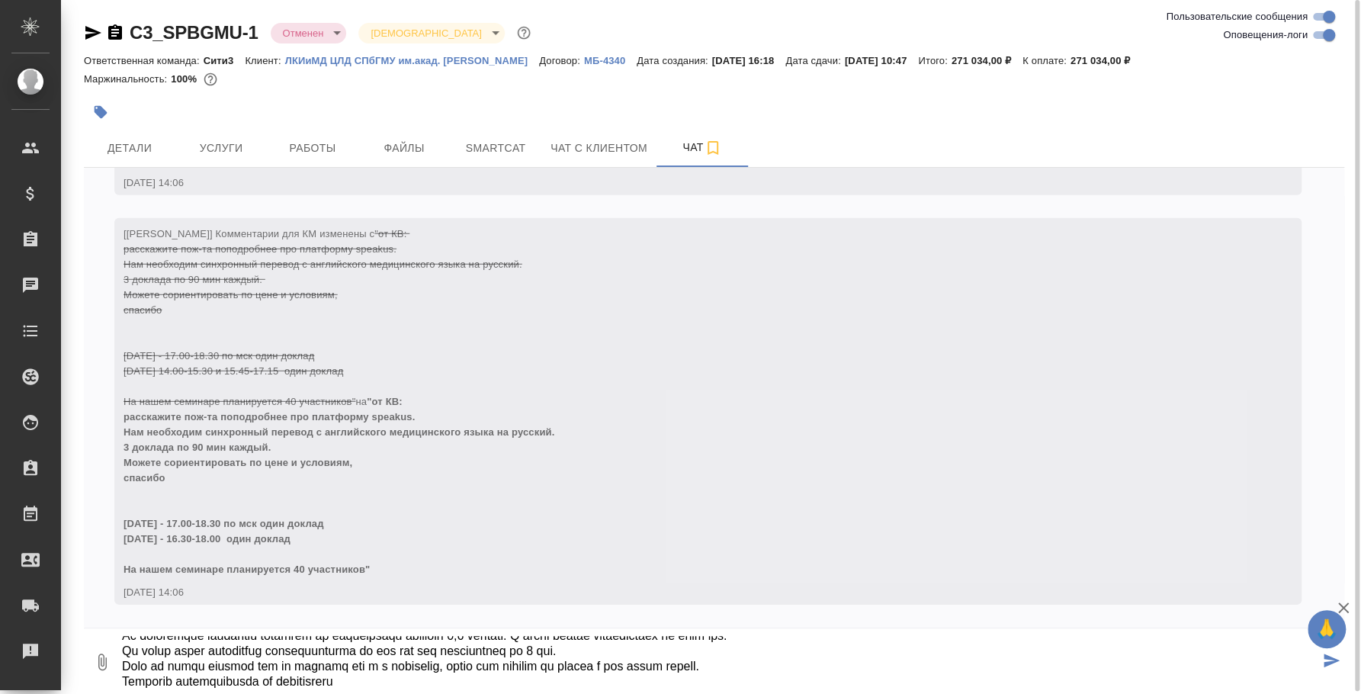
drag, startPoint x: 387, startPoint y: 682, endPoint x: 107, endPoint y: 659, distance: 281.4
click at [107, 659] on div "0" at bounding box center [714, 662] width 1260 height 52
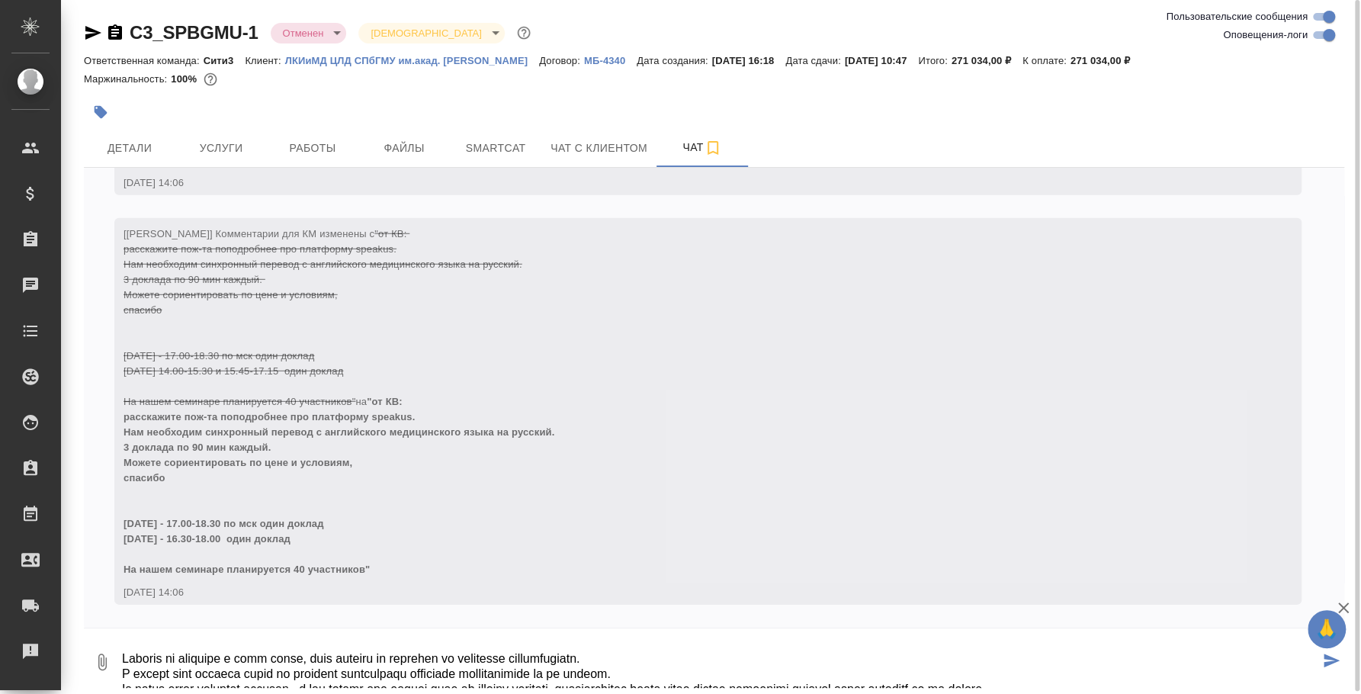
scroll to position [17, 0]
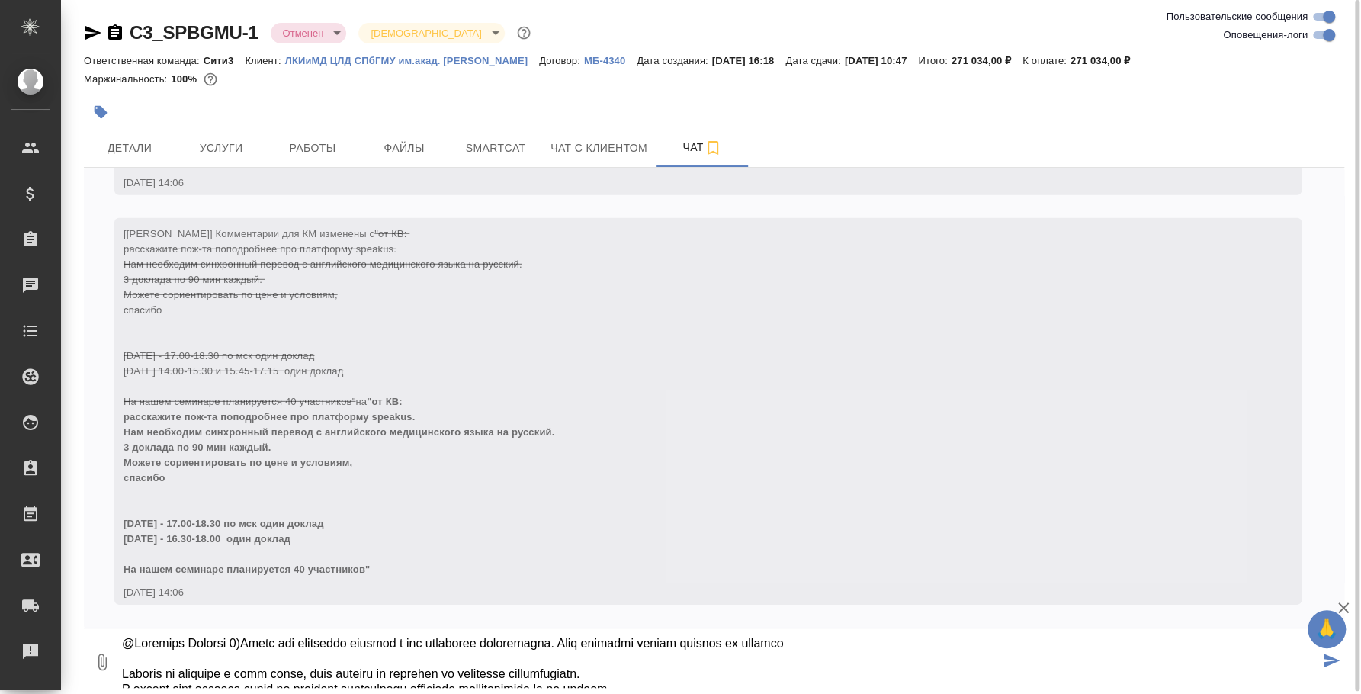
click at [237, 643] on textarea at bounding box center [719, 662] width 1198 height 52
type textarea "@Никитина Татьяна Я уточнила несколько моментов у поставщиков оборудования 1)Бу…"
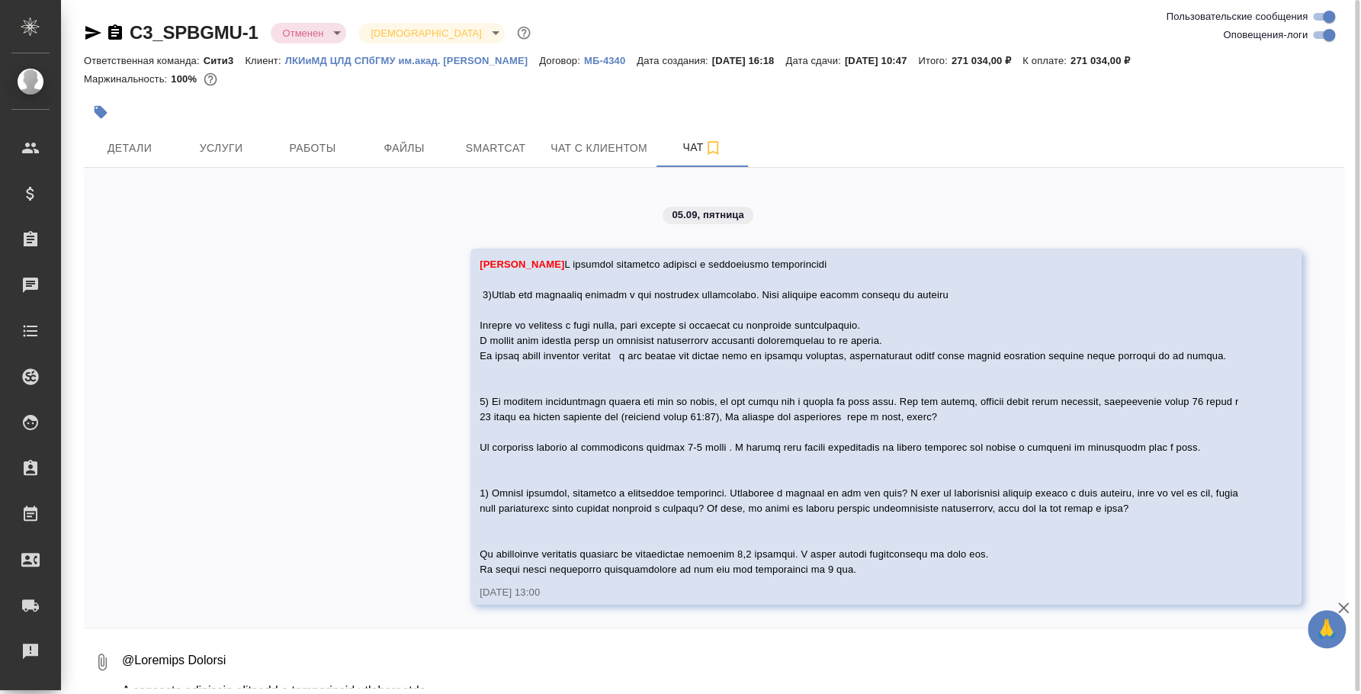
scroll to position [3397, 0]
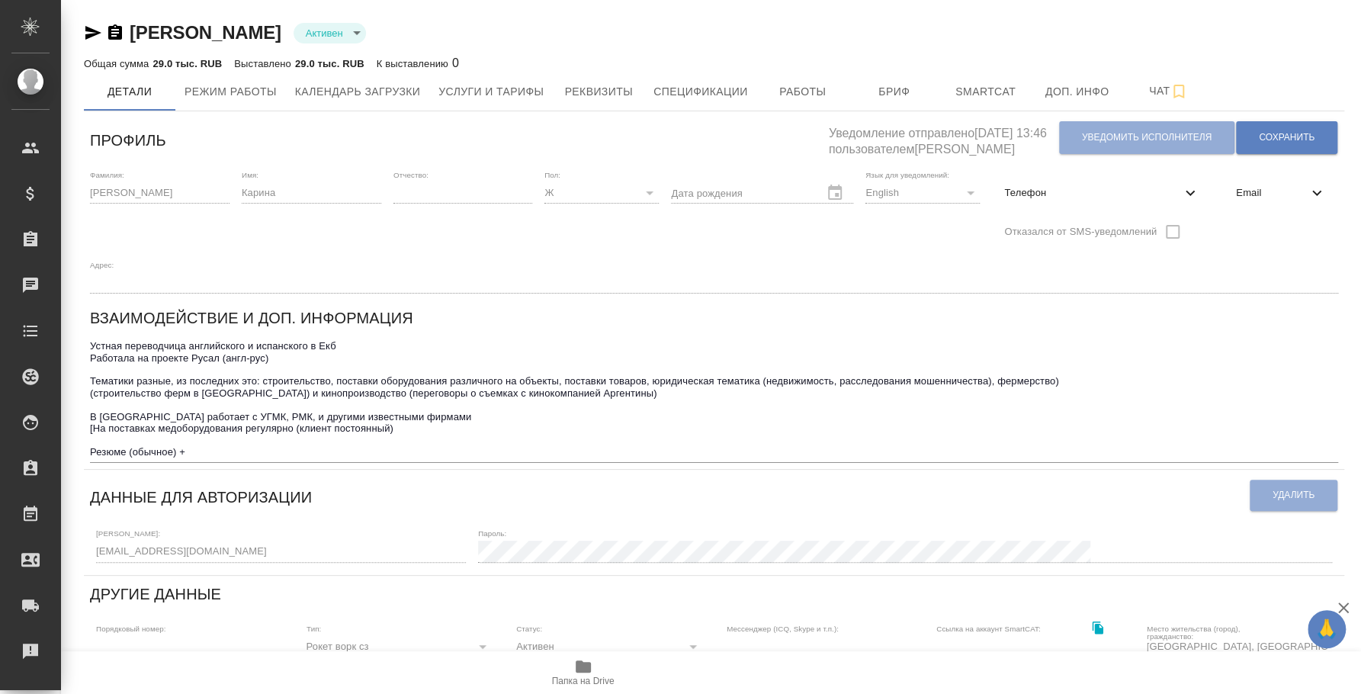
click at [1011, 191] on span "Телефон" at bounding box center [1092, 192] width 177 height 15
select select "RU"
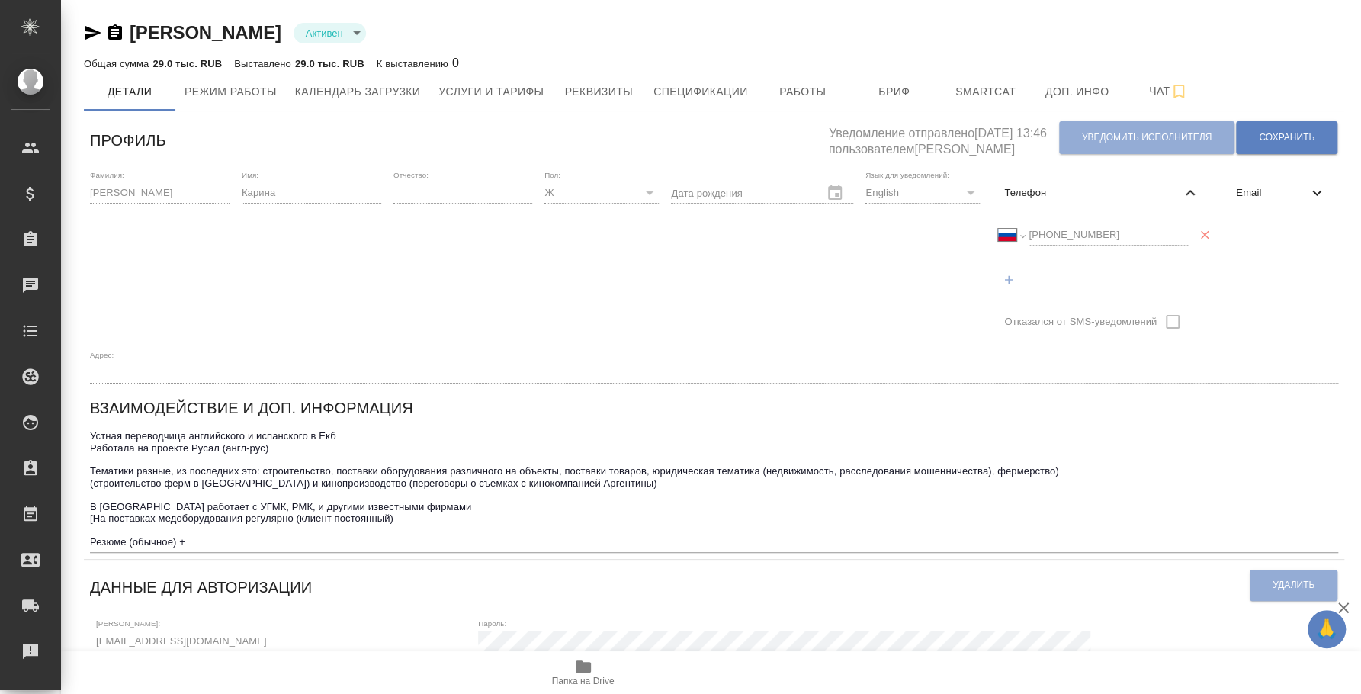
click at [1017, 230] on div "Международный [GEOGRAPHIC_DATA] [GEOGRAPHIC_DATA] [GEOGRAPHIC_DATA] [GEOGRAPHIC…" at bounding box center [1093, 234] width 190 height 21
